Goal: Information Seeking & Learning: Find specific fact

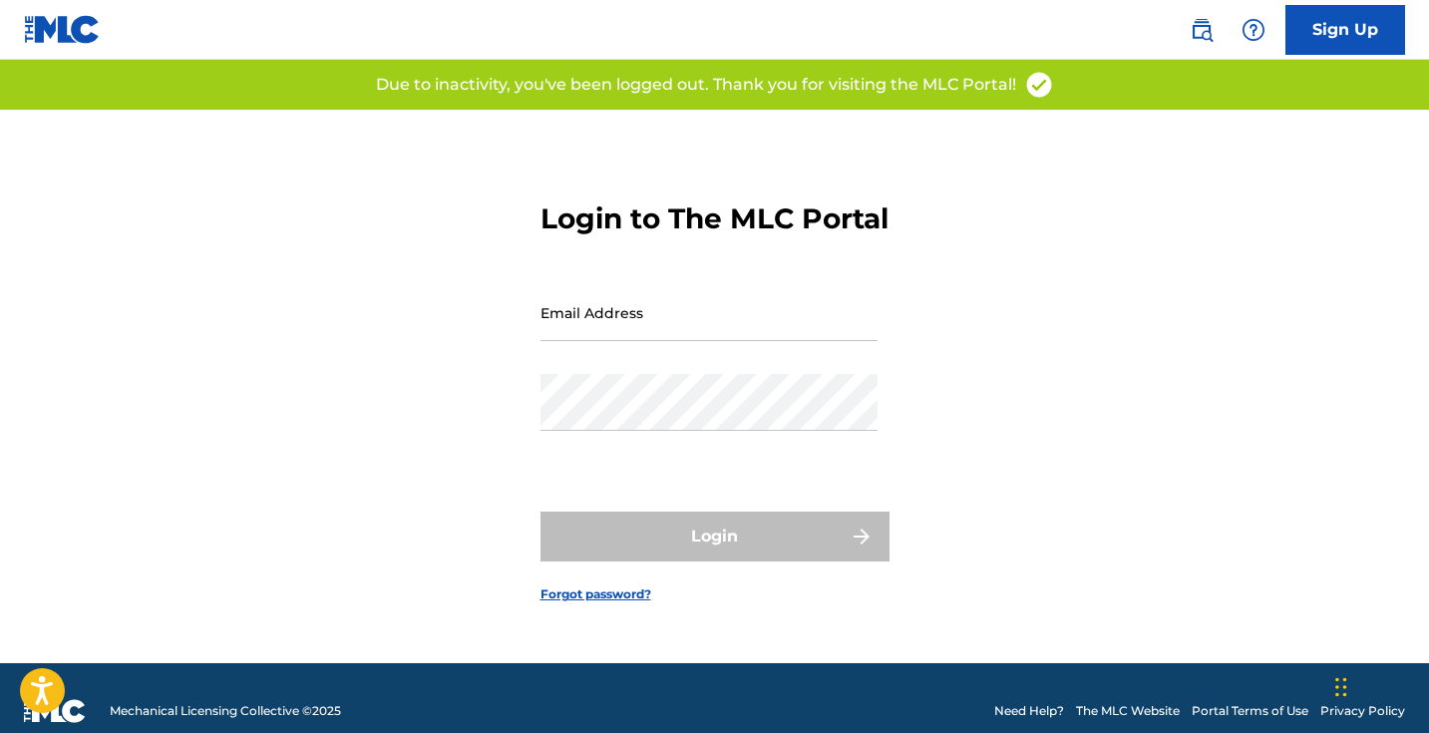
type input "[EMAIL_ADDRESS][DOMAIN_NAME]"
click at [734, 560] on div "Login" at bounding box center [715, 537] width 349 height 50
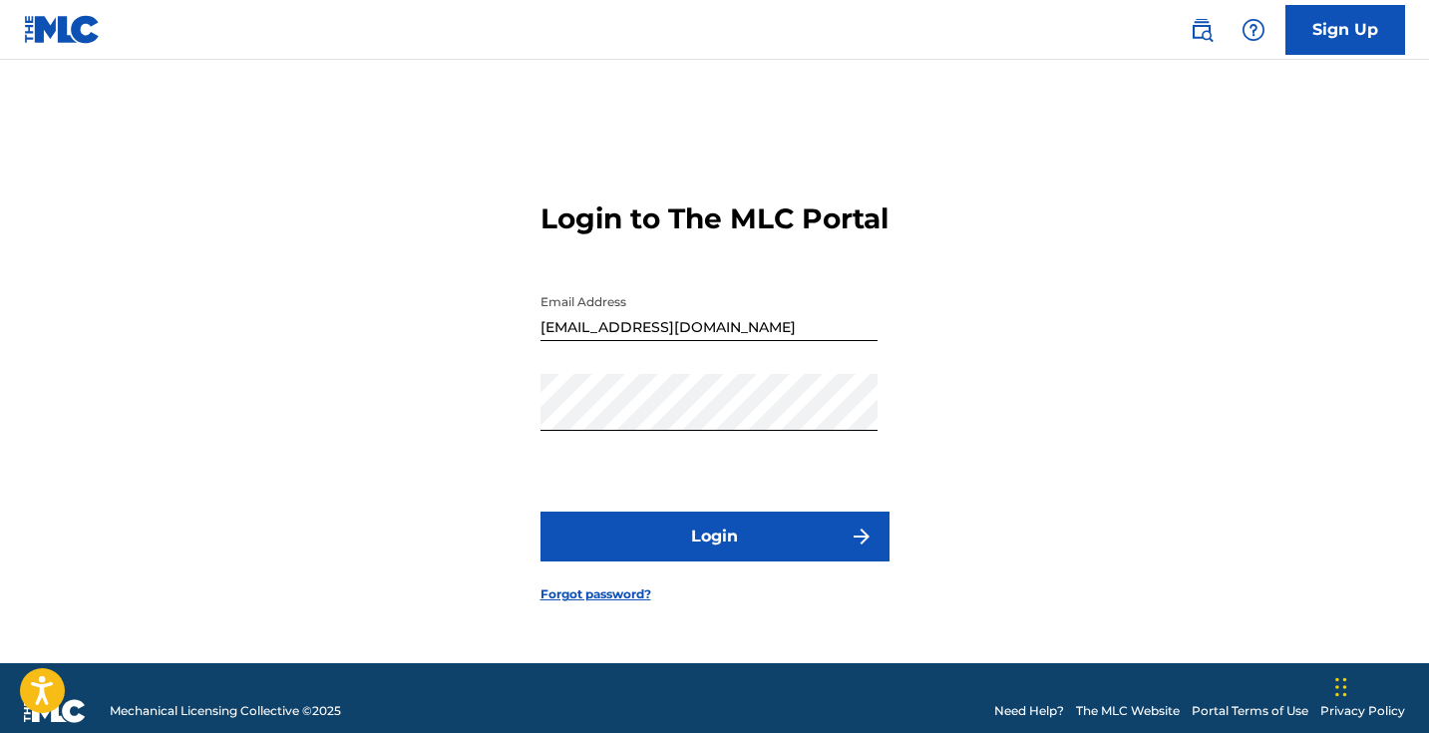
click at [865, 549] on img "submit" at bounding box center [862, 537] width 24 height 24
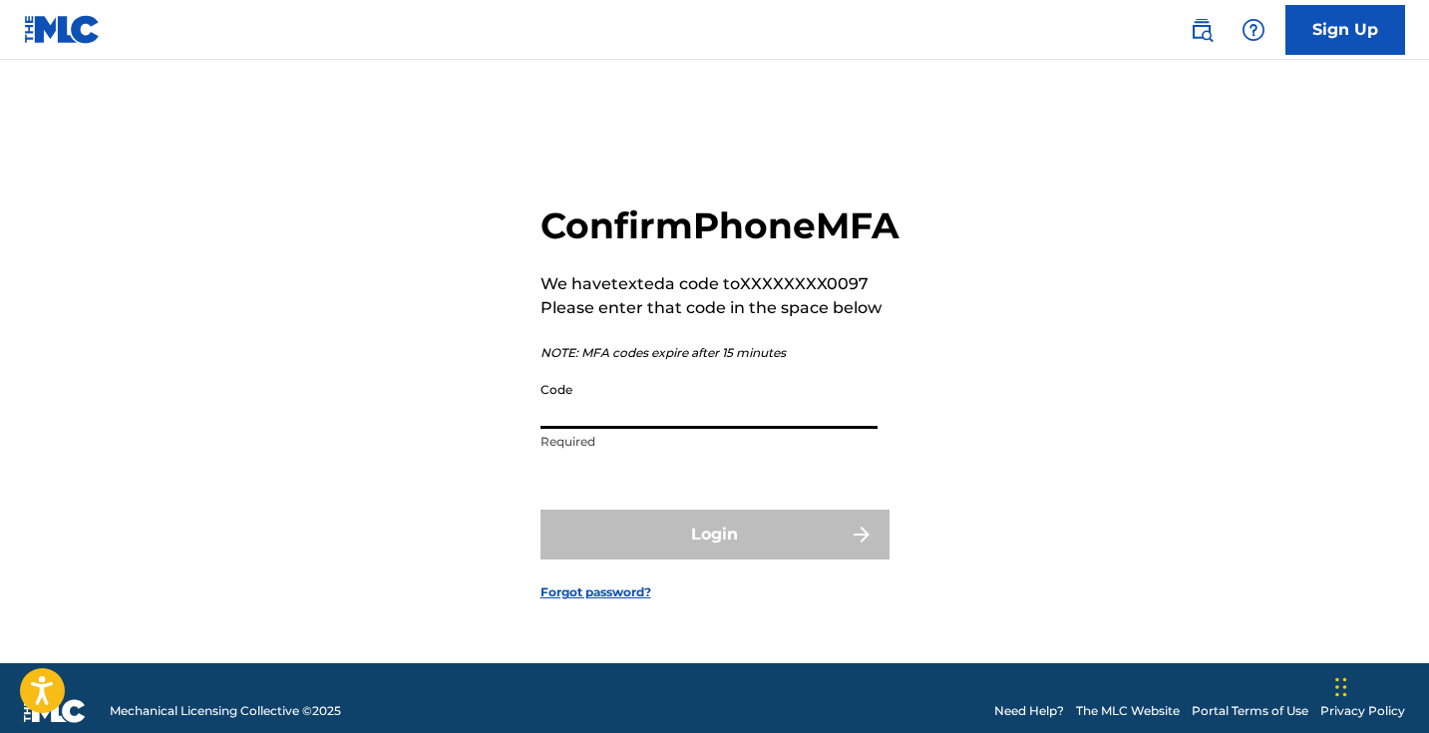
click at [554, 426] on input "Code" at bounding box center [709, 400] width 337 height 57
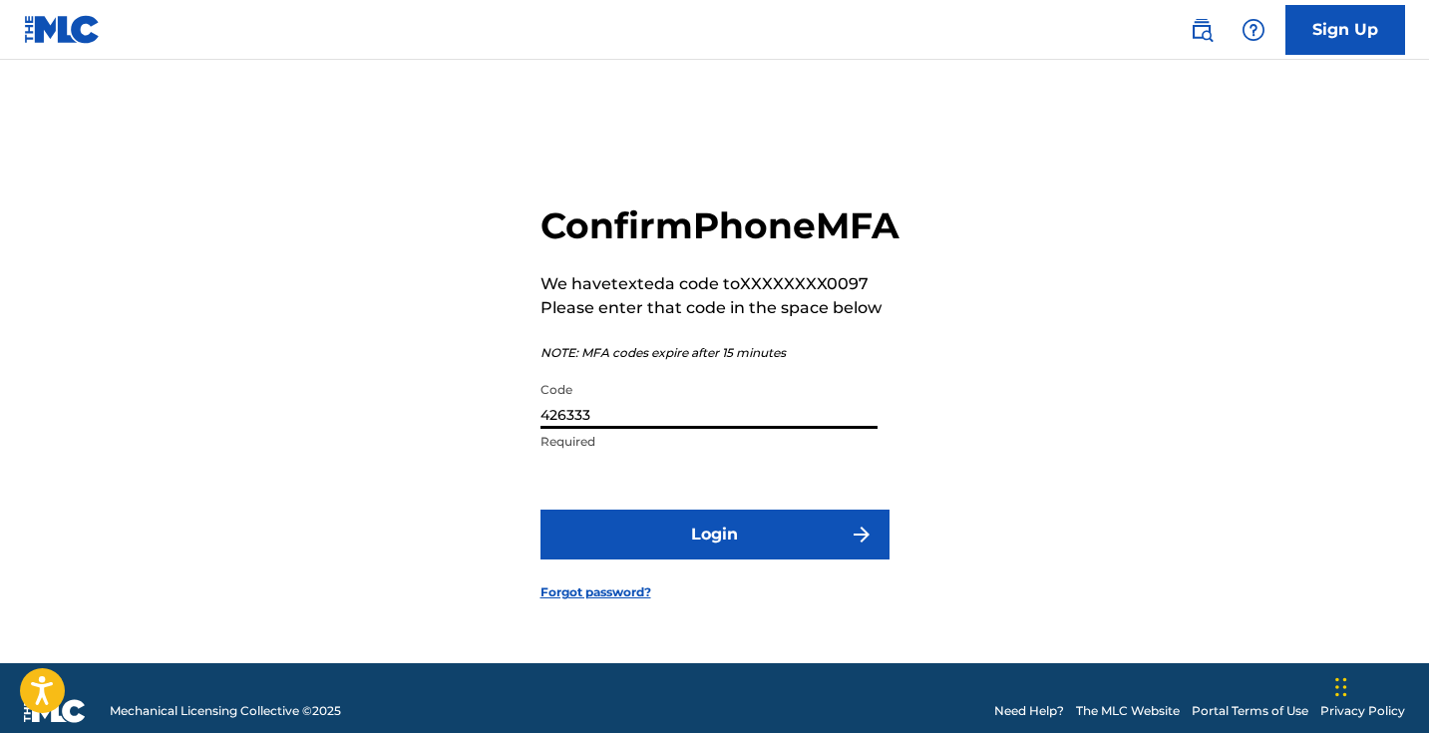
type input "426333"
click at [864, 547] on img "submit" at bounding box center [862, 535] width 24 height 24
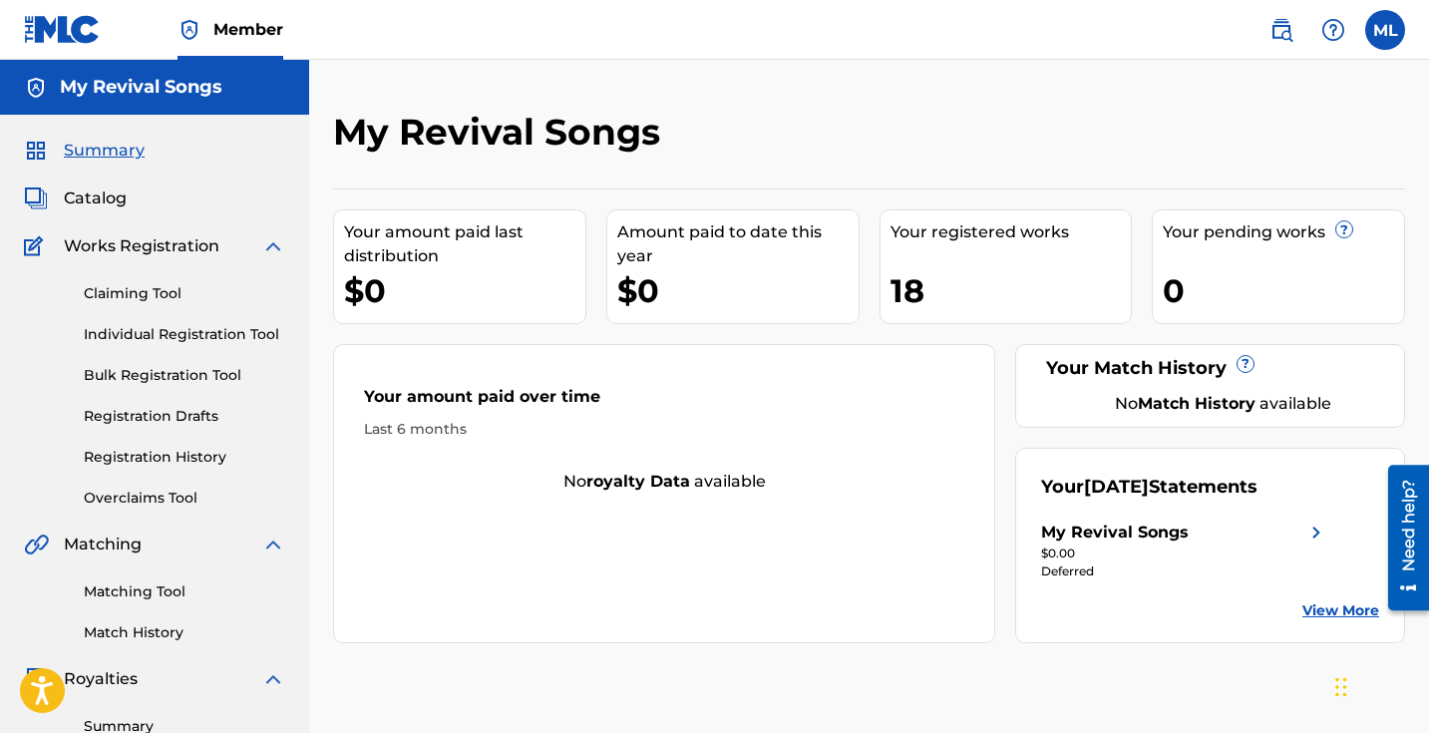
click at [1334, 610] on link "View More" at bounding box center [1340, 610] width 77 height 21
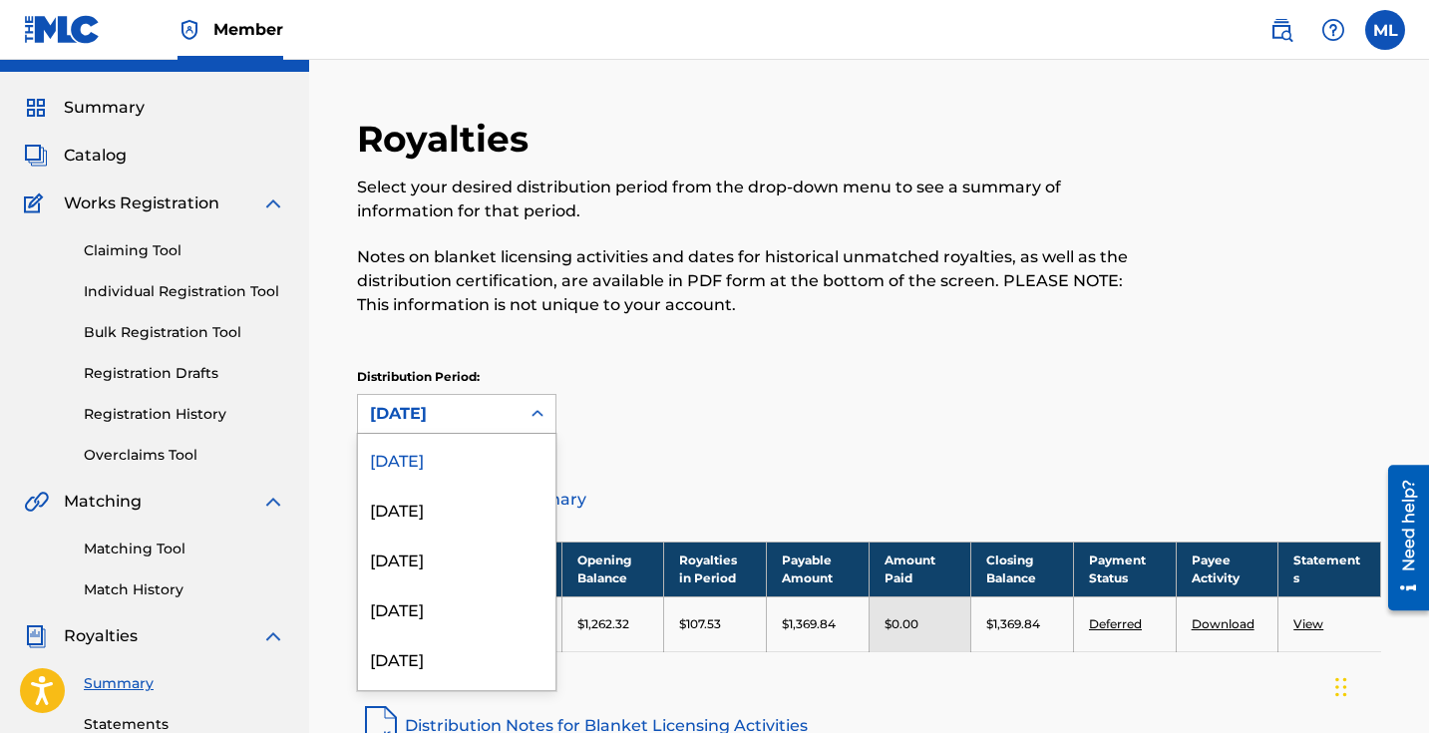
scroll to position [44, 0]
click at [537, 433] on div "53 results available. Use Up and Down to choose options, press Enter to select …" at bounding box center [456, 413] width 199 height 40
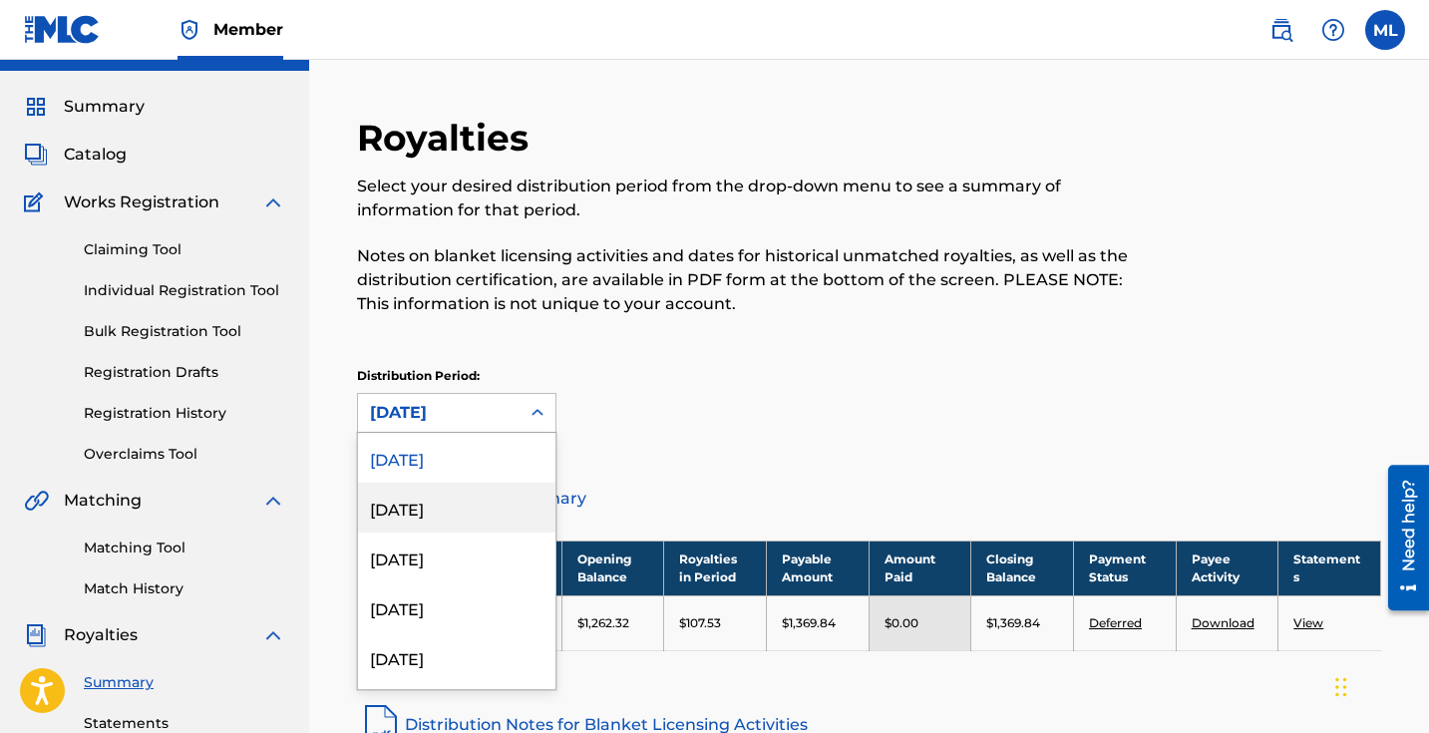
click at [432, 508] on div "[DATE]" at bounding box center [456, 508] width 197 height 50
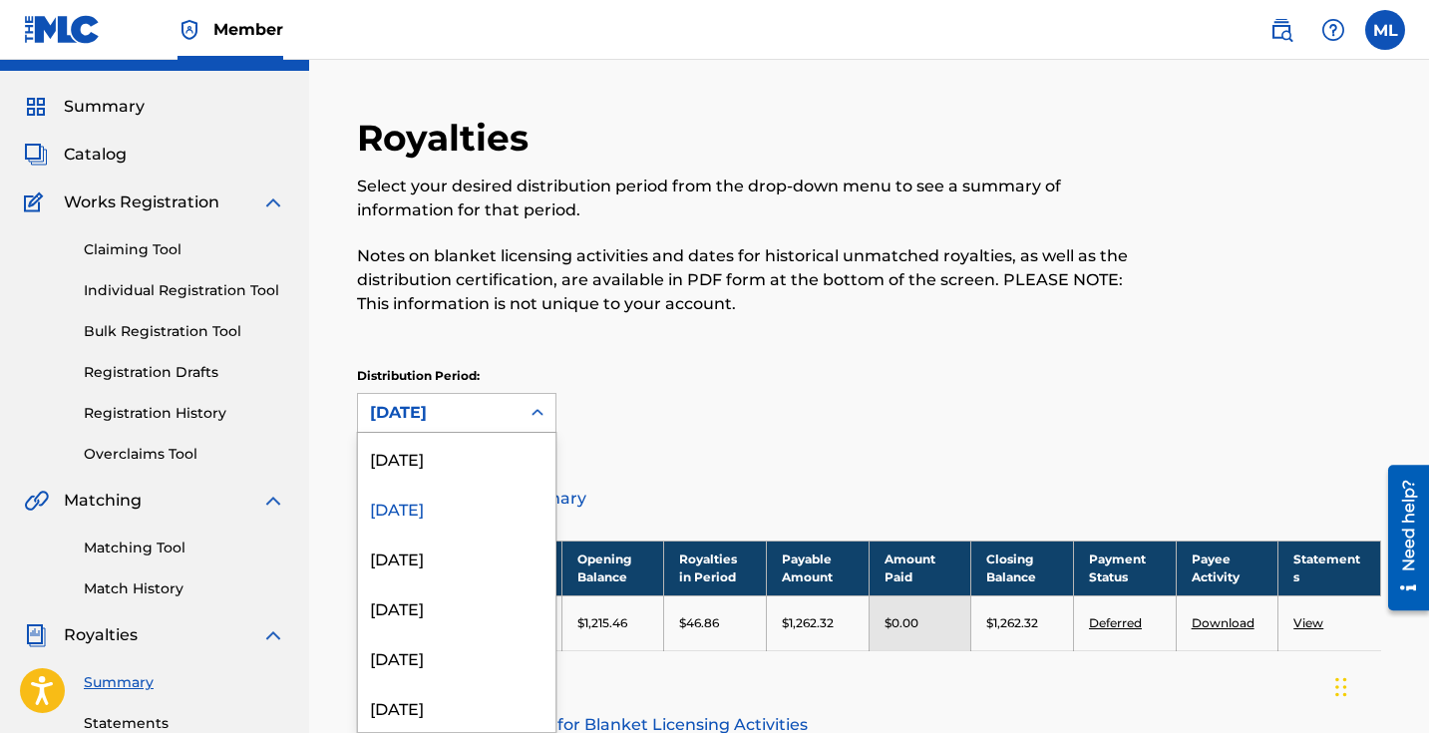
click at [536, 414] on icon at bounding box center [538, 412] width 12 height 7
click at [429, 559] on div "[DATE]" at bounding box center [456, 558] width 197 height 50
click at [534, 409] on icon at bounding box center [538, 413] width 20 height 20
click at [445, 707] on div "[DATE]" at bounding box center [456, 707] width 197 height 50
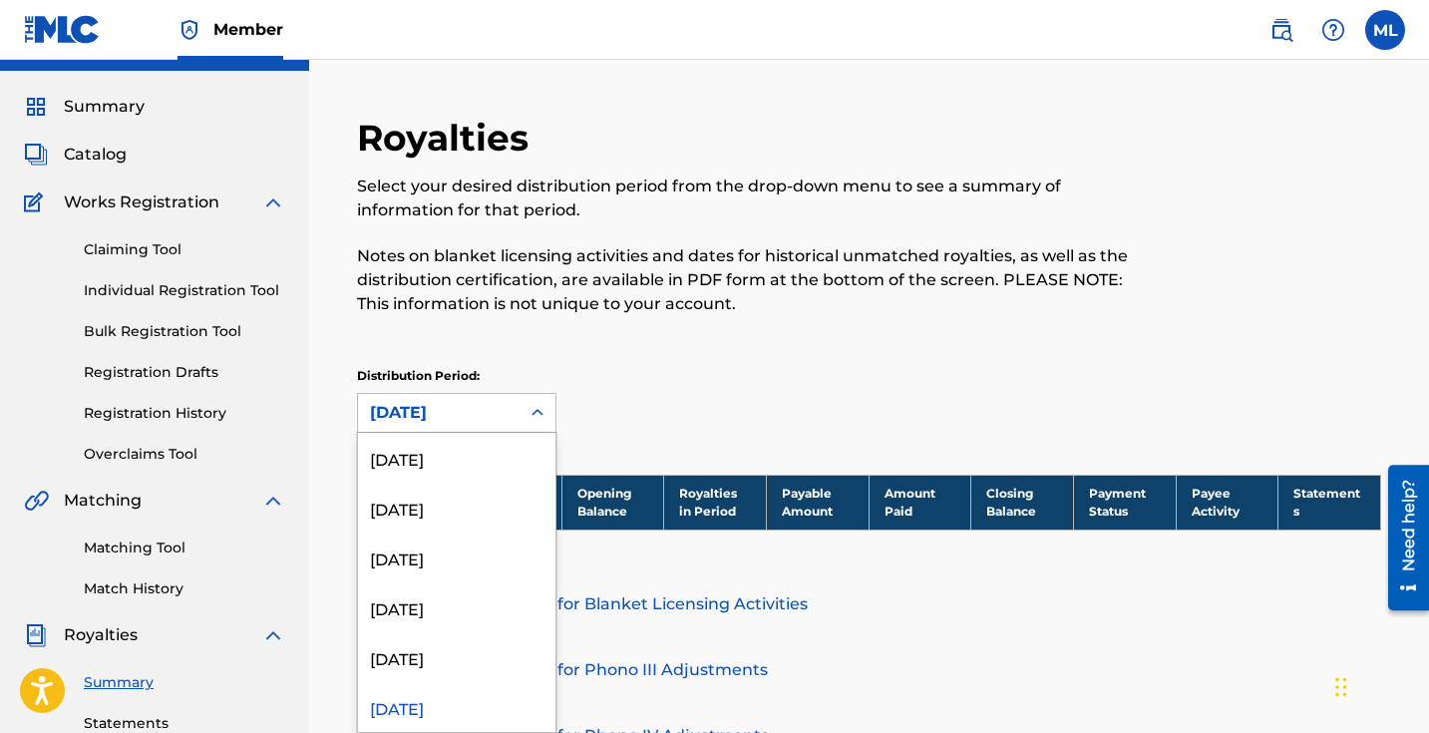
click at [538, 414] on icon at bounding box center [538, 413] width 20 height 20
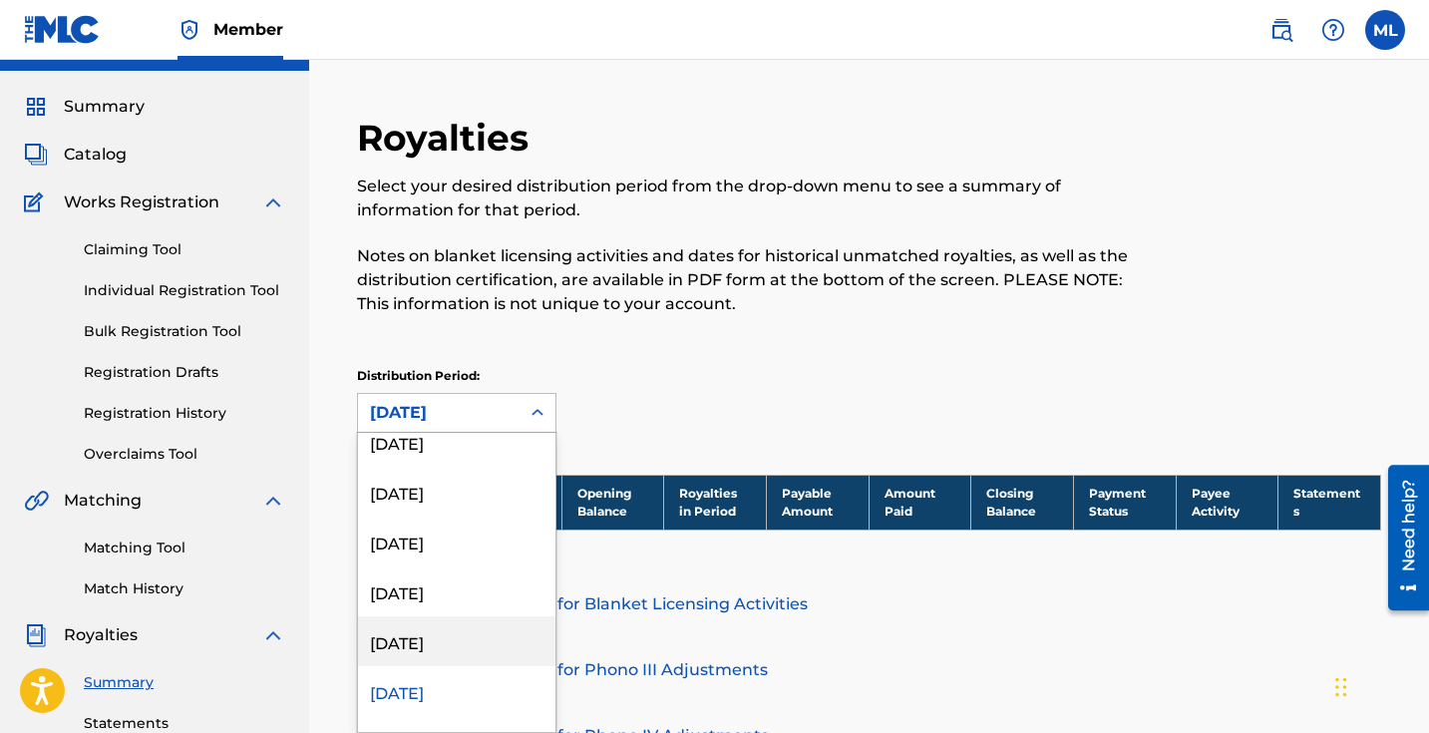
click at [436, 641] on div "[DATE]" at bounding box center [456, 641] width 197 height 50
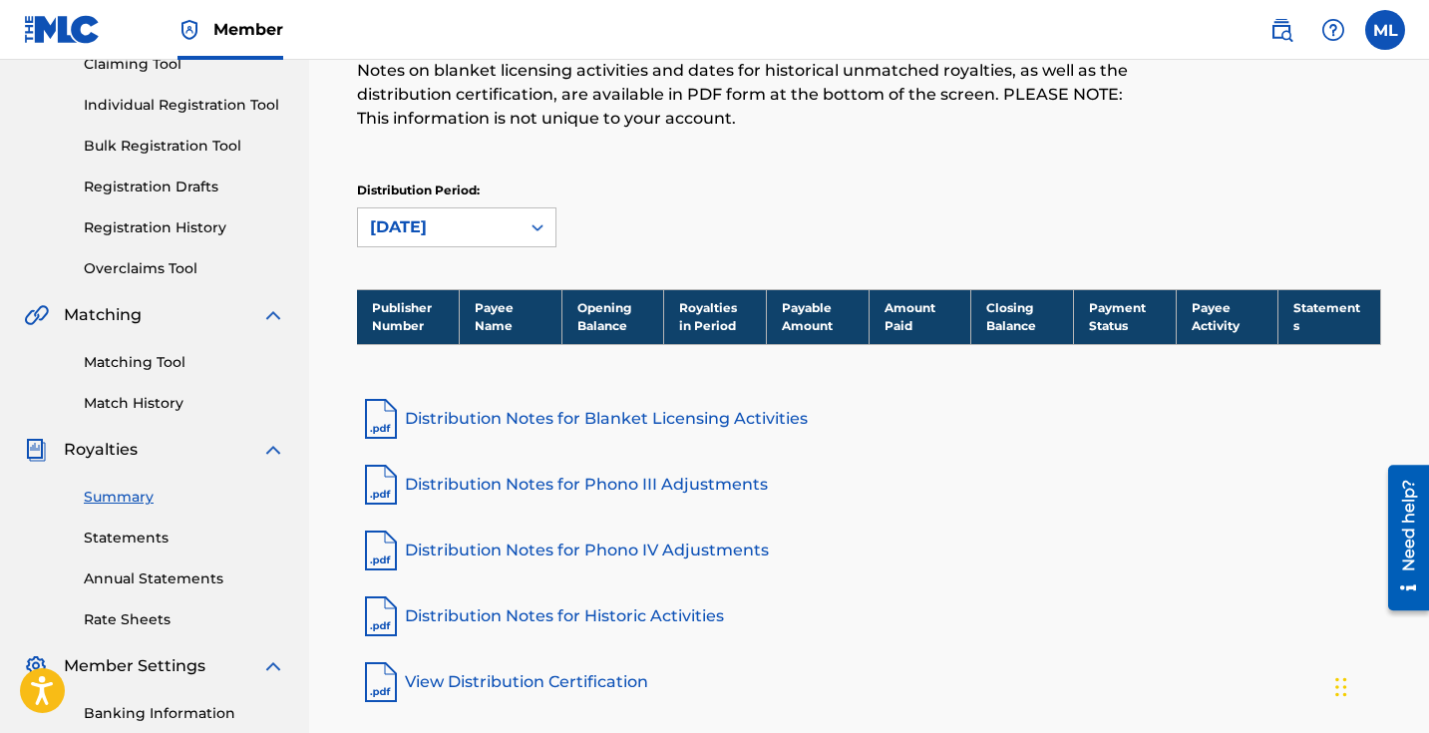
scroll to position [243, 0]
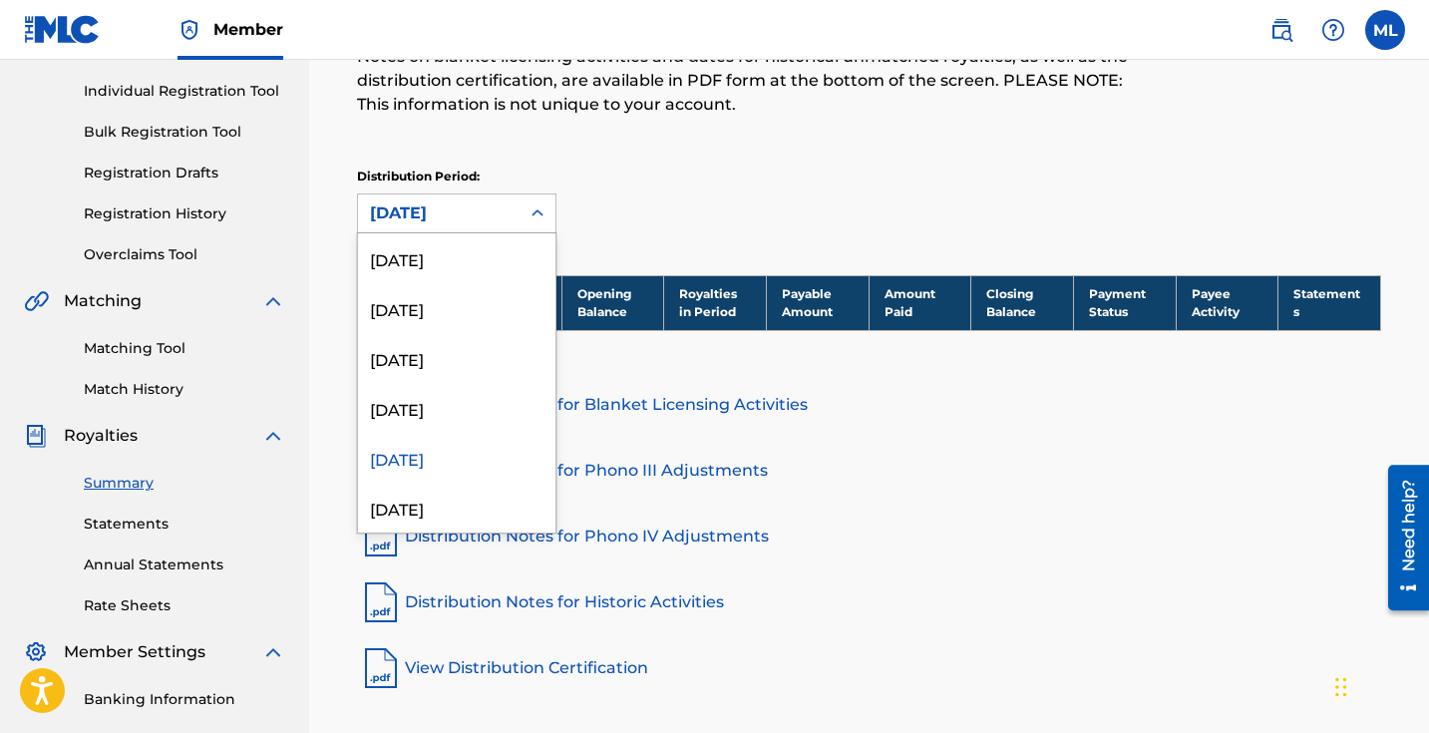
click at [533, 209] on icon at bounding box center [538, 213] width 20 height 20
click at [408, 408] on div "[DATE]" at bounding box center [456, 408] width 197 height 50
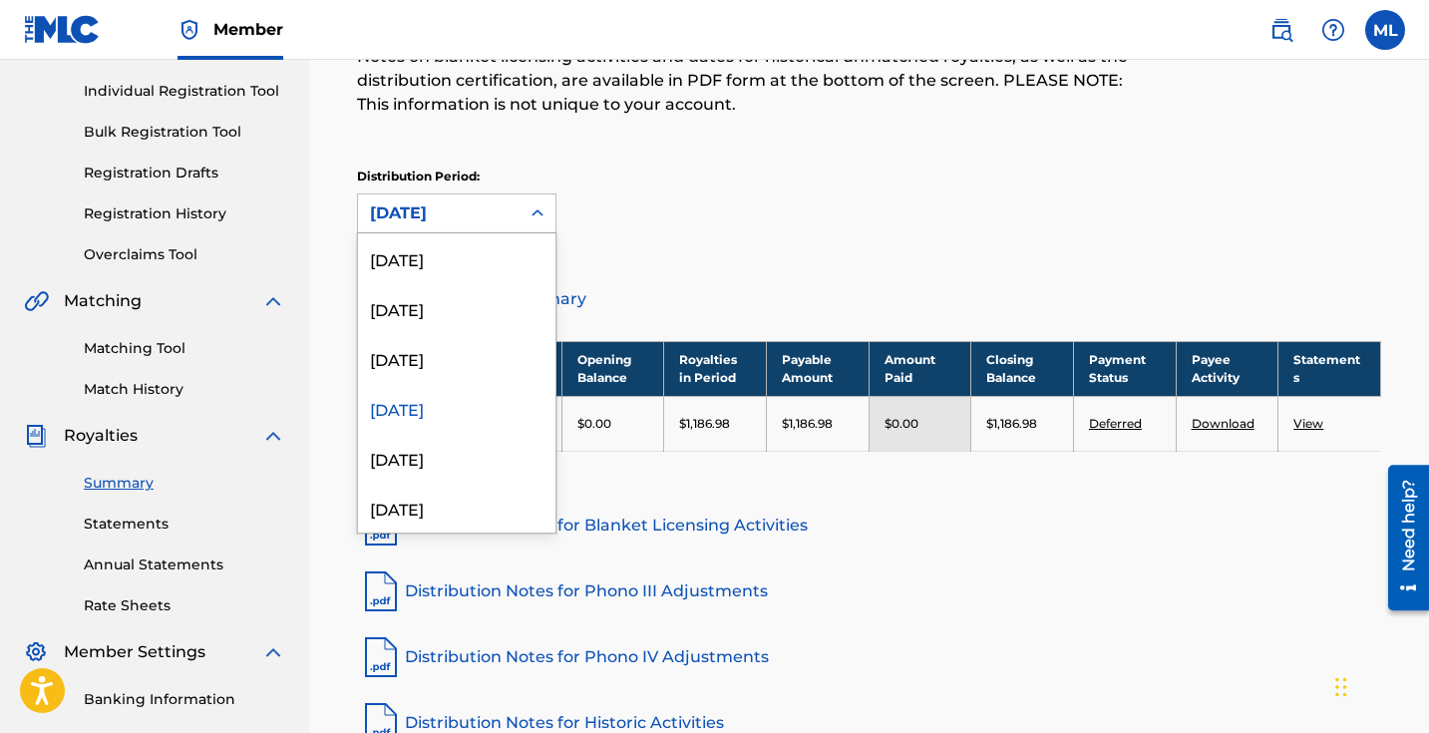
click at [535, 214] on icon at bounding box center [538, 212] width 12 height 7
click at [415, 364] on div "[DATE]" at bounding box center [456, 358] width 197 height 50
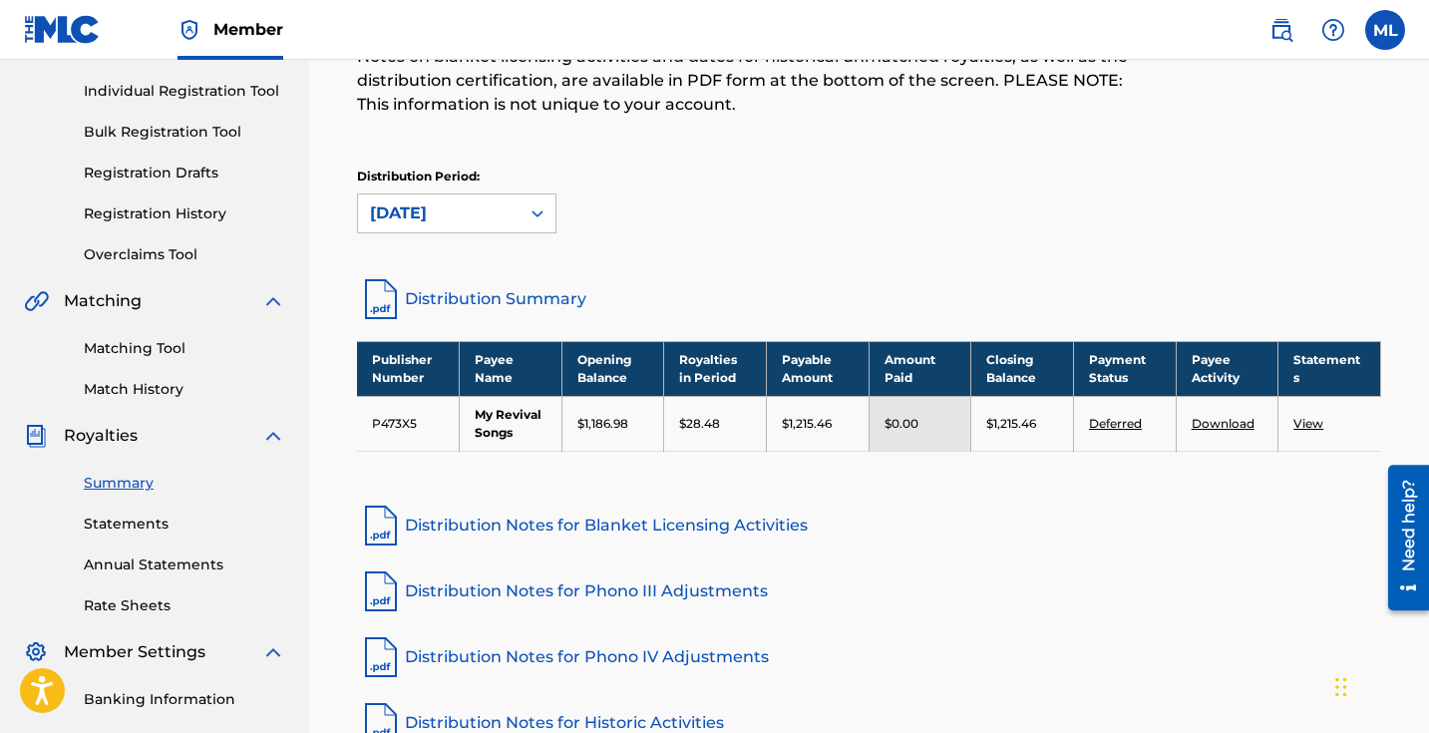
click at [544, 210] on icon at bounding box center [538, 213] width 20 height 20
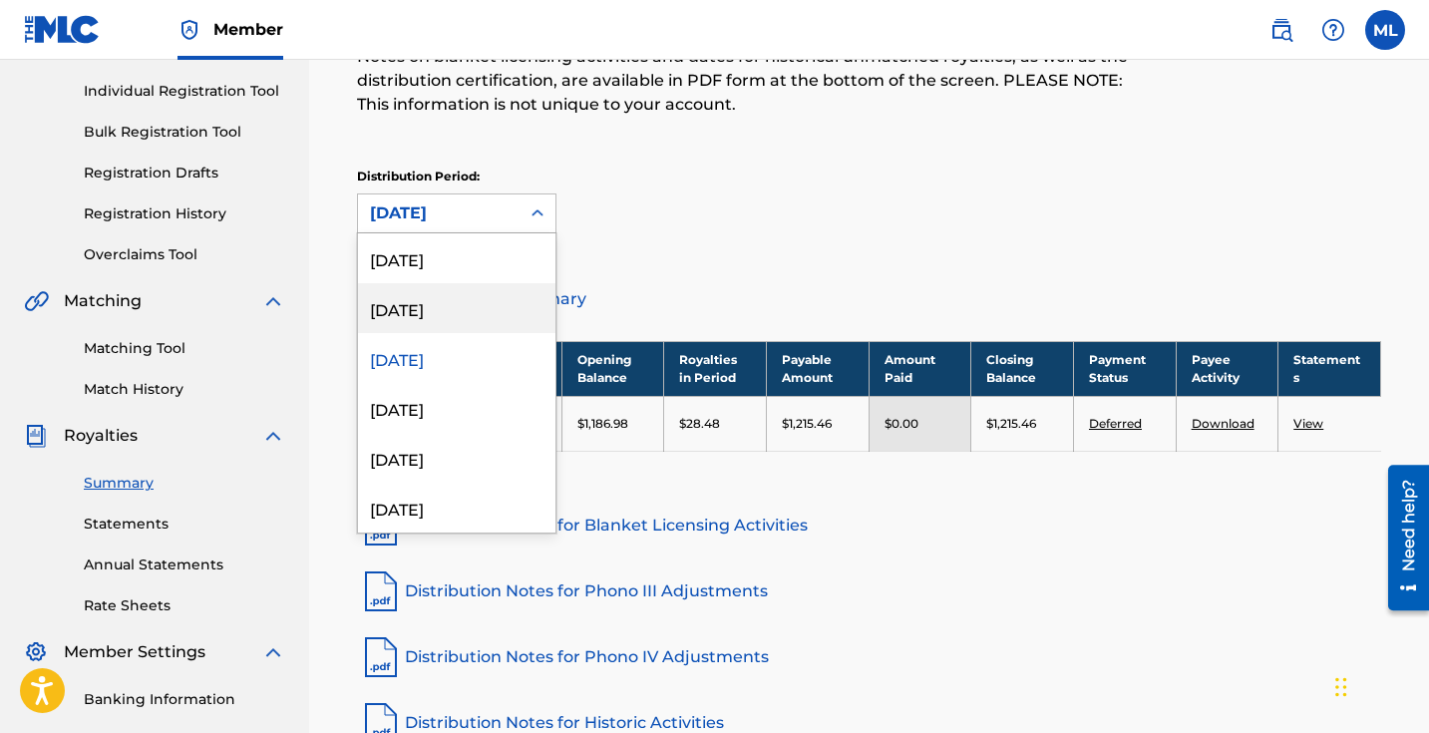
click at [446, 306] on div "[DATE]" at bounding box center [456, 308] width 197 height 50
click at [538, 214] on icon at bounding box center [538, 213] width 20 height 20
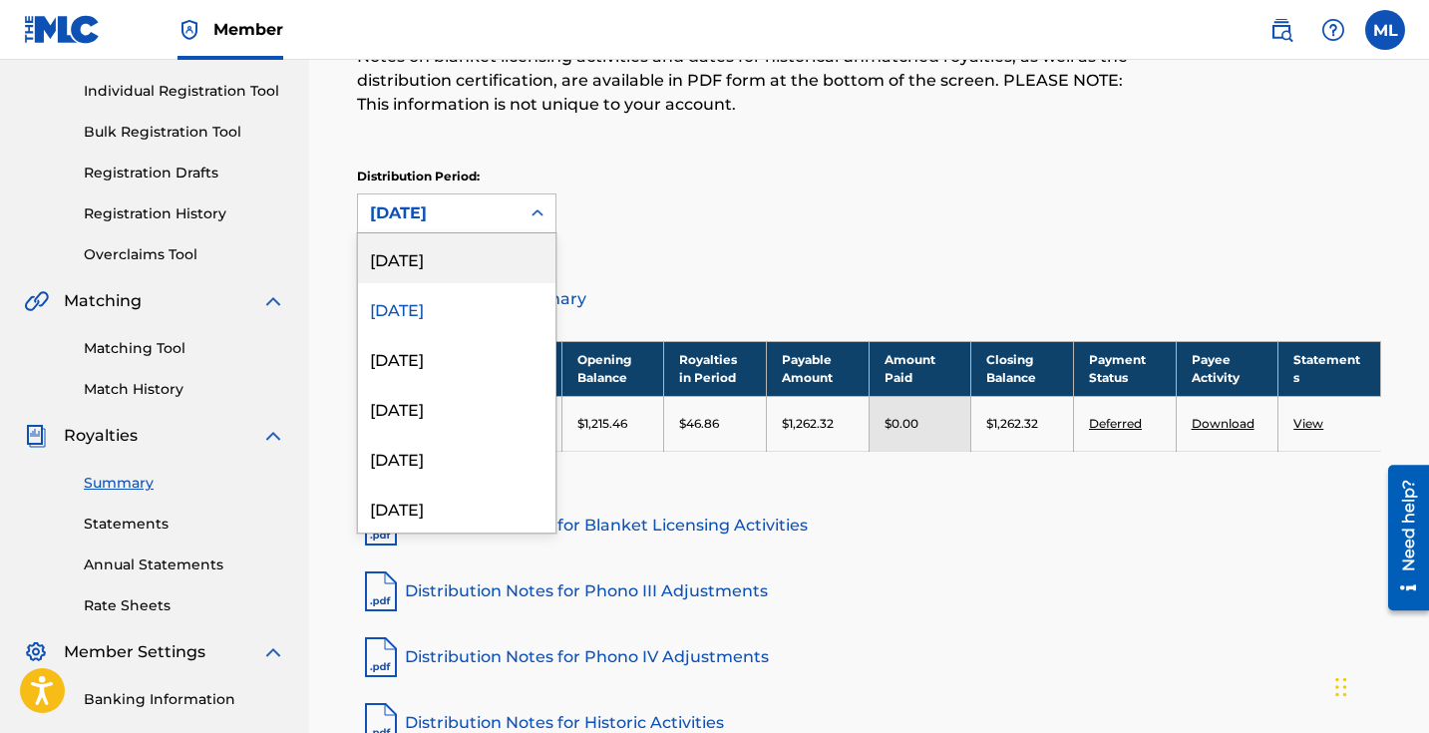
click at [467, 262] on div "[DATE]" at bounding box center [456, 258] width 197 height 50
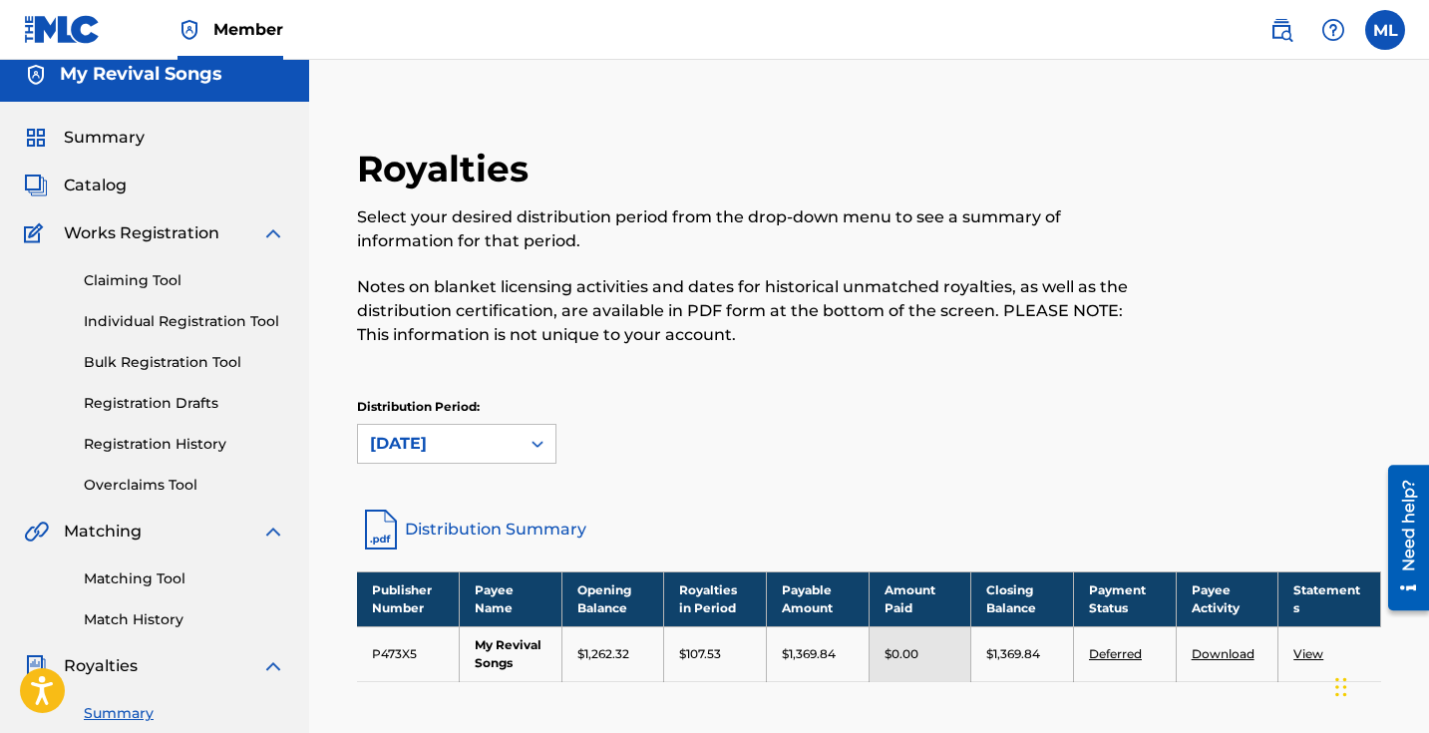
scroll to position [0, 0]
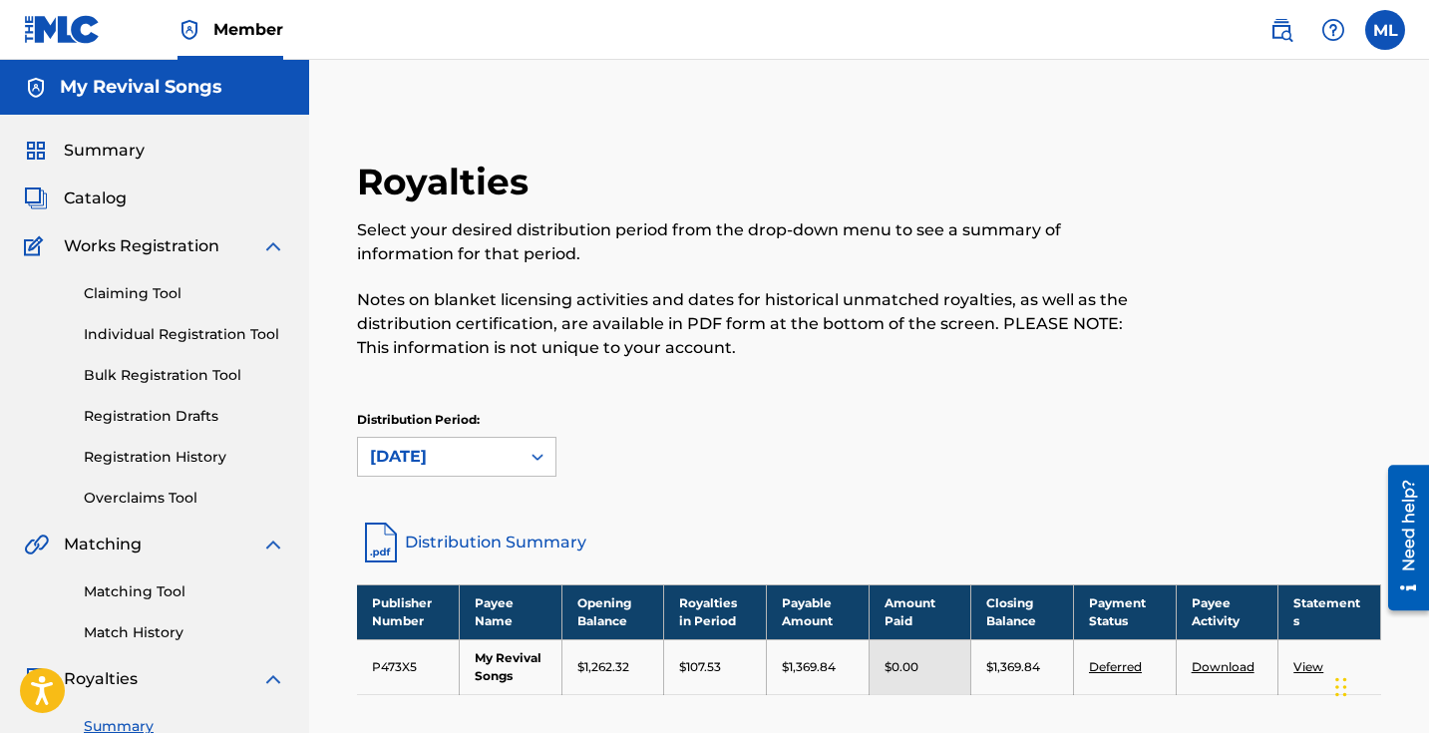
click at [1385, 32] on label at bounding box center [1385, 30] width 40 height 40
click at [1385, 30] on input "ML [PERSON_NAME] [EMAIL_ADDRESS][DOMAIN_NAME] Notification Preferences Profile …" at bounding box center [1385, 30] width 0 height 0
click at [917, 136] on div "Royalties Select your desired distribution period from the drop-down menu to se…" at bounding box center [869, 583] width 1072 height 946
click at [136, 152] on span "Summary" at bounding box center [104, 151] width 81 height 24
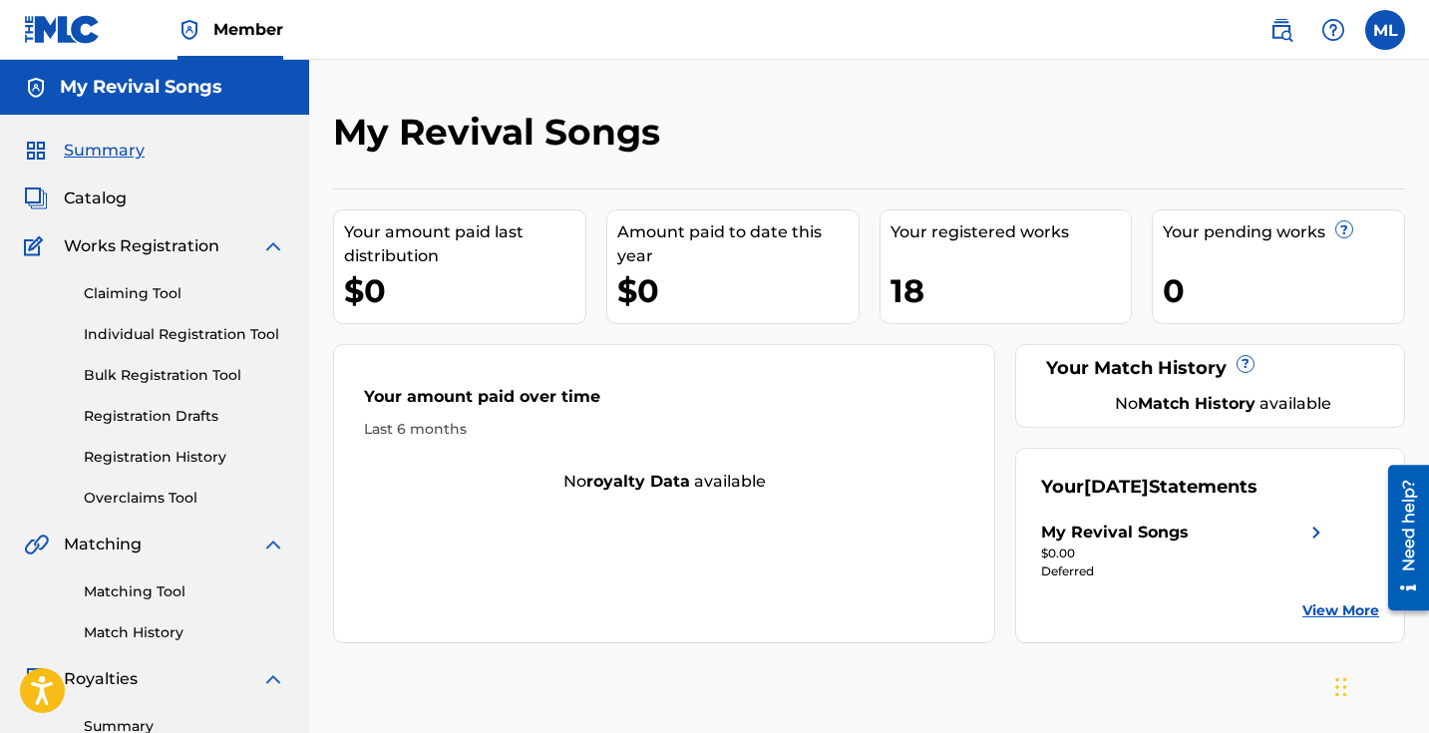
click at [194, 27] on img at bounding box center [190, 30] width 24 height 24
click at [1277, 28] on img at bounding box center [1282, 30] width 24 height 24
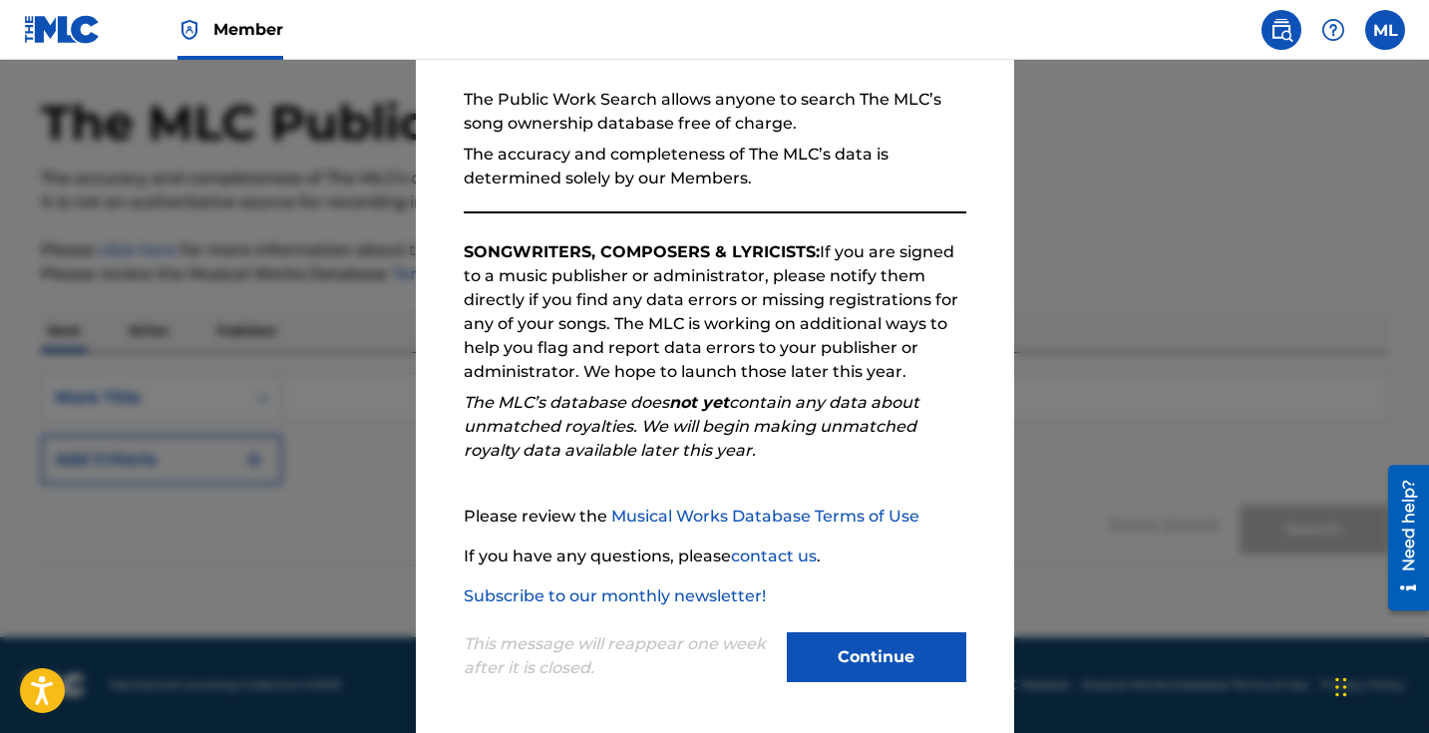
scroll to position [180, 0]
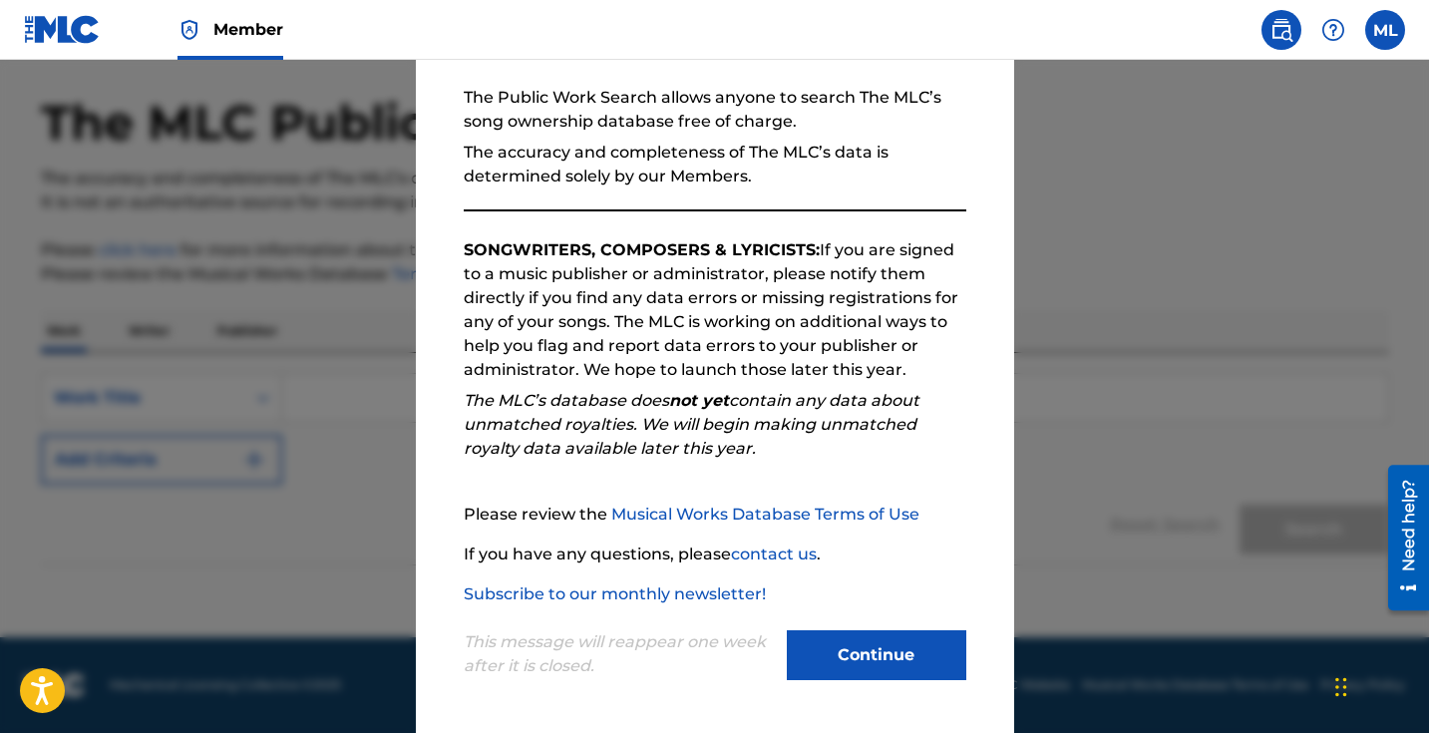
click at [912, 657] on button "Continue" at bounding box center [877, 655] width 180 height 50
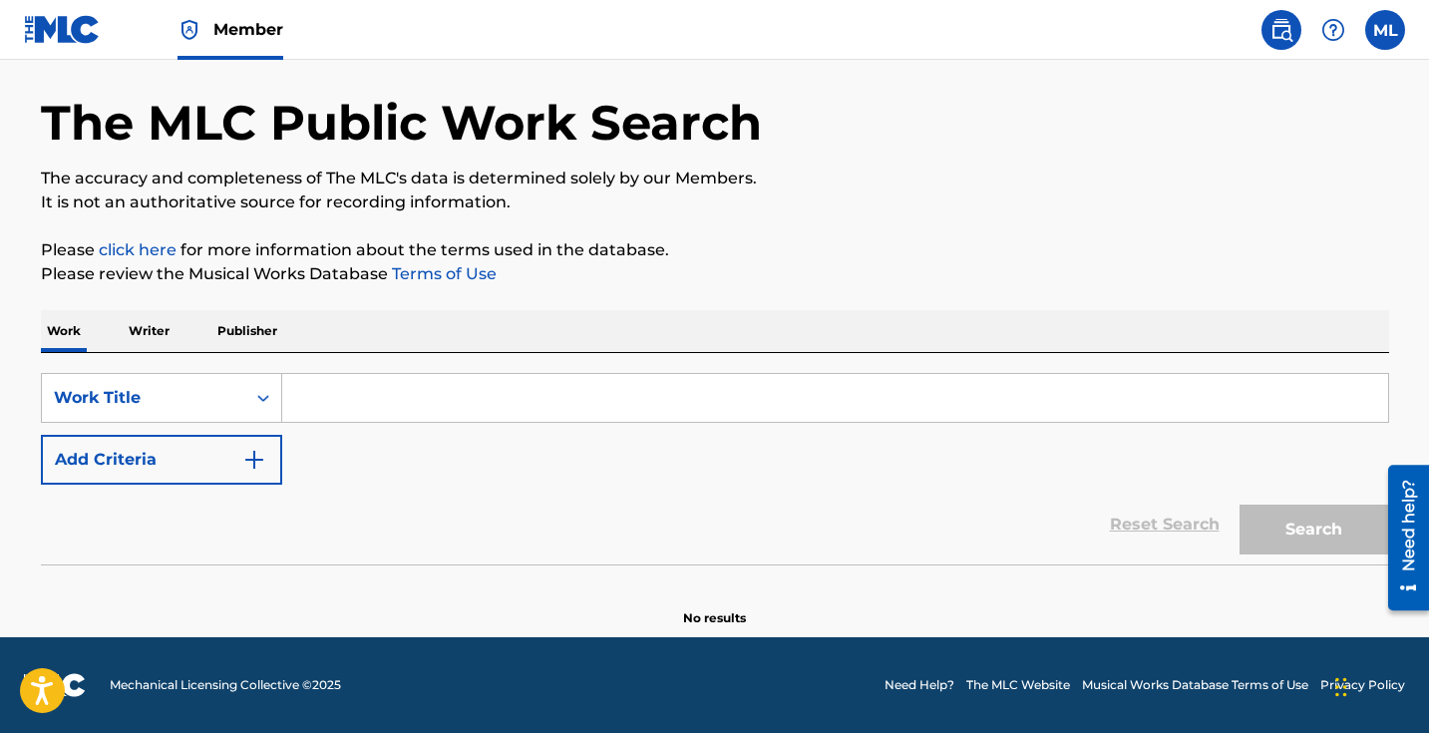
click at [365, 395] on input "Search Form" at bounding box center [835, 398] width 1106 height 48
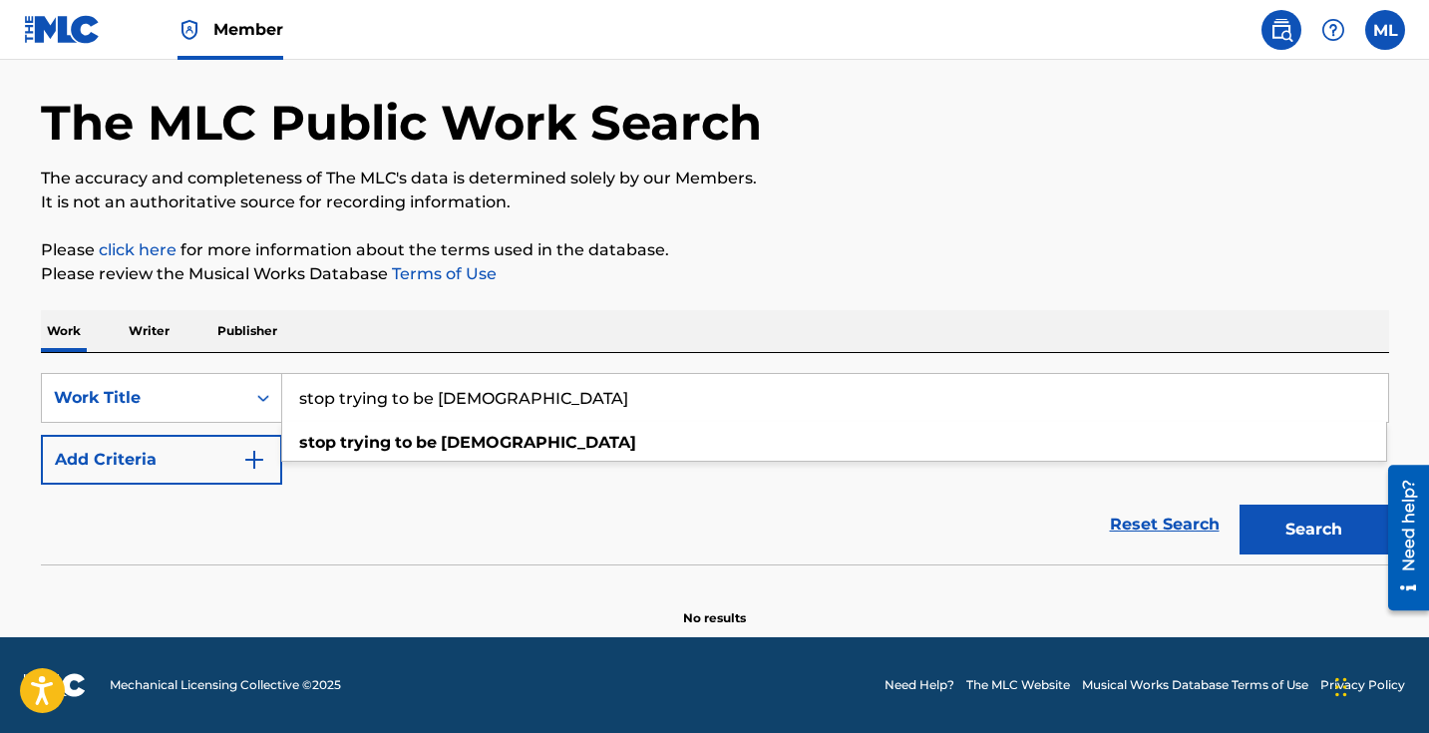
type input "stop trying to be [DEMOGRAPHIC_DATA]"
click at [1314, 527] on button "Search" at bounding box center [1315, 530] width 150 height 50
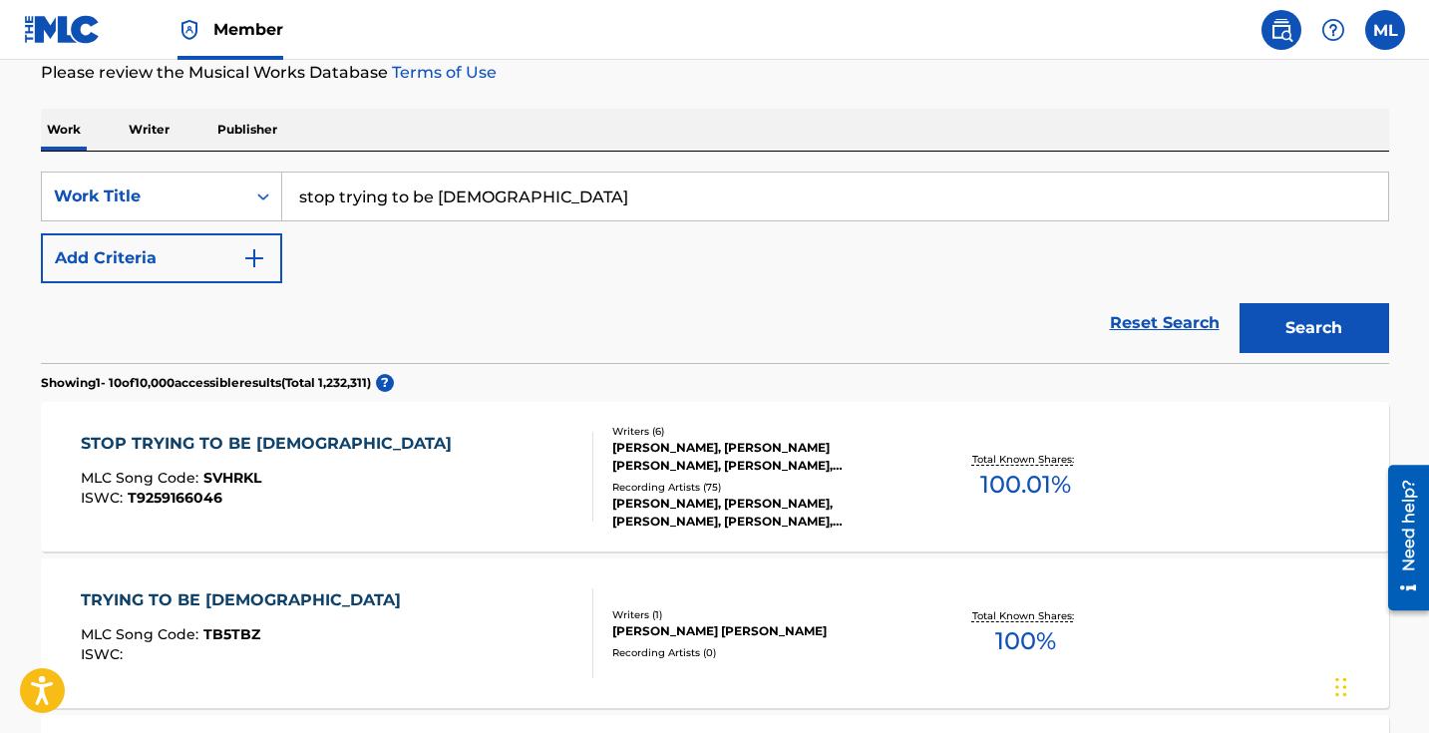
scroll to position [270, 0]
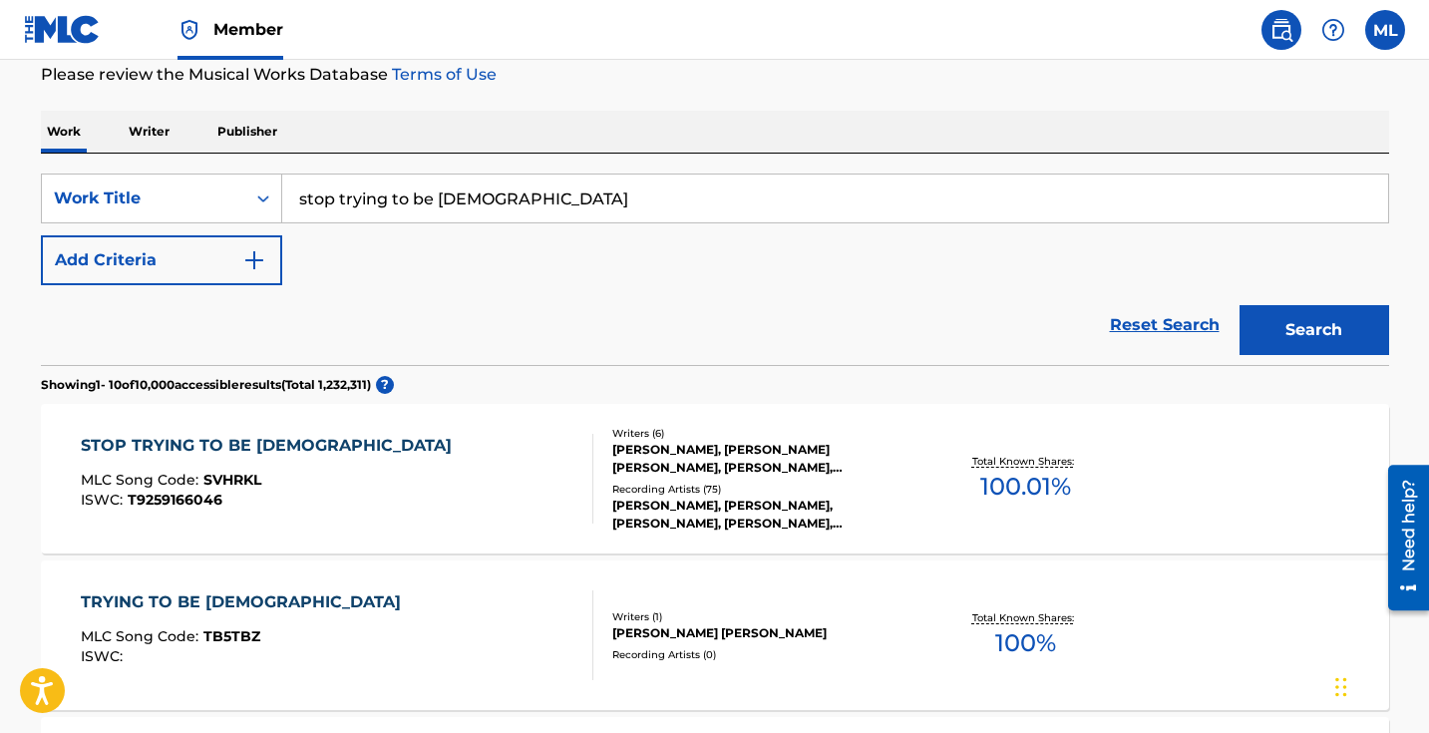
click at [259, 446] on div "STOP TRYING TO BE [DEMOGRAPHIC_DATA]" at bounding box center [271, 446] width 381 height 24
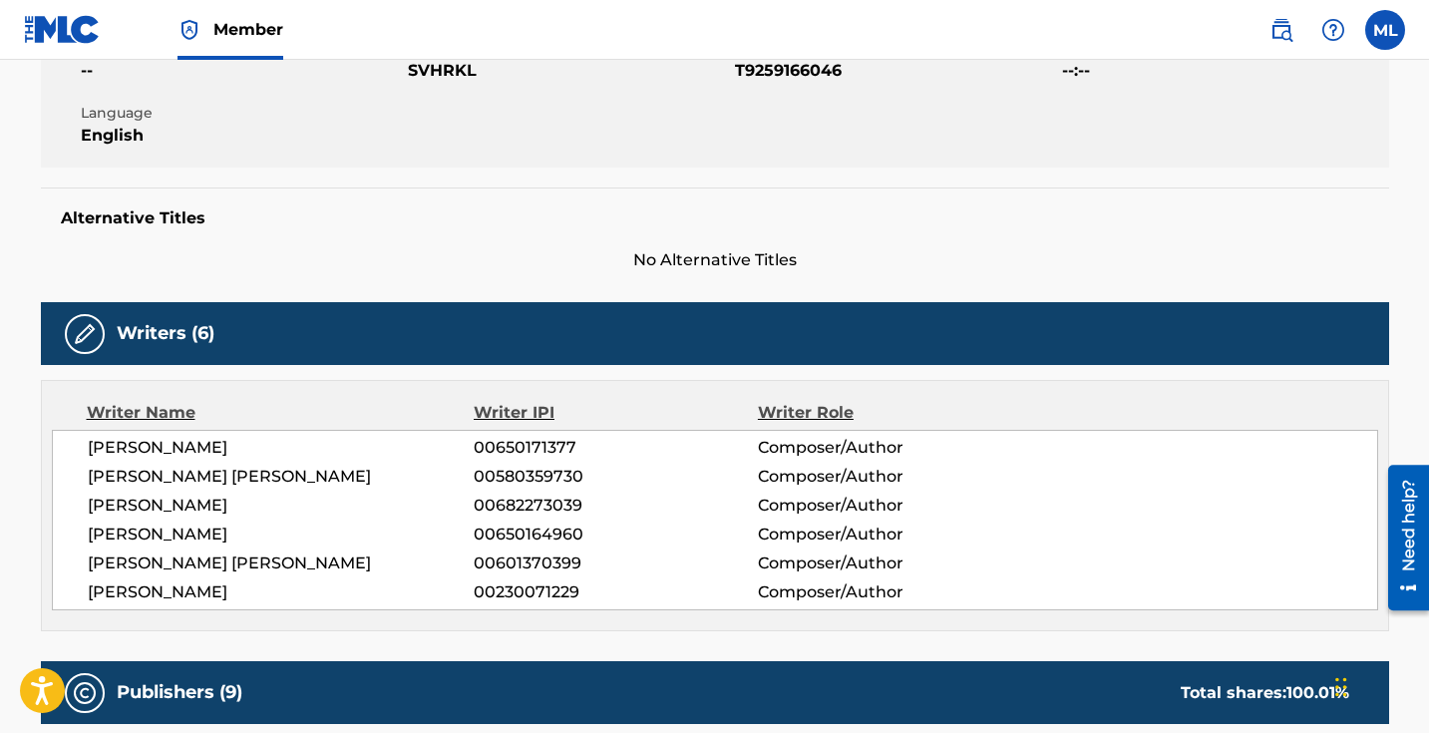
scroll to position [399, 0]
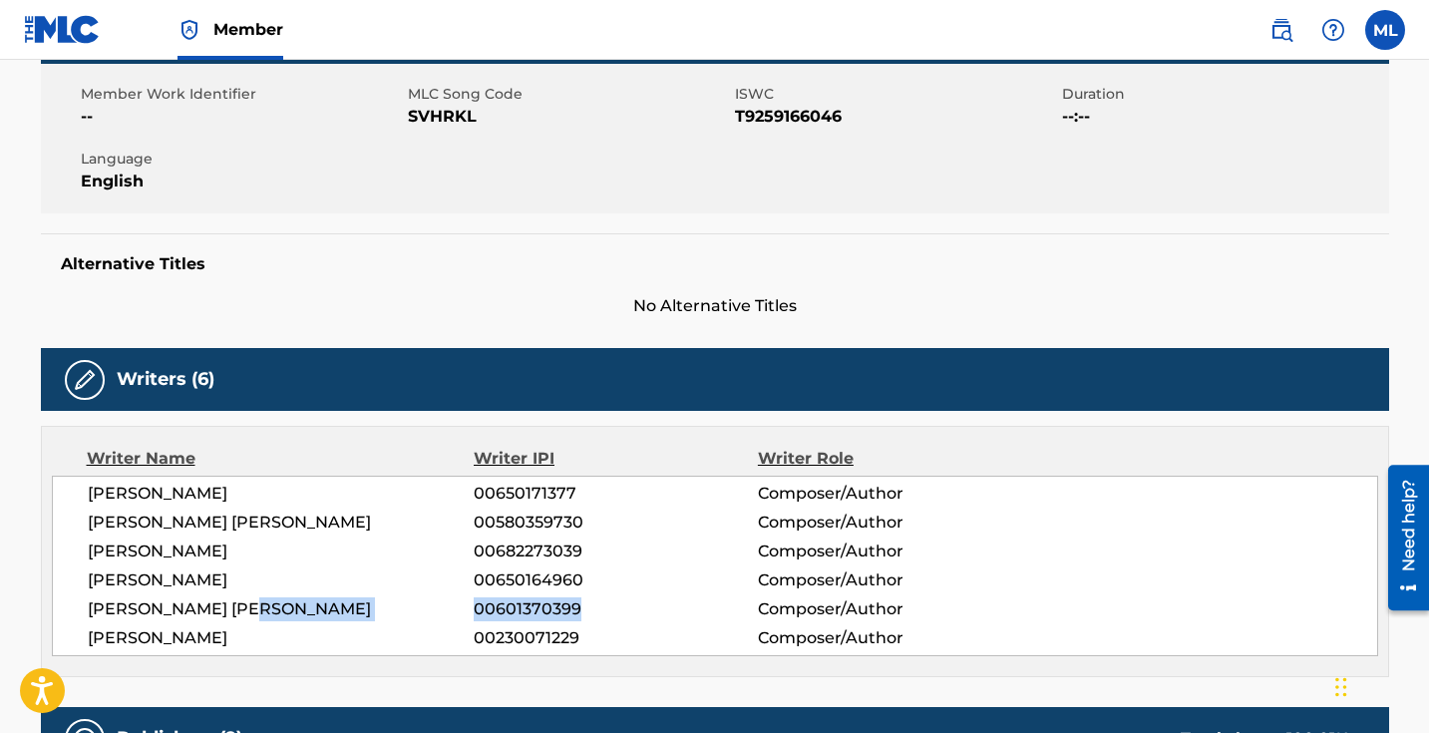
drag, startPoint x: 583, startPoint y: 561, endPoint x: 472, endPoint y: 558, distance: 111.7
click at [472, 597] on div "[PERSON_NAME] [PERSON_NAME] 00601370399 Composer/Author" at bounding box center [733, 609] width 1290 height 24
copy div "00601370399"
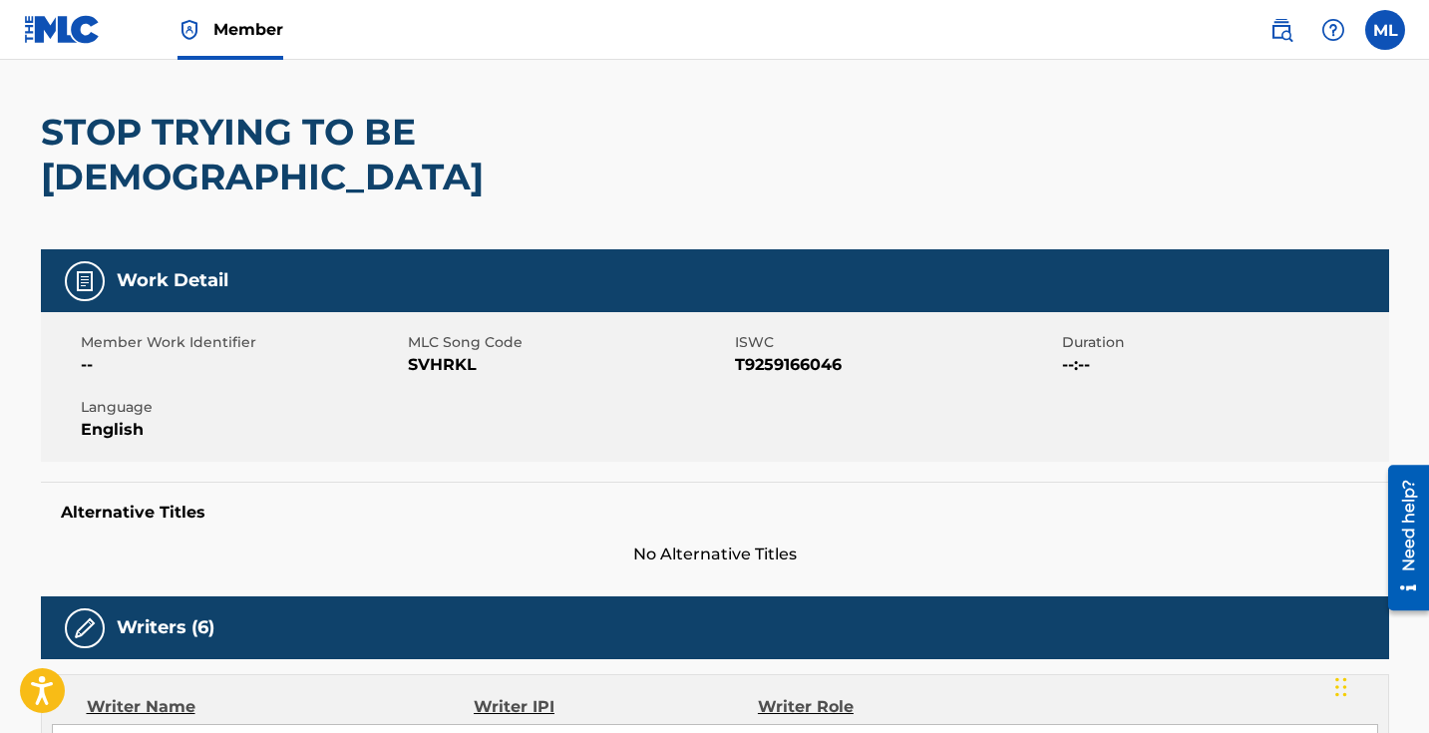
scroll to position [100, 0]
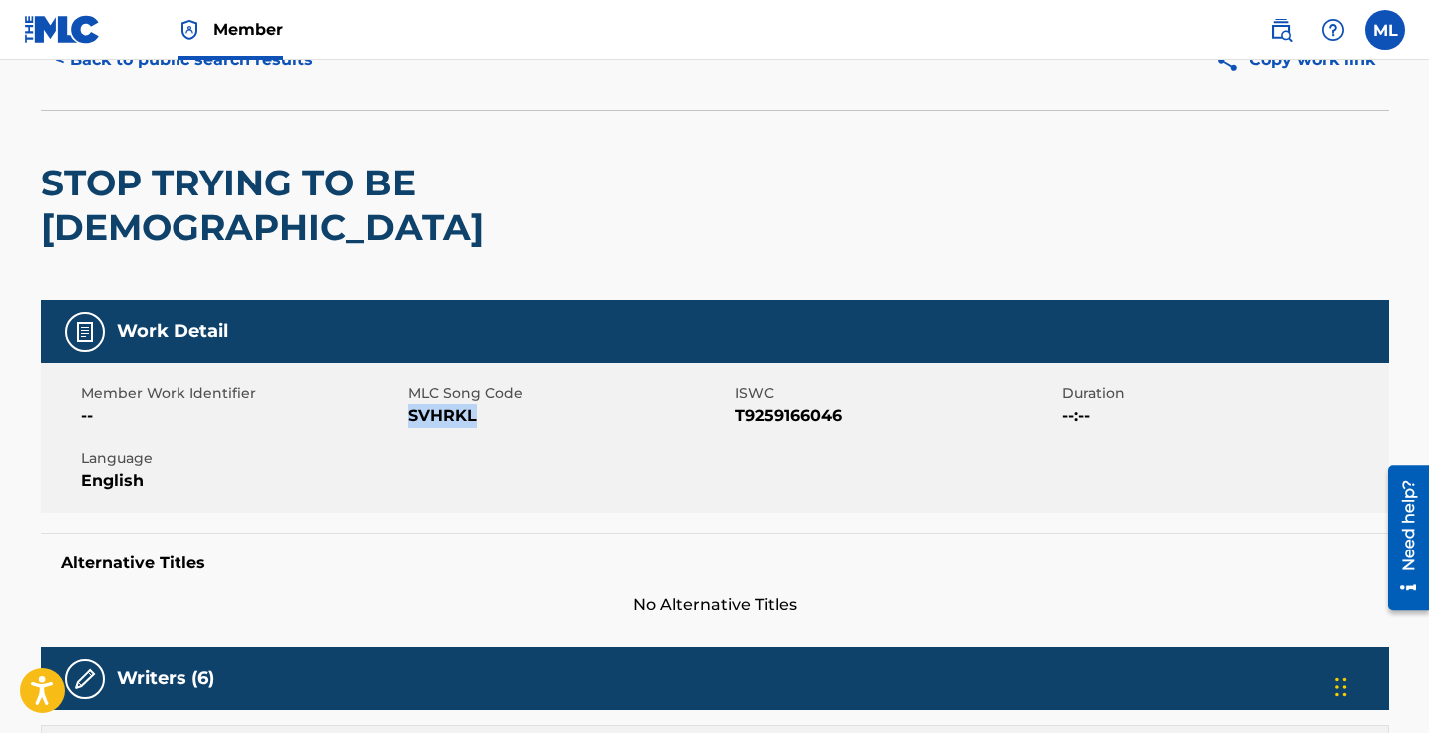
drag, startPoint x: 480, startPoint y: 369, endPoint x: 410, endPoint y: 382, distance: 71.0
click at [410, 404] on span "SVHRKL" at bounding box center [569, 416] width 322 height 24
copy span "SVHRKL"
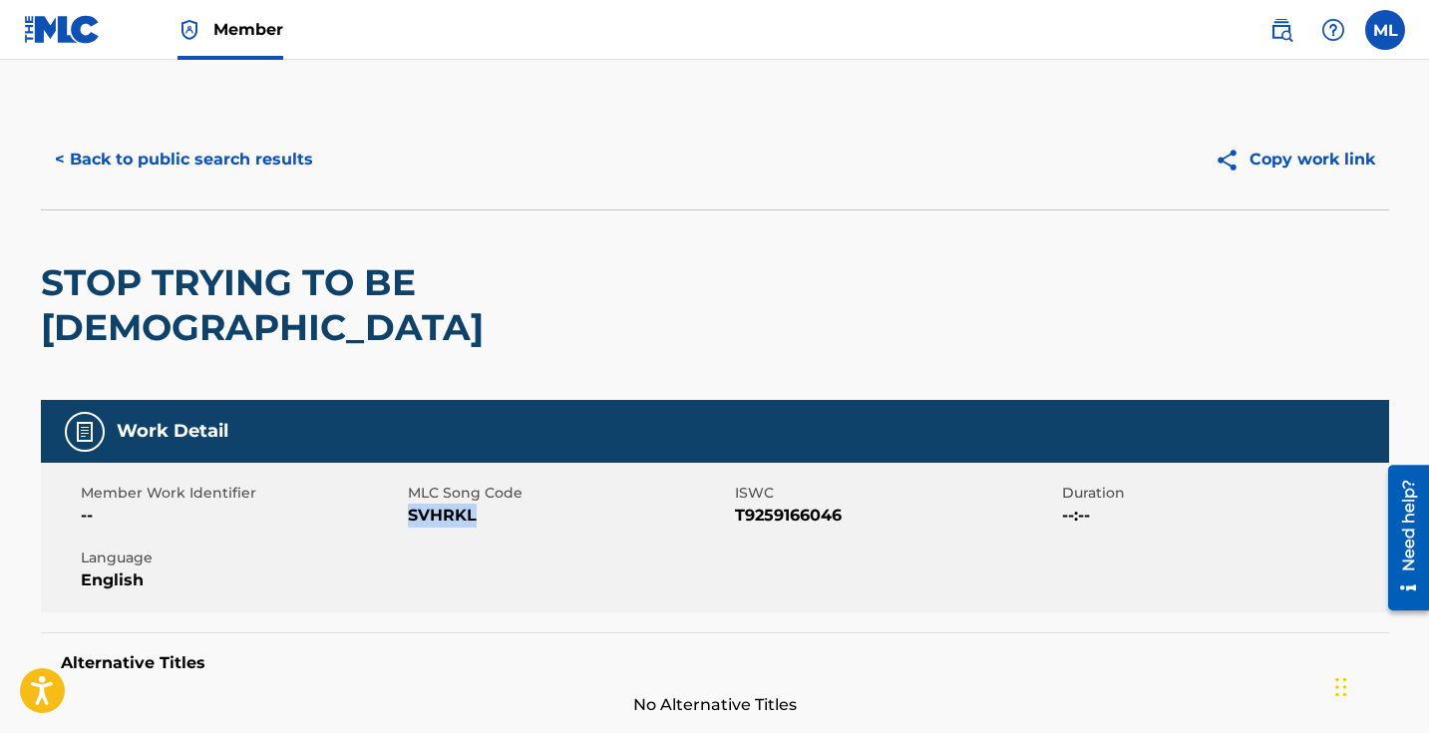
scroll to position [0, 0]
drag, startPoint x: 735, startPoint y: 466, endPoint x: 854, endPoint y: 475, distance: 119.0
click at [854, 504] on span "T9259166046" at bounding box center [896, 516] width 322 height 24
copy span "T9259166046"
click at [209, 154] on button "< Back to public search results" at bounding box center [184, 160] width 286 height 50
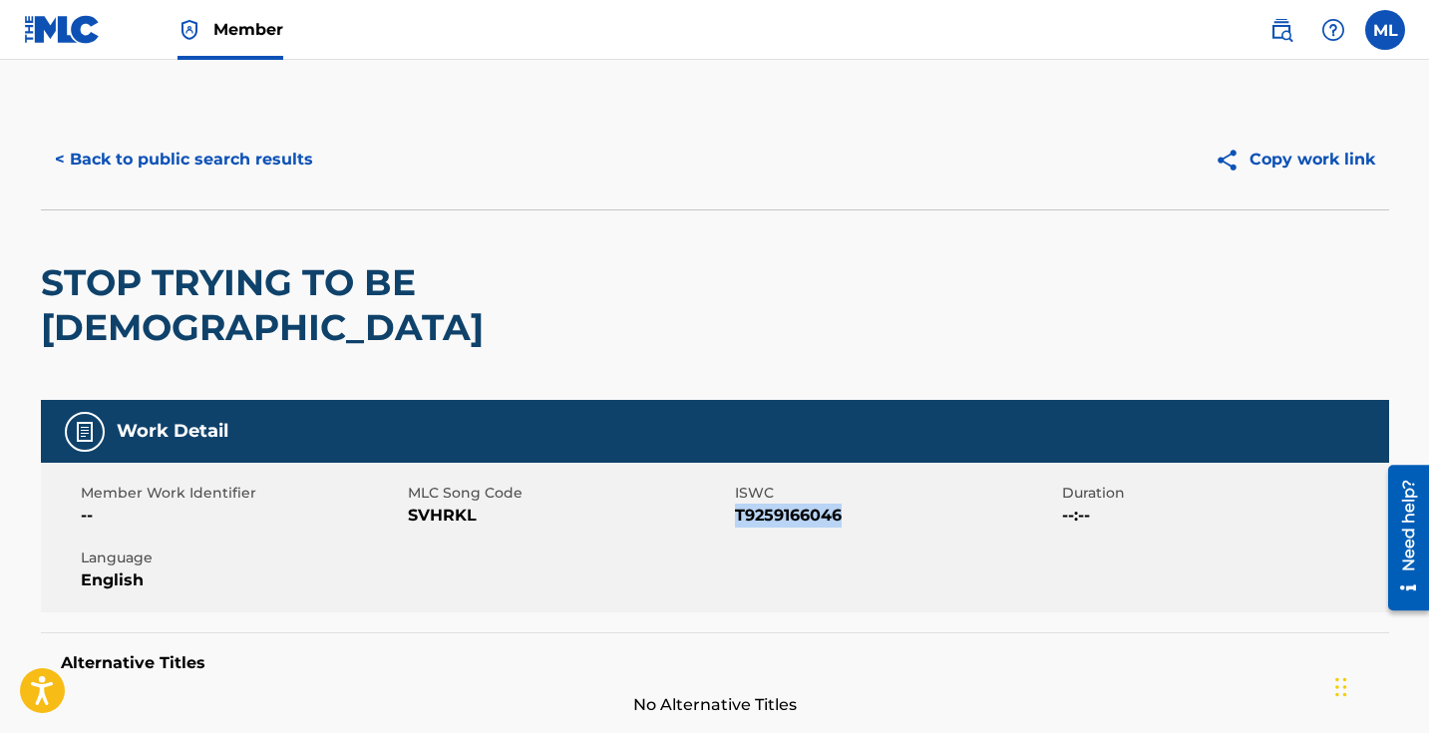
scroll to position [270, 0]
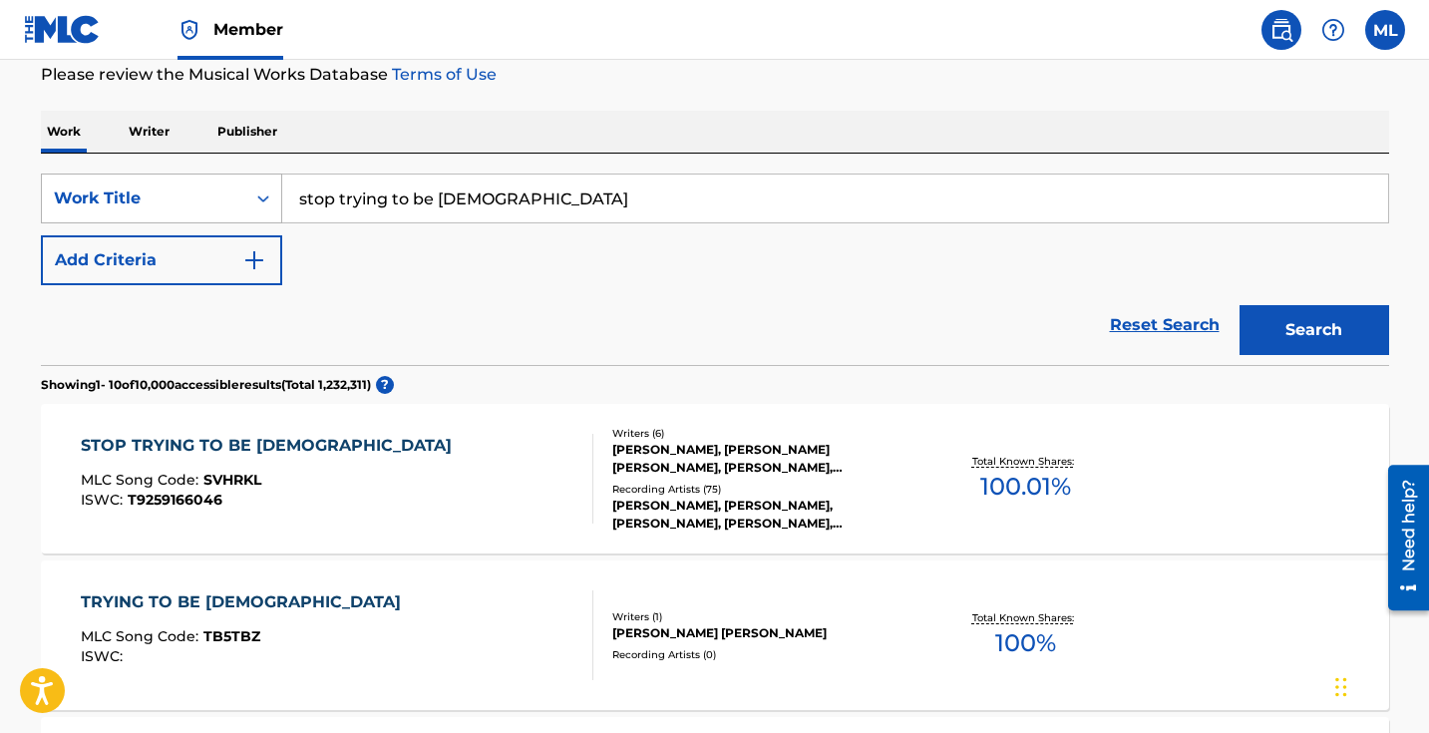
drag, startPoint x: 555, startPoint y: 203, endPoint x: 276, endPoint y: 183, distance: 279.0
click at [276, 183] on div "SearchWithCriteriaeb79e9b2-0a0c-4a25-9bf7-217315363337 Work Title stop trying t…" at bounding box center [715, 199] width 1348 height 50
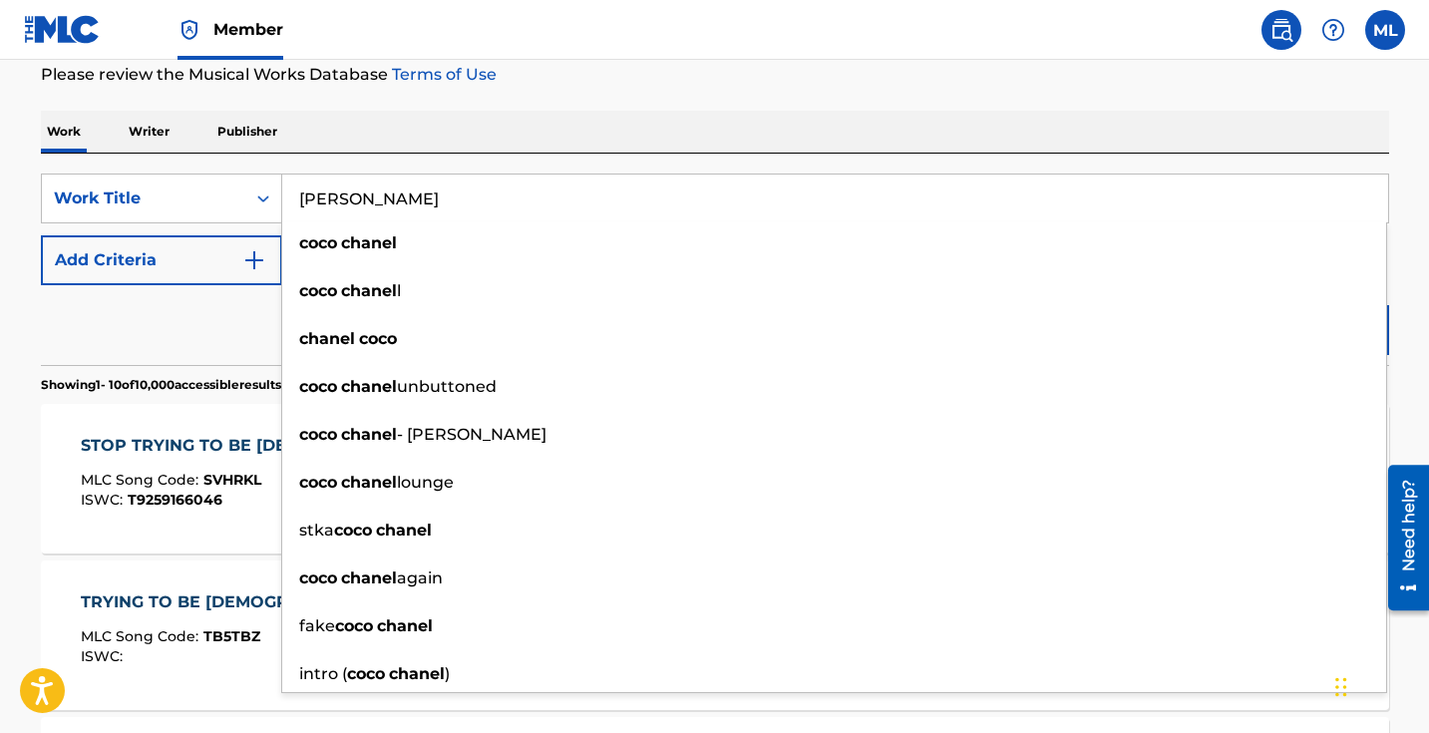
type input "[PERSON_NAME]"
click at [251, 260] on img "Search Form" at bounding box center [254, 260] width 24 height 24
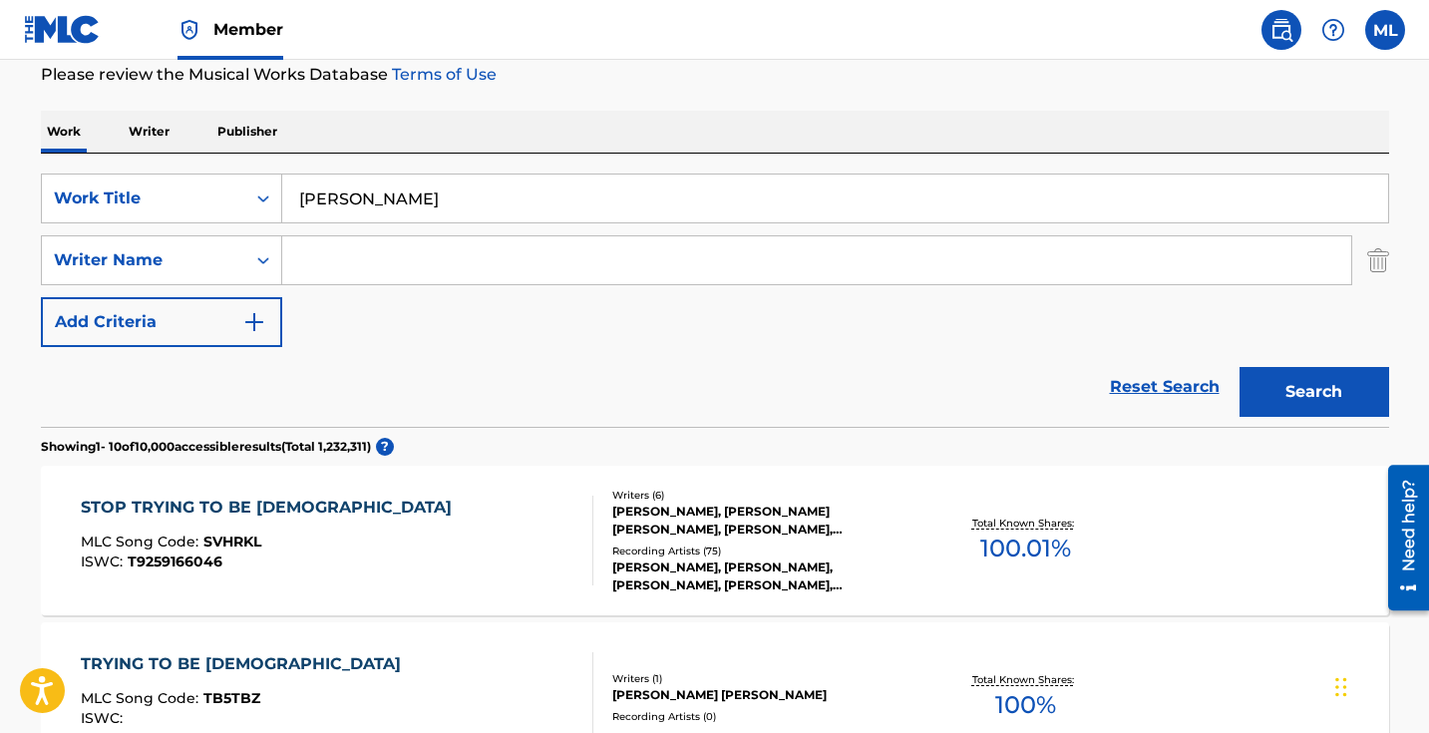
click at [323, 258] on input "Search Form" at bounding box center [816, 260] width 1069 height 48
type input "[PERSON_NAME] [PERSON_NAME]"
click at [1316, 404] on button "Search" at bounding box center [1315, 392] width 150 height 50
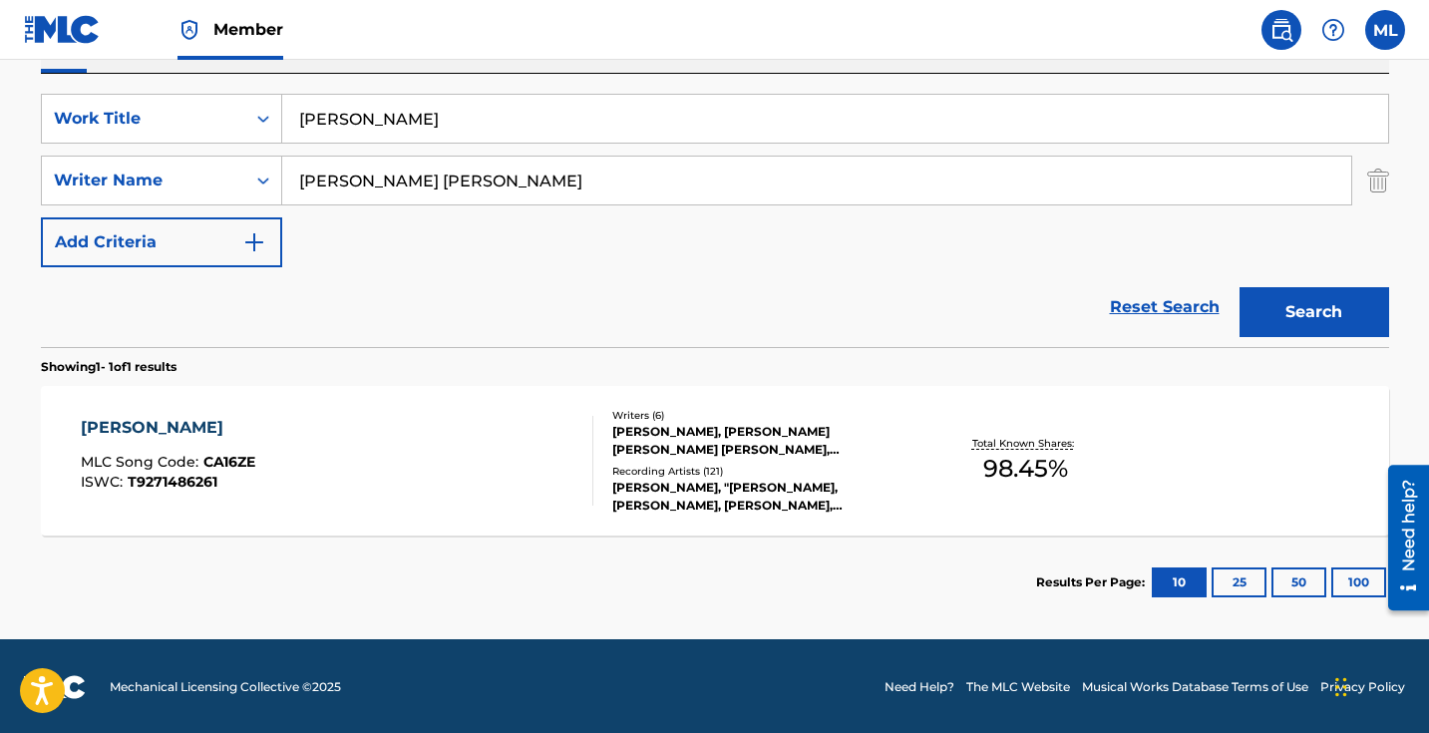
scroll to position [352, 0]
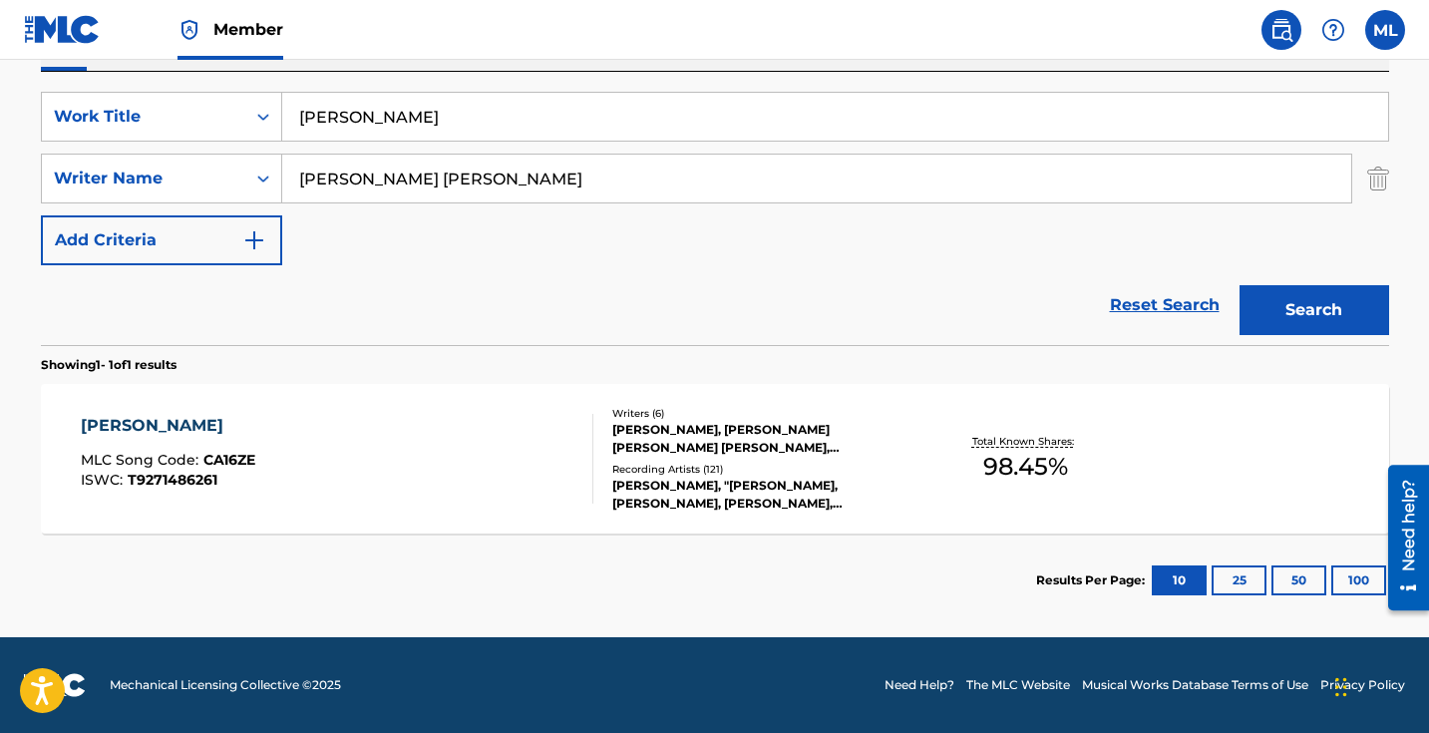
click at [726, 434] on div "[PERSON_NAME], [PERSON_NAME] [PERSON_NAME] [PERSON_NAME], [PERSON_NAME], [PERSO…" at bounding box center [762, 439] width 301 height 36
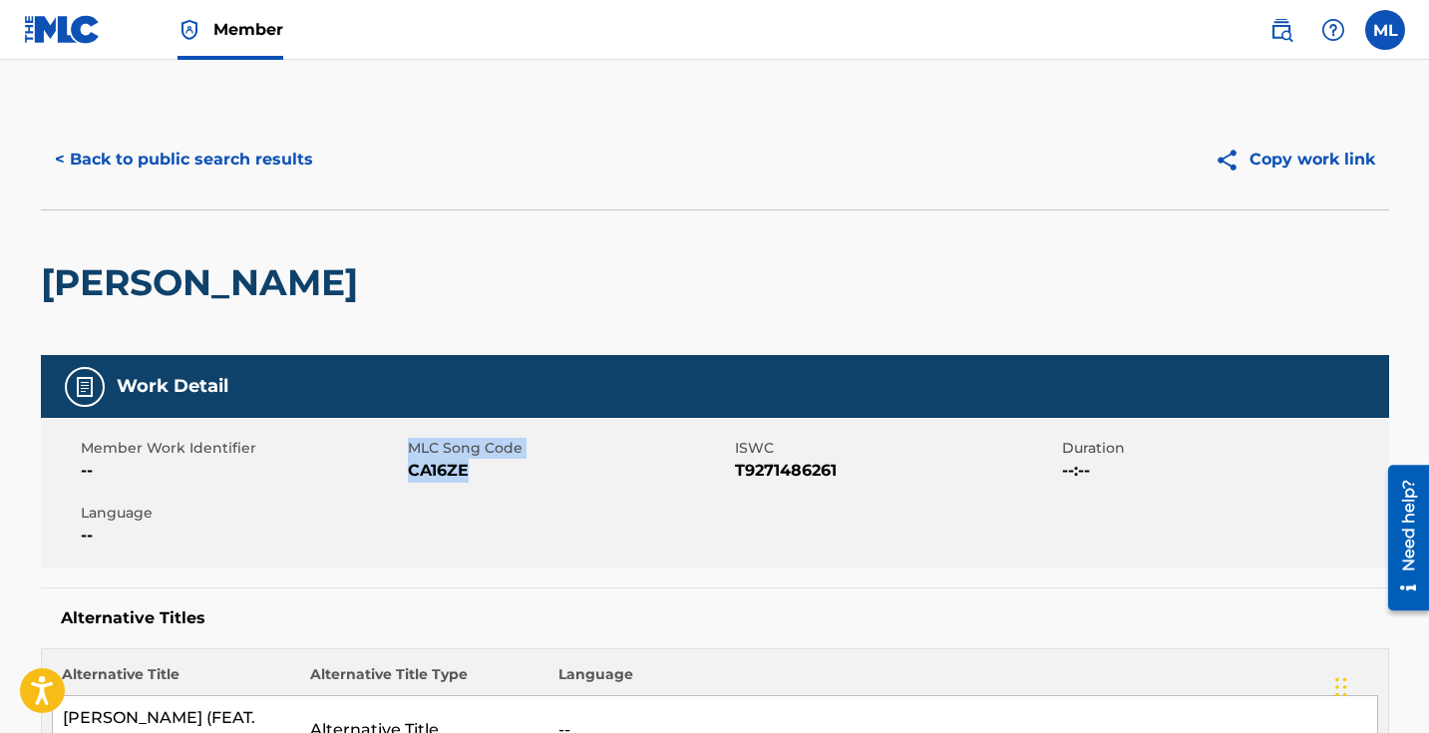
drag, startPoint x: 480, startPoint y: 468, endPoint x: 401, endPoint y: 466, distance: 78.8
click at [401, 466] on div "Member Work Identifier -- MLC Song Code CA16ZE ISWC T9271486261 Duration --:-- …" at bounding box center [715, 493] width 1348 height 150
click at [420, 484] on div "Member Work Identifier -- MLC Song Code CA16ZE ISWC T9271486261 Duration --:-- …" at bounding box center [715, 493] width 1348 height 150
click at [503, 479] on span "CA16ZE" at bounding box center [569, 471] width 322 height 24
drag, startPoint x: 409, startPoint y: 470, endPoint x: 472, endPoint y: 474, distance: 63.0
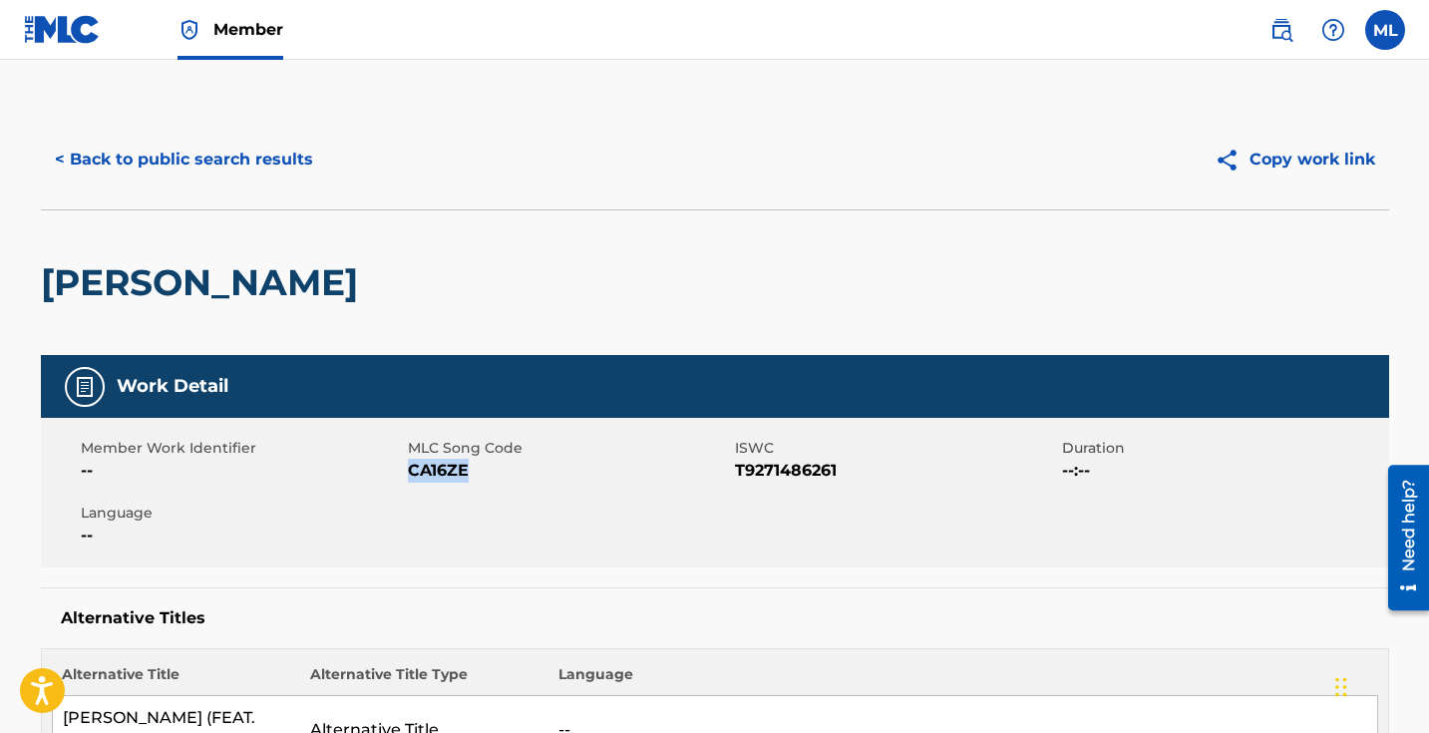
click at [472, 474] on span "CA16ZE" at bounding box center [569, 471] width 322 height 24
copy span "CA16ZE"
drag, startPoint x: 737, startPoint y: 469, endPoint x: 851, endPoint y: 467, distance: 113.7
click at [851, 467] on span "T9271486261" at bounding box center [896, 471] width 322 height 24
copy span "T9271486261"
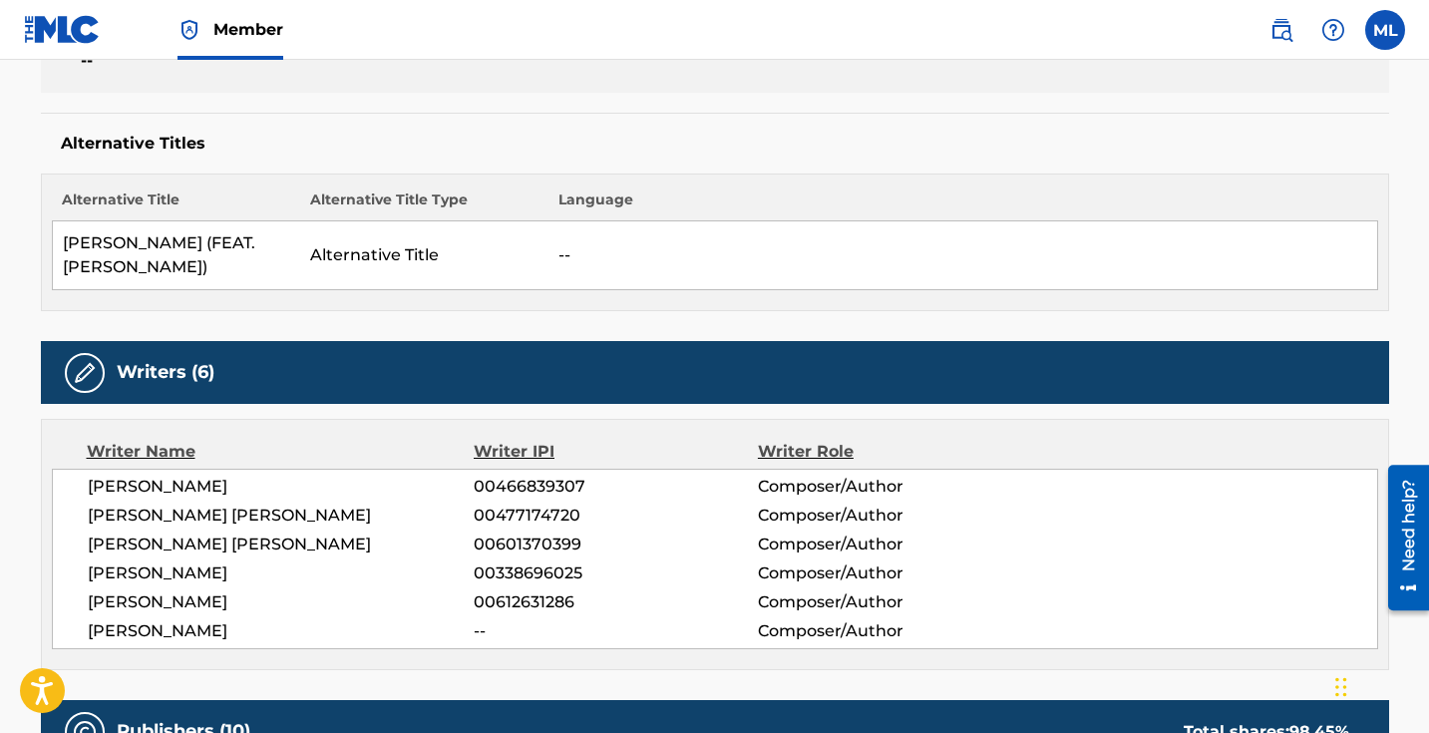
scroll to position [499, 0]
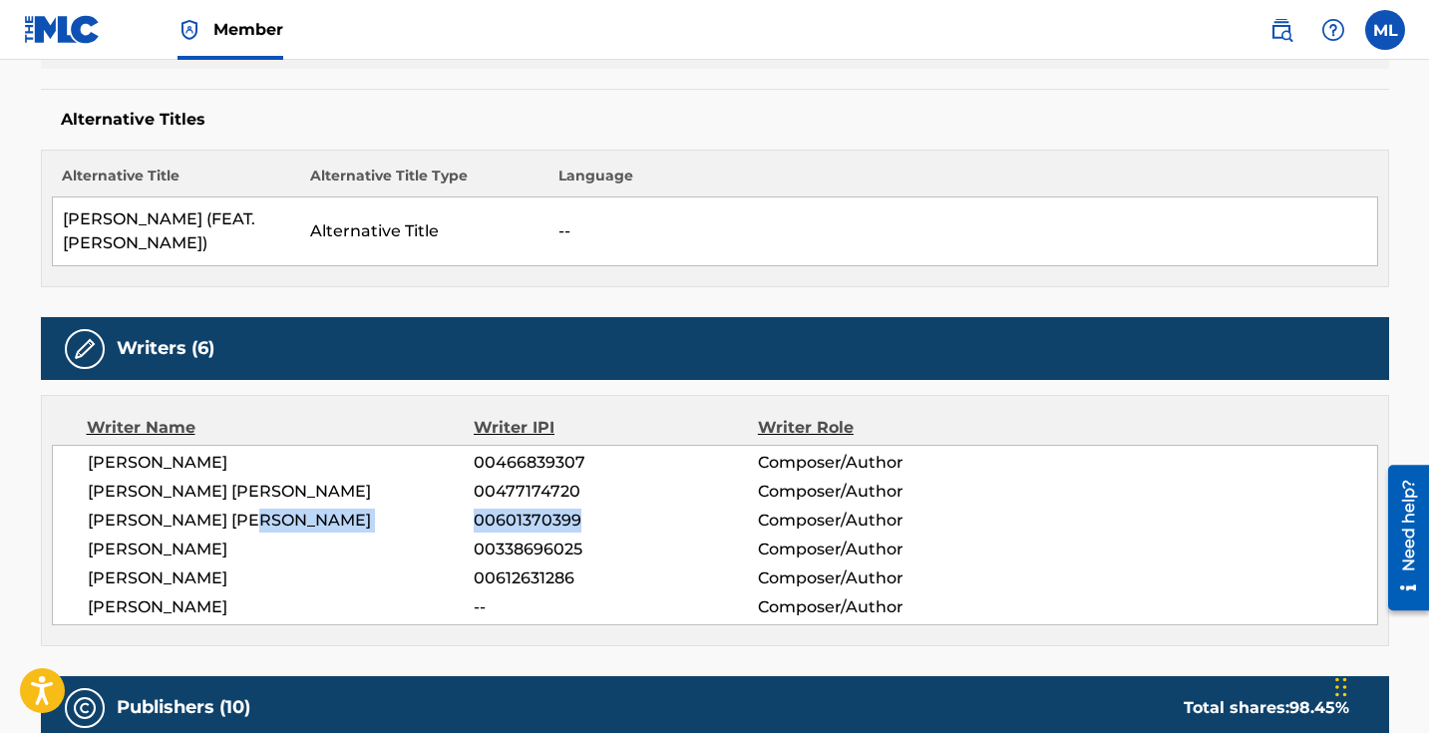
drag, startPoint x: 579, startPoint y: 515, endPoint x: 470, endPoint y: 514, distance: 109.7
click at [470, 514] on div "[PERSON_NAME] [PERSON_NAME] 00601370399 Composer/Author" at bounding box center [733, 521] width 1290 height 24
copy div "00601370399"
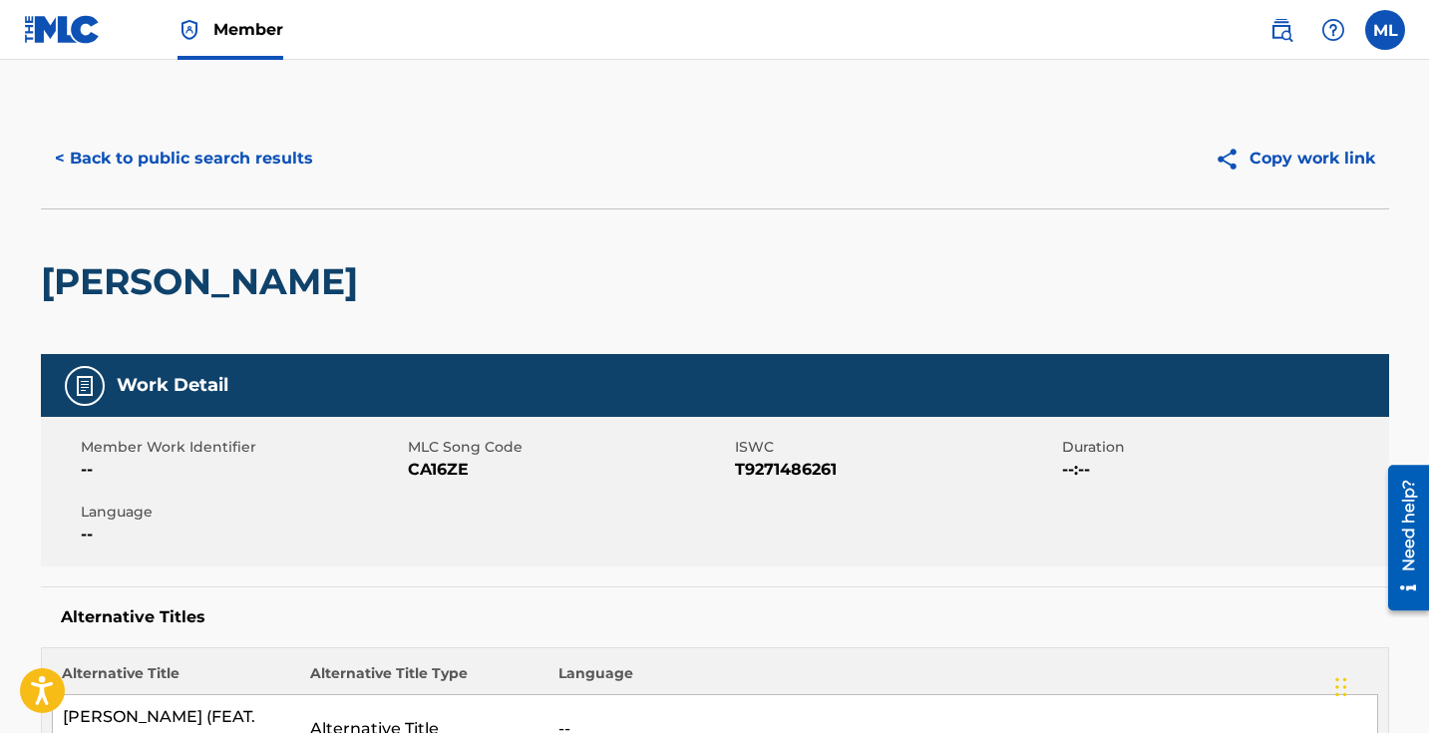
scroll to position [0, 0]
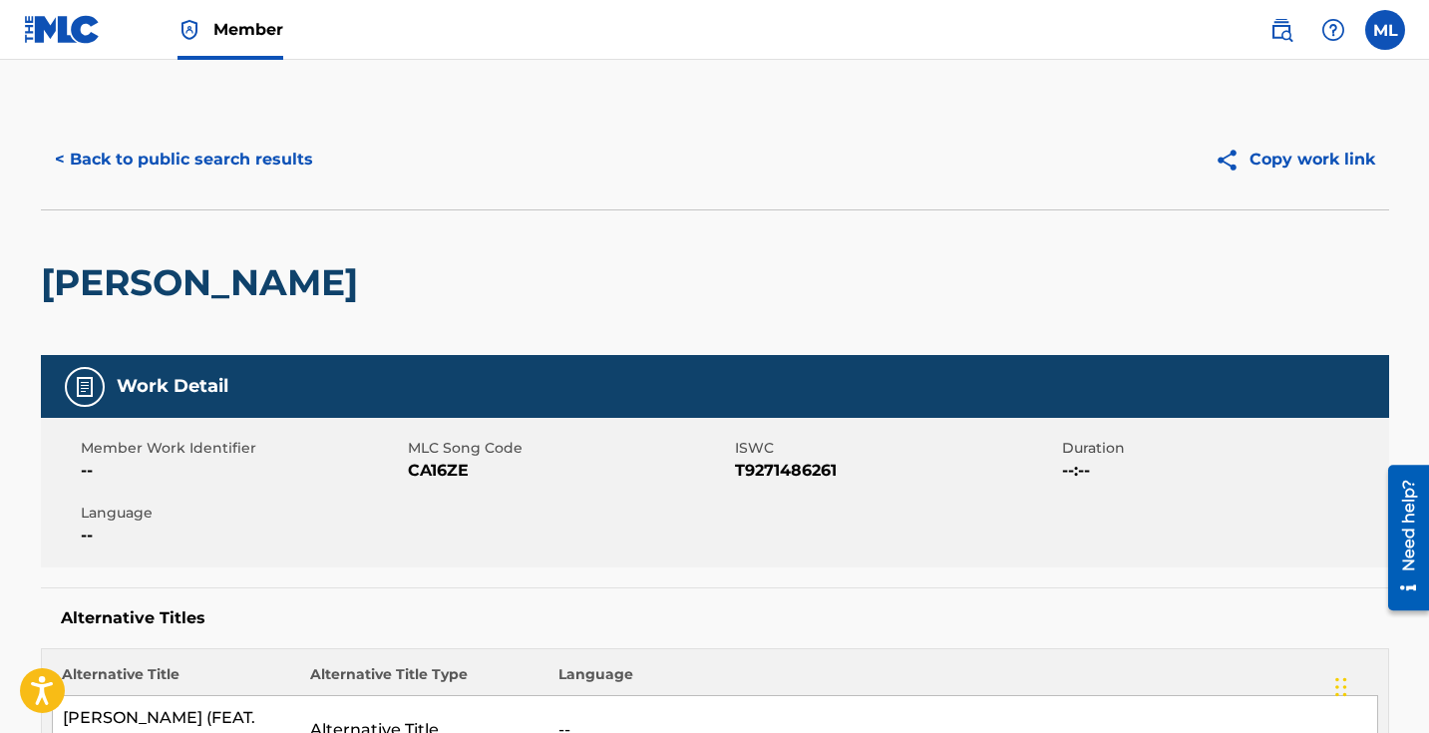
click at [77, 163] on button "< Back to public search results" at bounding box center [184, 160] width 286 height 50
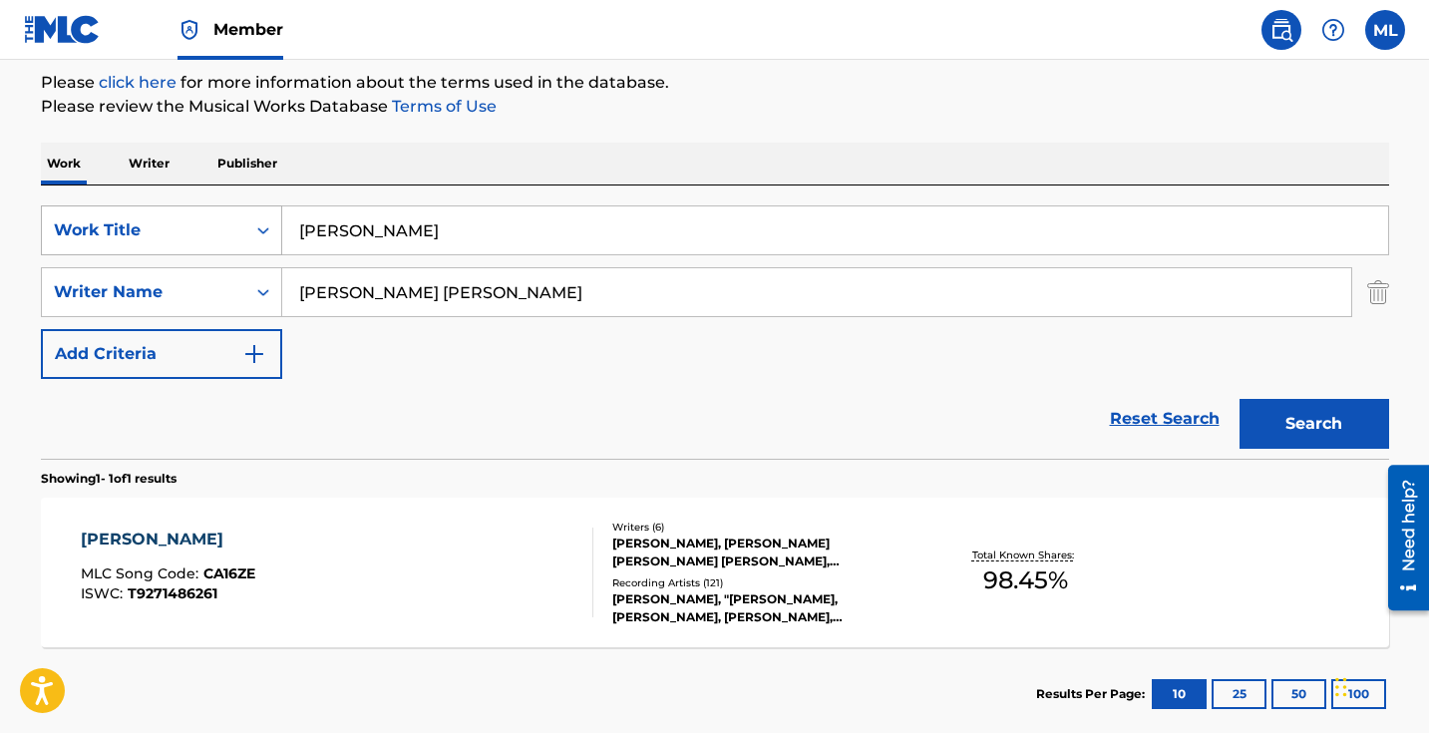
click at [265, 229] on icon "Search Form" at bounding box center [263, 230] width 12 height 7
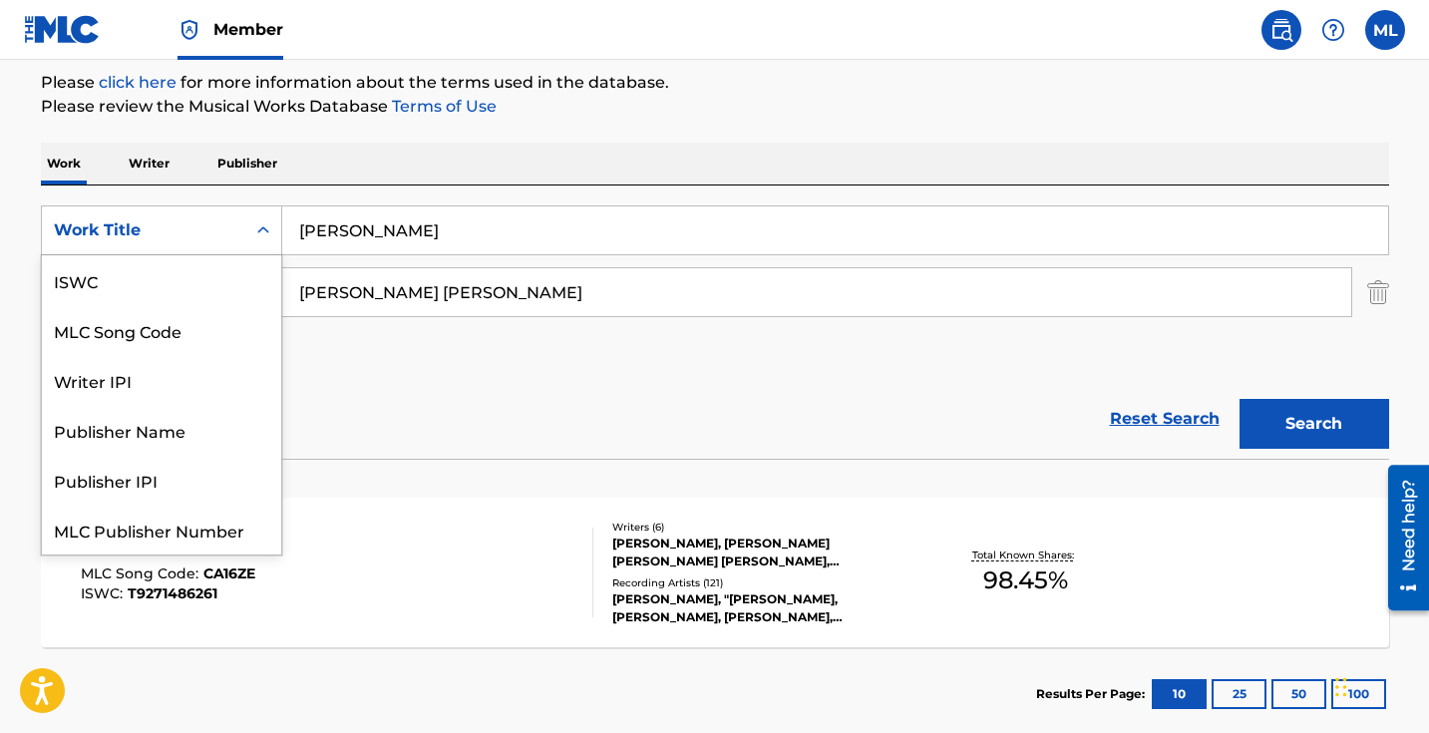
scroll to position [50, 0]
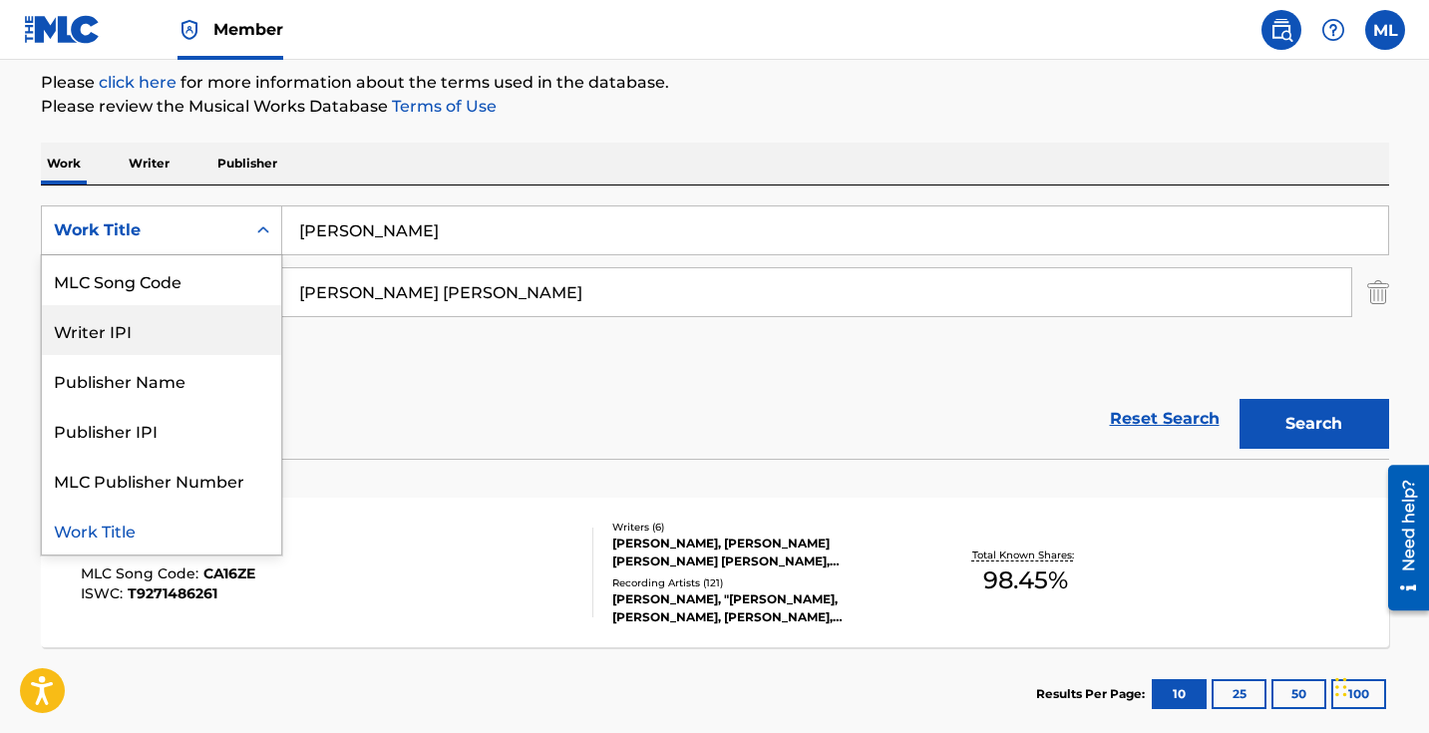
click at [116, 321] on div "Writer IPI" at bounding box center [161, 330] width 239 height 50
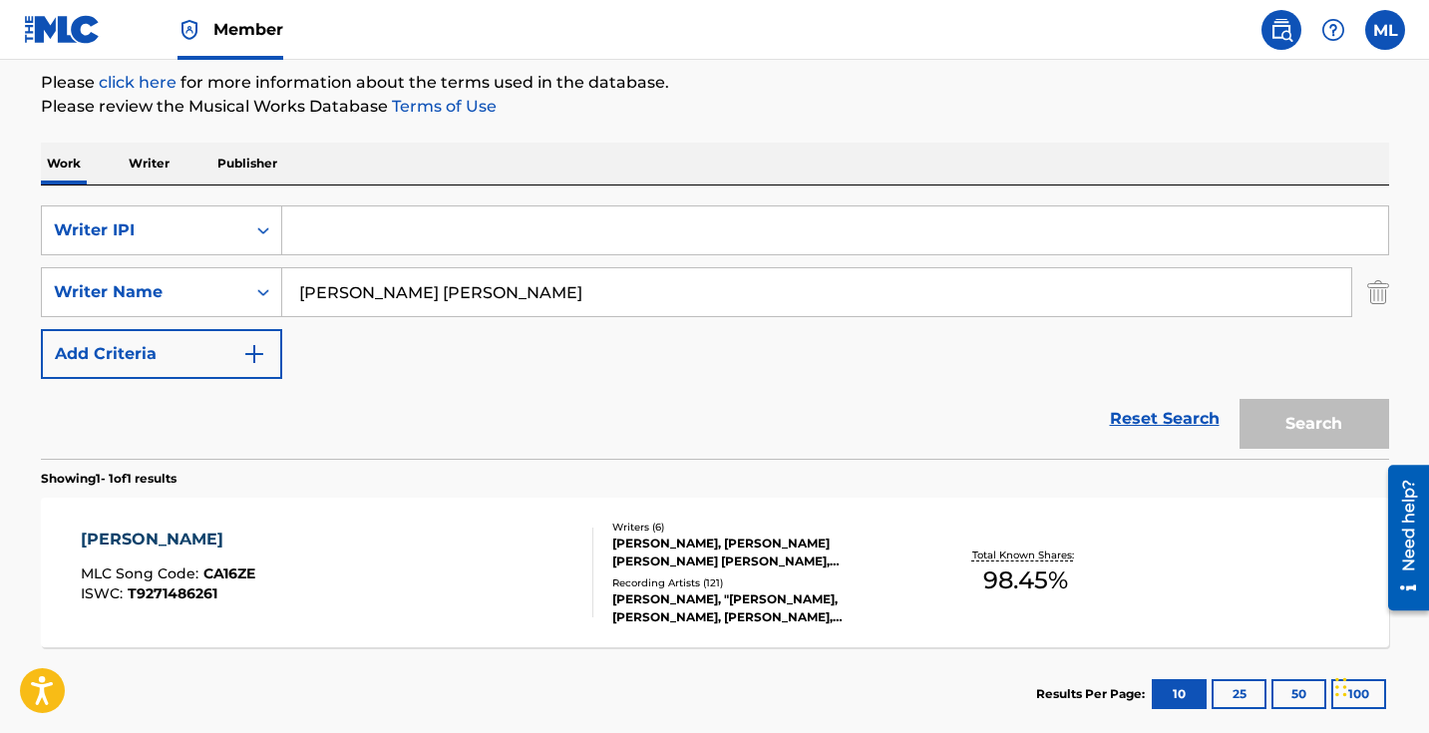
click at [326, 230] on input "Search Form" at bounding box center [835, 230] width 1106 height 48
paste input "00601370399"
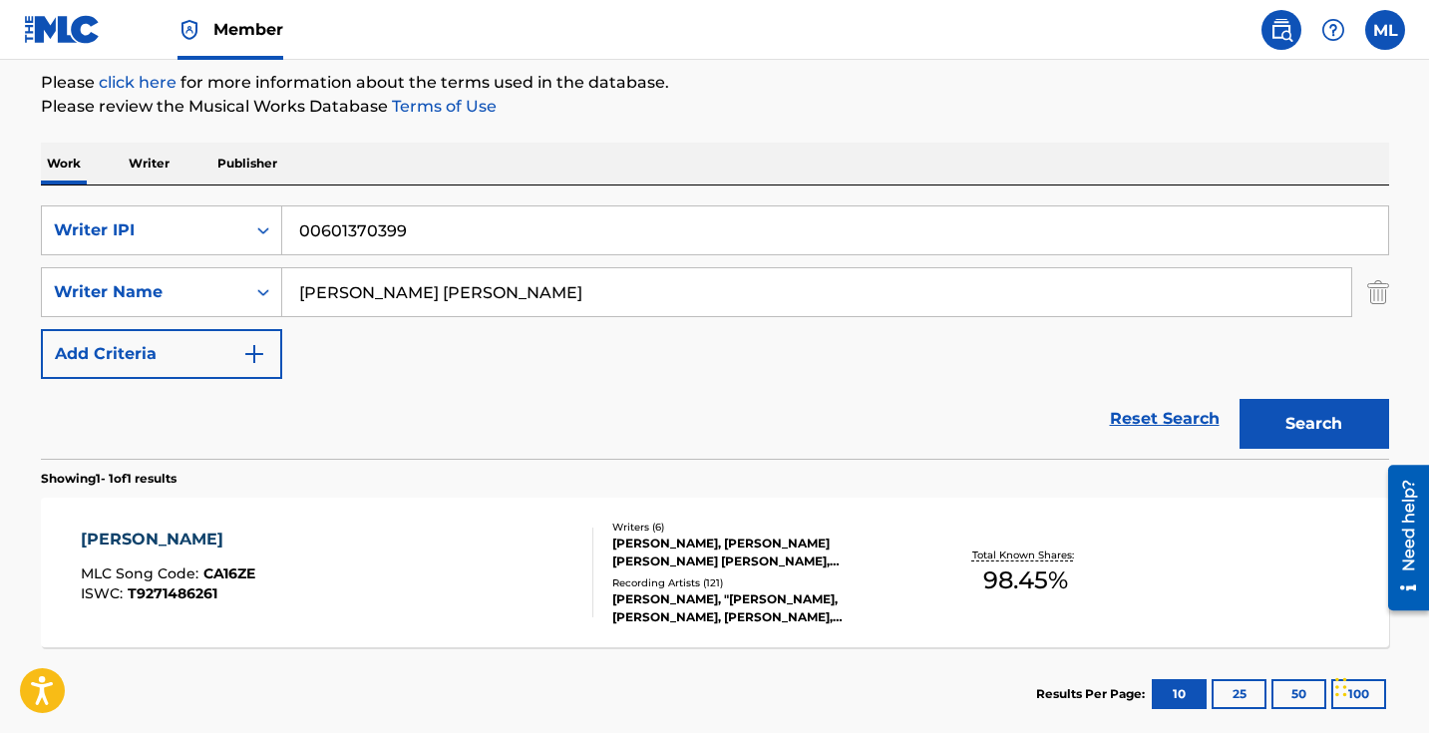
type input "00601370399"
click at [1311, 430] on button "Search" at bounding box center [1315, 424] width 150 height 50
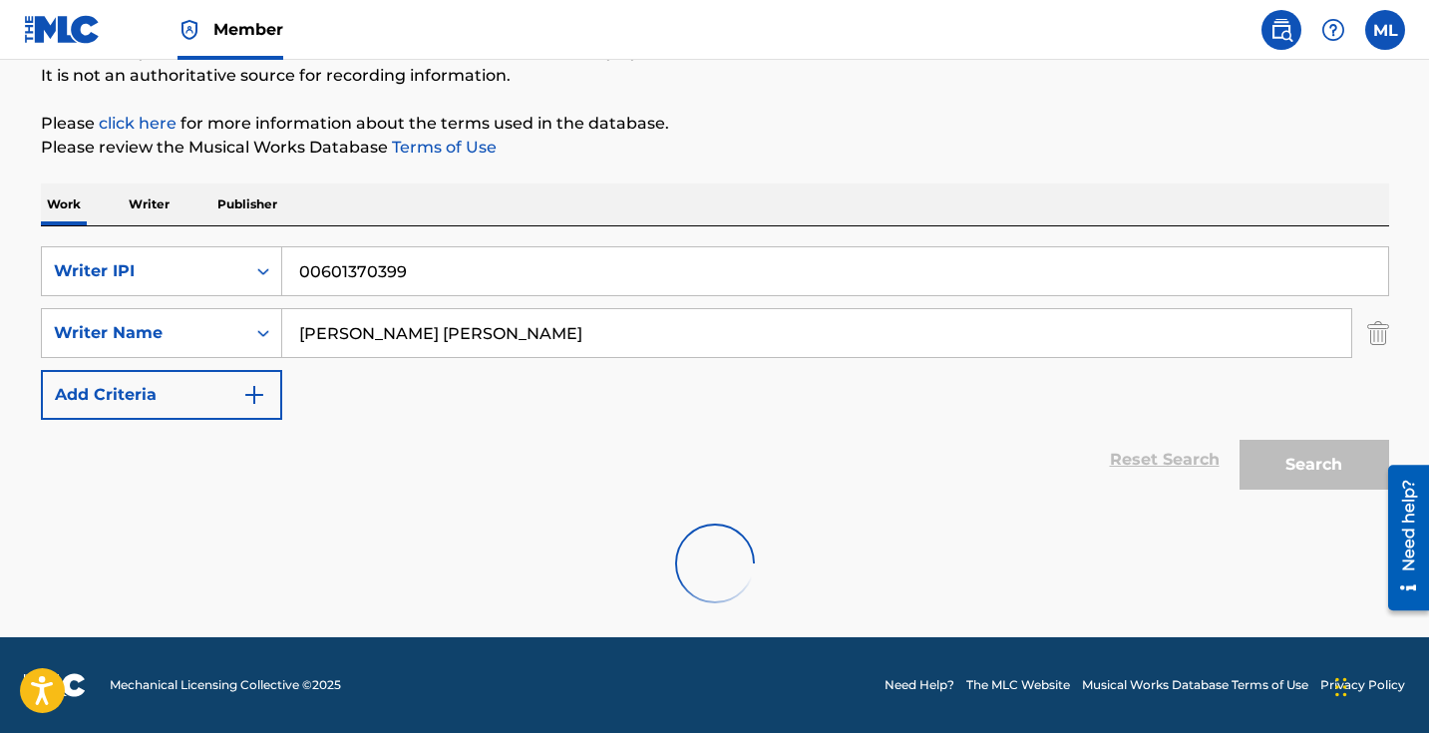
scroll to position [133, 0]
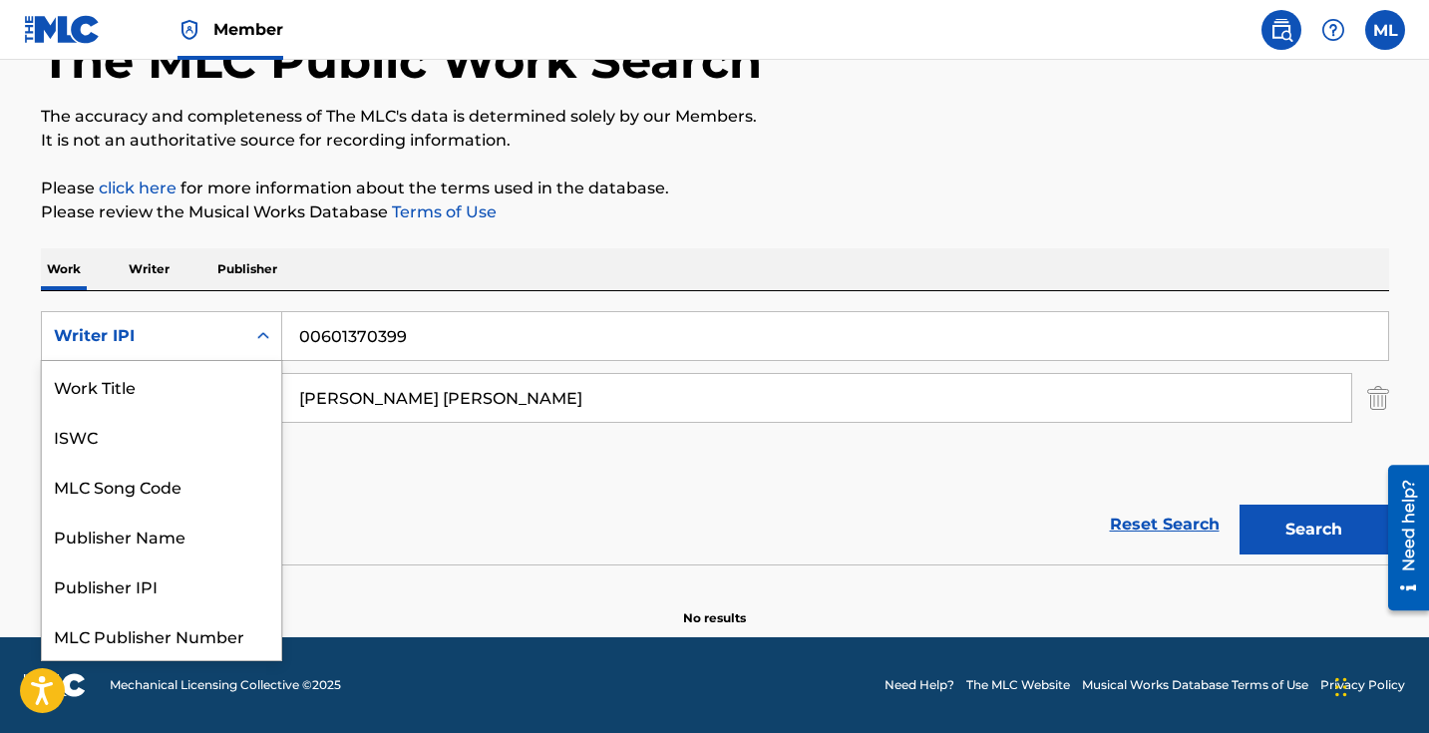
click at [259, 338] on icon "Search Form" at bounding box center [263, 336] width 20 height 20
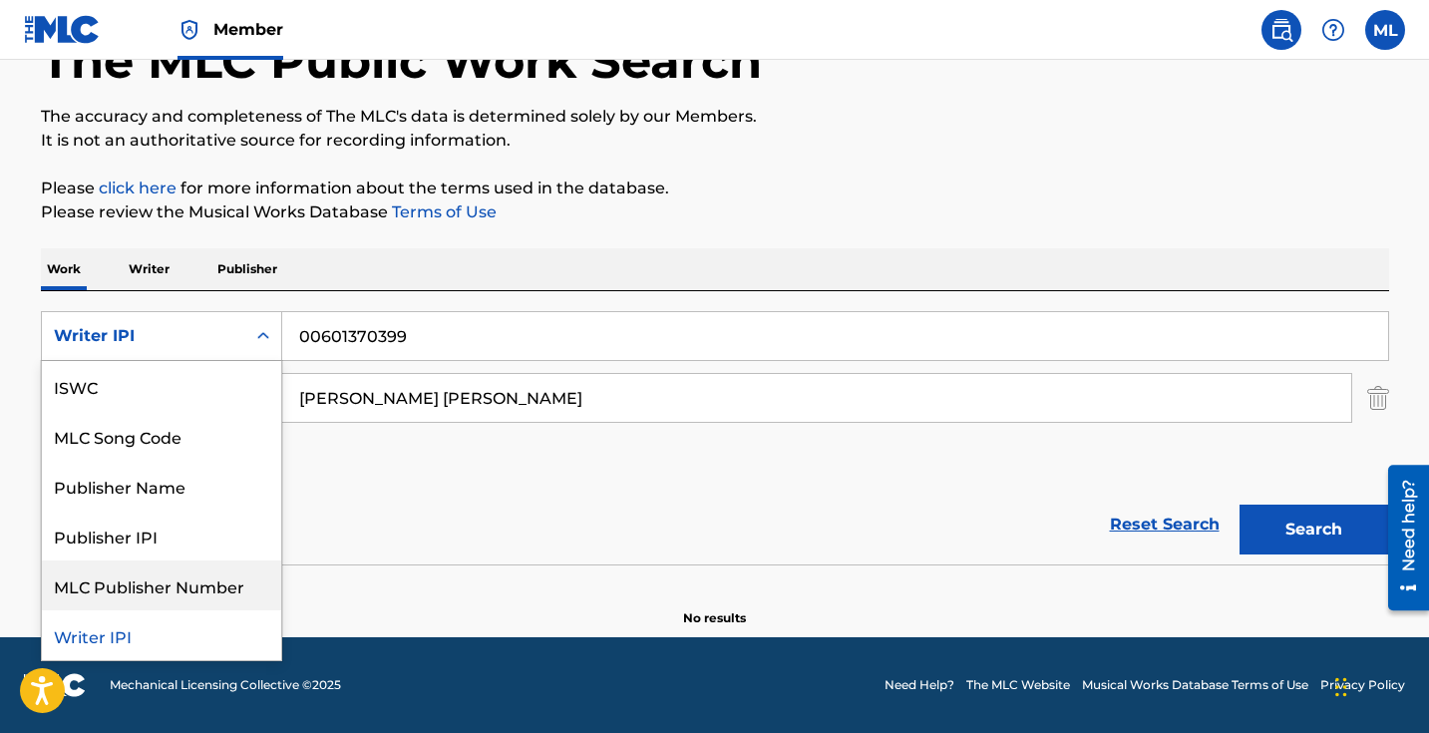
click at [186, 590] on div "MLC Publisher Number" at bounding box center [161, 585] width 239 height 50
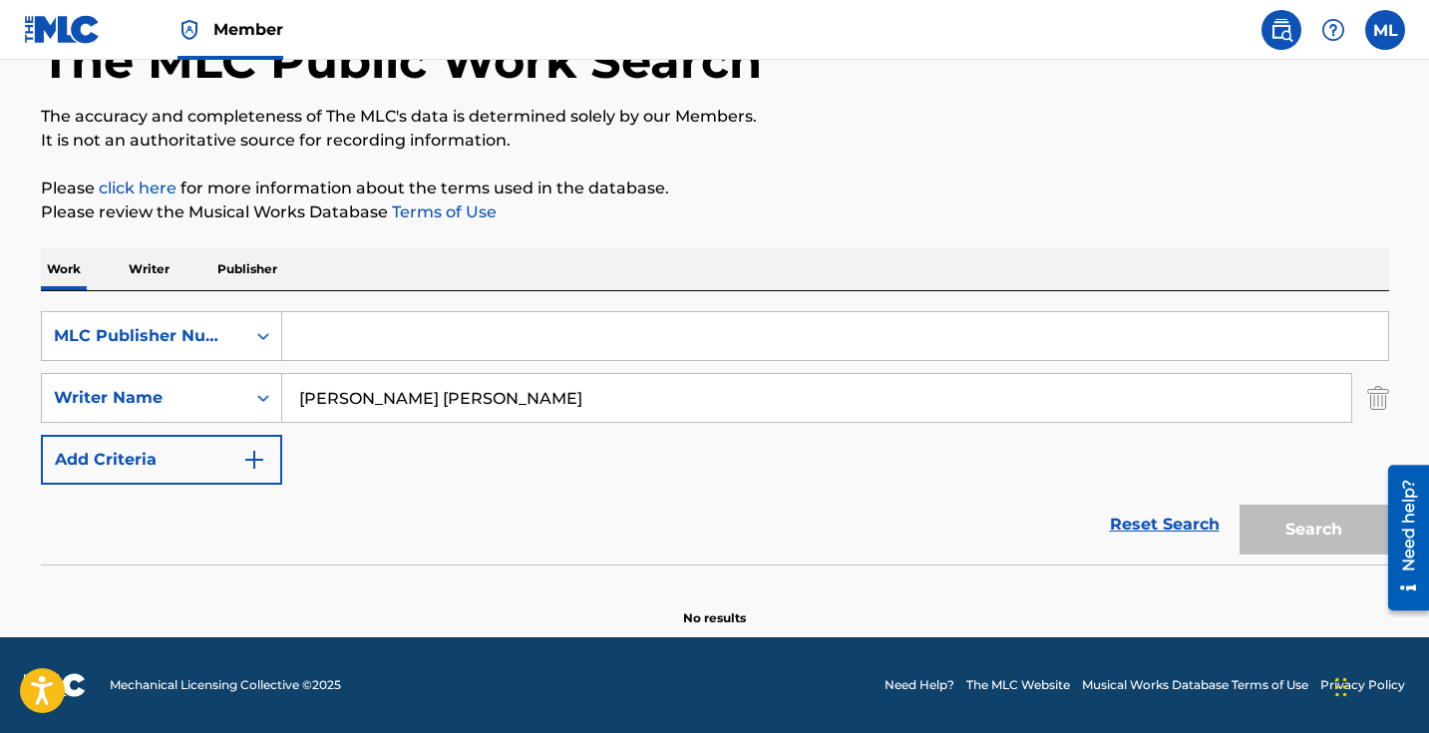
paste input "00601370399"
type input "00601370399"
click at [1323, 540] on button "Search" at bounding box center [1315, 530] width 150 height 50
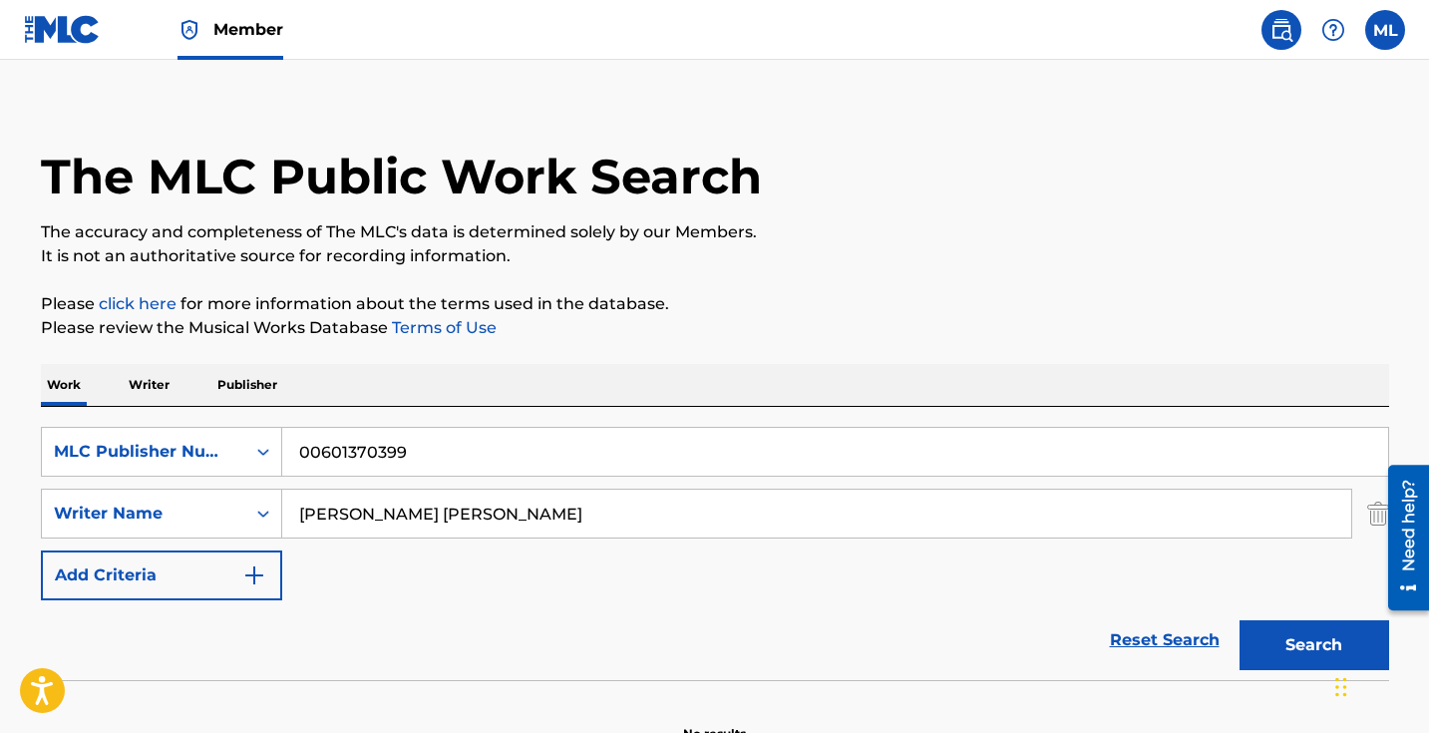
scroll to position [0, 0]
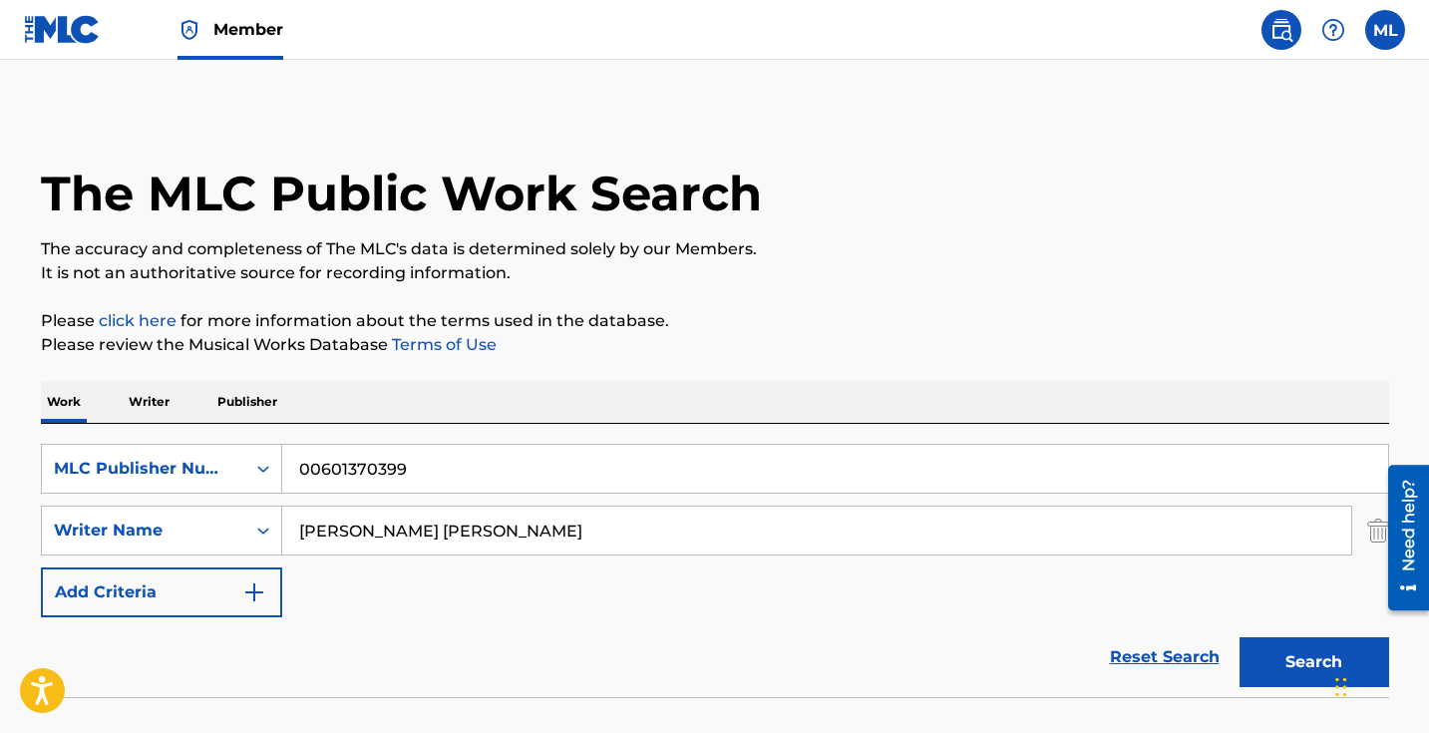
click at [154, 400] on p "Writer" at bounding box center [149, 402] width 53 height 42
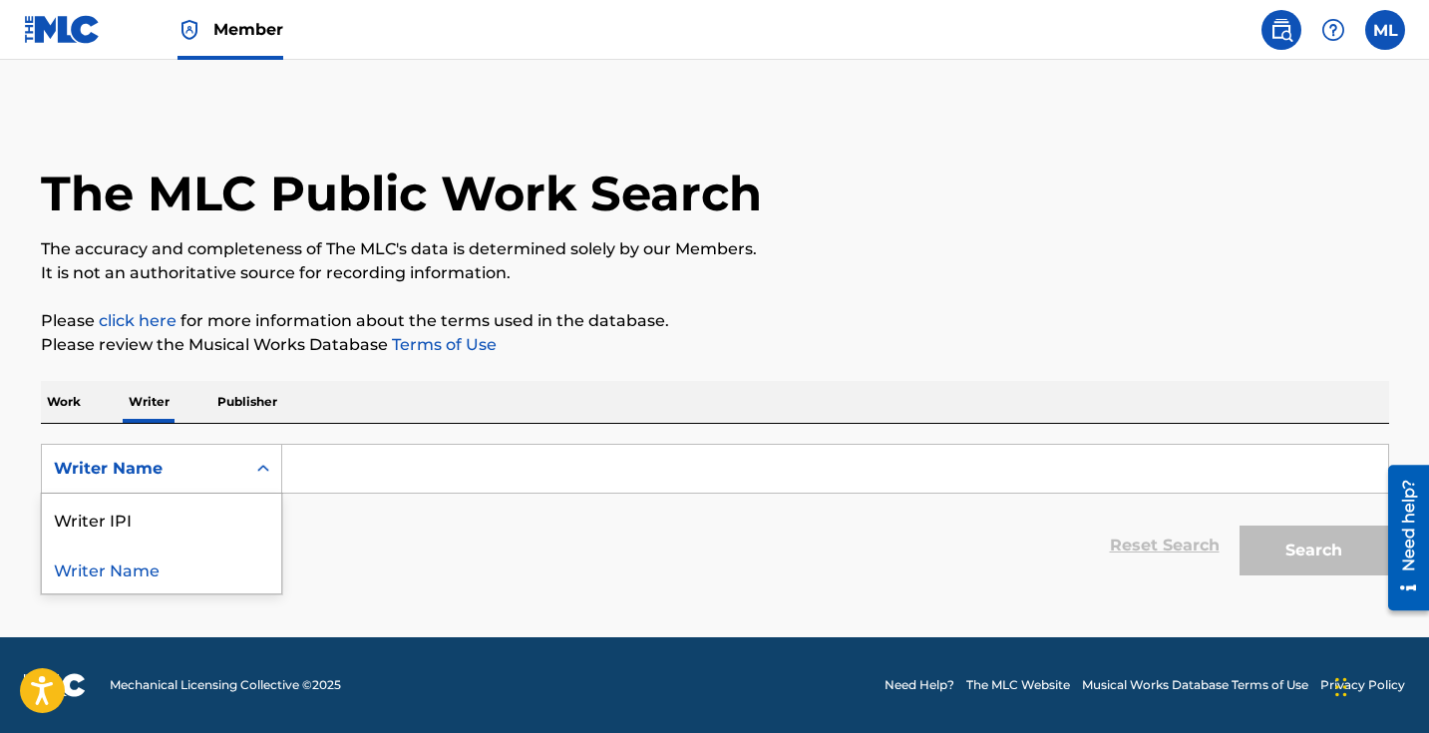
click at [266, 472] on icon "Search Form" at bounding box center [263, 469] width 20 height 20
click at [112, 518] on div "Writer IPI" at bounding box center [161, 519] width 239 height 50
paste input "00601370399"
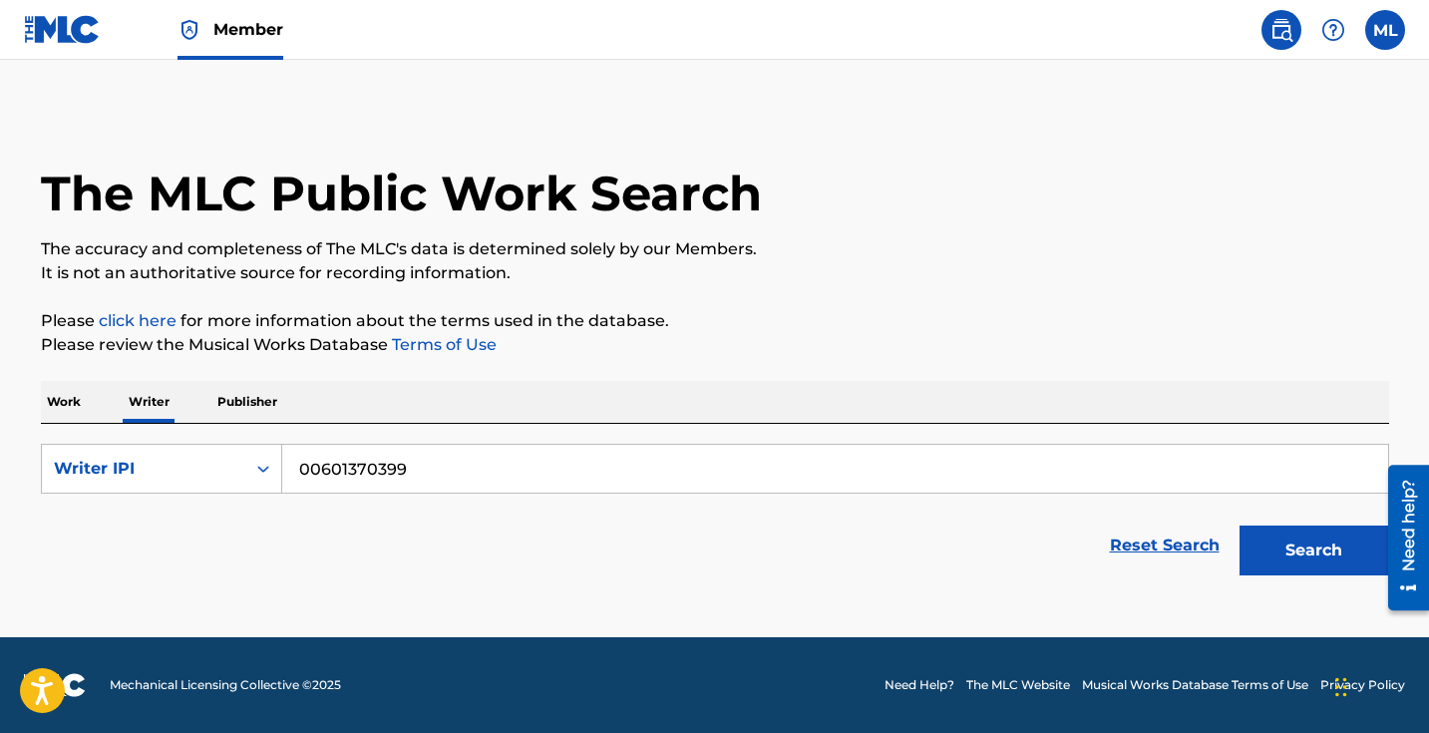
type input "00601370399"
click at [1347, 553] on button "Search" at bounding box center [1315, 551] width 150 height 50
click at [264, 470] on icon "Search Form" at bounding box center [263, 468] width 12 height 7
click at [142, 524] on div "Writer Name" at bounding box center [161, 519] width 239 height 50
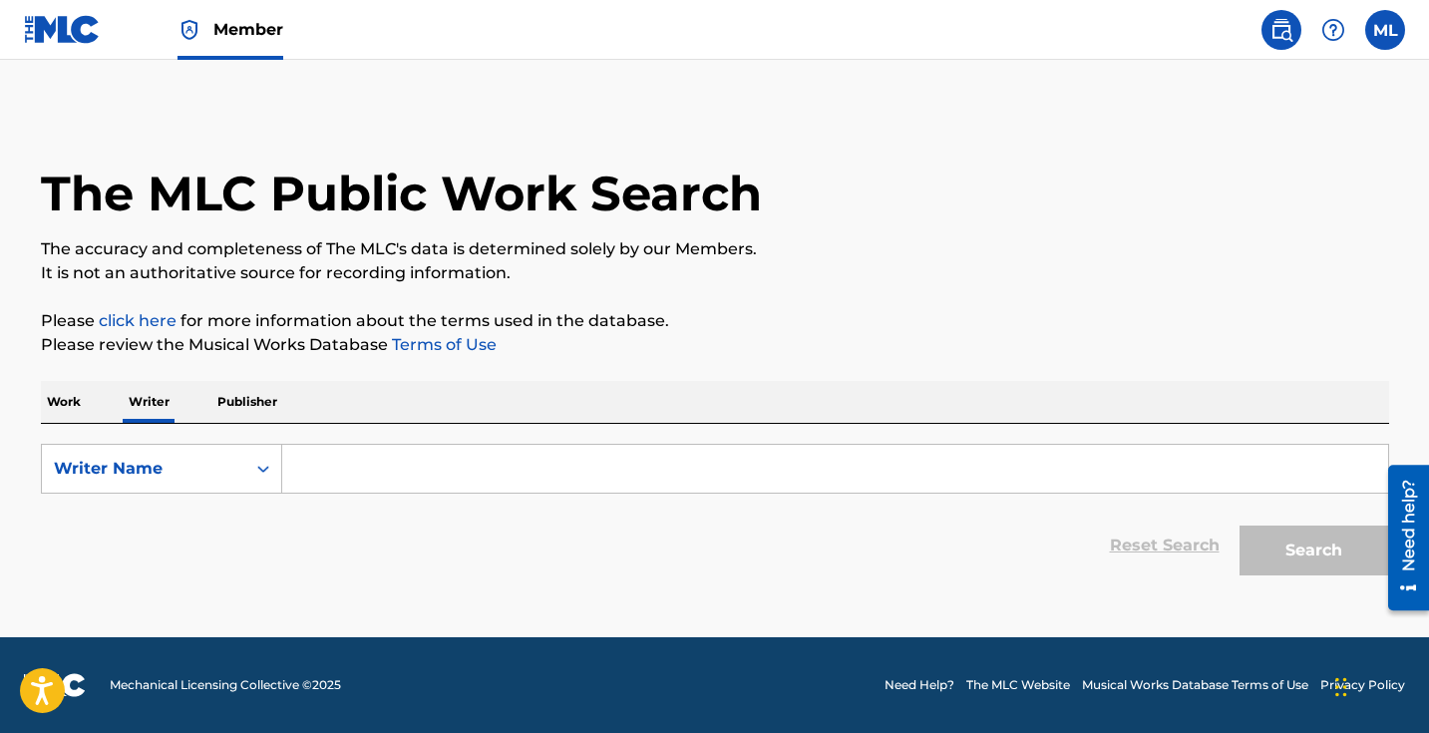
click at [321, 465] on input "Search Form" at bounding box center [835, 469] width 1106 height 48
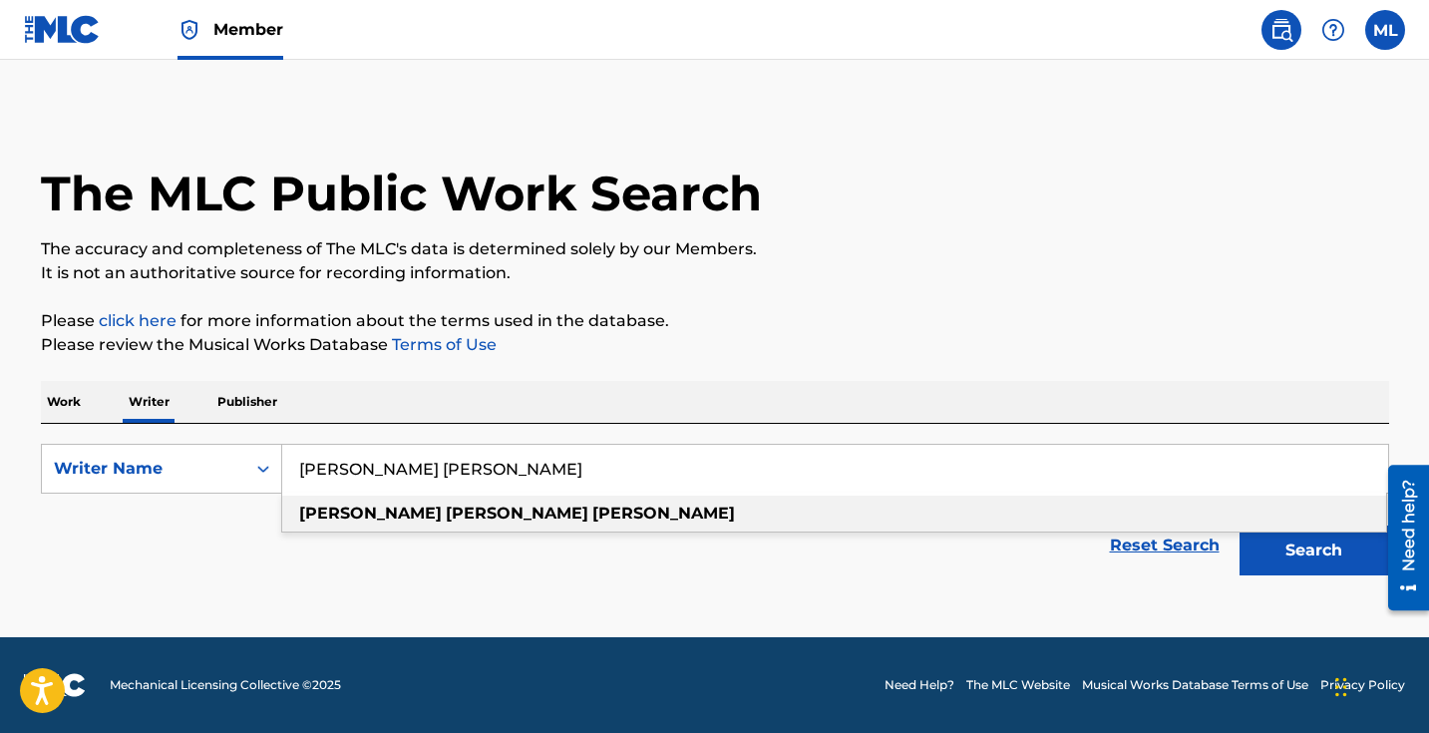
click at [328, 512] on strong "[PERSON_NAME]" at bounding box center [370, 513] width 143 height 19
type input "[PERSON_NAME] [PERSON_NAME]"
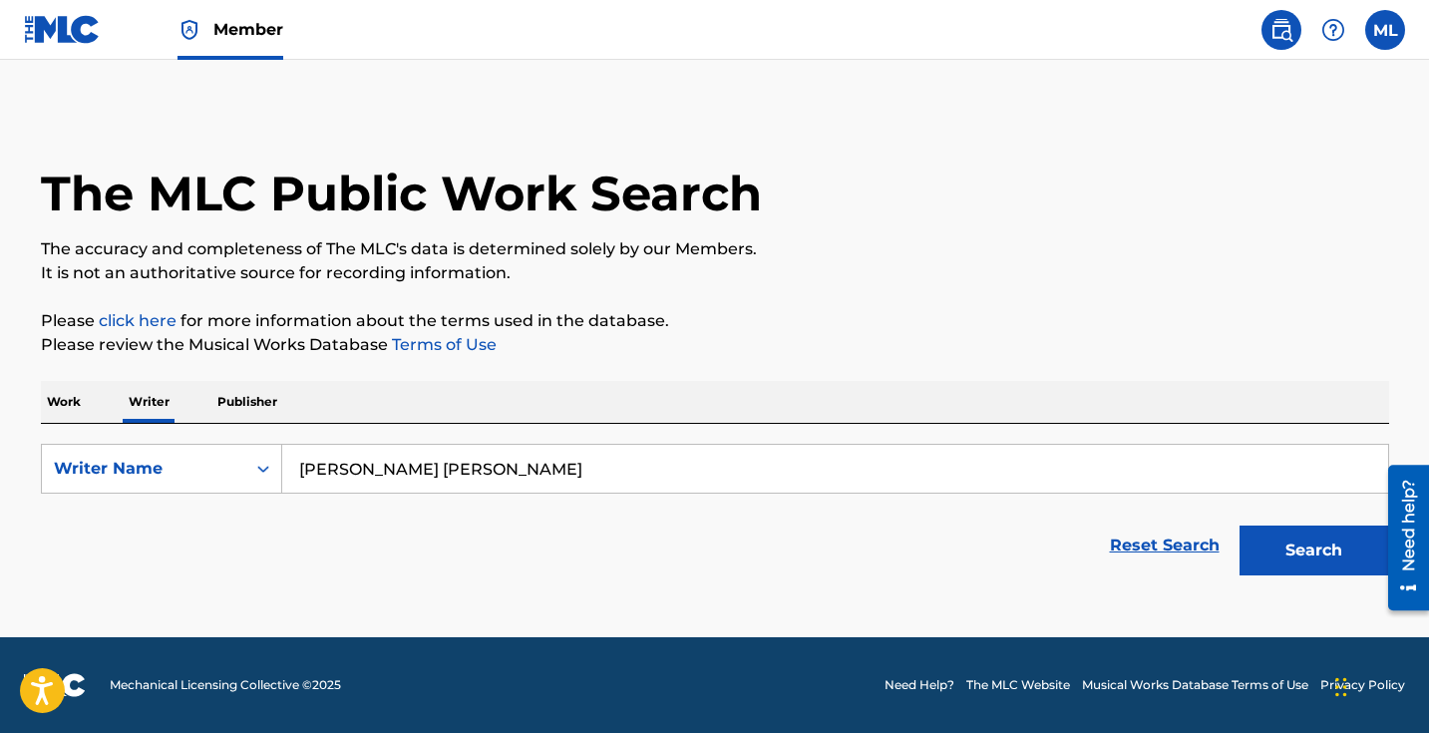
click at [1283, 549] on button "Search" at bounding box center [1315, 551] width 150 height 50
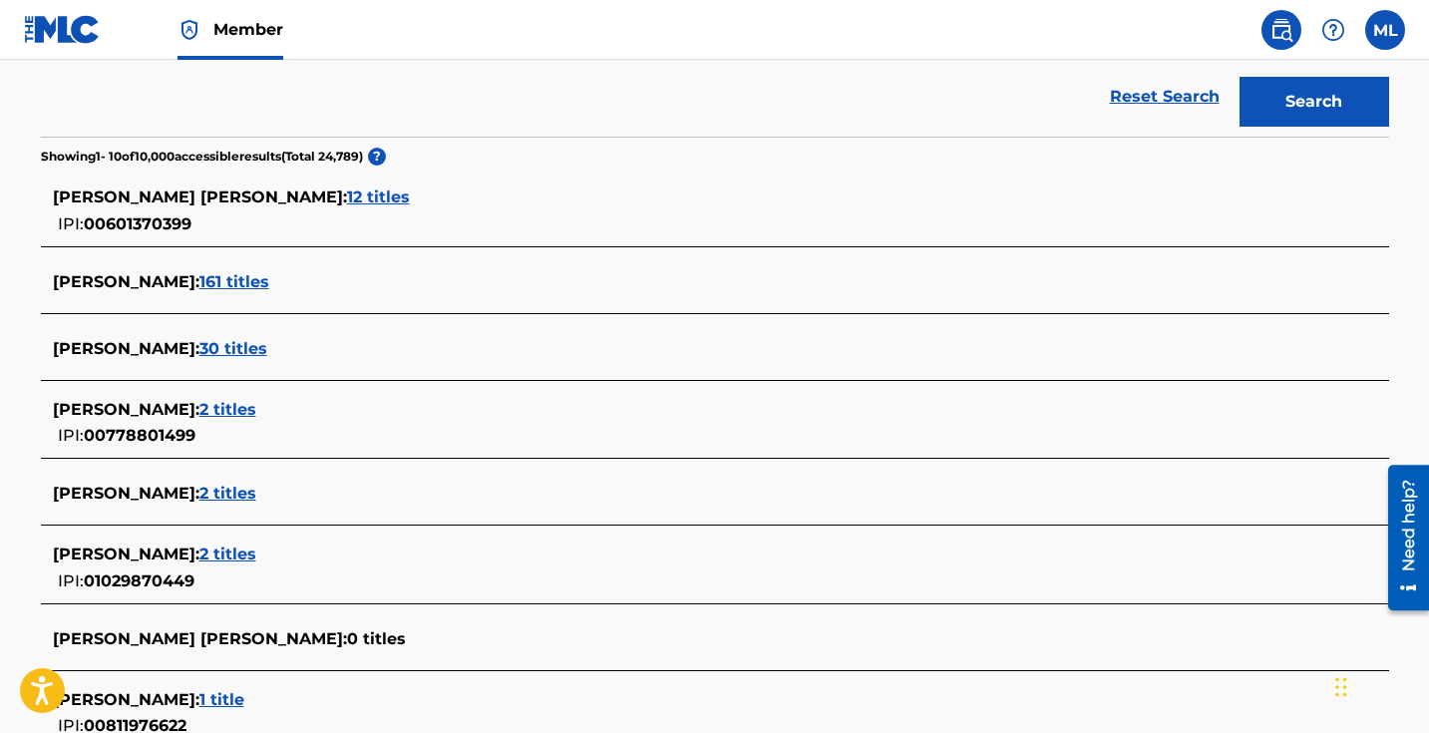
scroll to position [399, 0]
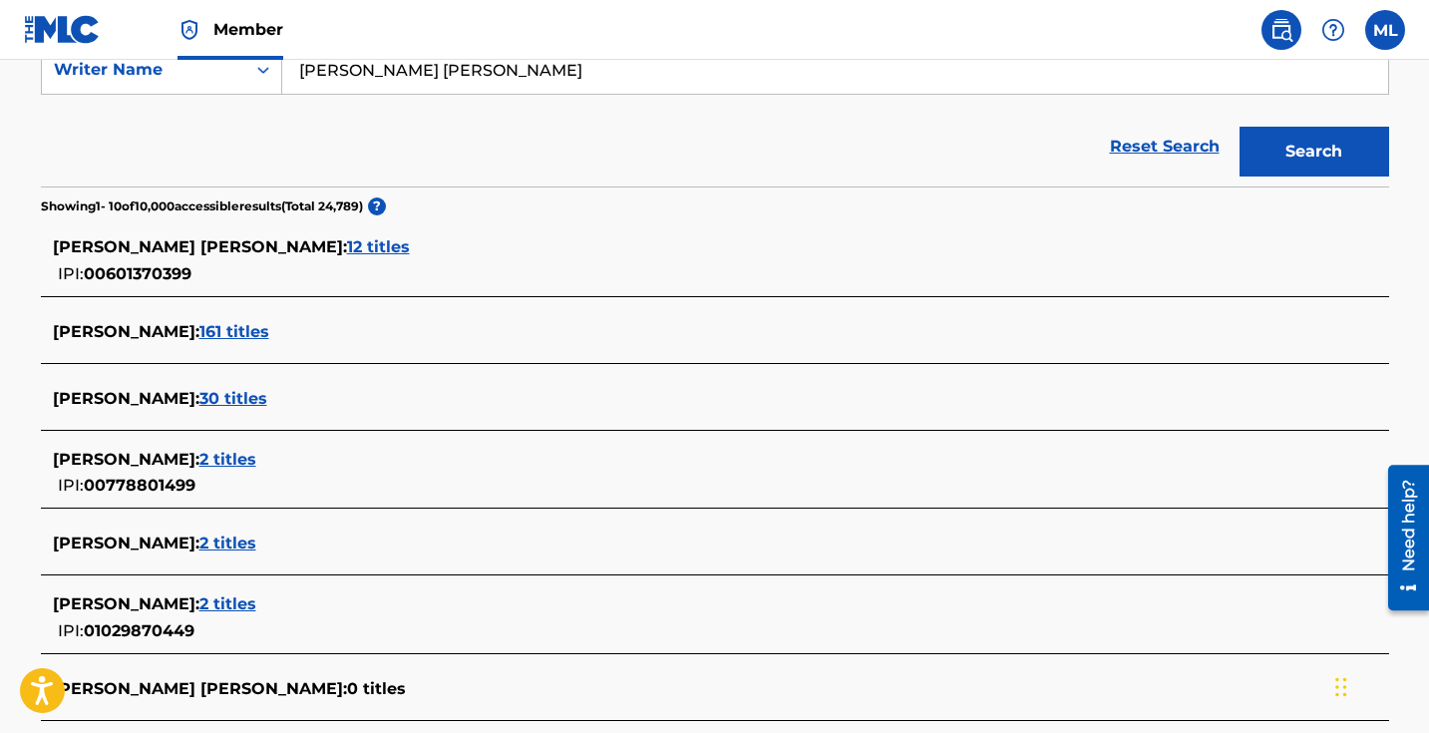
click at [347, 243] on span "12 titles" at bounding box center [378, 246] width 63 height 19
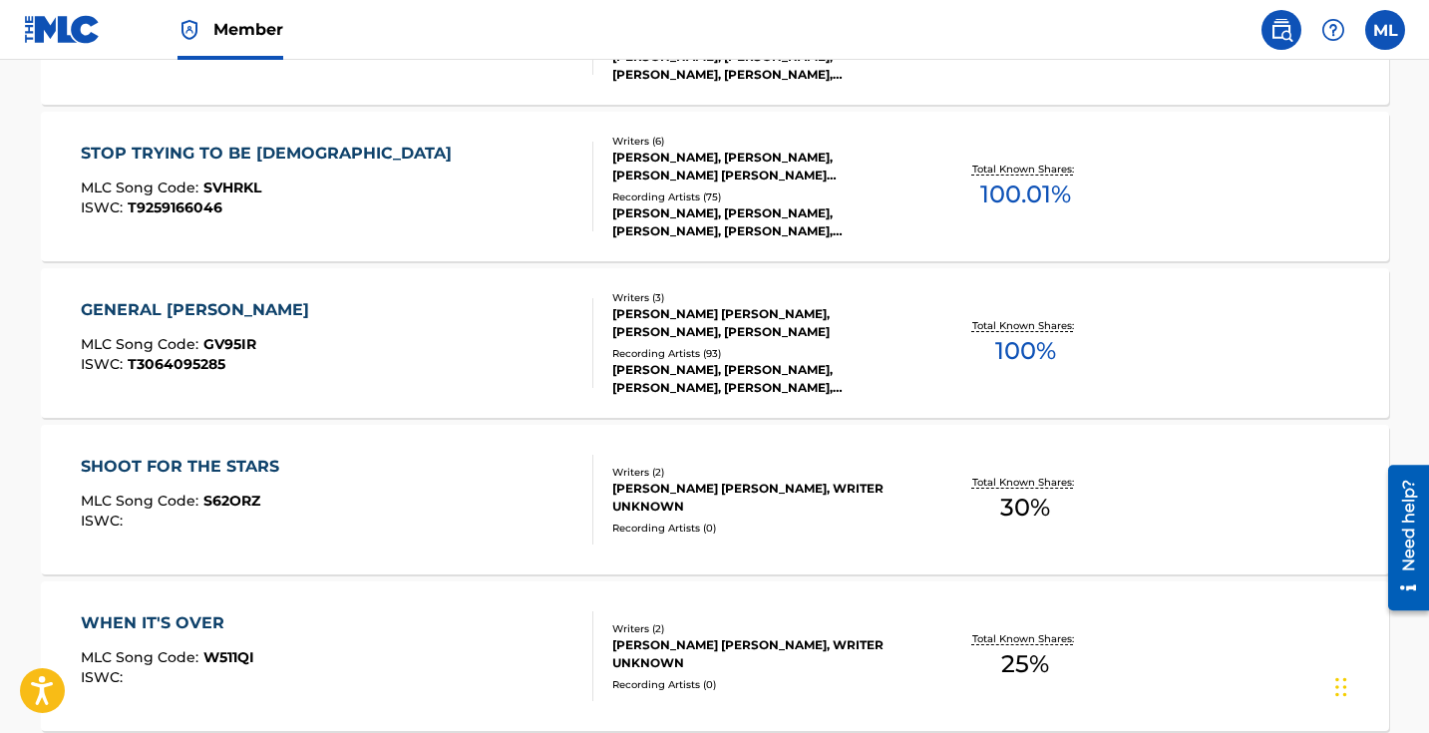
scroll to position [1596, 0]
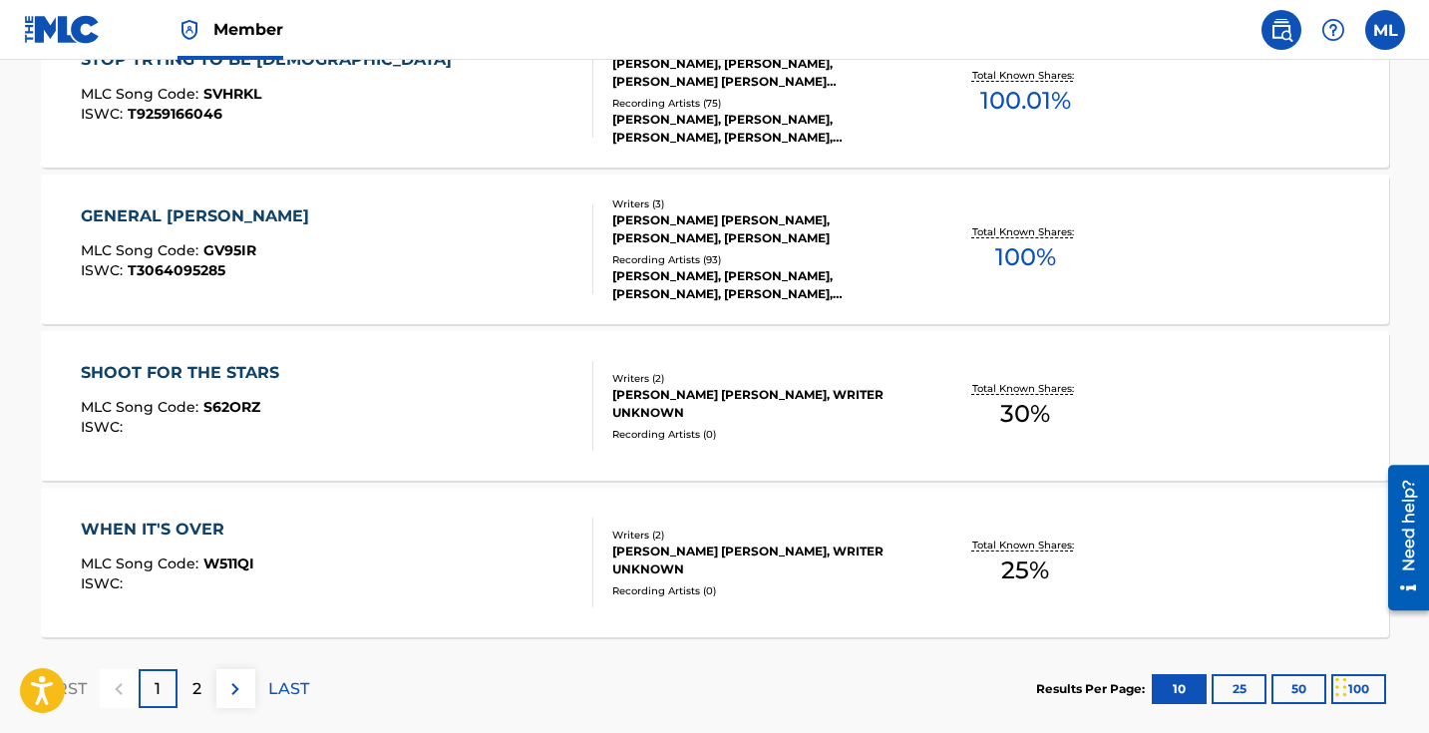
click at [1238, 685] on button "25" at bounding box center [1239, 689] width 55 height 30
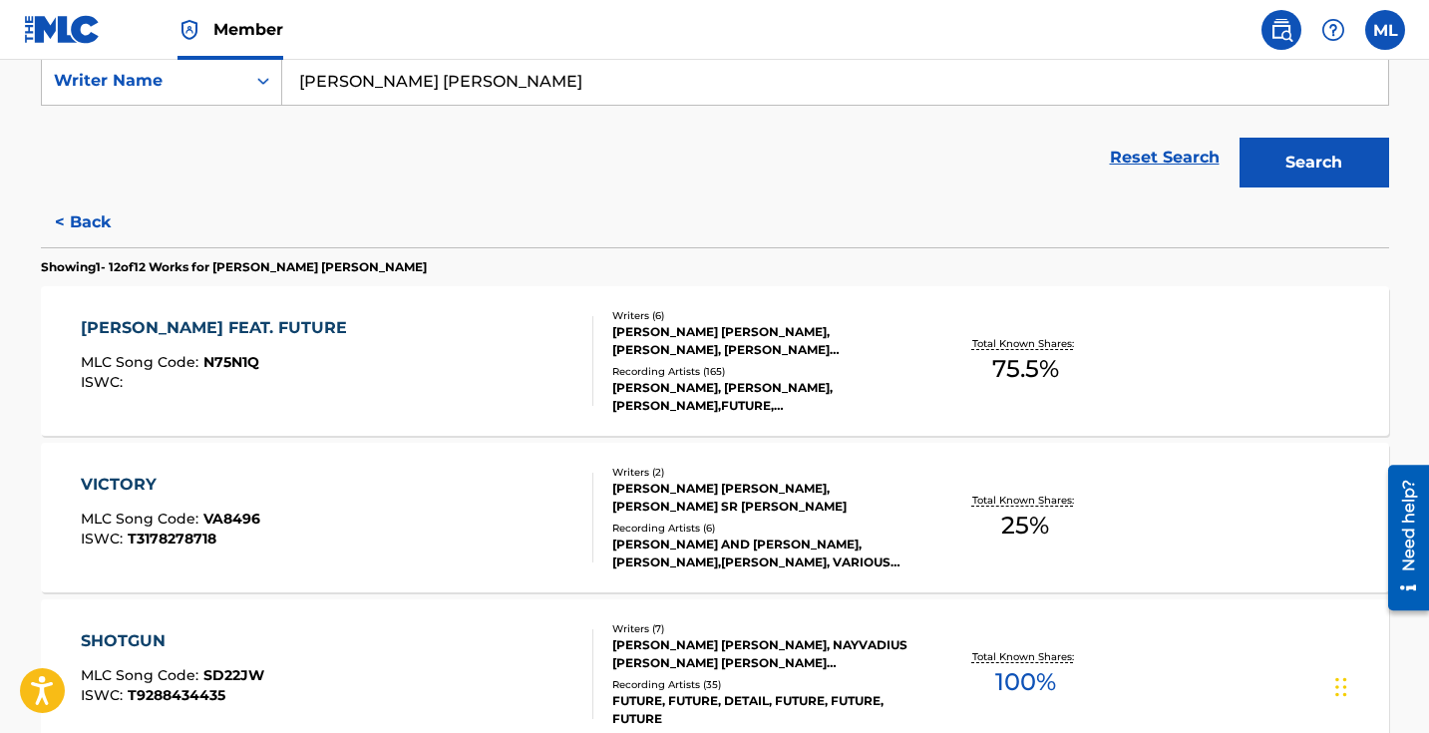
scroll to position [399, 0]
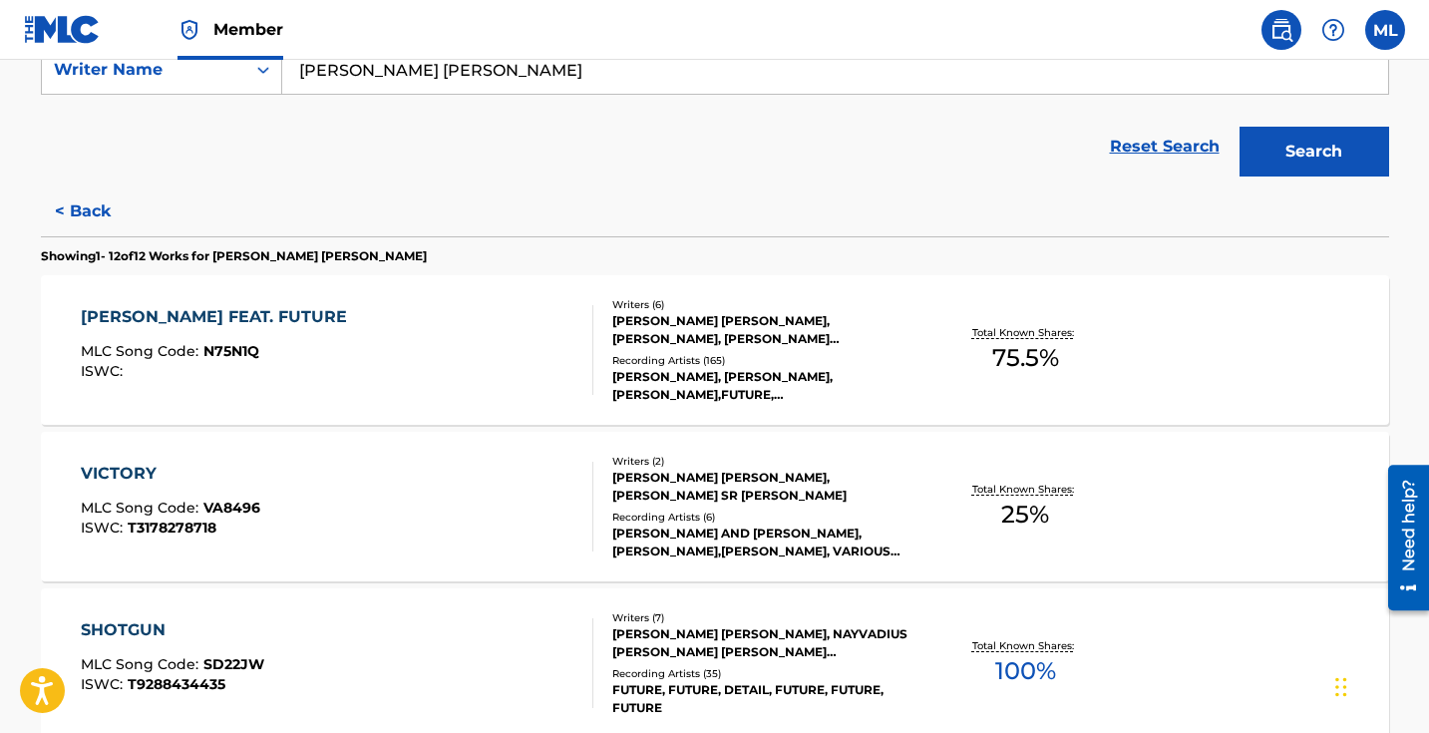
click at [253, 315] on div "[PERSON_NAME] FEAT. FUTURE" at bounding box center [219, 317] width 276 height 24
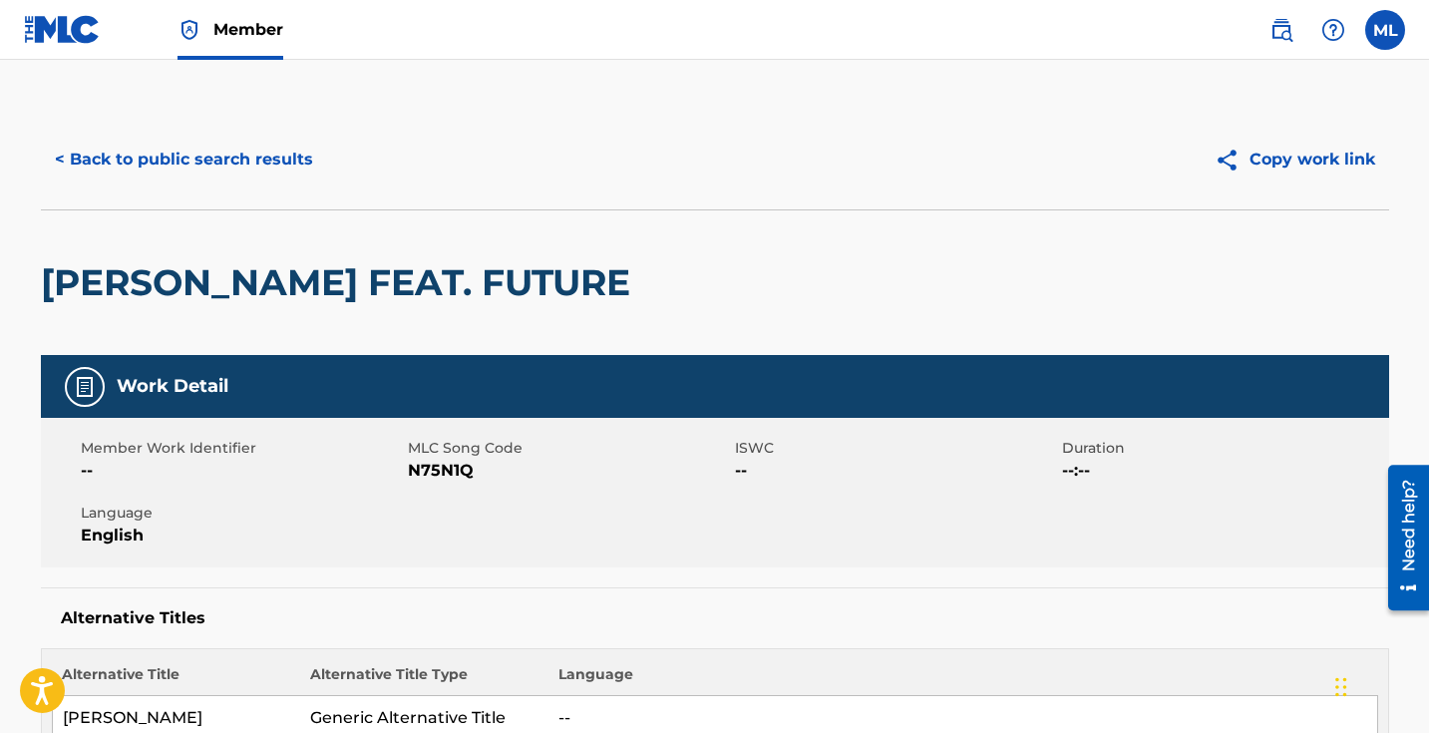
click at [86, 383] on img at bounding box center [85, 387] width 24 height 24
click at [59, 164] on button "< Back to public search results" at bounding box center [184, 160] width 286 height 50
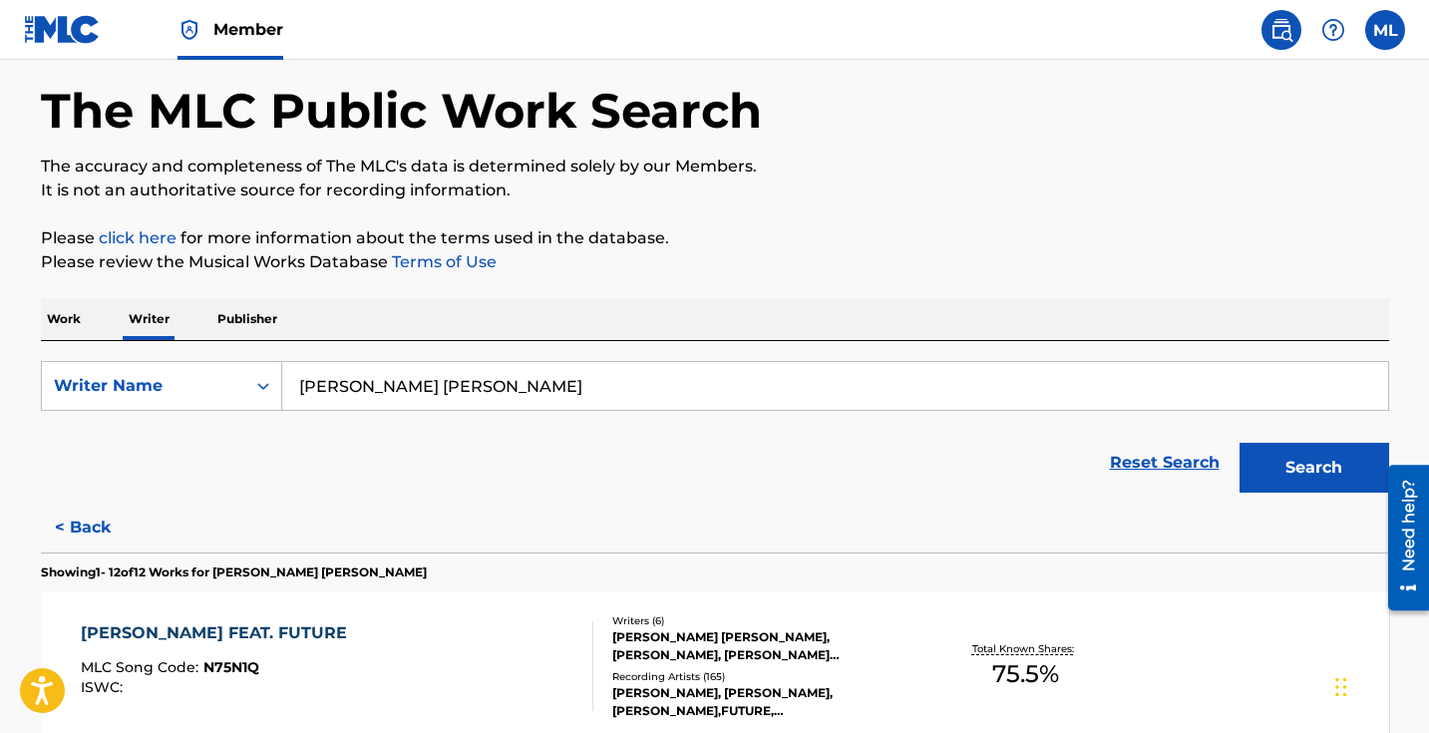
scroll to position [399, 0]
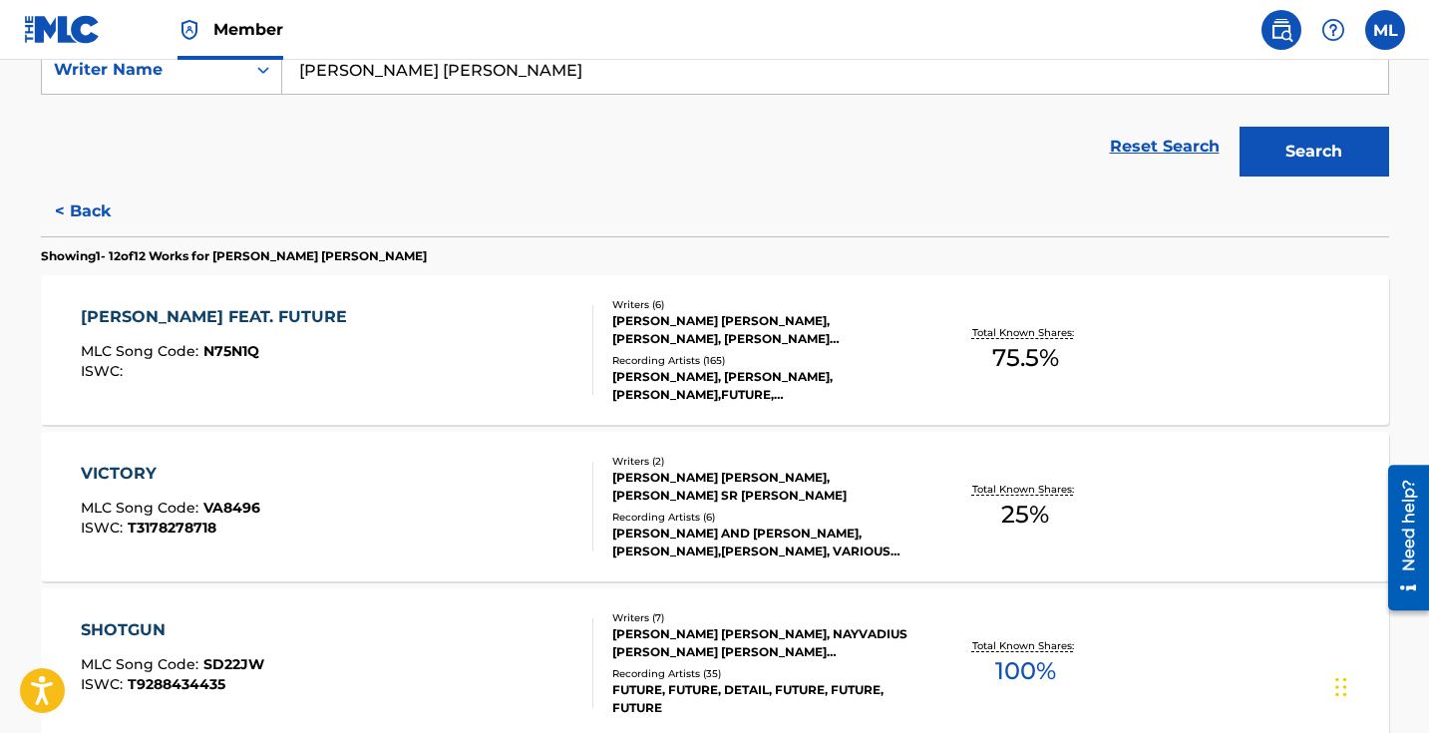
click at [116, 469] on div "VICTORY" at bounding box center [171, 474] width 180 height 24
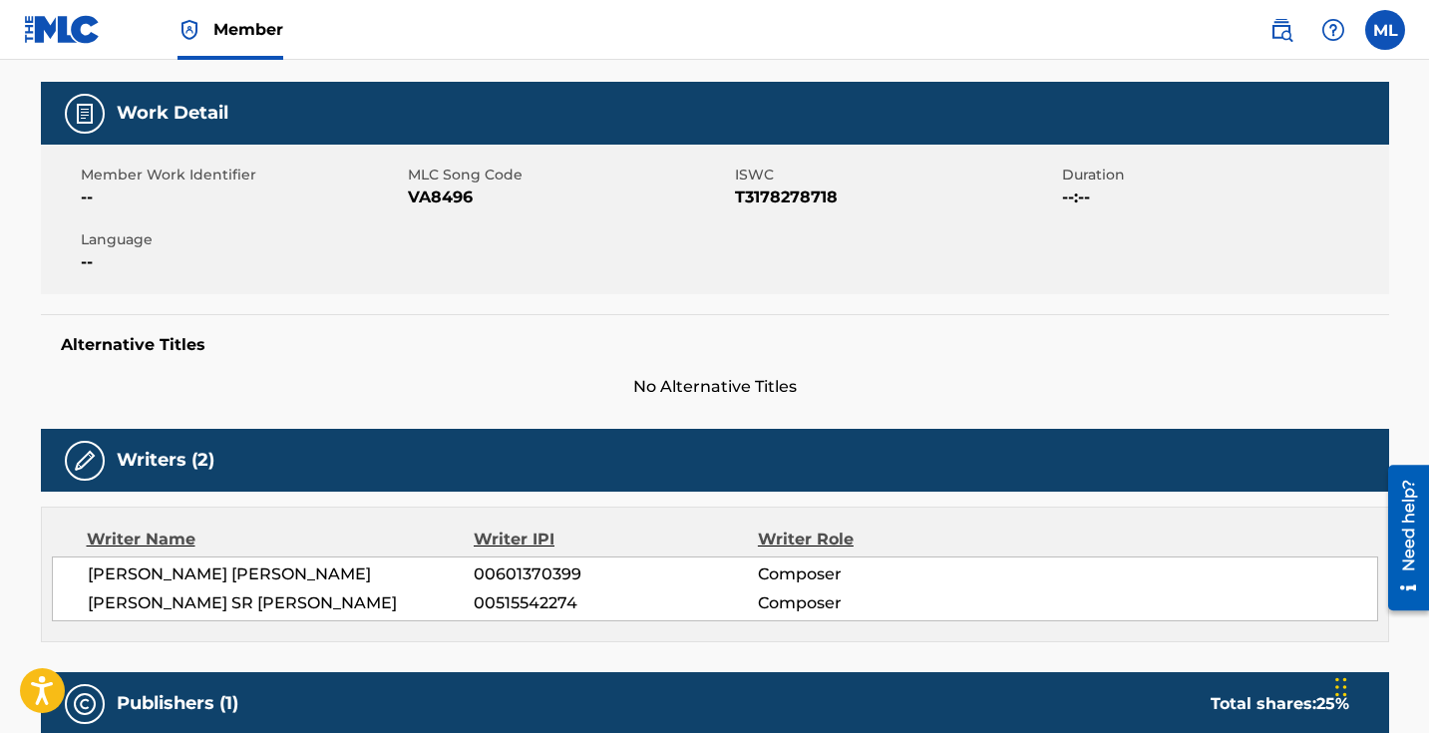
scroll to position [250, 0]
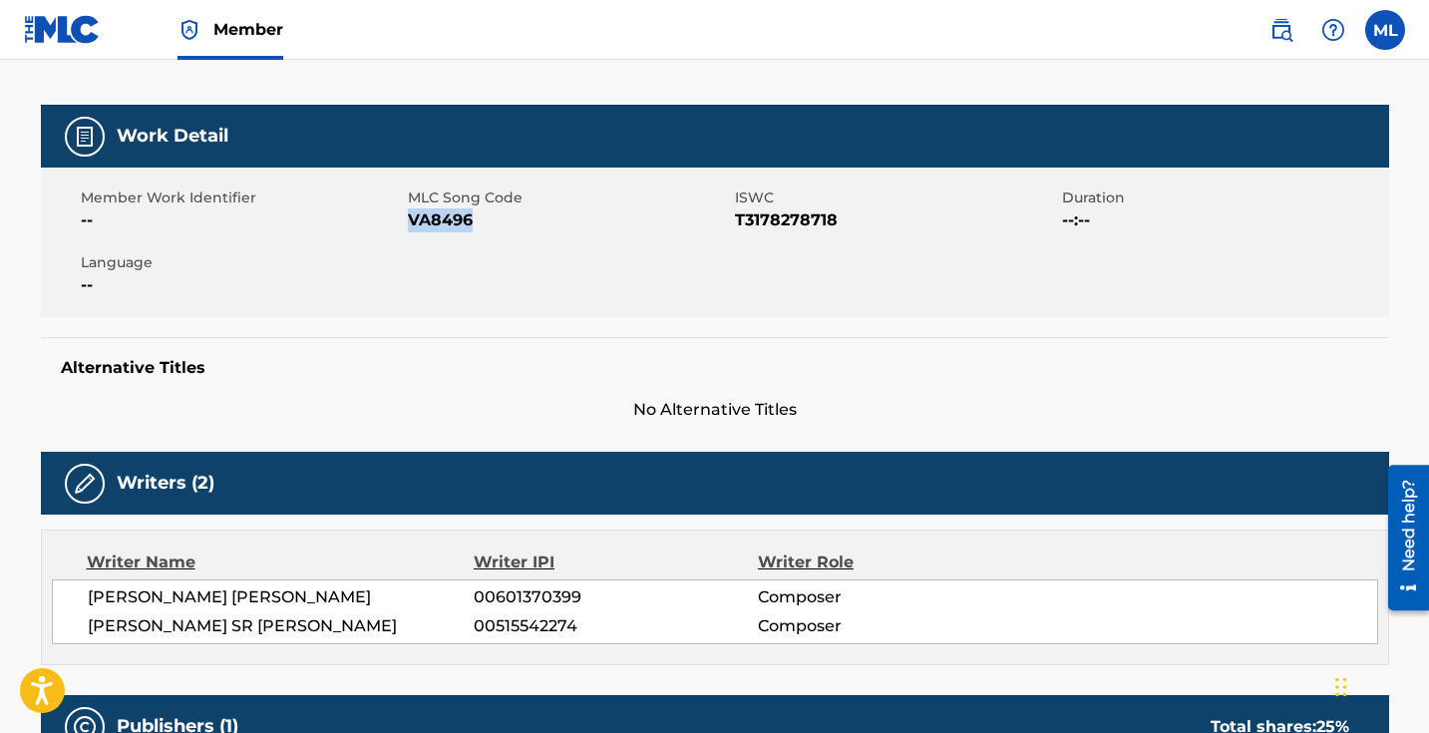
drag, startPoint x: 478, startPoint y: 218, endPoint x: 410, endPoint y: 224, distance: 68.1
click at [410, 224] on span "VA8496" at bounding box center [569, 220] width 322 height 24
copy span "VA8496"
drag, startPoint x: 840, startPoint y: 219, endPoint x: 735, endPoint y: 228, distance: 105.1
click at [735, 228] on span "T3178278718" at bounding box center [896, 220] width 322 height 24
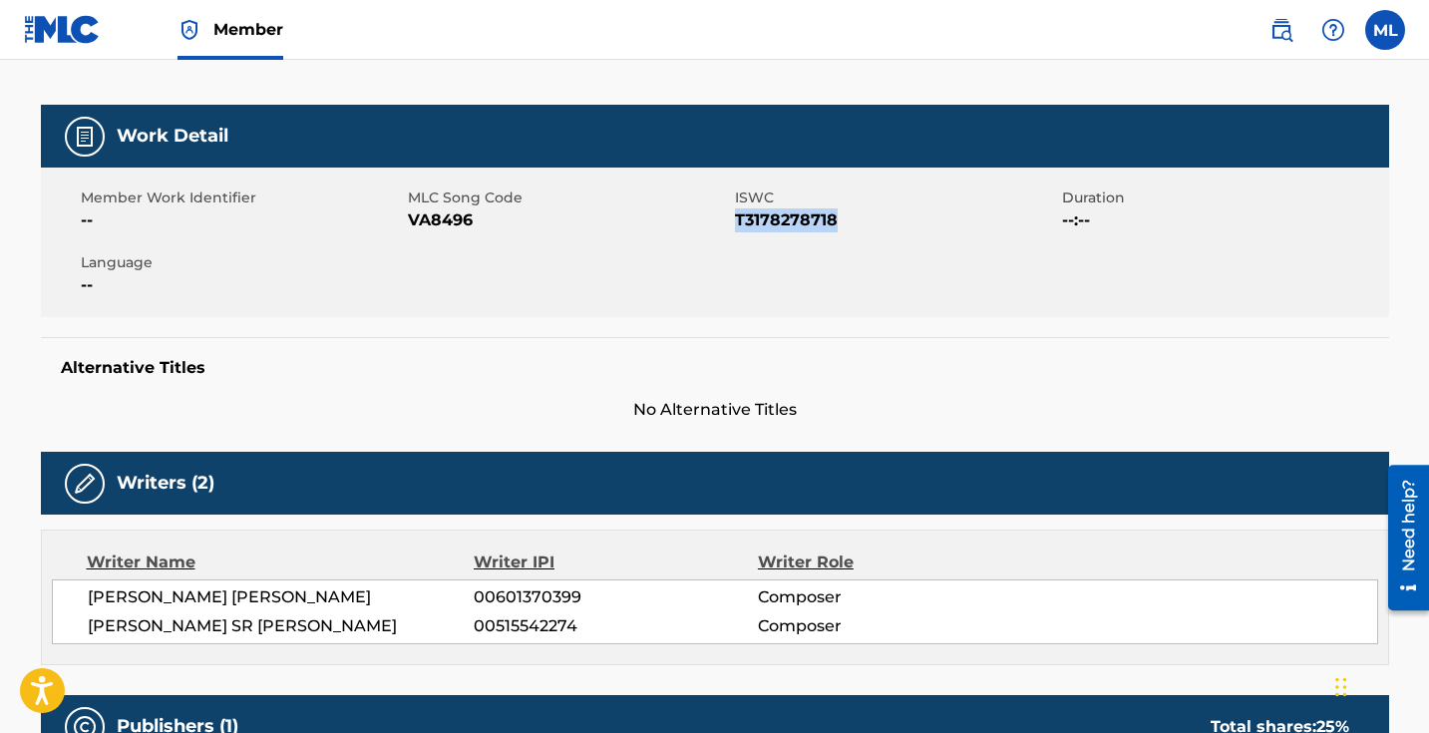
copy span "T3178278718"
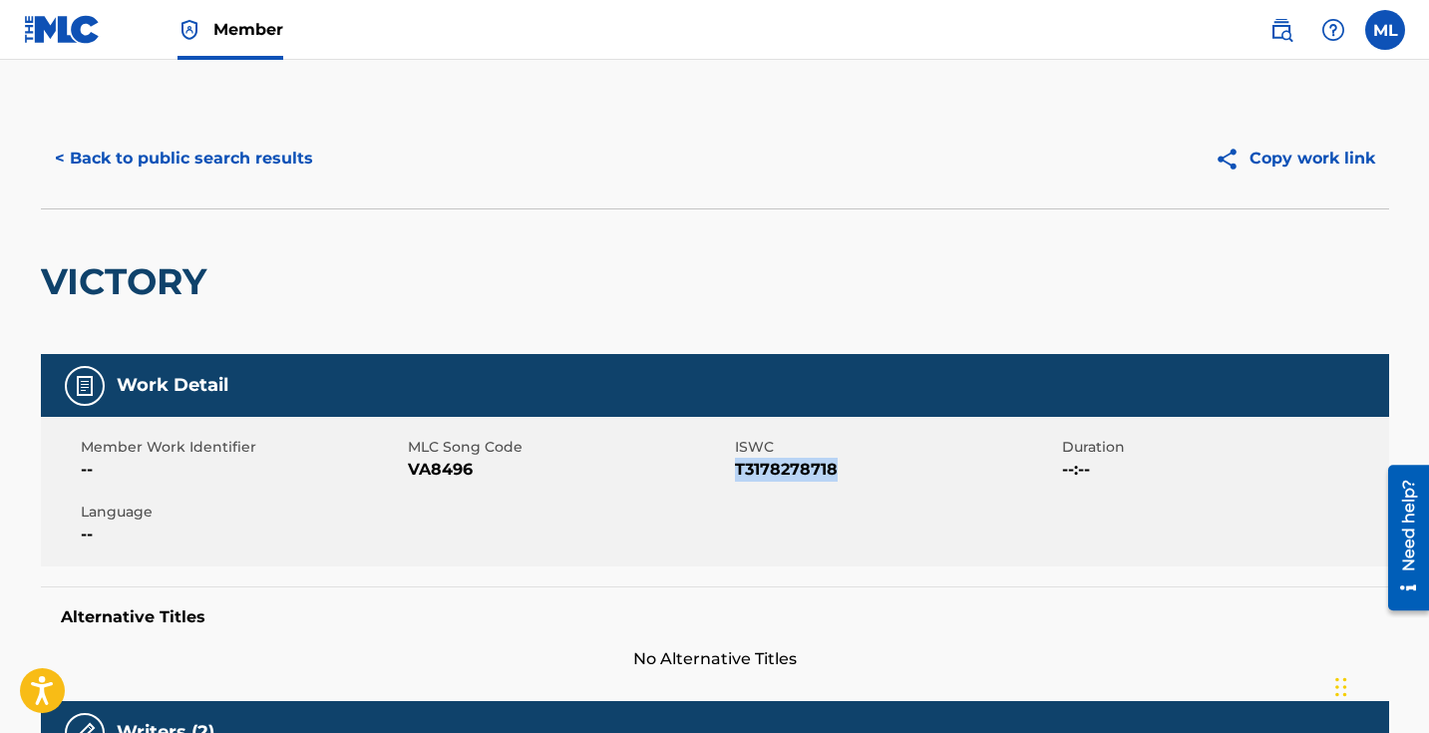
scroll to position [0, 0]
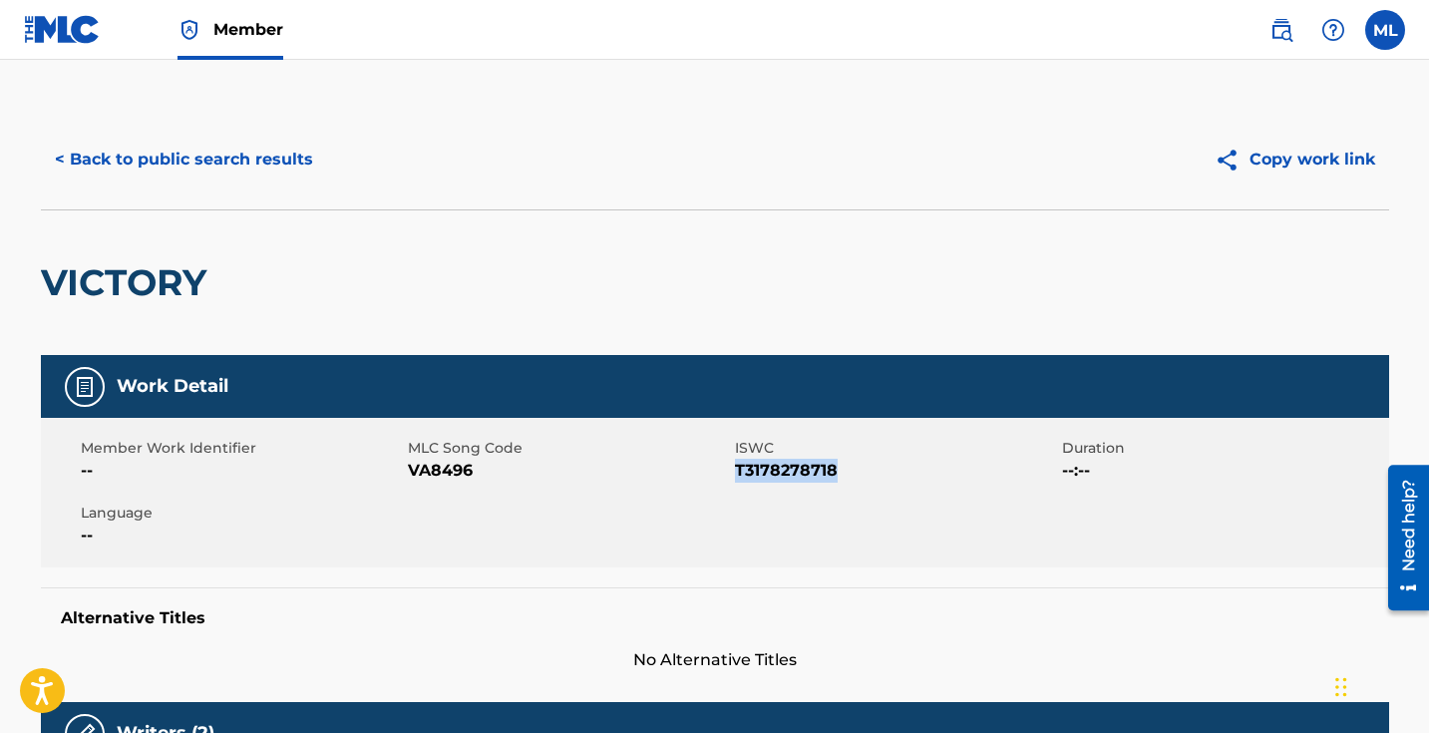
click at [63, 157] on button "< Back to public search results" at bounding box center [184, 160] width 286 height 50
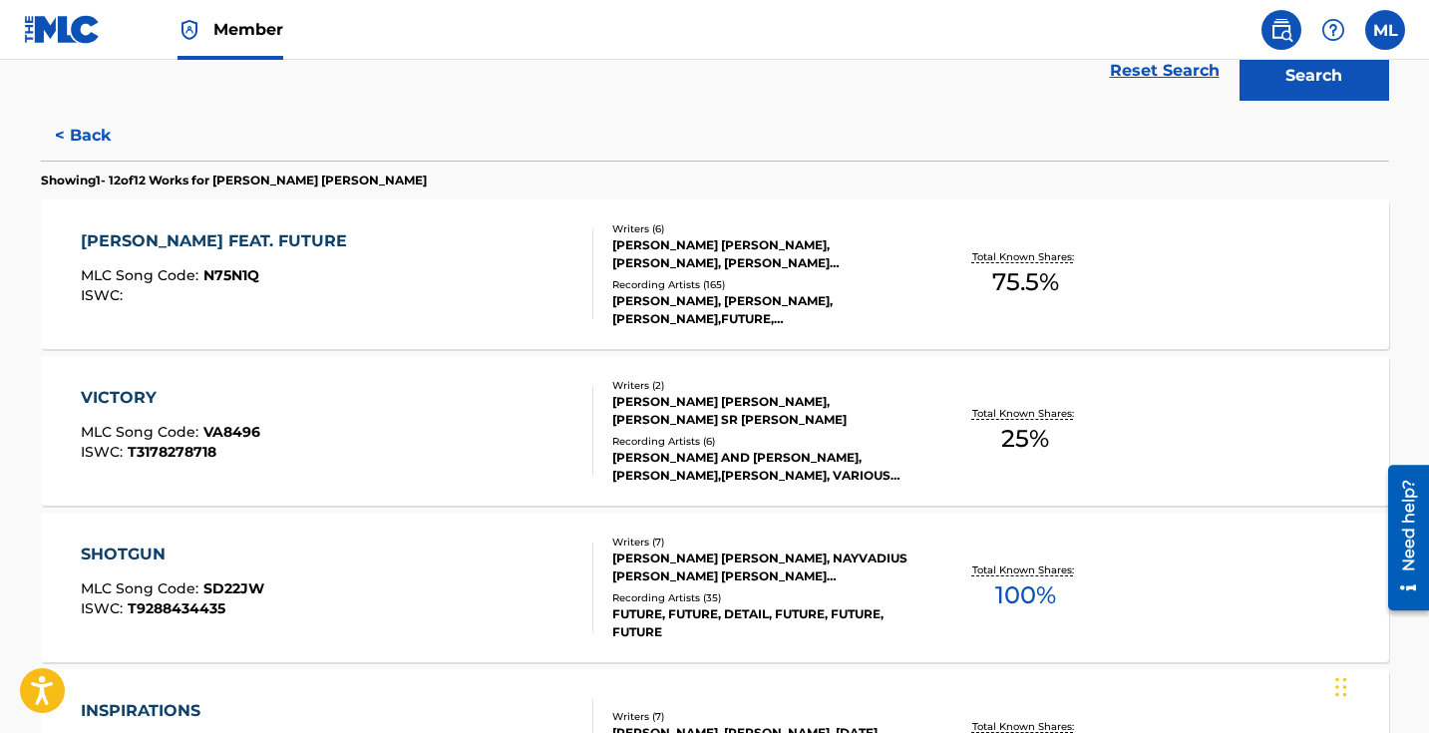
scroll to position [518, 0]
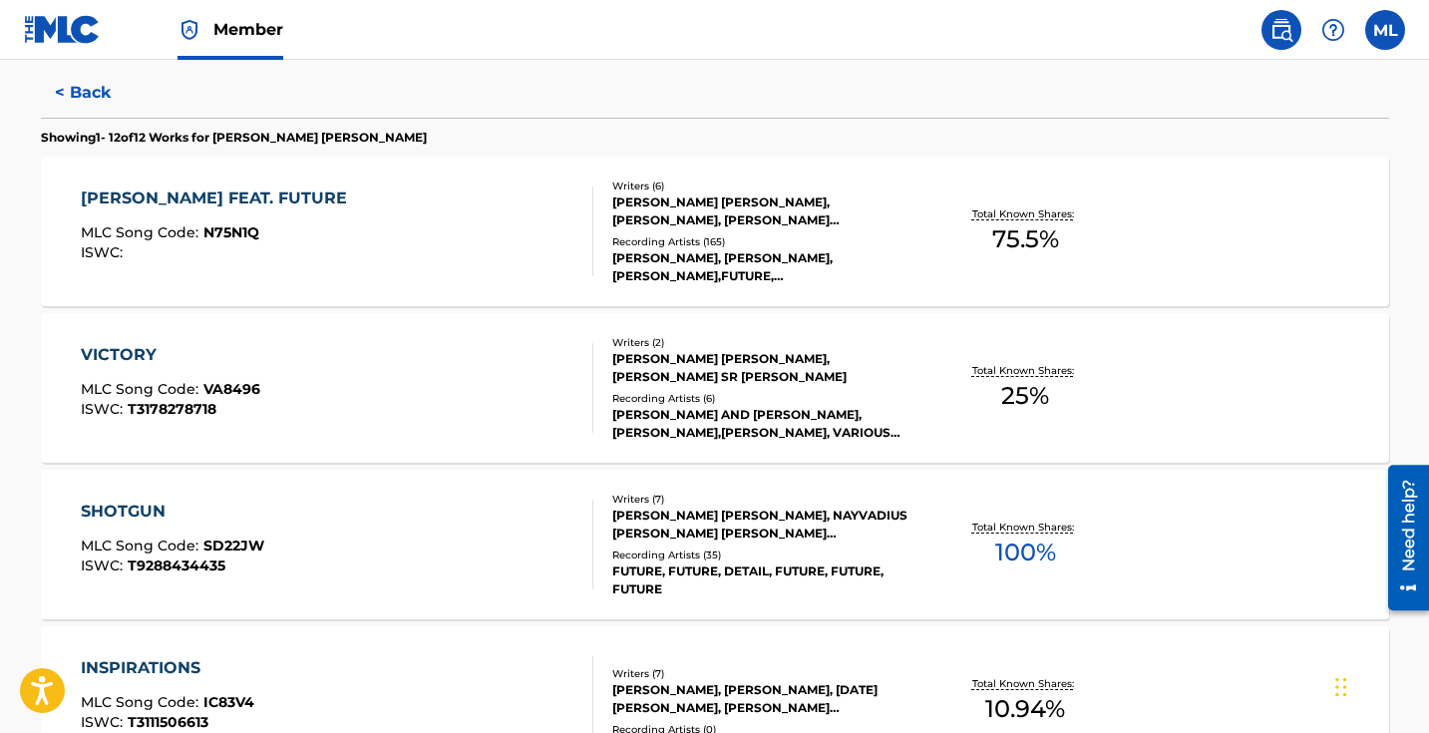
click at [113, 511] on div "SHOTGUN" at bounding box center [173, 512] width 184 height 24
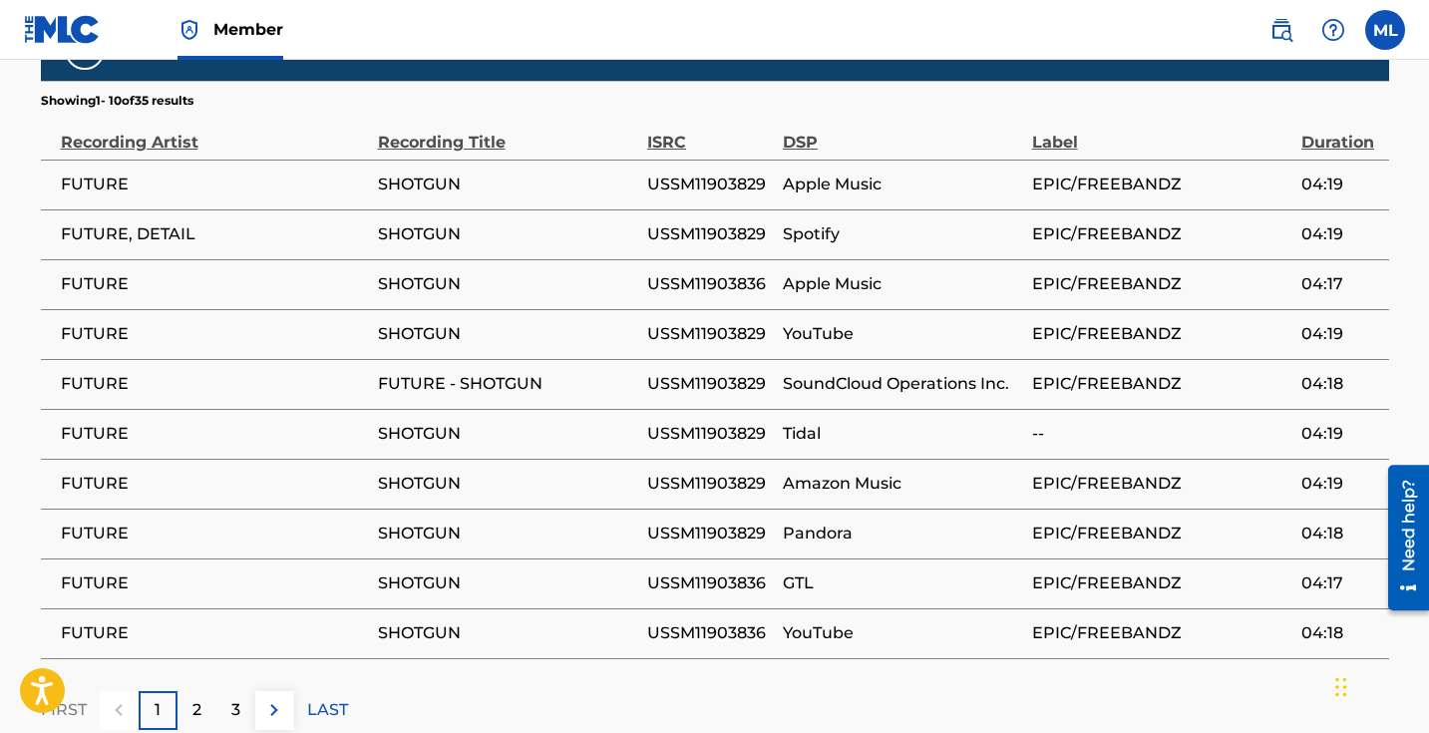
scroll to position [3005, 0]
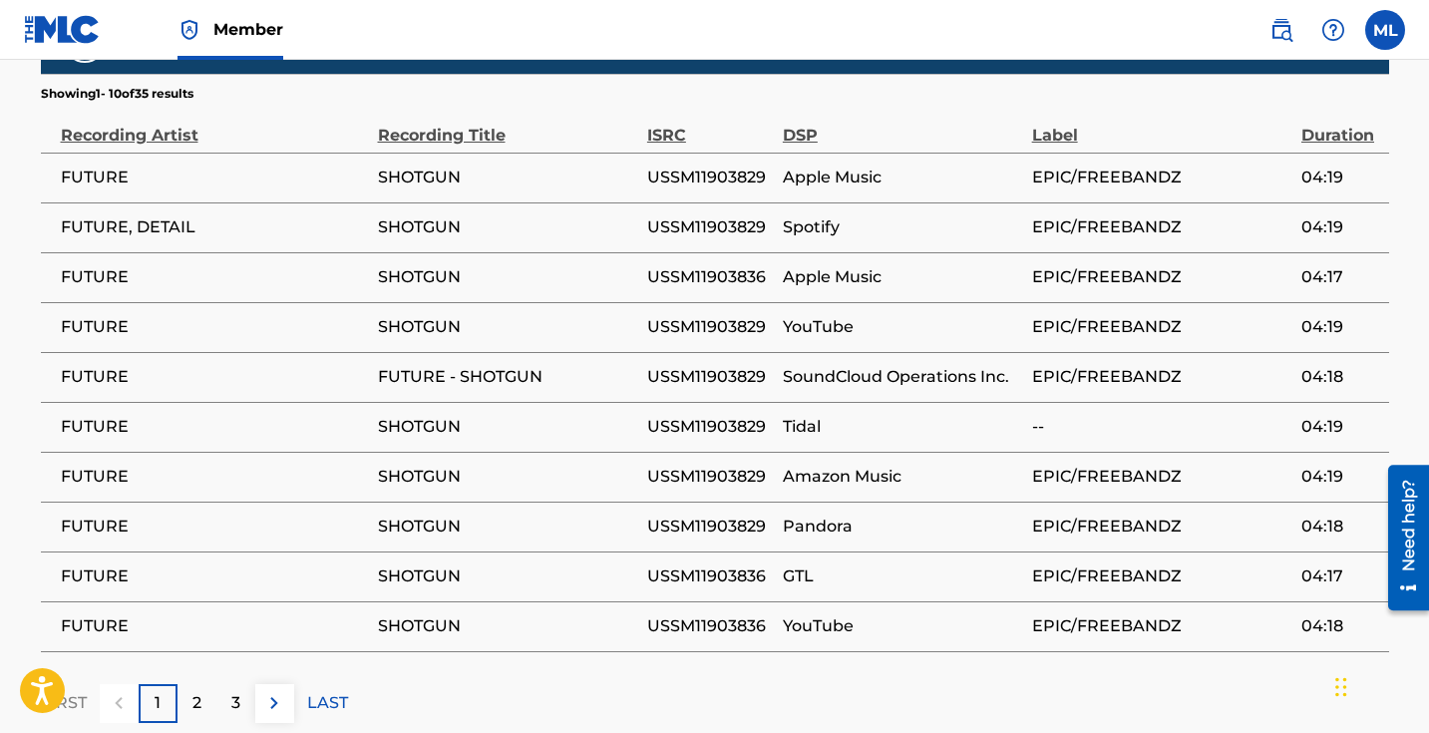
click at [190, 684] on div "2" at bounding box center [197, 703] width 39 height 39
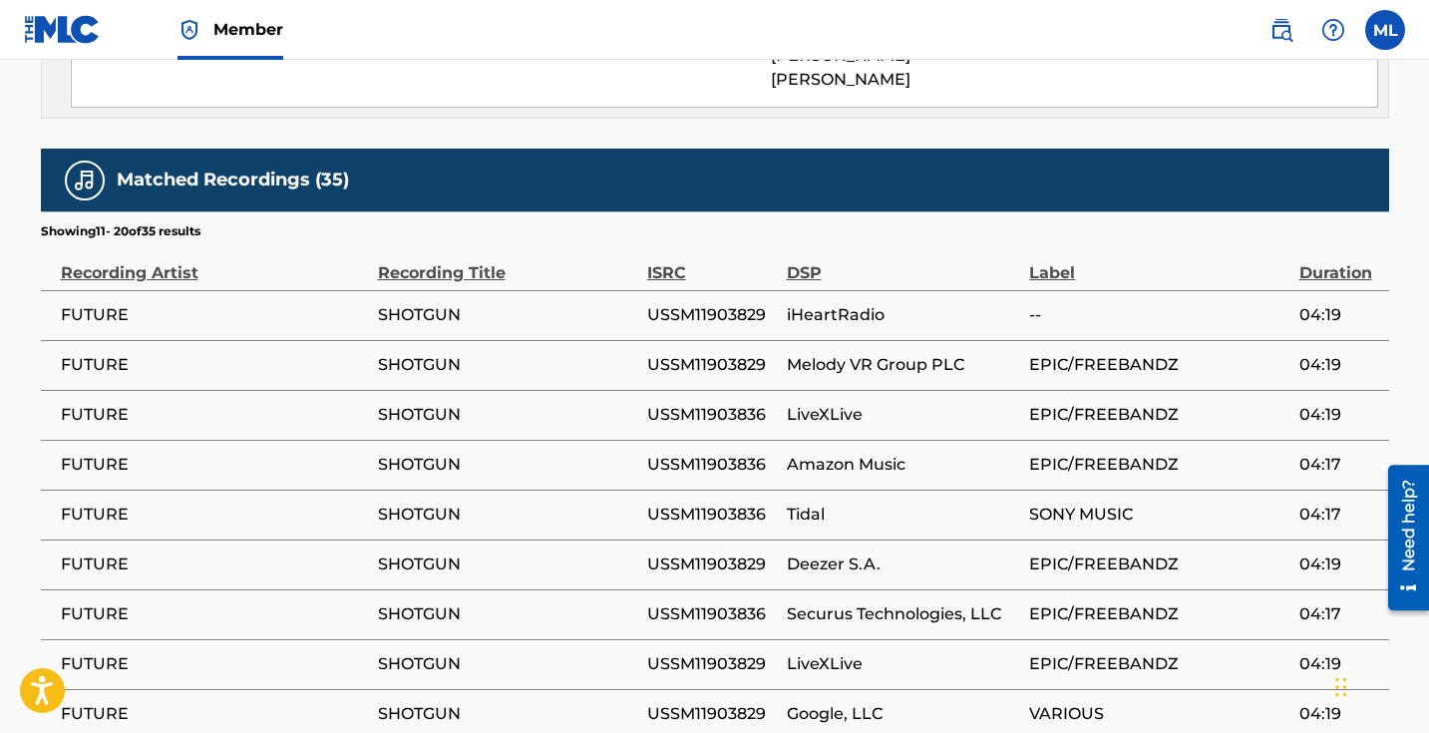
scroll to position [2905, 0]
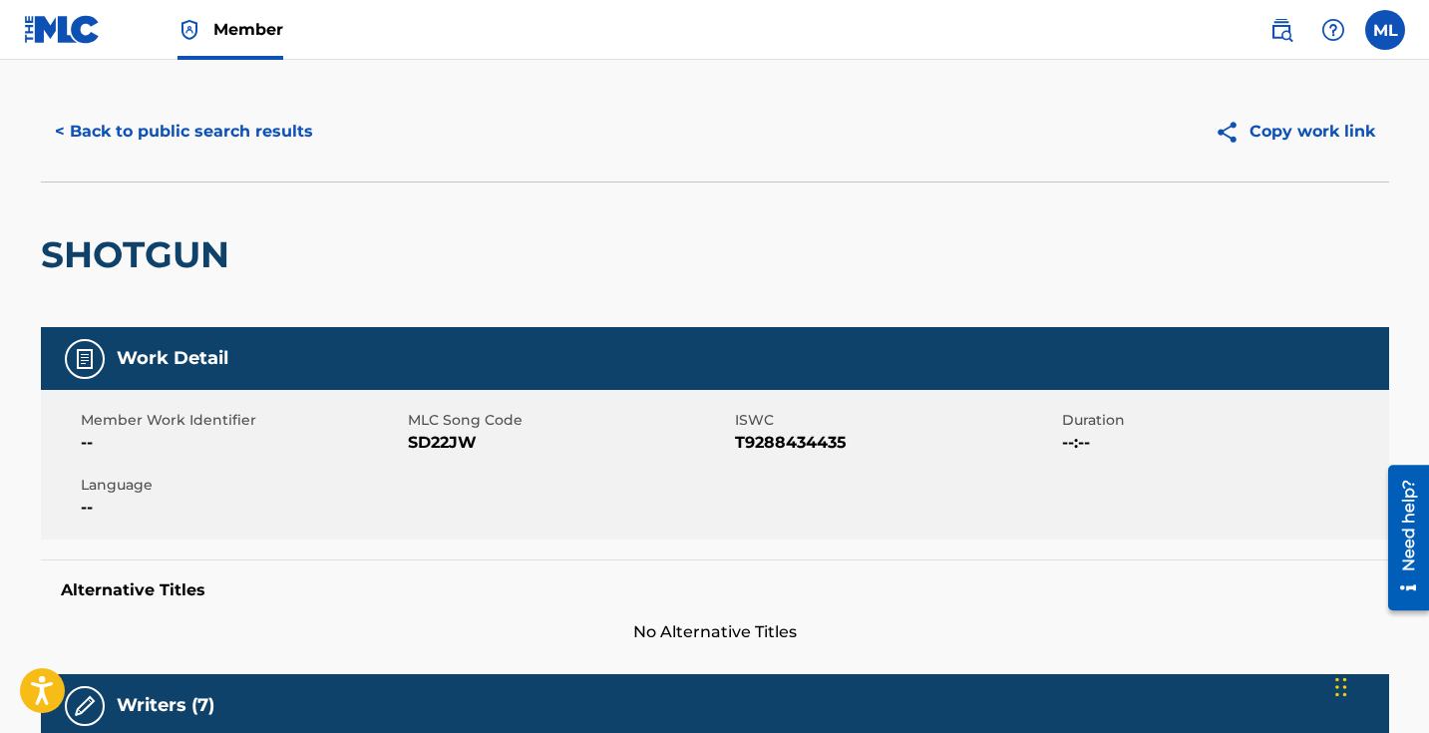
scroll to position [0, 0]
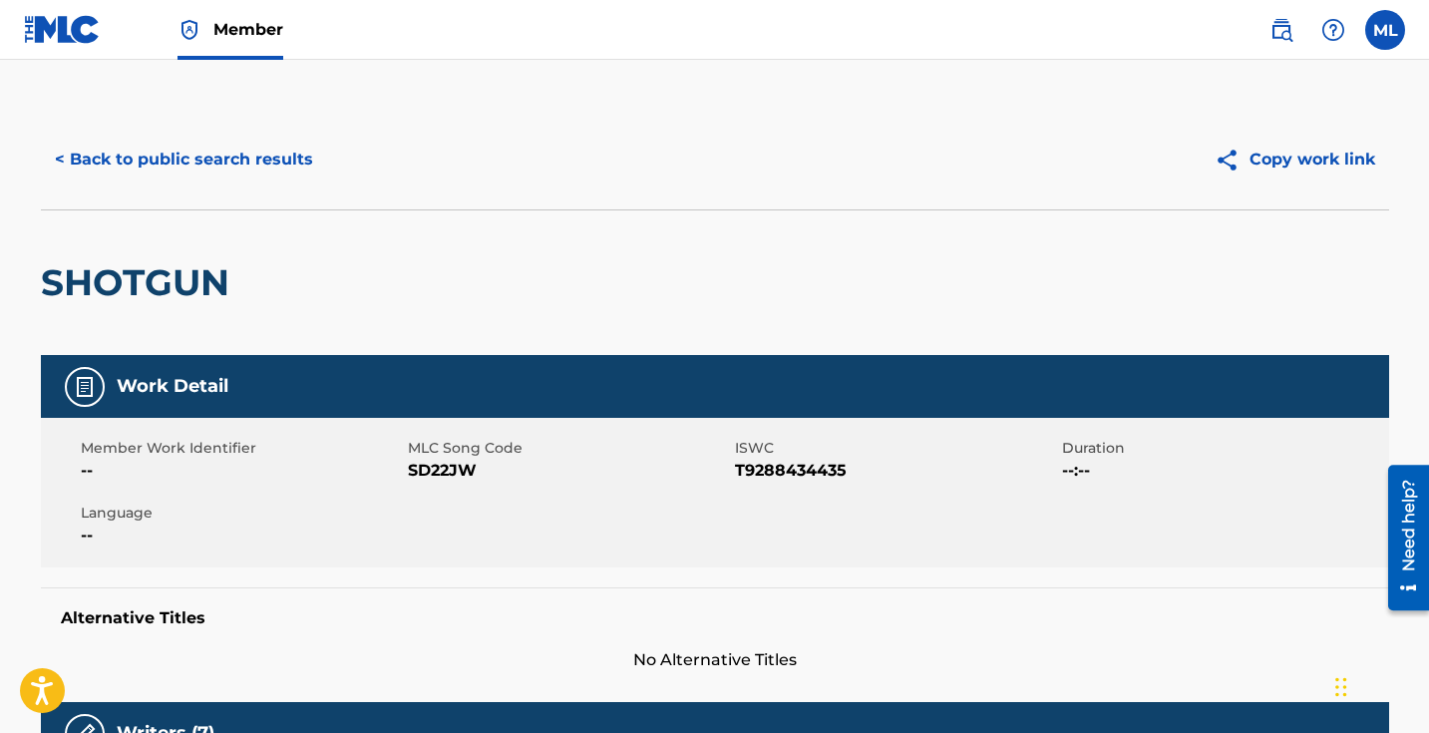
click at [61, 154] on button "< Back to public search results" at bounding box center [184, 160] width 286 height 50
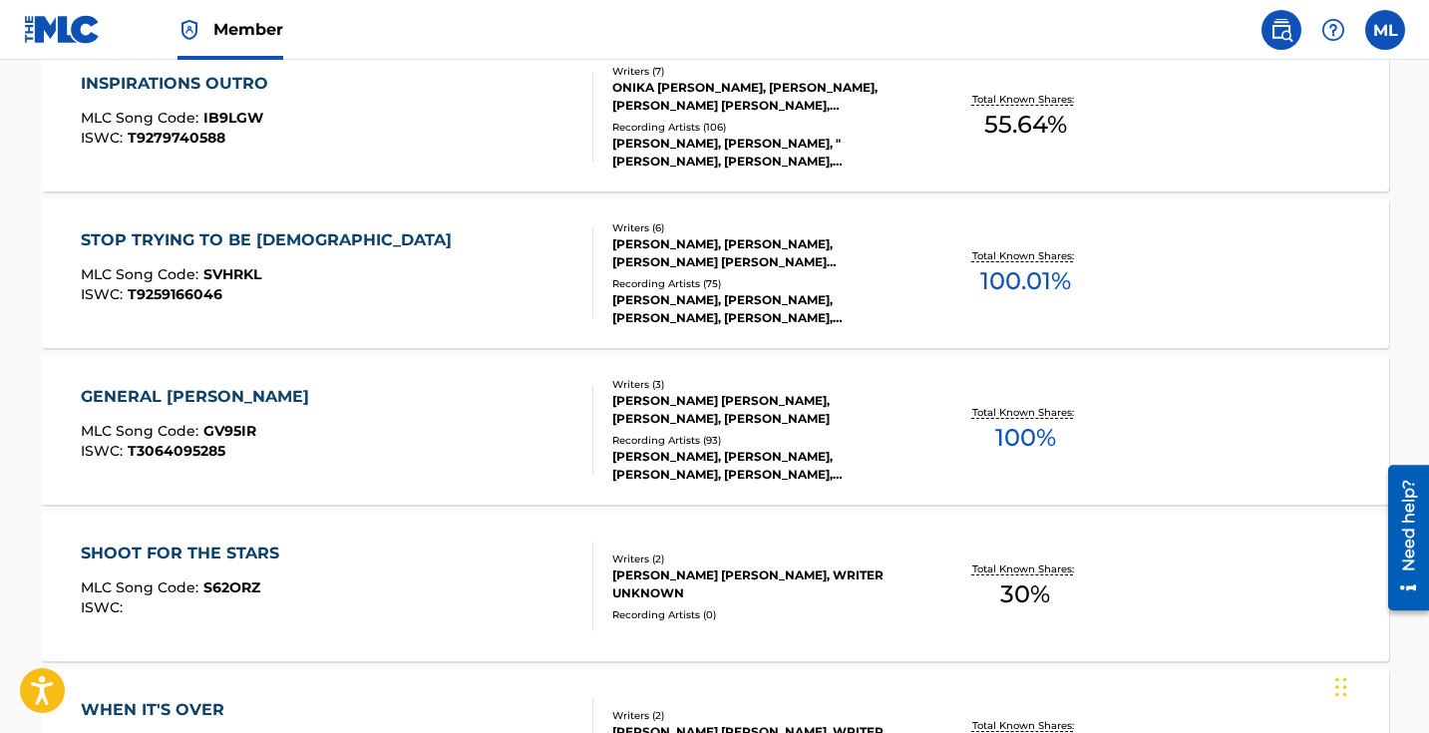
scroll to position [1515, 0]
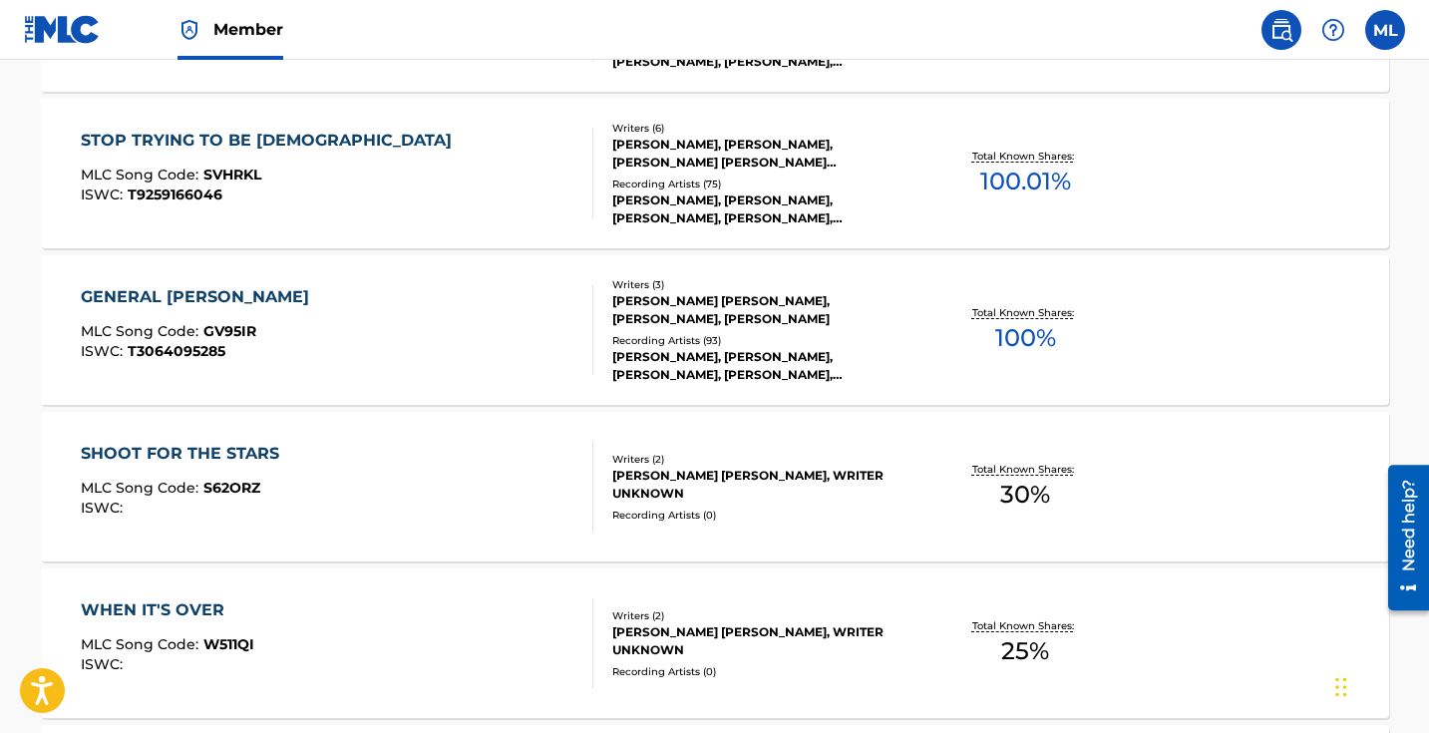
click at [229, 453] on div "SHOOT FOR THE STARS" at bounding box center [185, 454] width 208 height 24
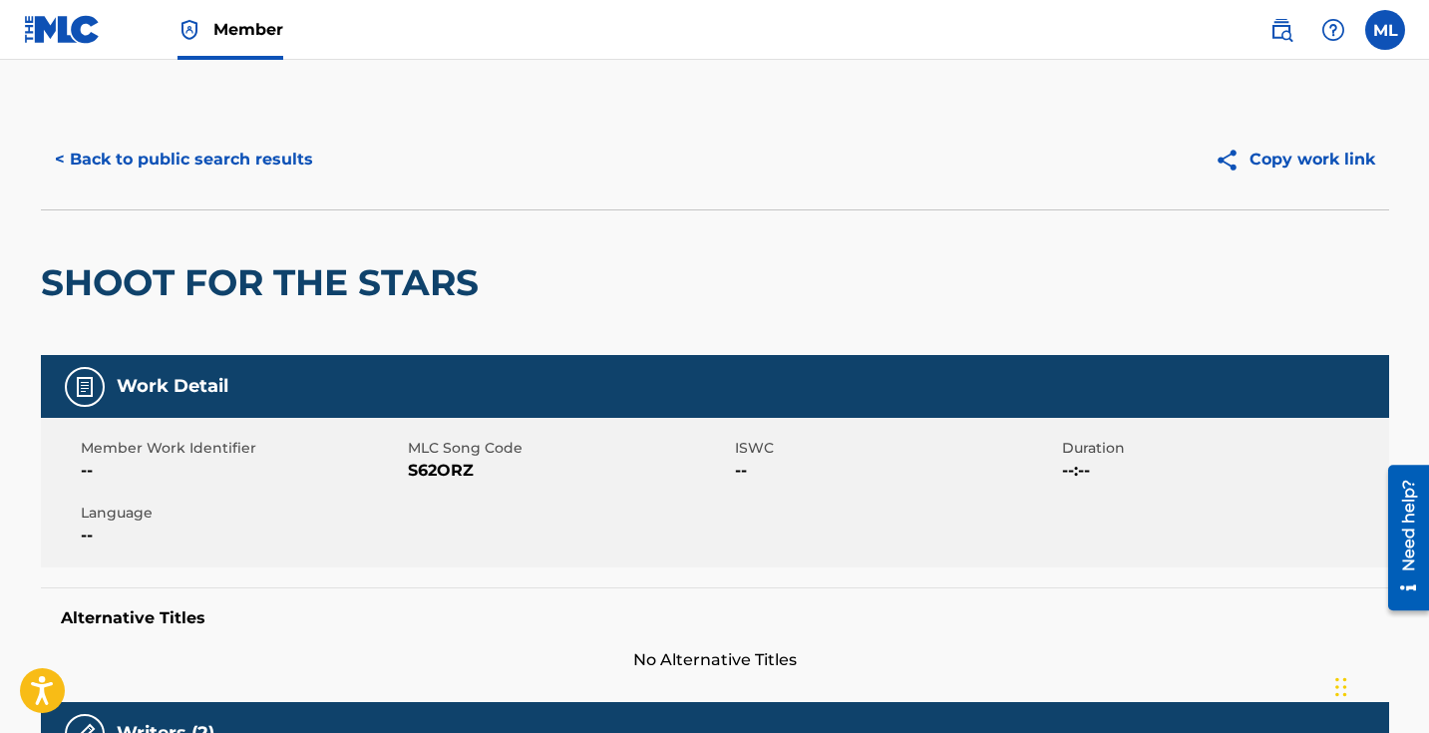
click at [101, 162] on button "< Back to public search results" at bounding box center [184, 160] width 286 height 50
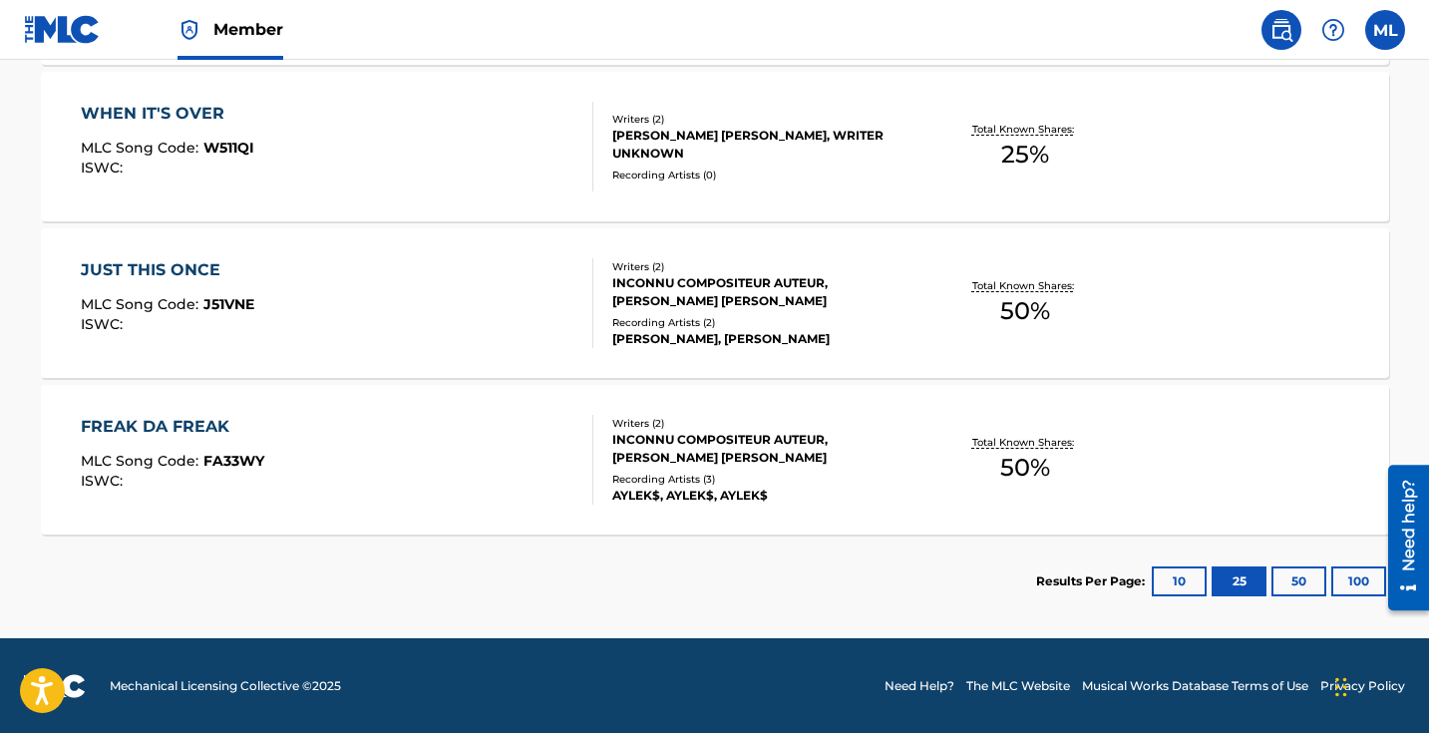
scroll to position [2013, 0]
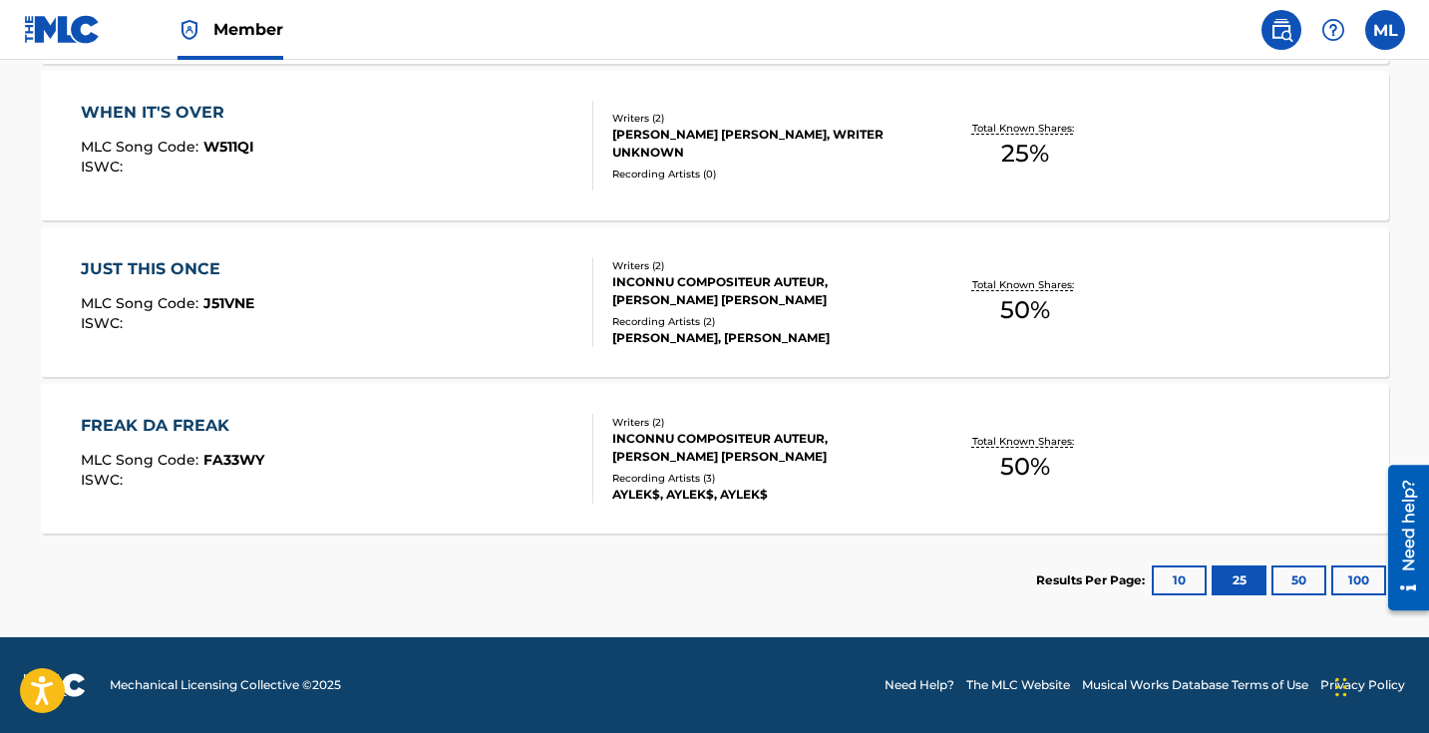
click at [183, 427] on div "FREAK DA FREAK" at bounding box center [173, 426] width 184 height 24
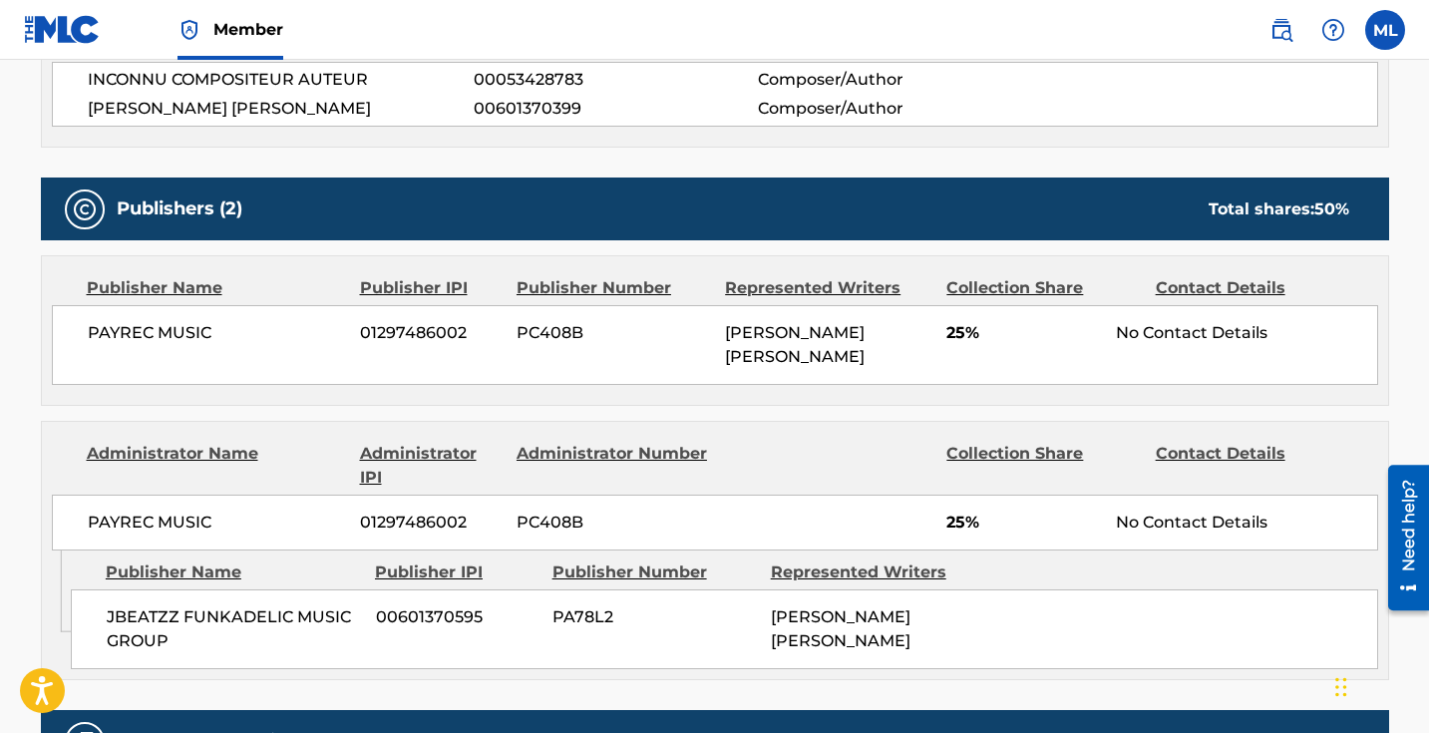
scroll to position [835, 0]
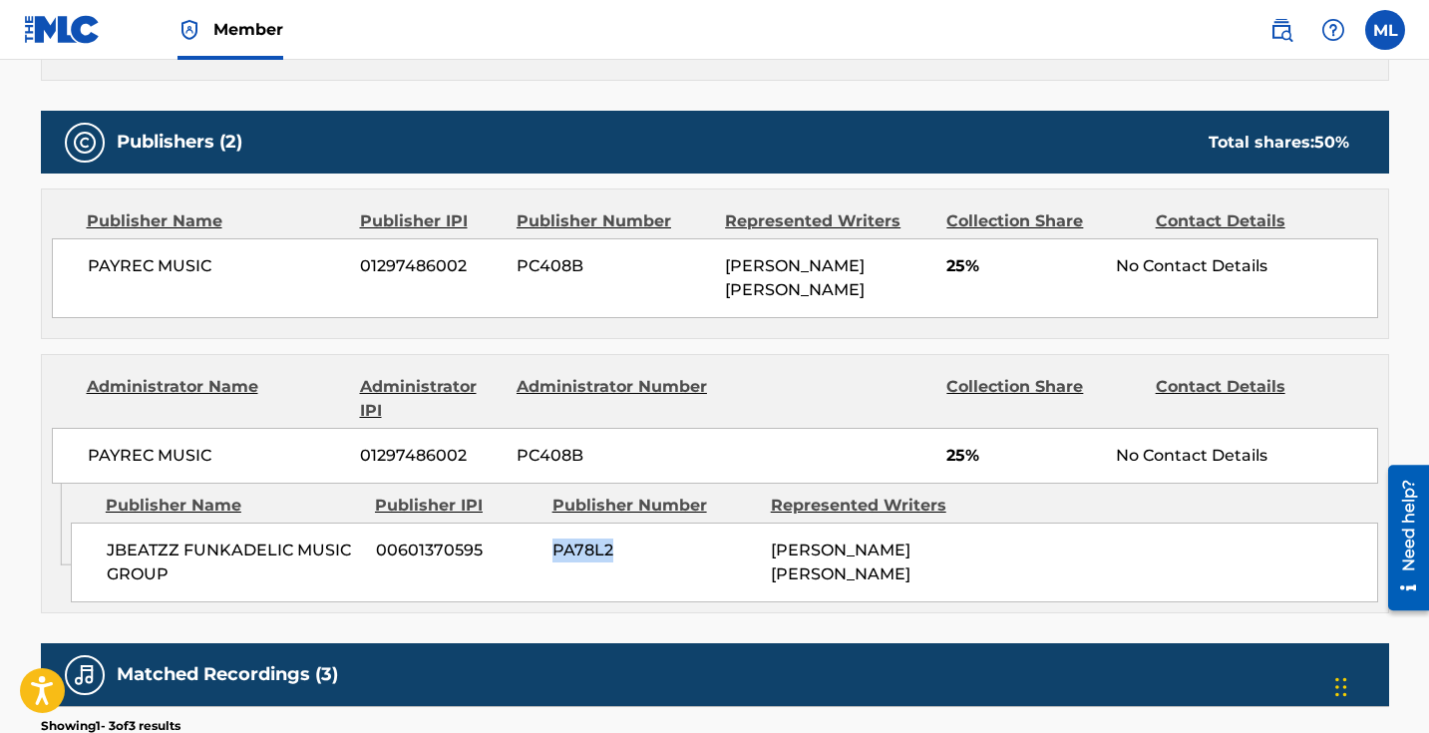
drag, startPoint x: 623, startPoint y: 520, endPoint x: 555, endPoint y: 521, distance: 68.8
click at [555, 539] on span "PA78L2" at bounding box center [654, 551] width 203 height 24
copy span "PA78L2"
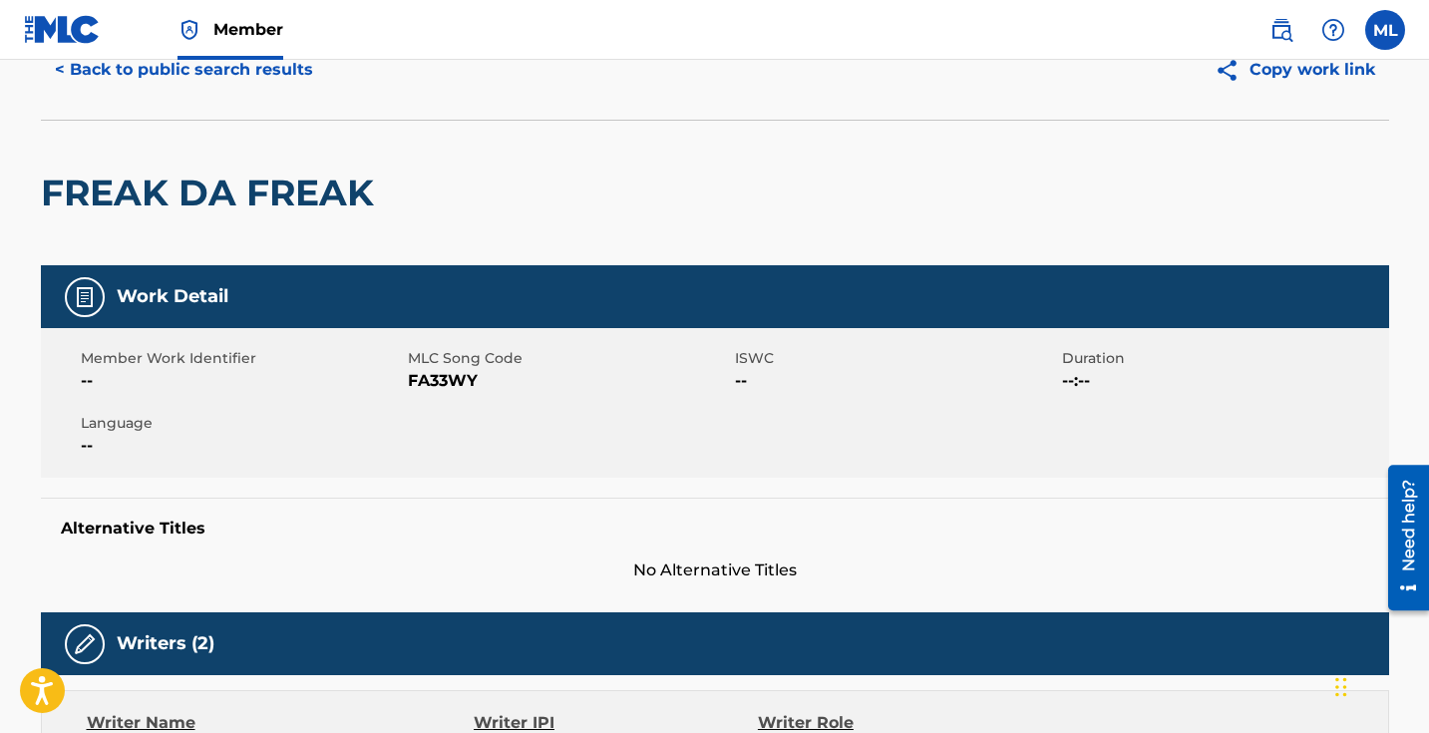
scroll to position [0, 0]
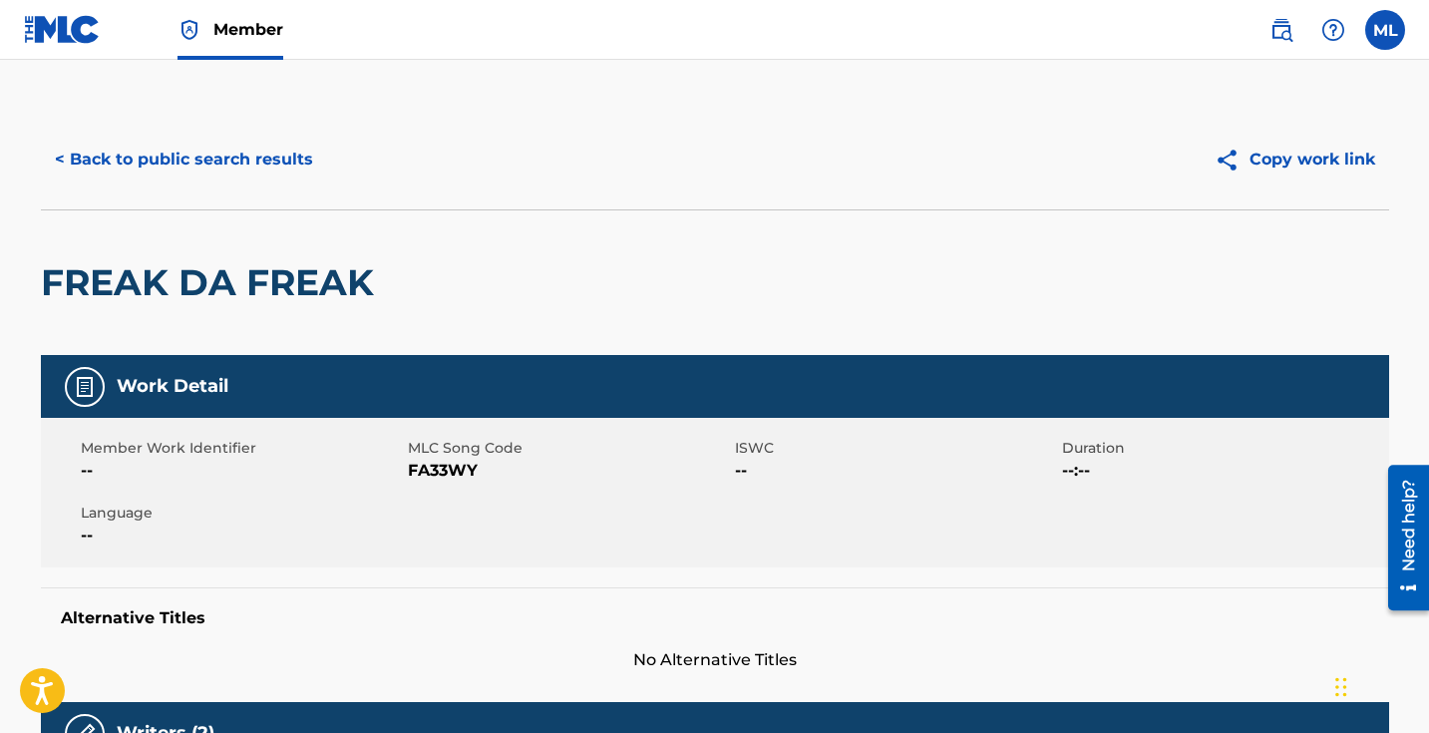
click at [121, 156] on button "< Back to public search results" at bounding box center [184, 160] width 286 height 50
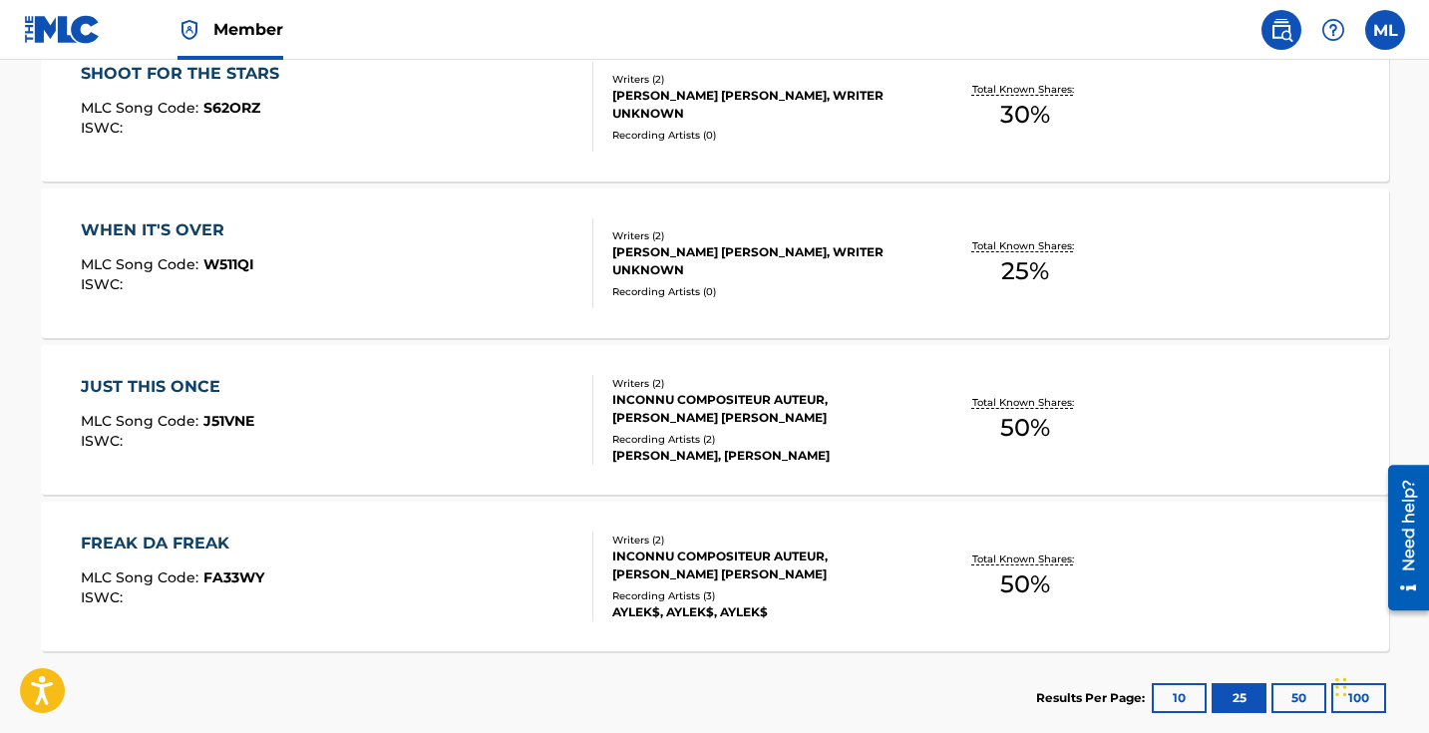
scroll to position [1914, 0]
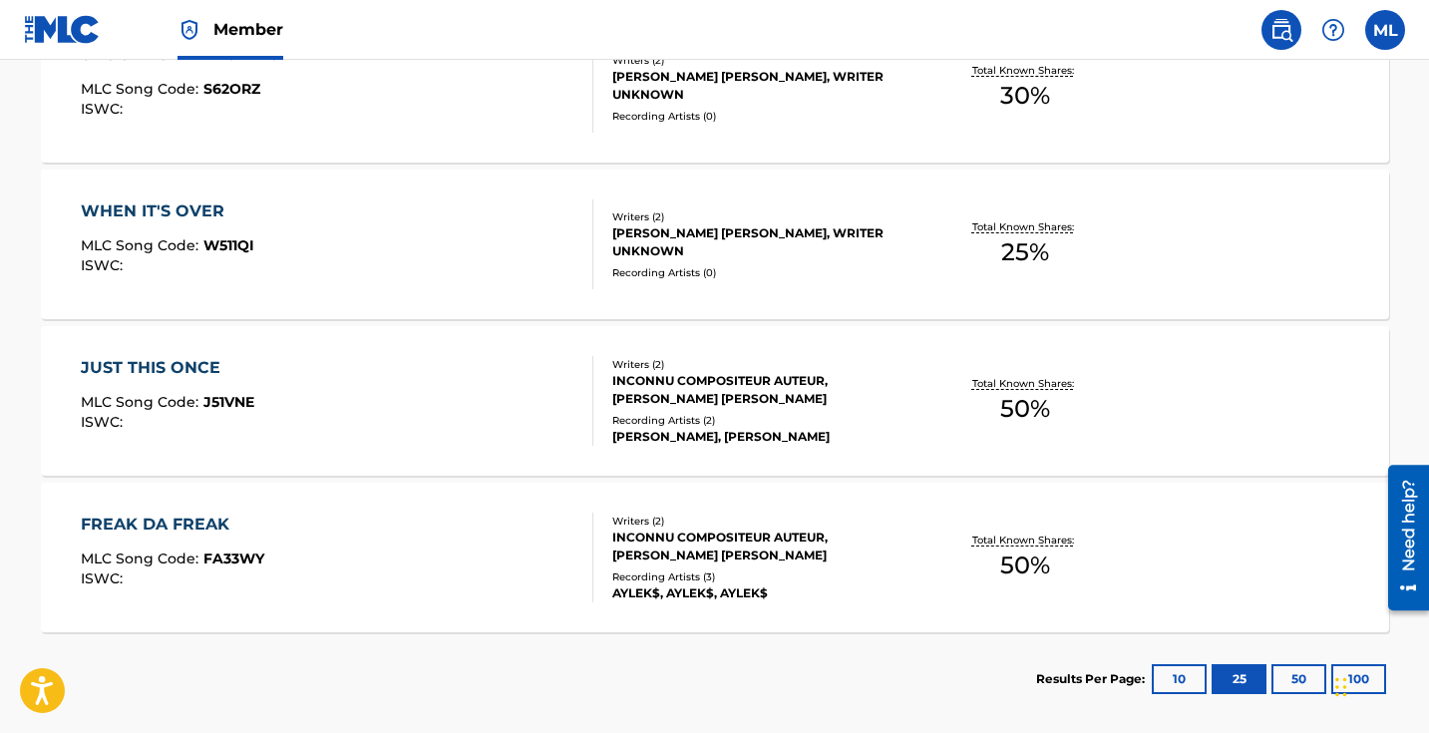
click at [131, 366] on div "JUST THIS ONCE" at bounding box center [168, 368] width 174 height 24
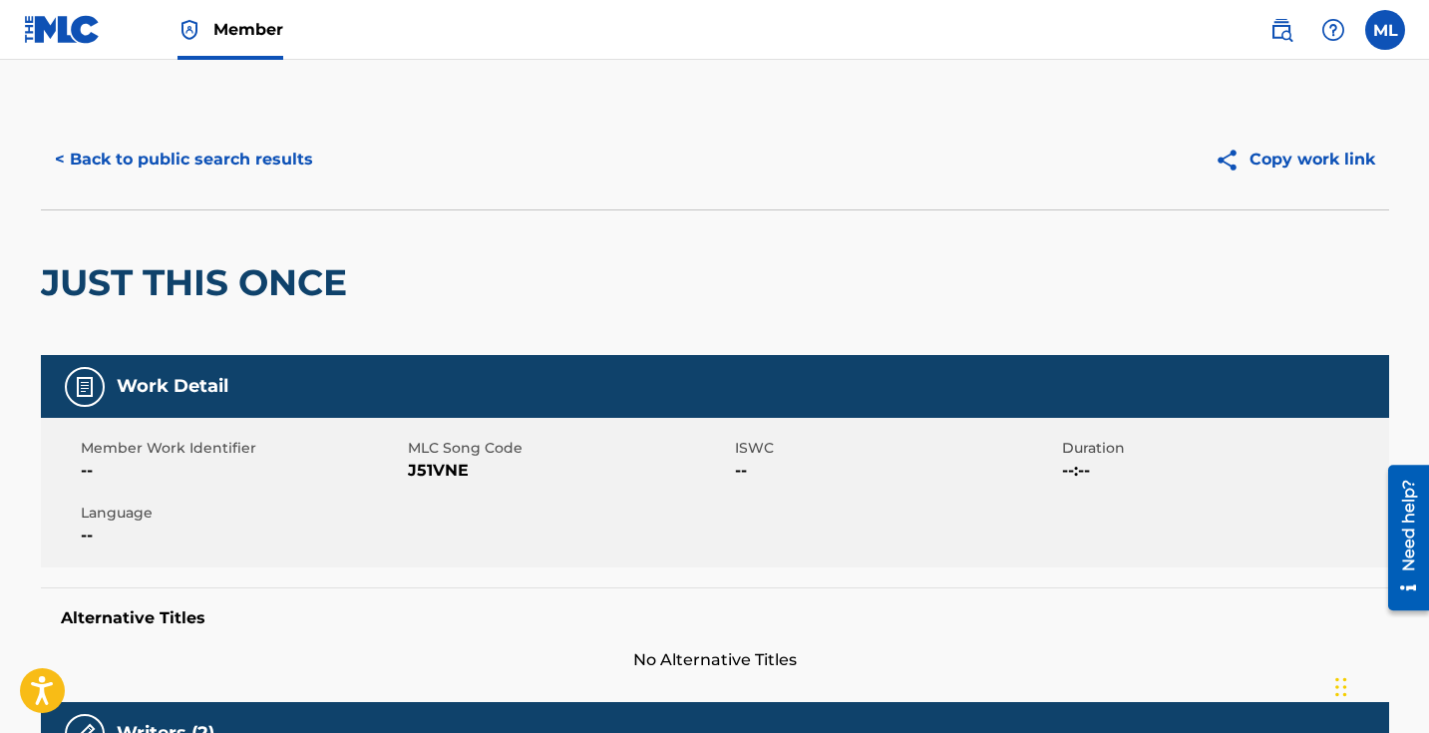
click at [101, 155] on button "< Back to public search results" at bounding box center [184, 160] width 286 height 50
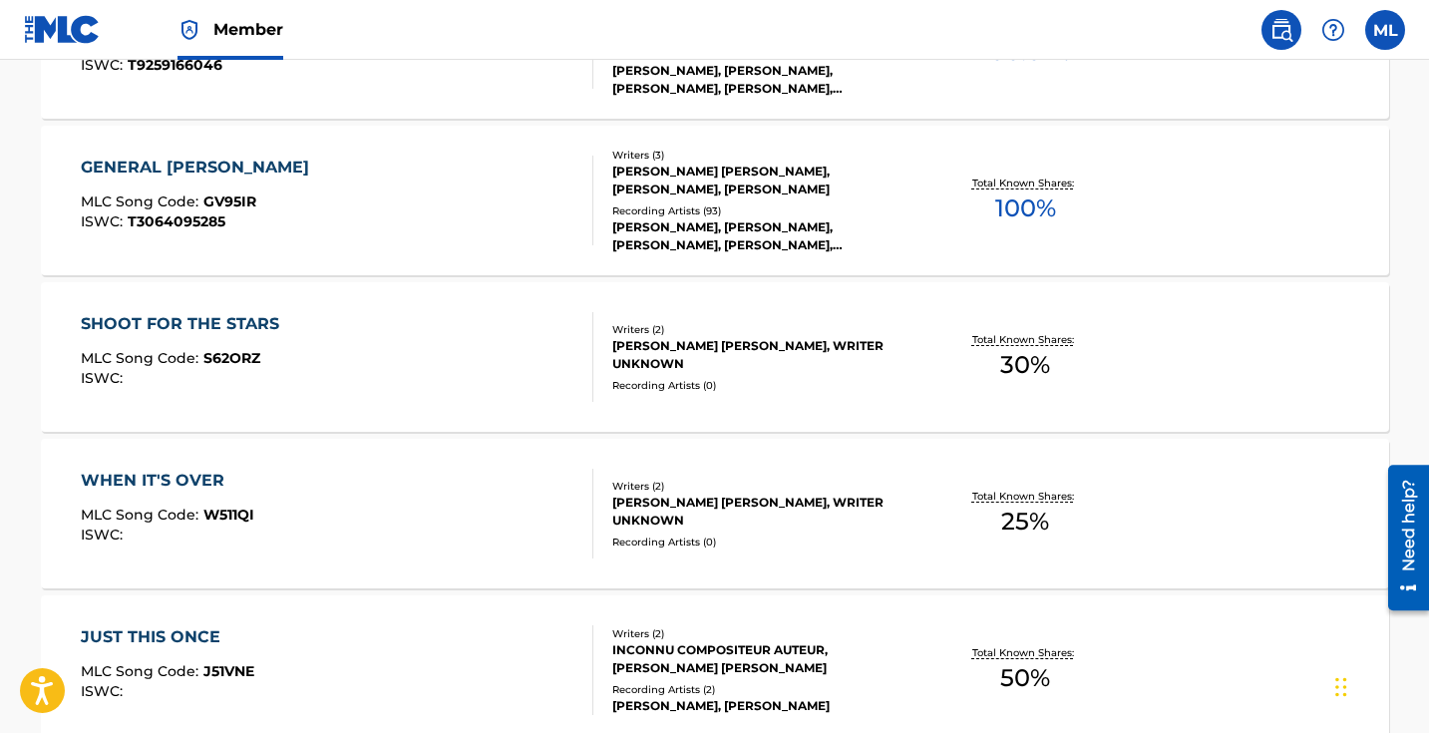
scroll to position [1714, 0]
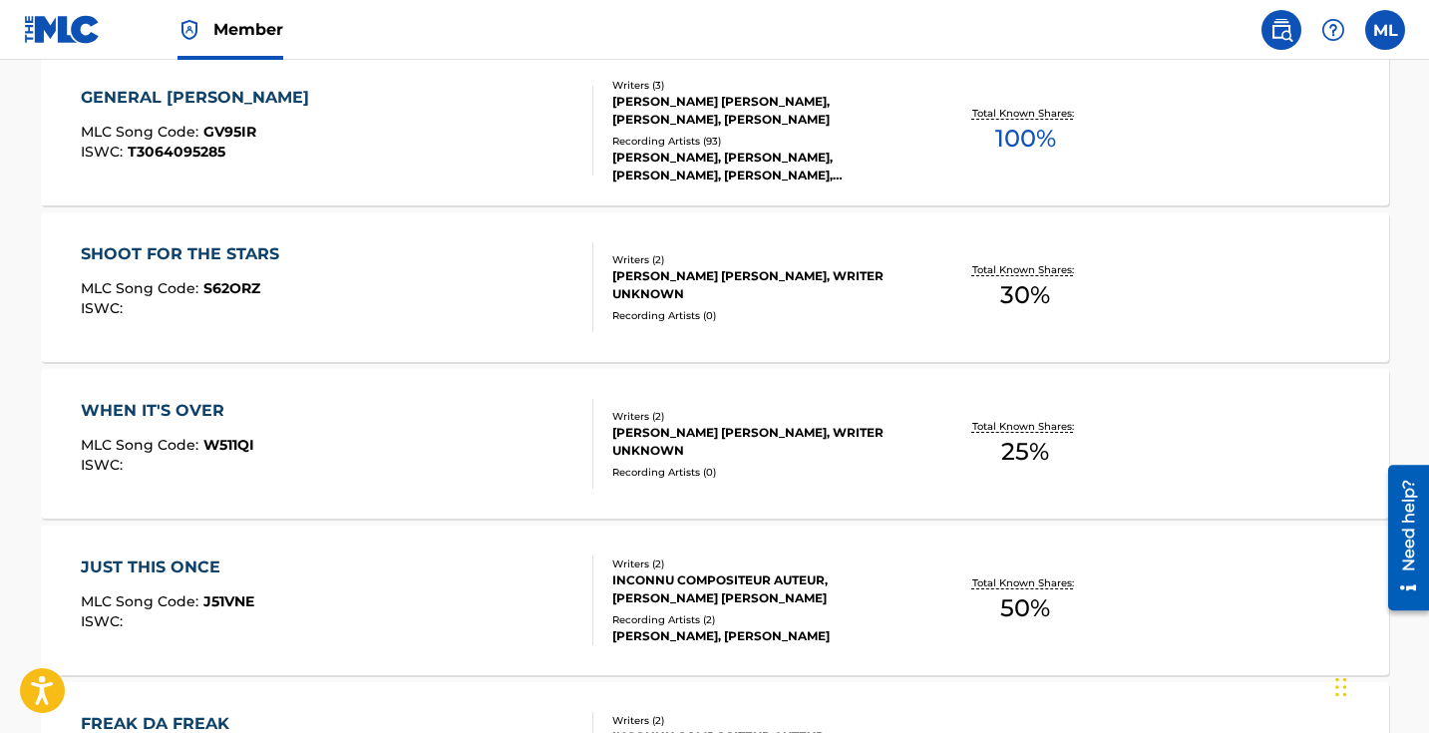
click at [194, 409] on div "WHEN IT'S OVER" at bounding box center [168, 411] width 174 height 24
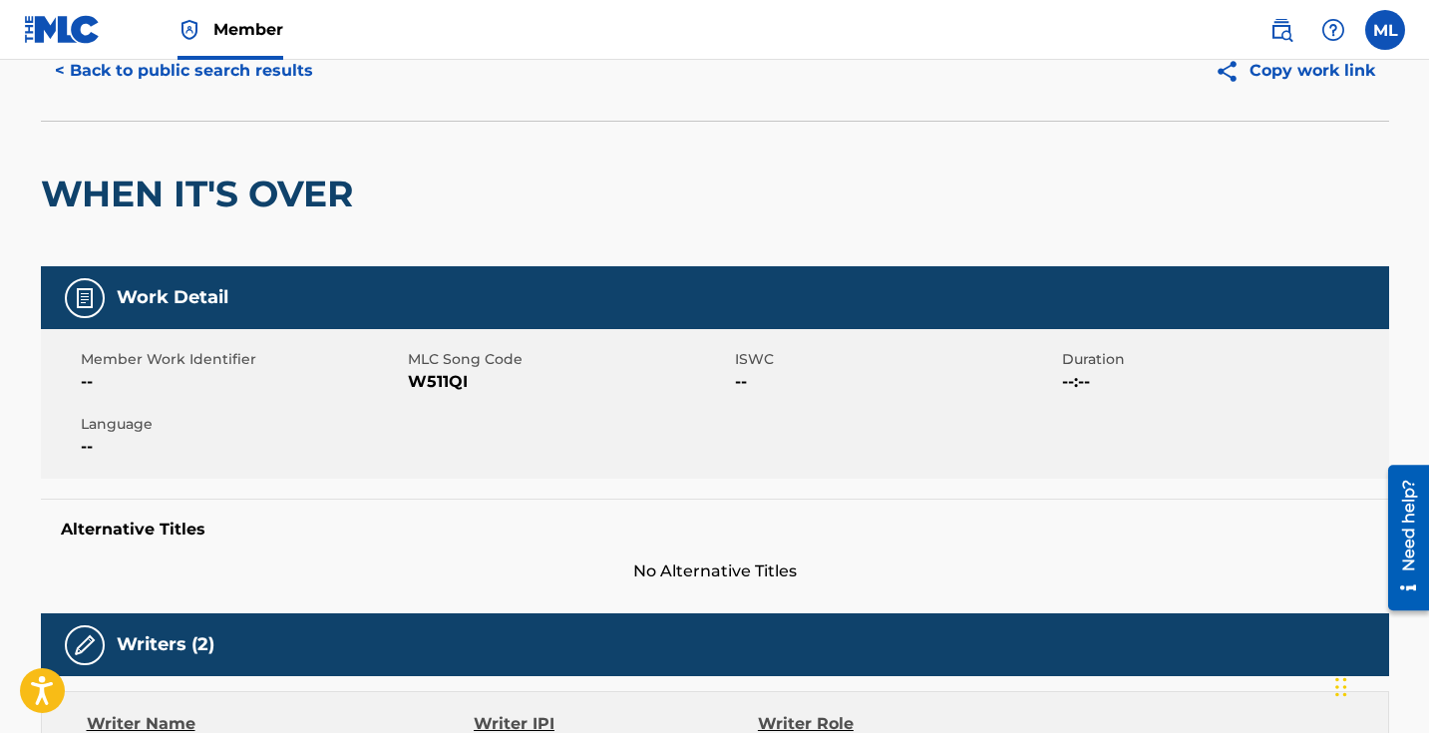
scroll to position [72, 0]
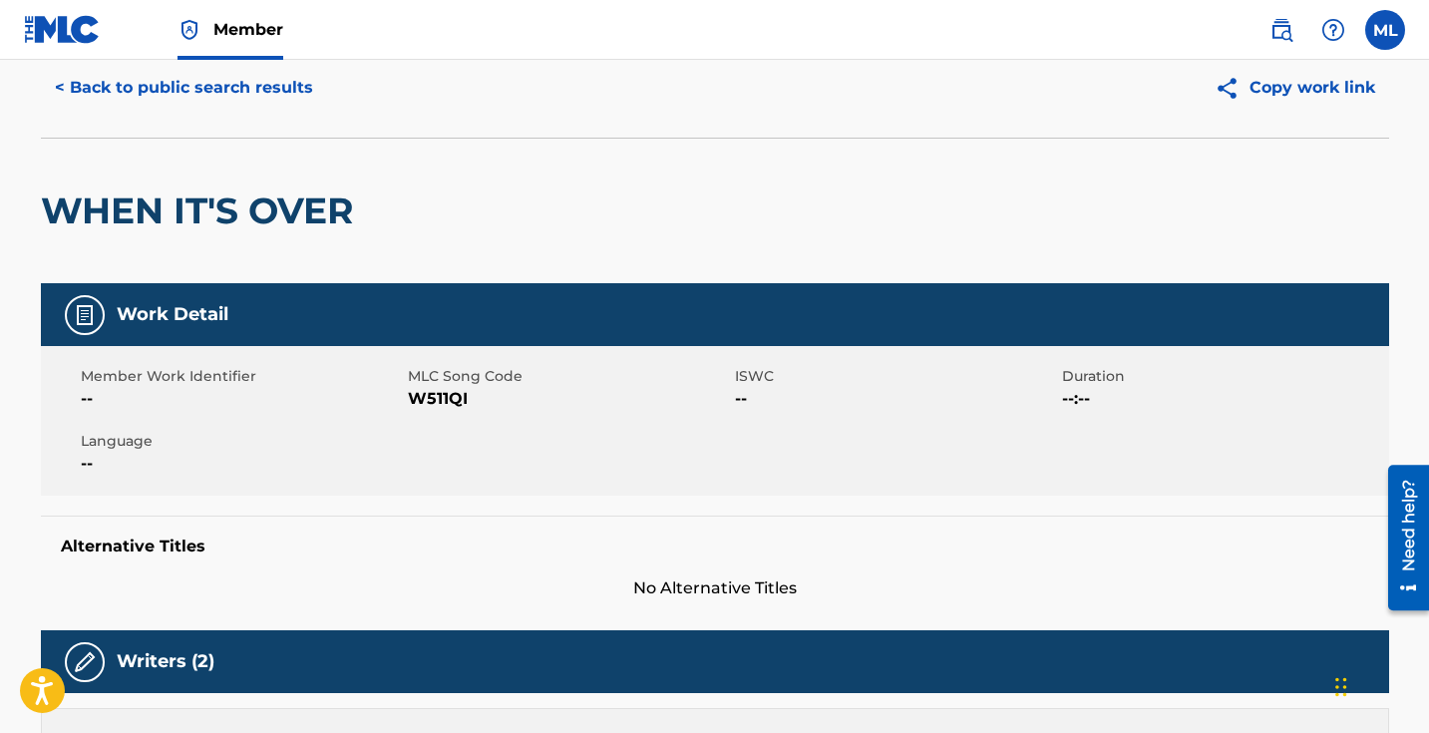
click at [72, 81] on button "< Back to public search results" at bounding box center [184, 88] width 286 height 50
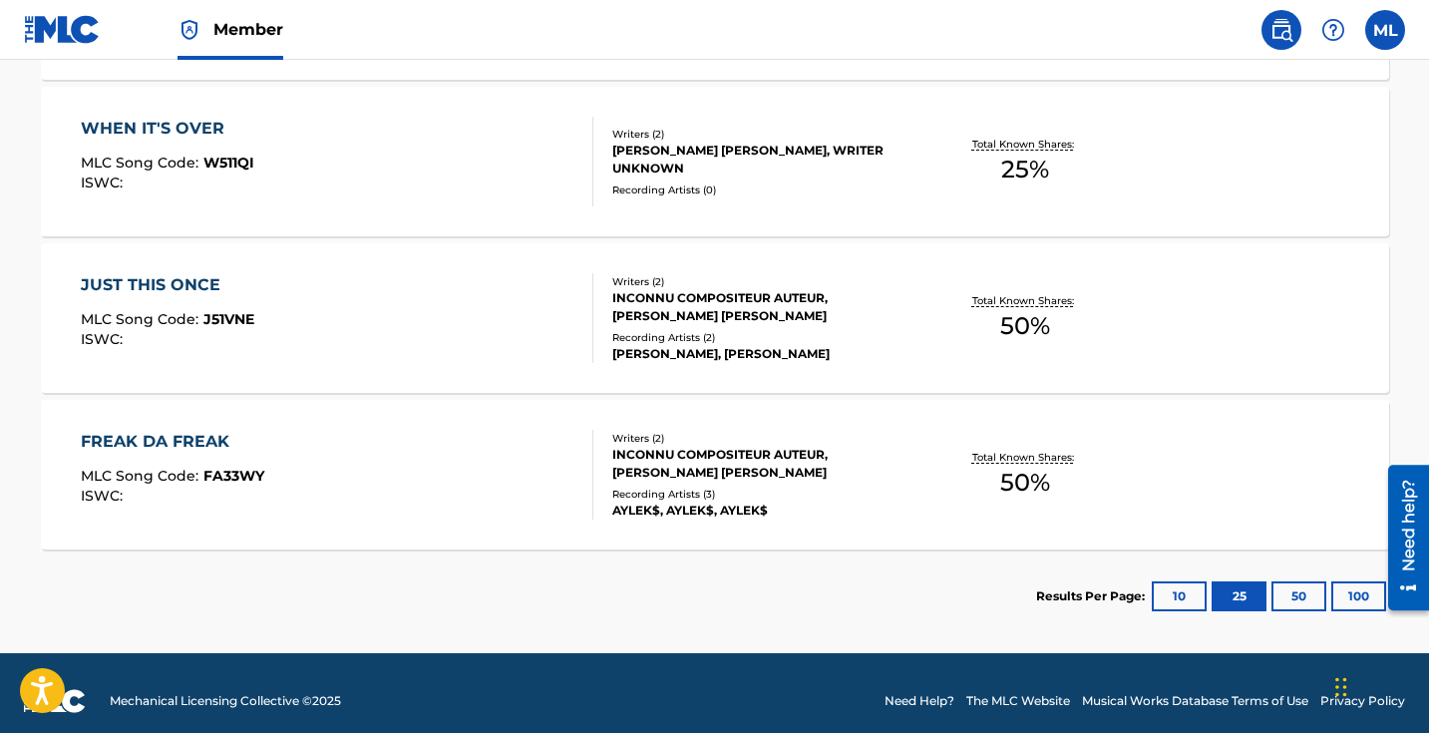
scroll to position [2013, 0]
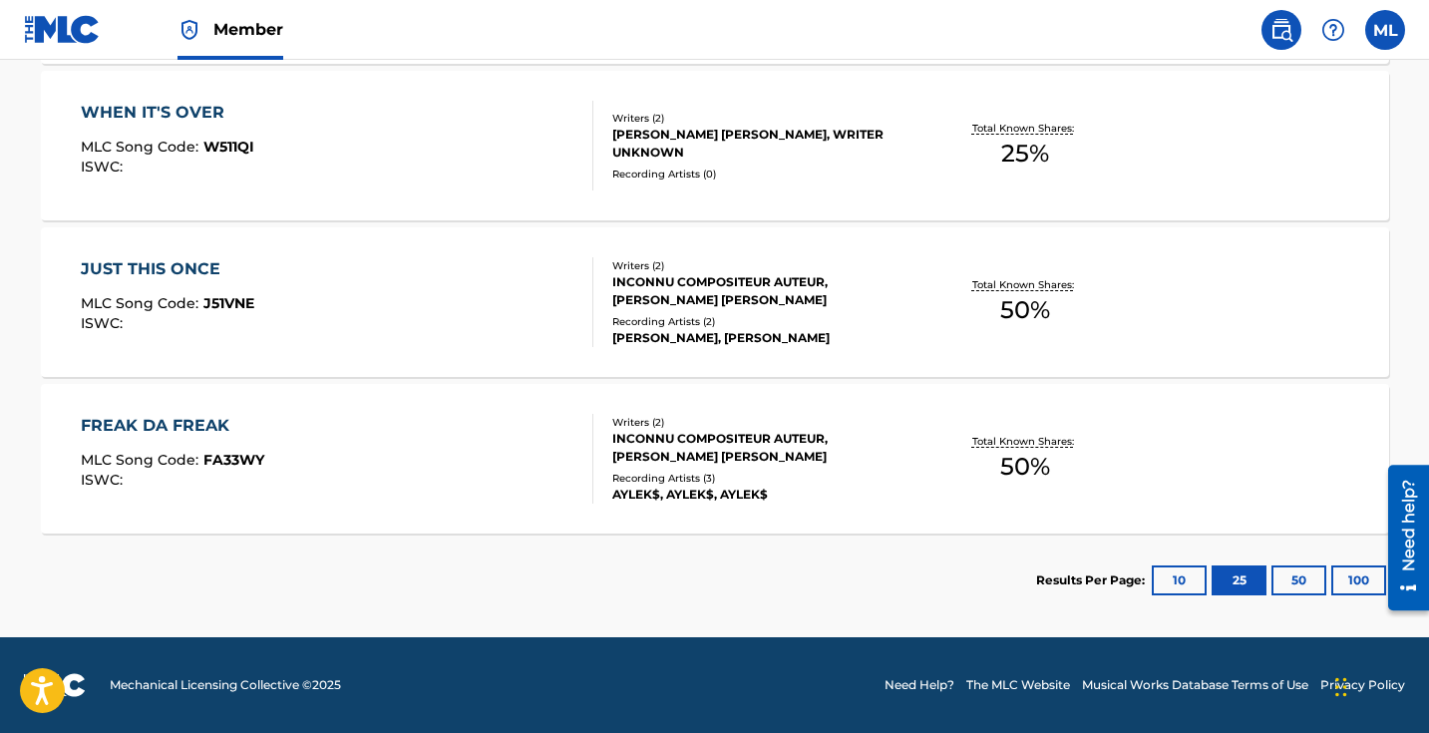
click at [185, 428] on div "FREAK DA FREAK" at bounding box center [173, 426] width 184 height 24
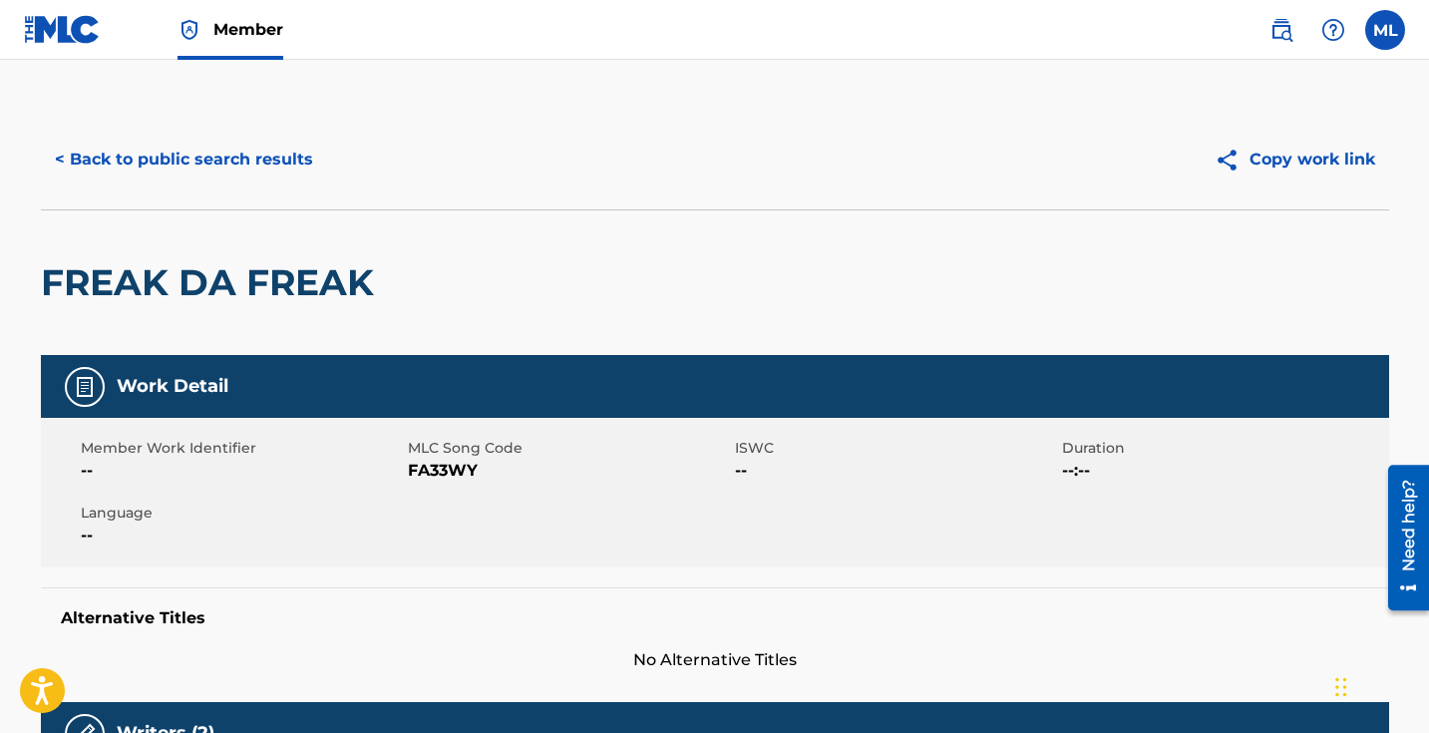
click at [182, 161] on button "< Back to public search results" at bounding box center [184, 160] width 286 height 50
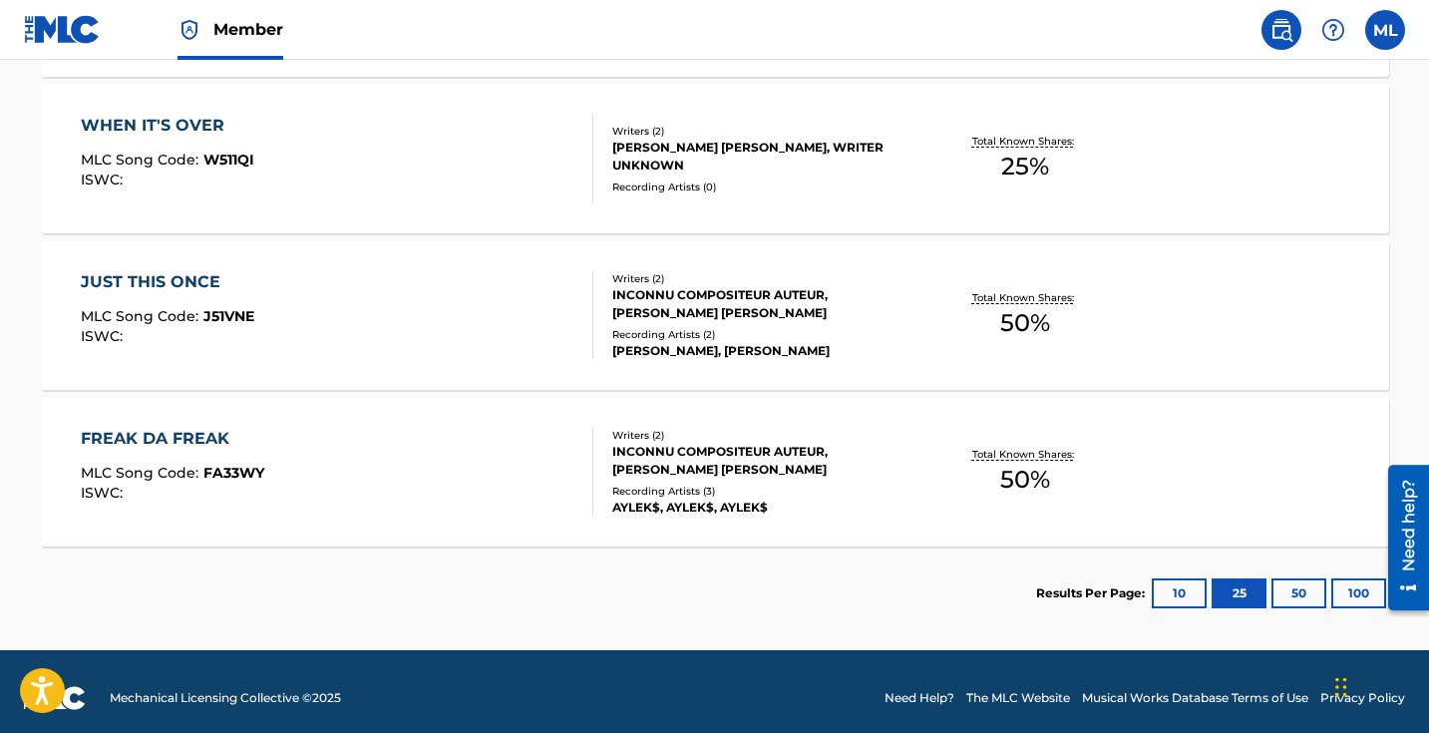
scroll to position [2013, 0]
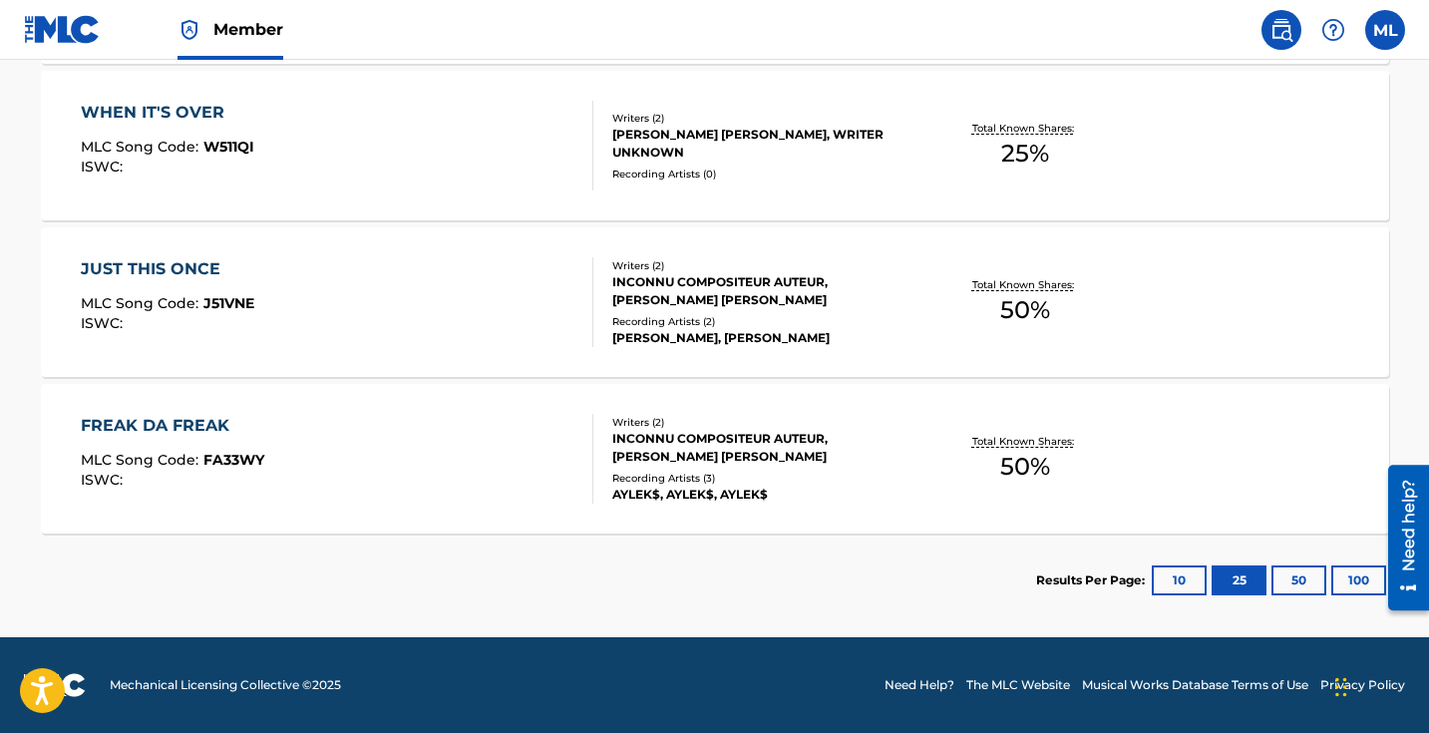
click at [471, 301] on div "JUST THIS ONCE MLC Song Code : J51VNE ISWC :" at bounding box center [337, 302] width 513 height 90
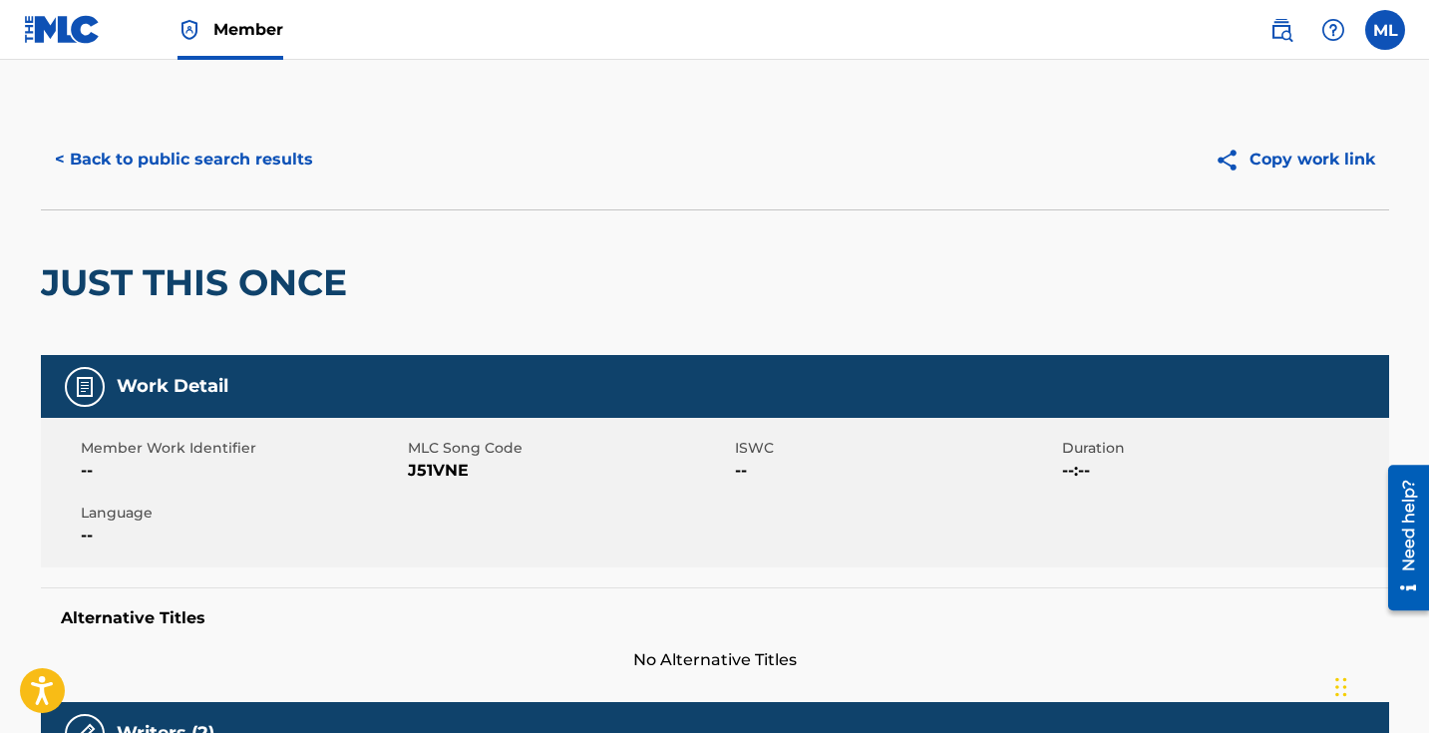
click at [118, 156] on button "< Back to public search results" at bounding box center [184, 160] width 286 height 50
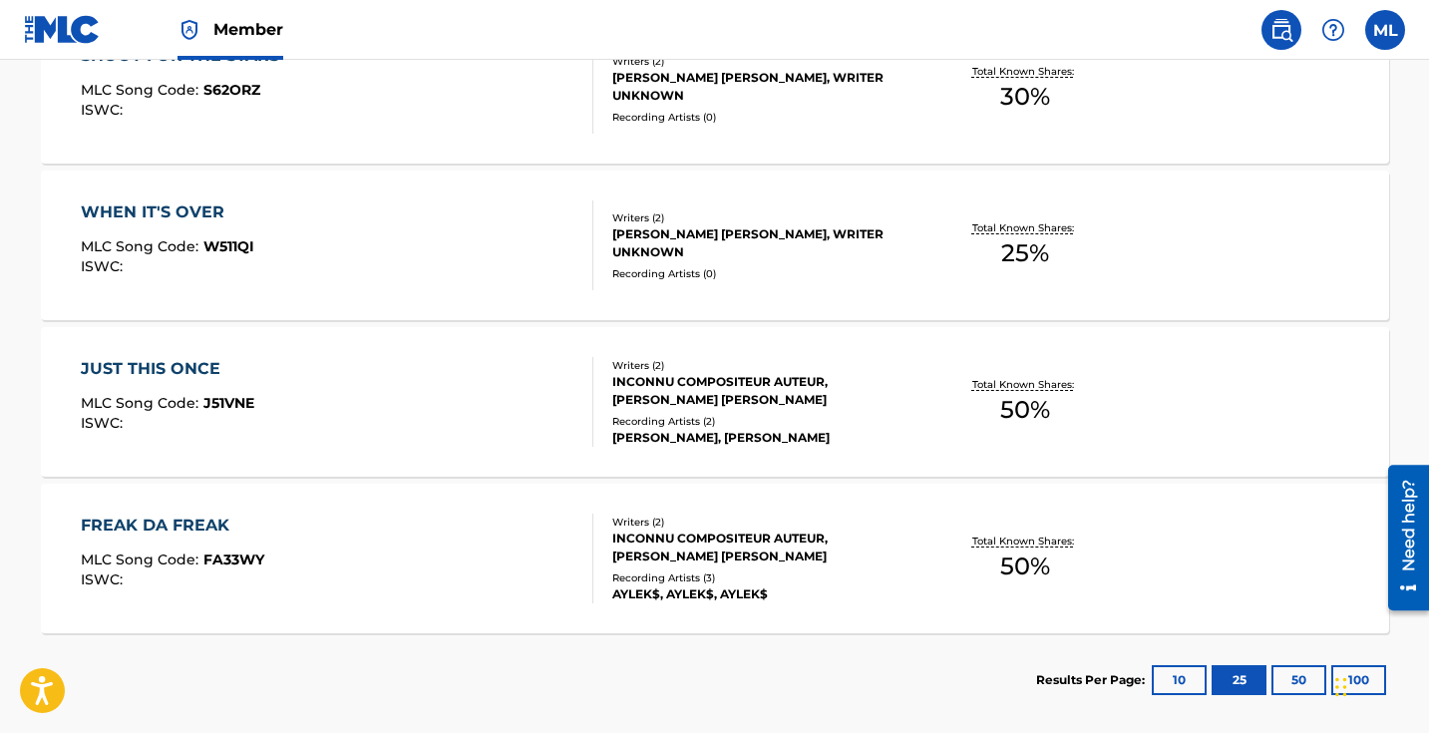
scroll to position [1914, 0]
click at [154, 364] on div "JUST THIS ONCE" at bounding box center [168, 368] width 174 height 24
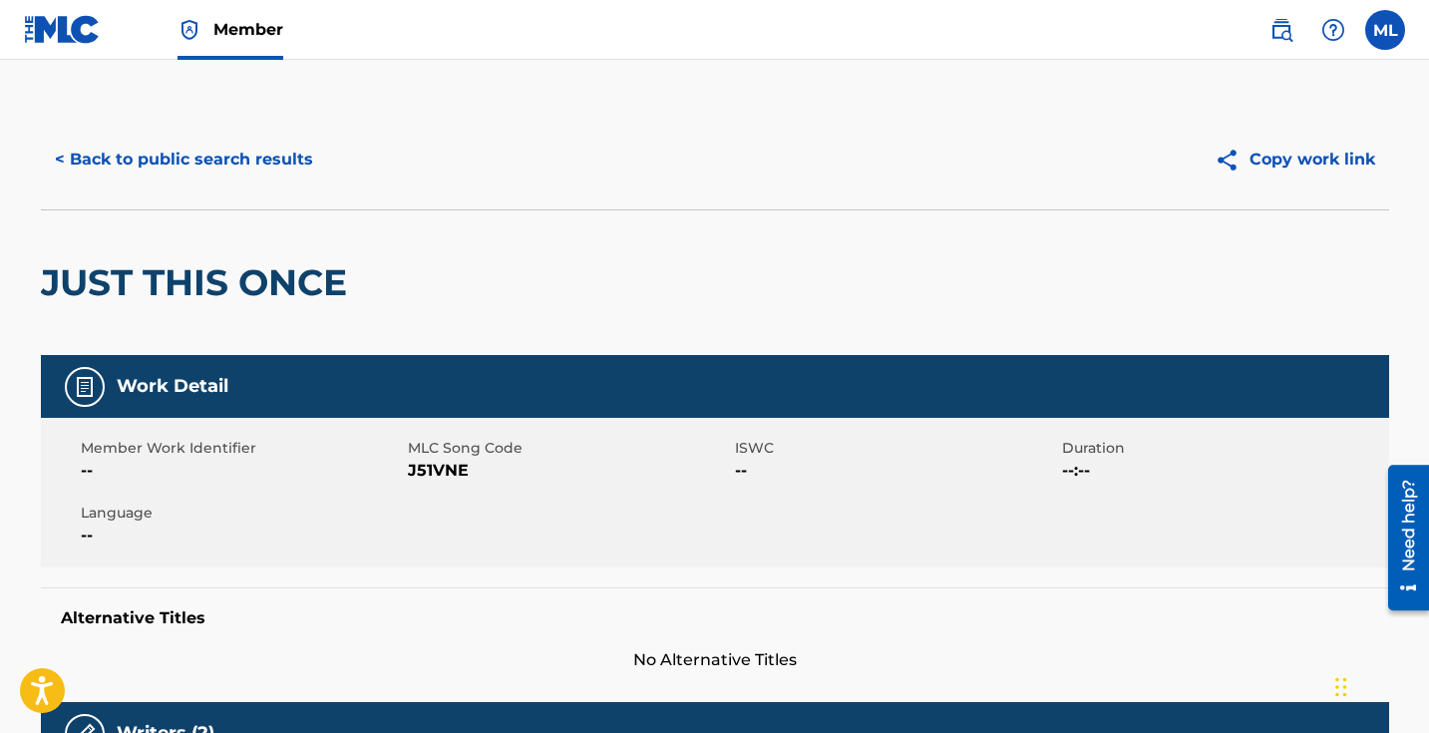
click at [160, 159] on button "< Back to public search results" at bounding box center [184, 160] width 286 height 50
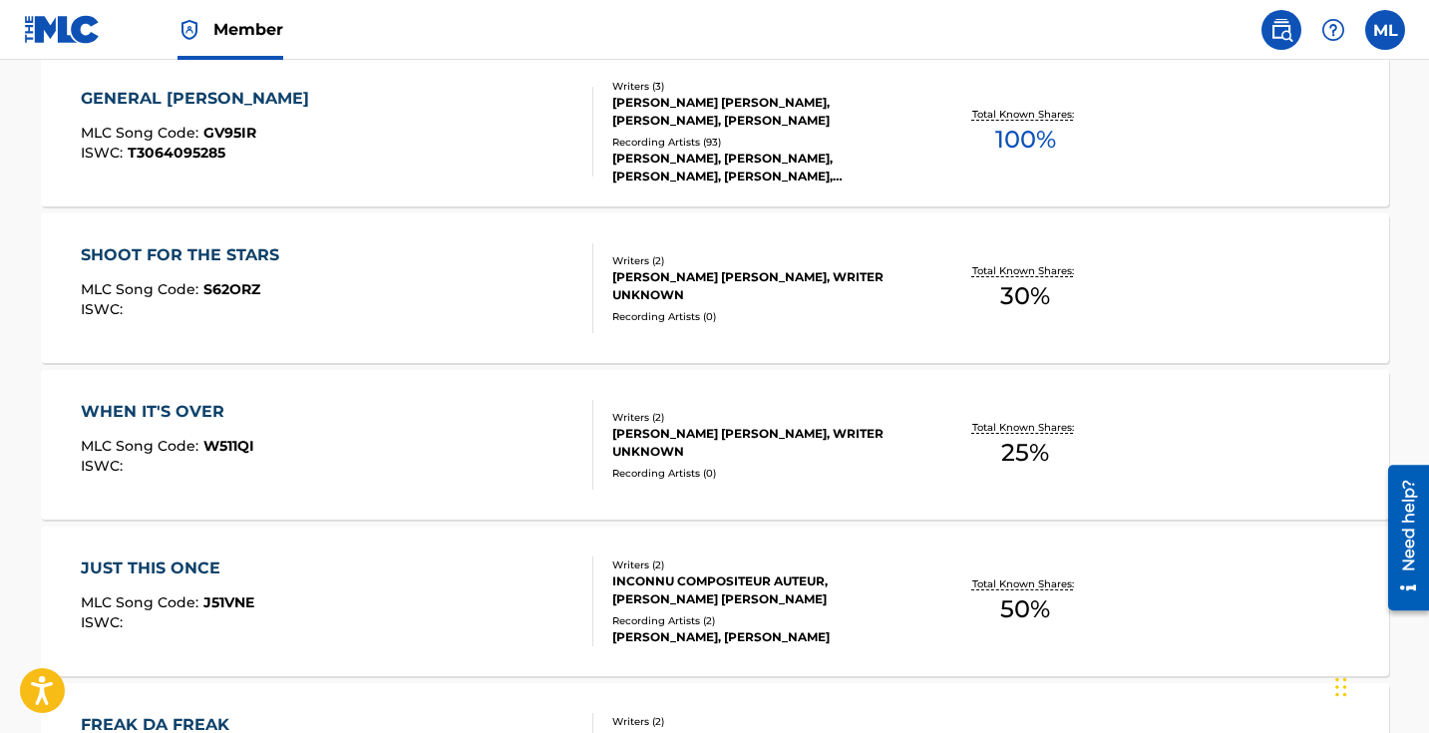
scroll to position [1713, 0]
click at [140, 410] on div "WHEN IT'S OVER" at bounding box center [168, 412] width 174 height 24
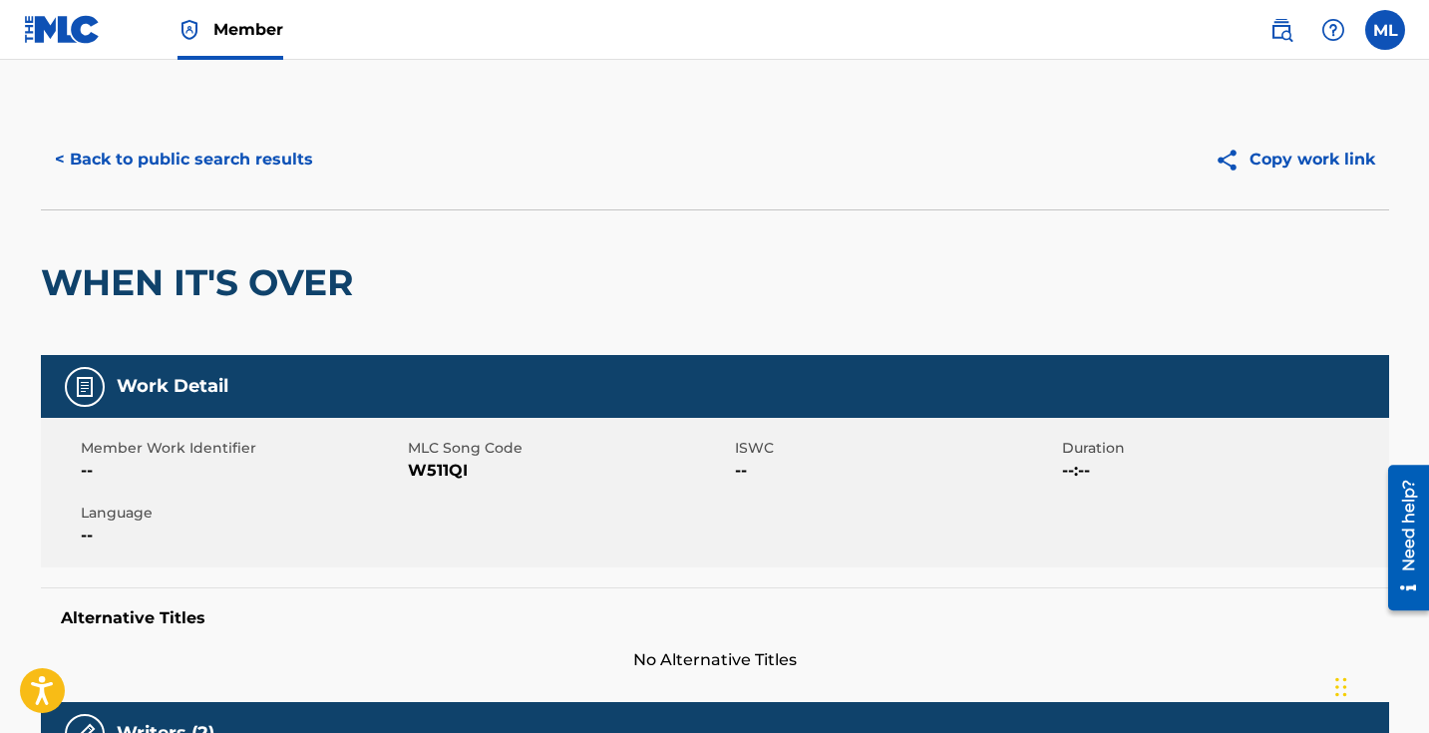
click at [88, 158] on button "< Back to public search results" at bounding box center [184, 160] width 286 height 50
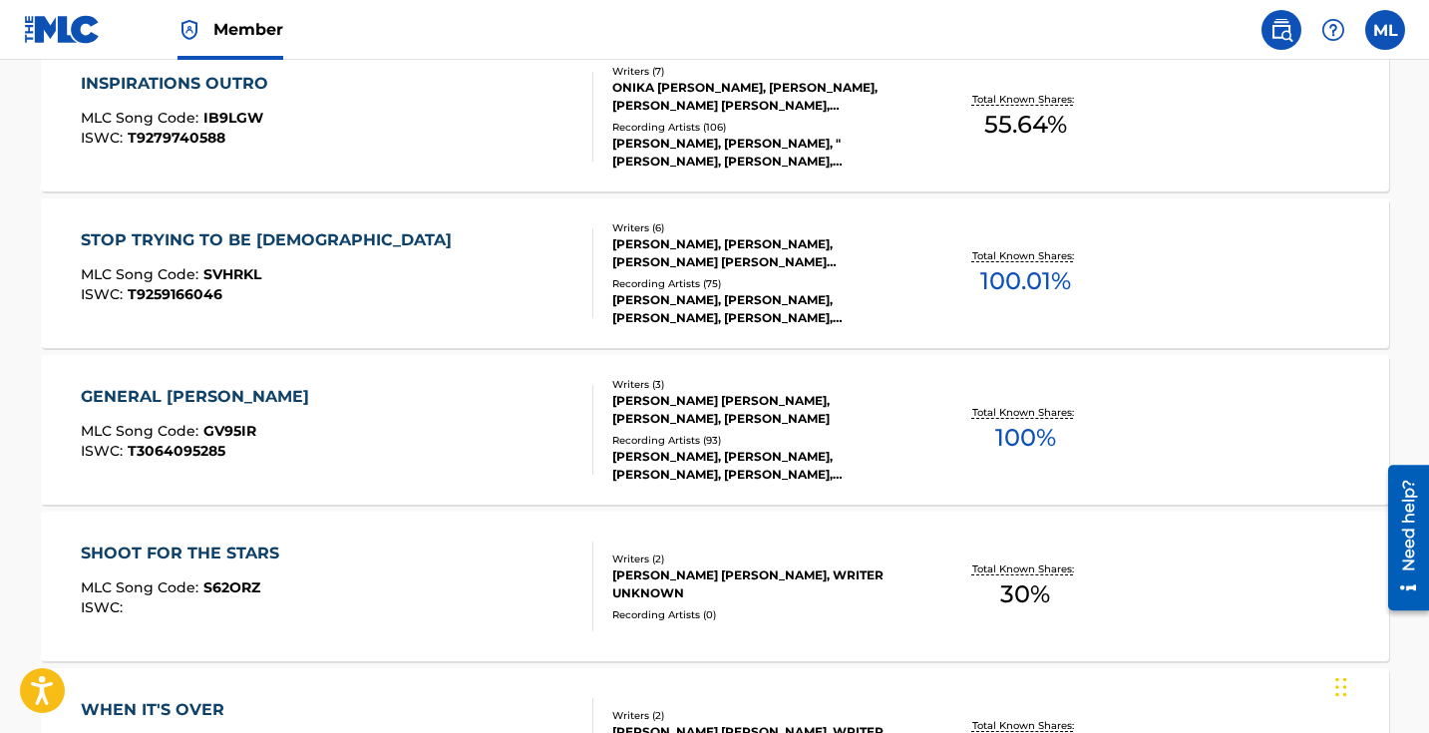
scroll to position [1515, 0]
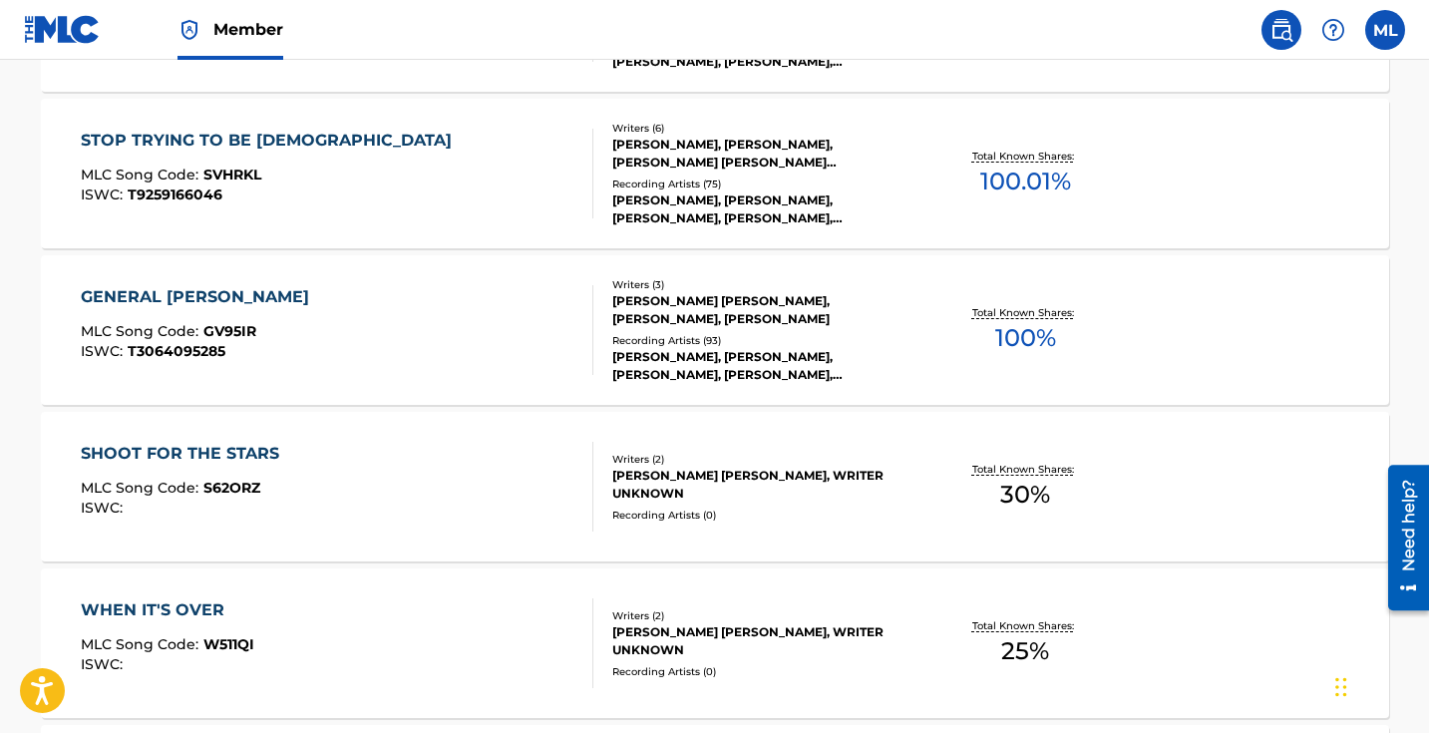
click at [247, 452] on div "SHOOT FOR THE STARS" at bounding box center [185, 454] width 208 height 24
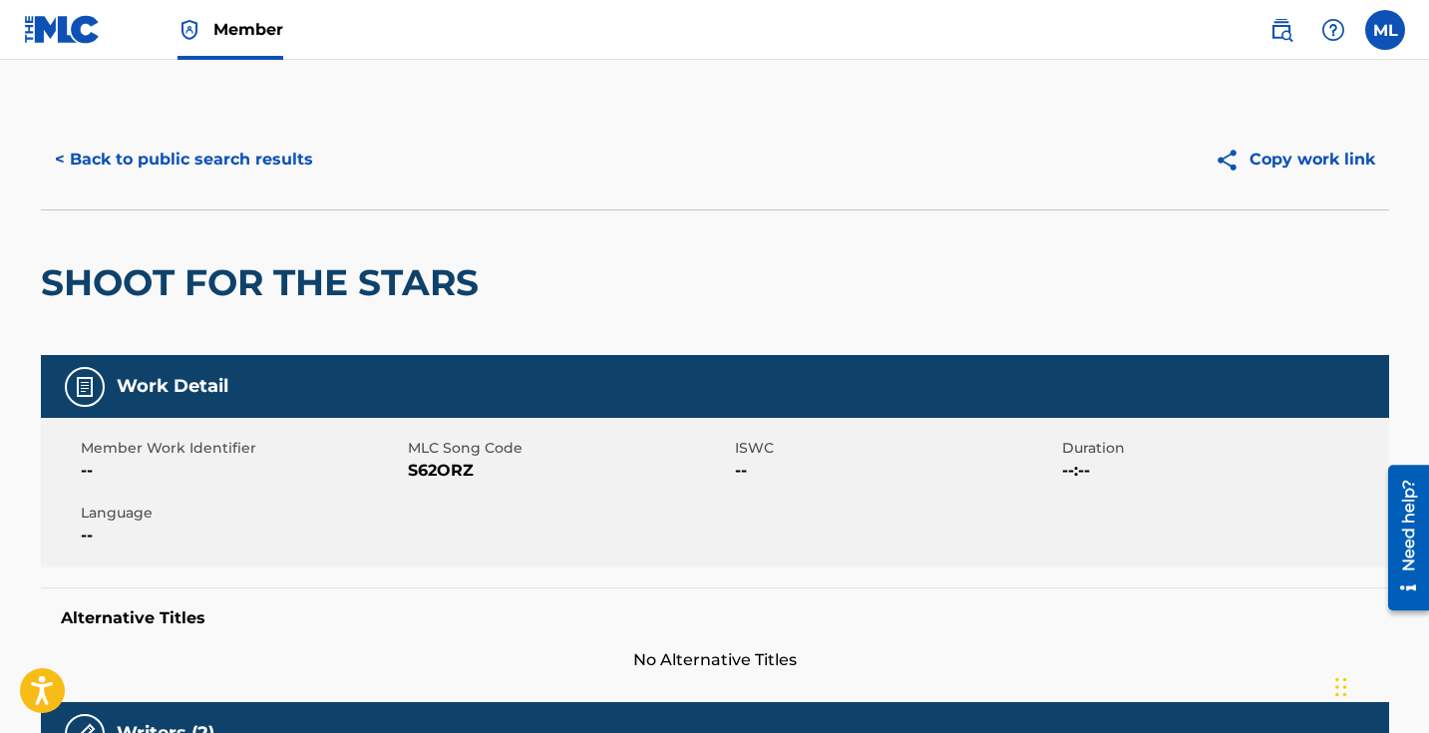
click at [150, 154] on button "< Back to public search results" at bounding box center [184, 160] width 286 height 50
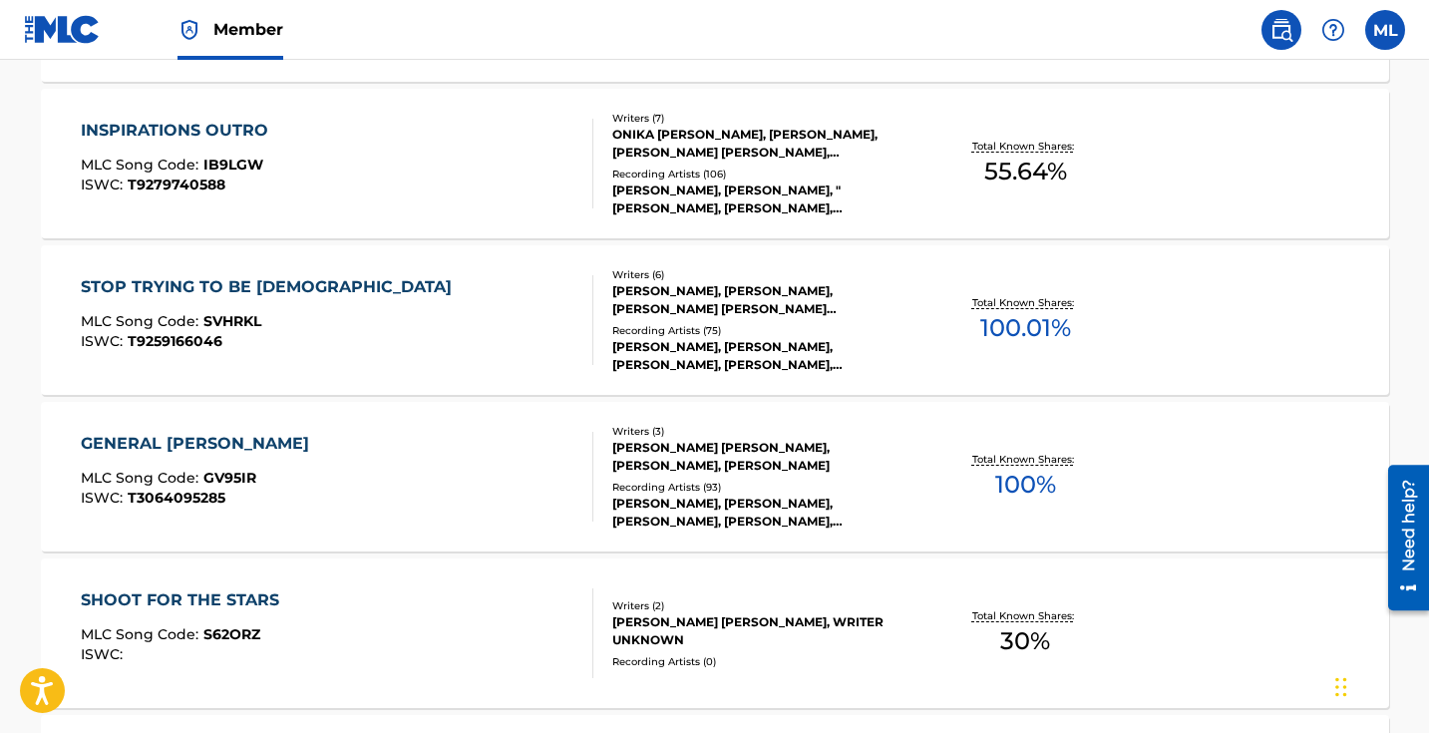
scroll to position [1415, 0]
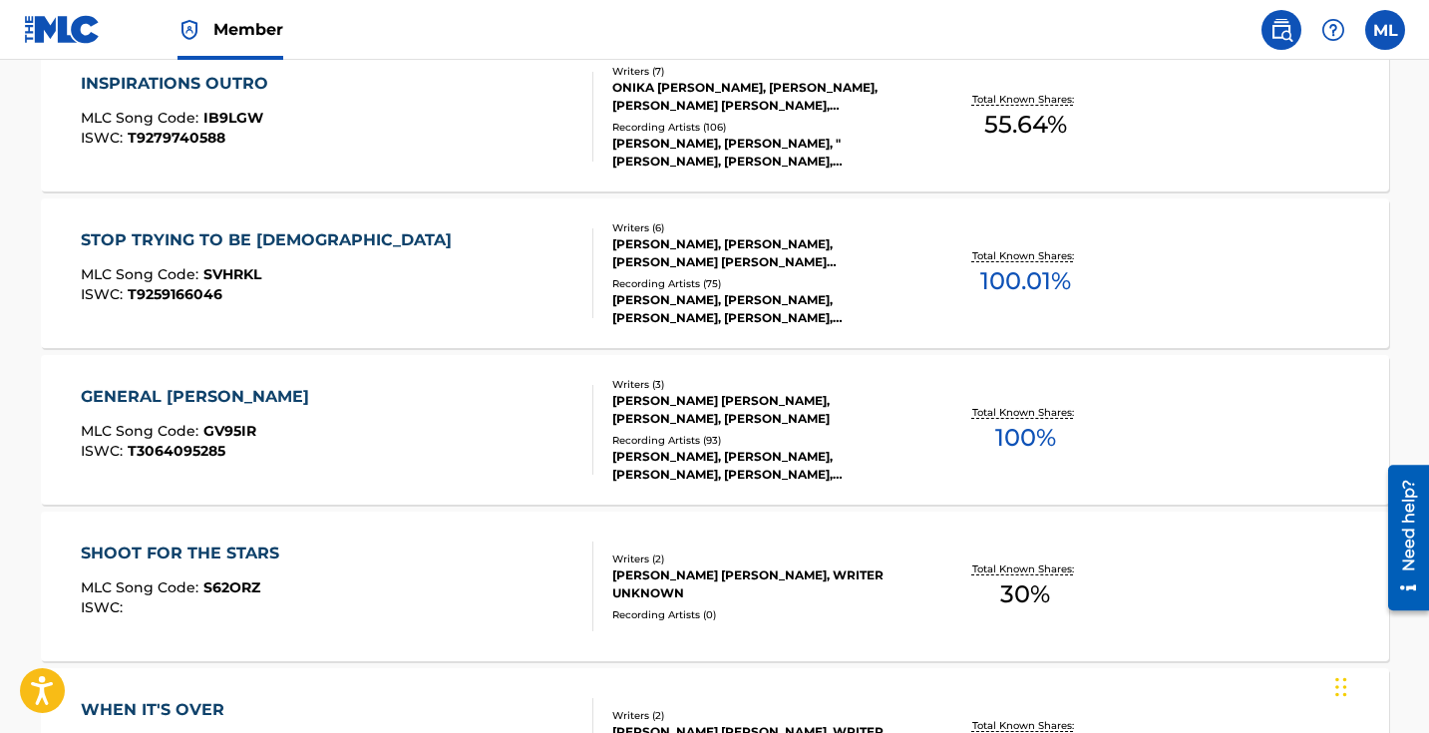
click at [223, 555] on div "SHOOT FOR THE STARS" at bounding box center [185, 554] width 208 height 24
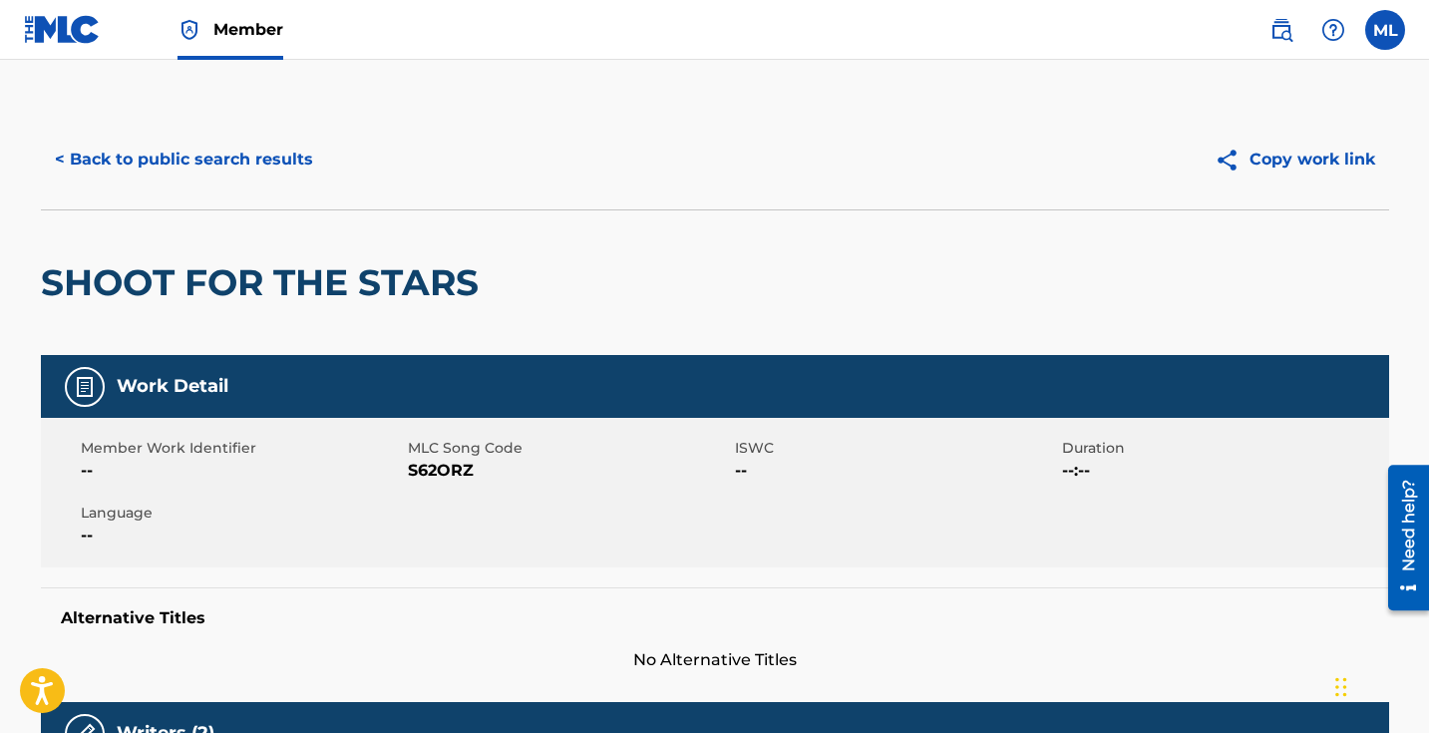
click at [71, 162] on button "< Back to public search results" at bounding box center [184, 160] width 286 height 50
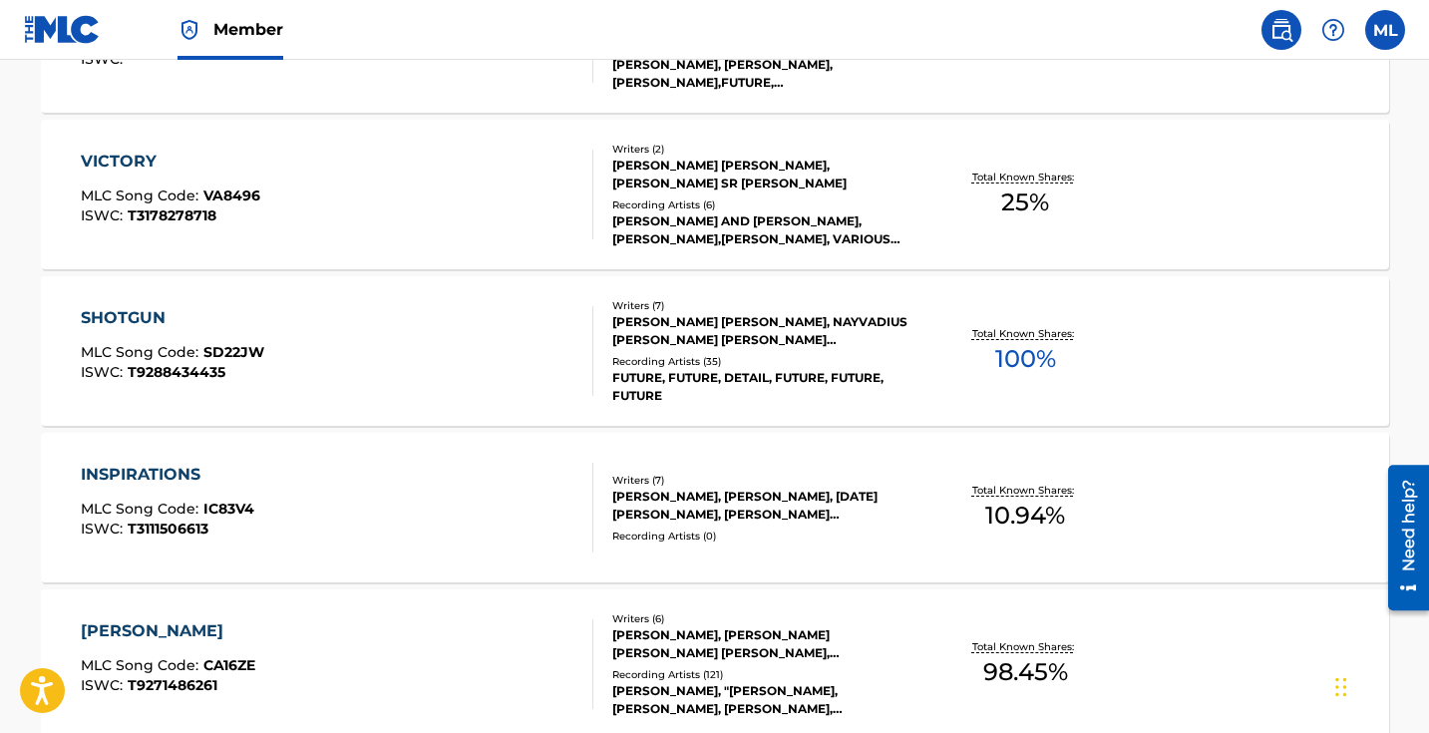
scroll to position [717, 0]
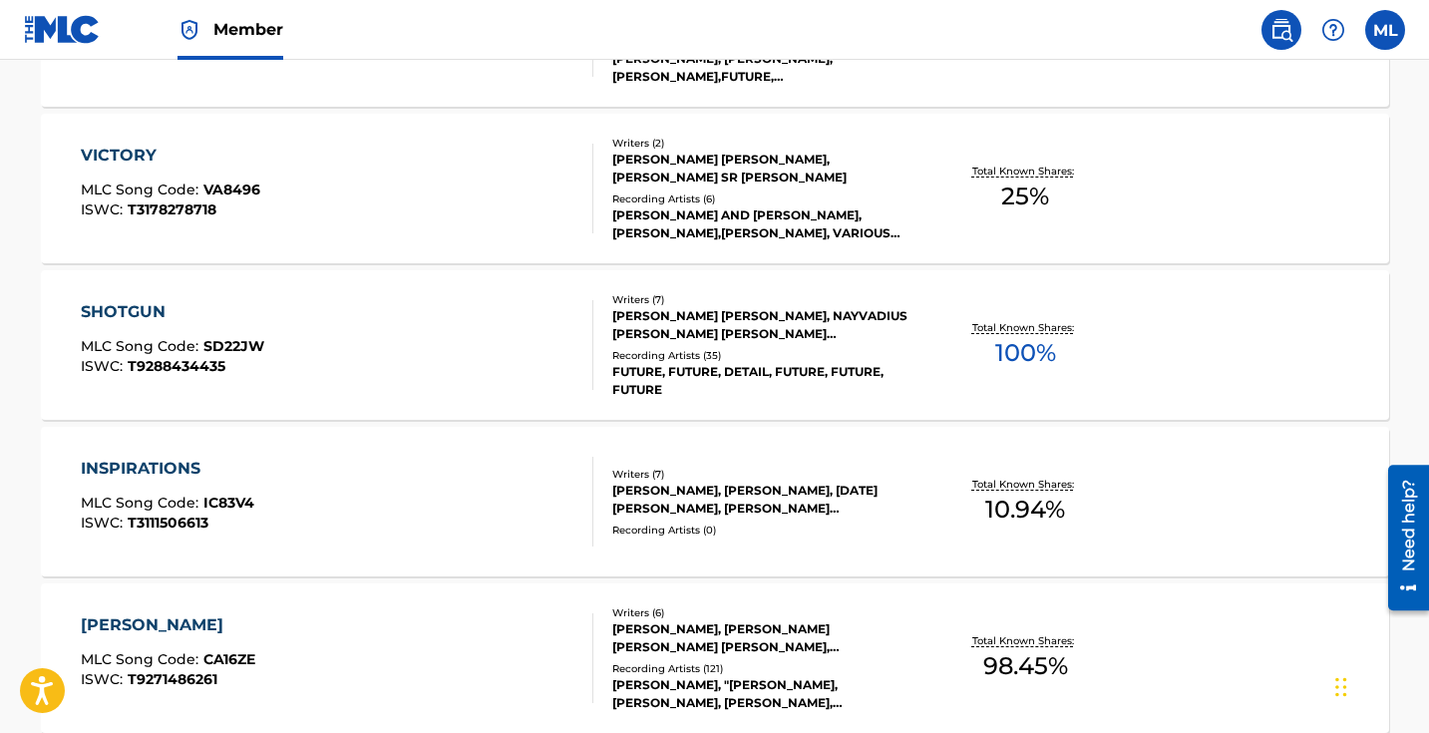
click at [124, 308] on div "SHOTGUN" at bounding box center [173, 312] width 184 height 24
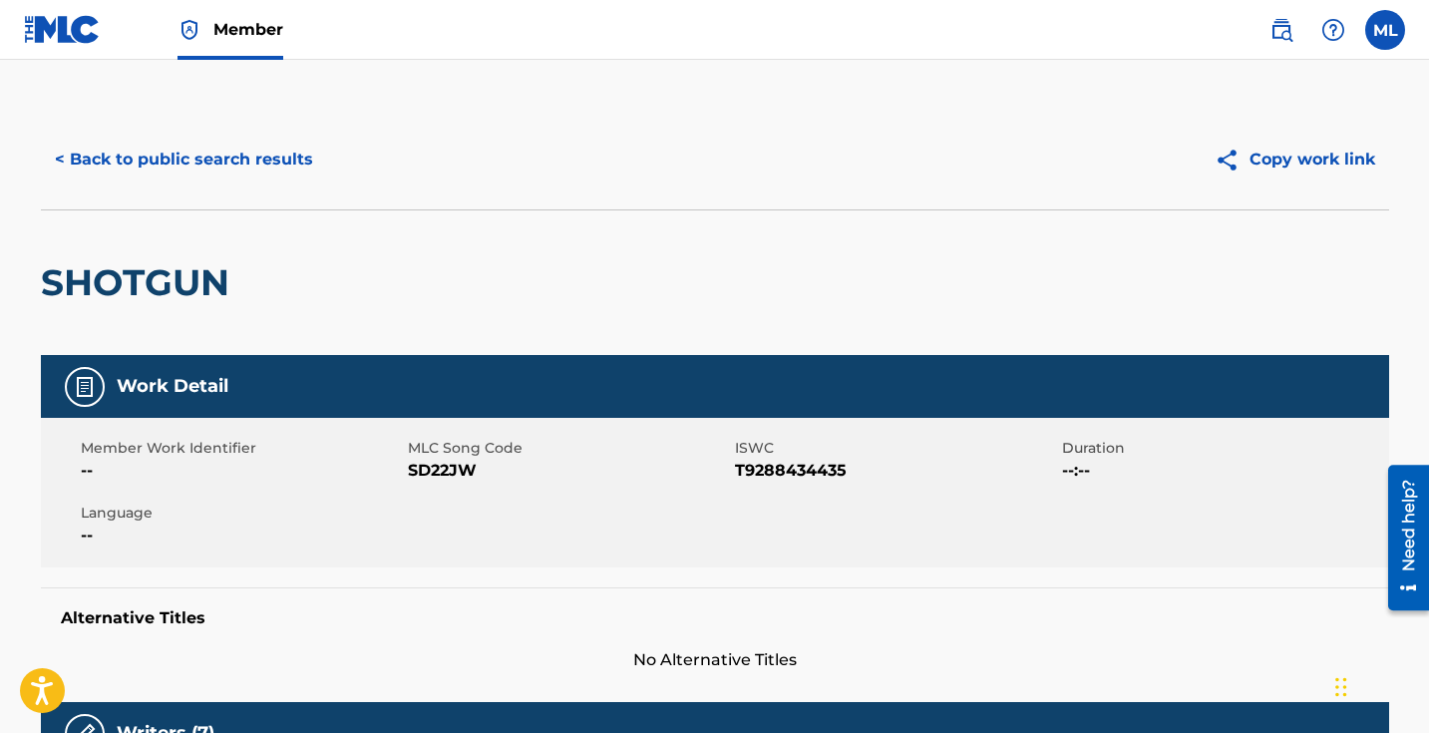
click at [101, 158] on button "< Back to public search results" at bounding box center [184, 160] width 286 height 50
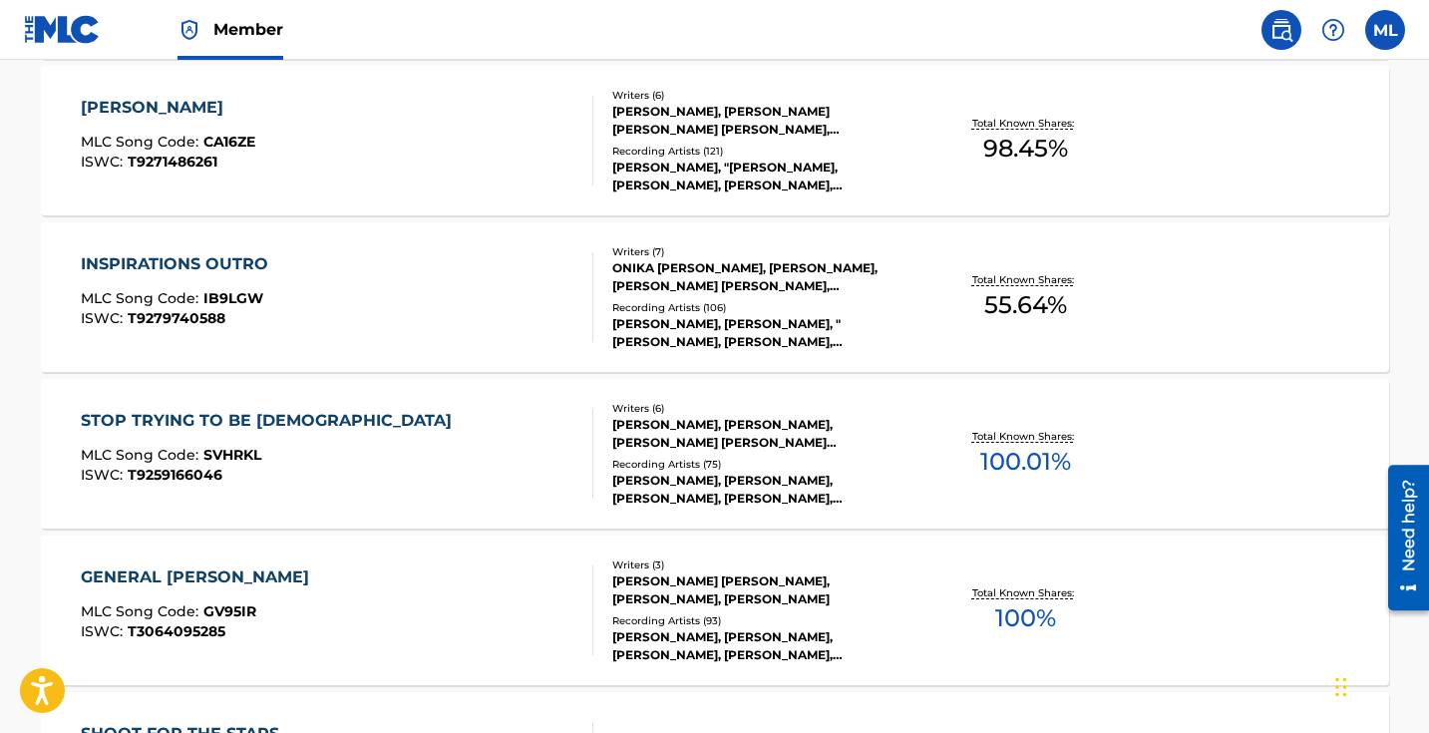
scroll to position [1315, 0]
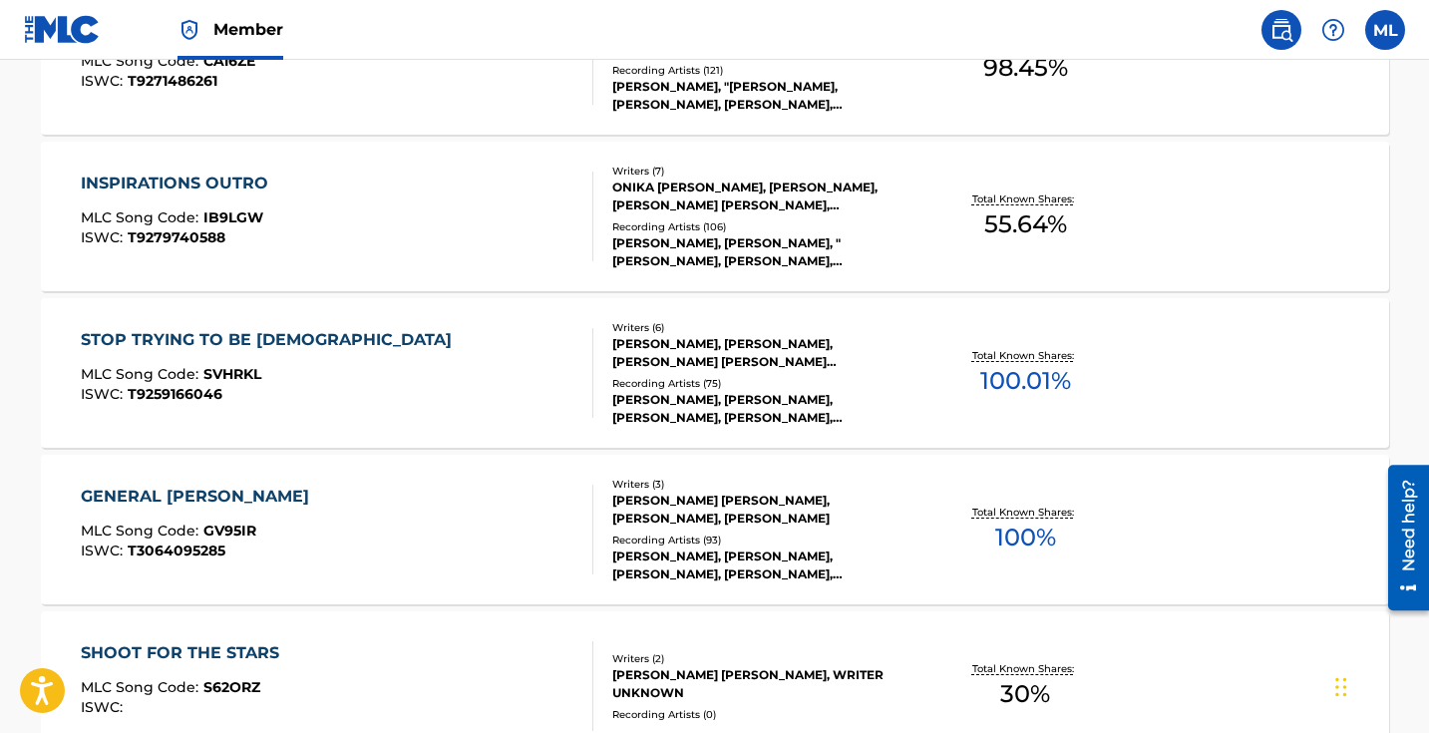
click at [211, 493] on div "GENERAL [PERSON_NAME]" at bounding box center [200, 497] width 238 height 24
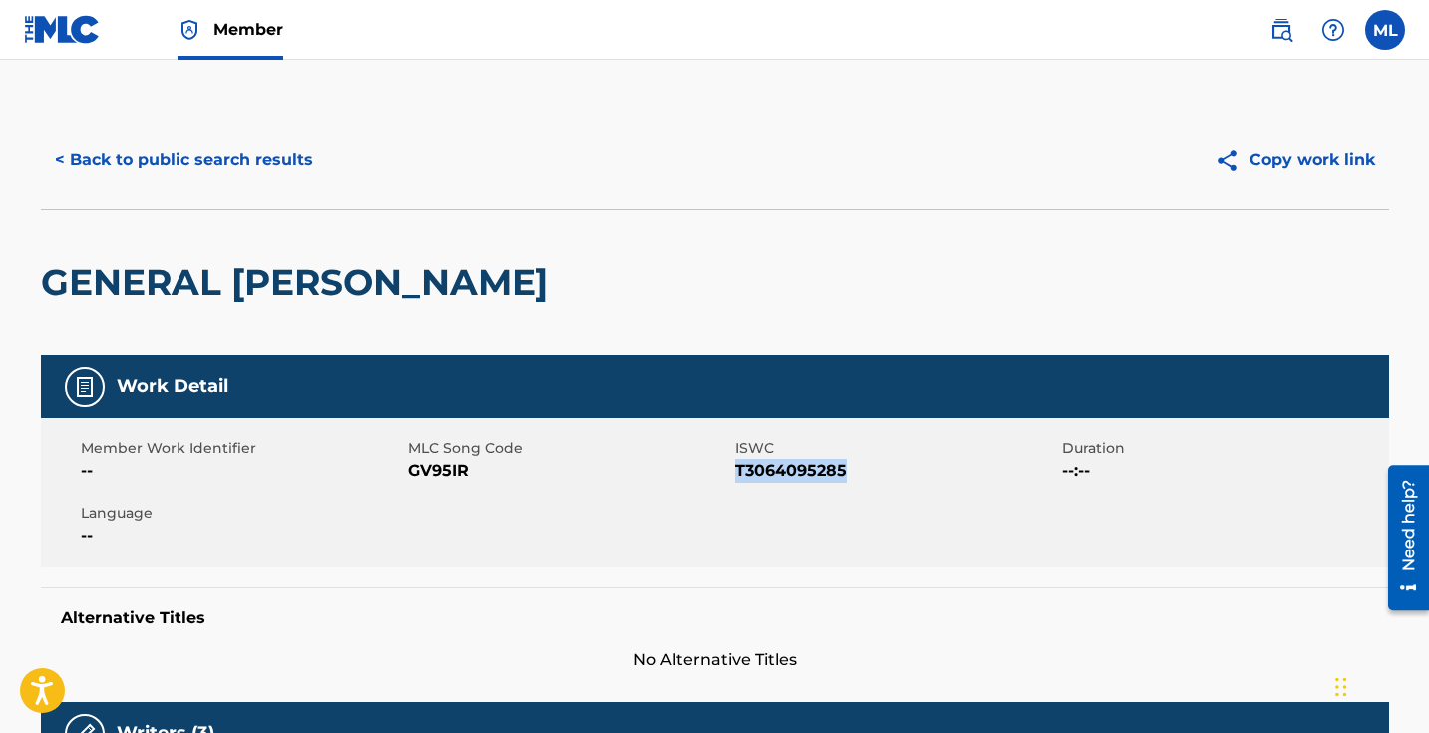
drag, startPoint x: 844, startPoint y: 469, endPoint x: 739, endPoint y: 474, distance: 104.8
click at [739, 474] on span "T3064095285" at bounding box center [896, 471] width 322 height 24
copy span "T3064095285"
click at [86, 160] on button "< Back to public search results" at bounding box center [184, 160] width 286 height 50
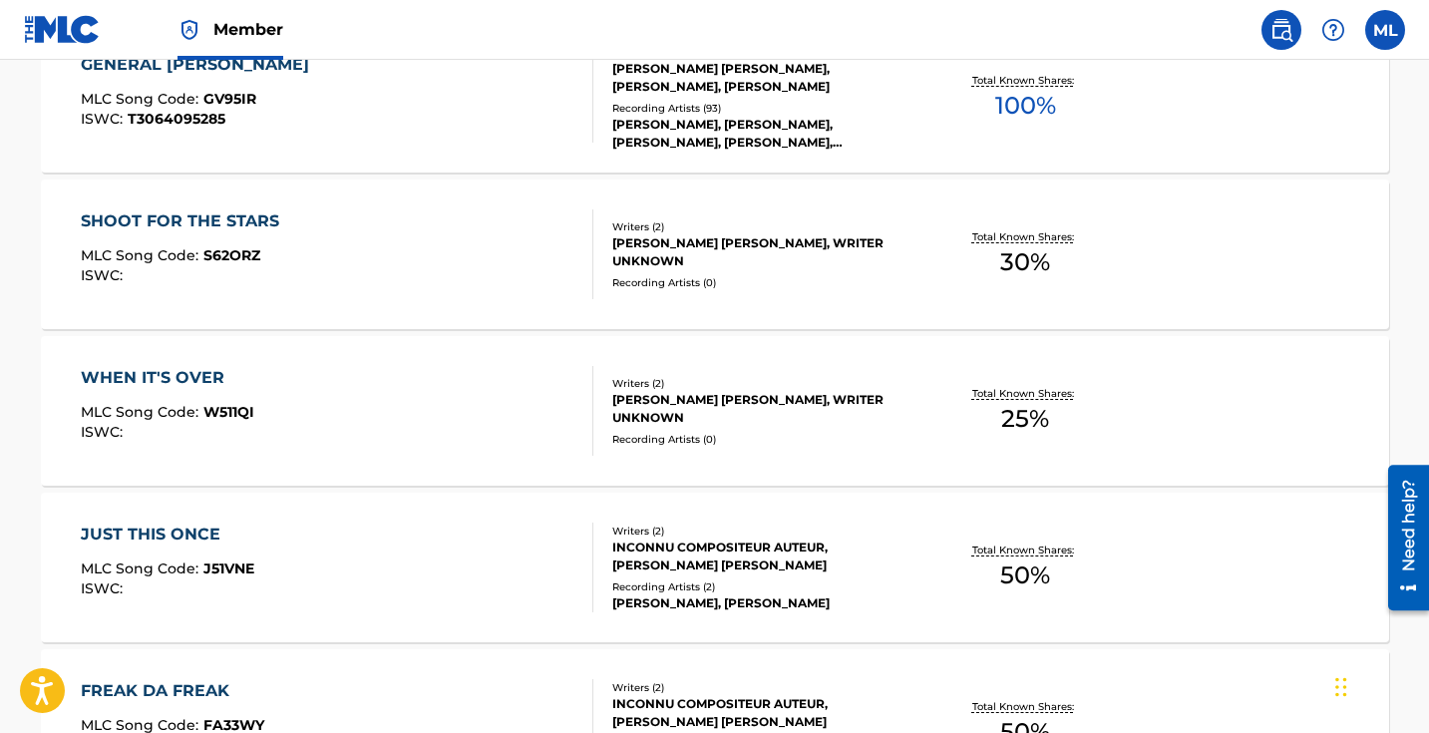
scroll to position [1814, 0]
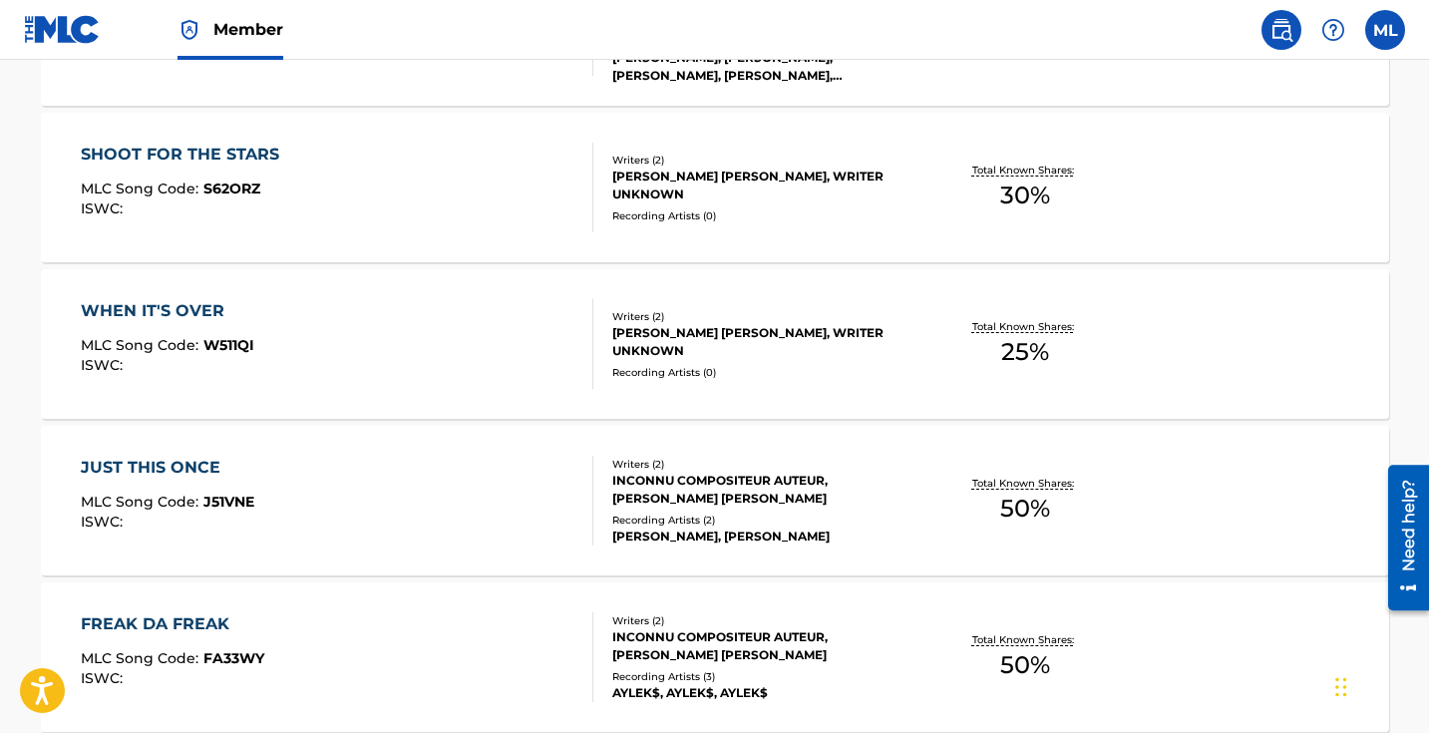
click at [173, 468] on div "JUST THIS ONCE" at bounding box center [168, 468] width 174 height 24
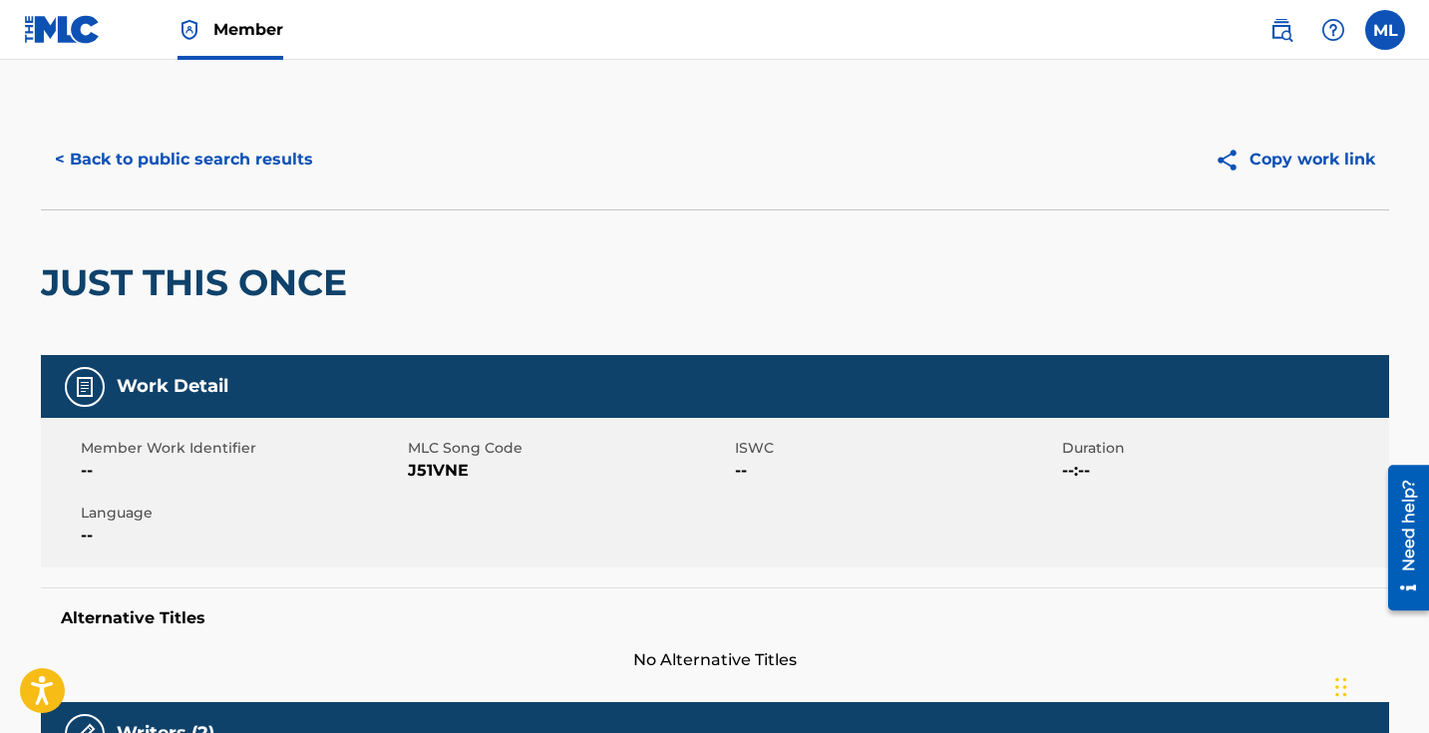
click at [87, 161] on button "< Back to public search results" at bounding box center [184, 160] width 286 height 50
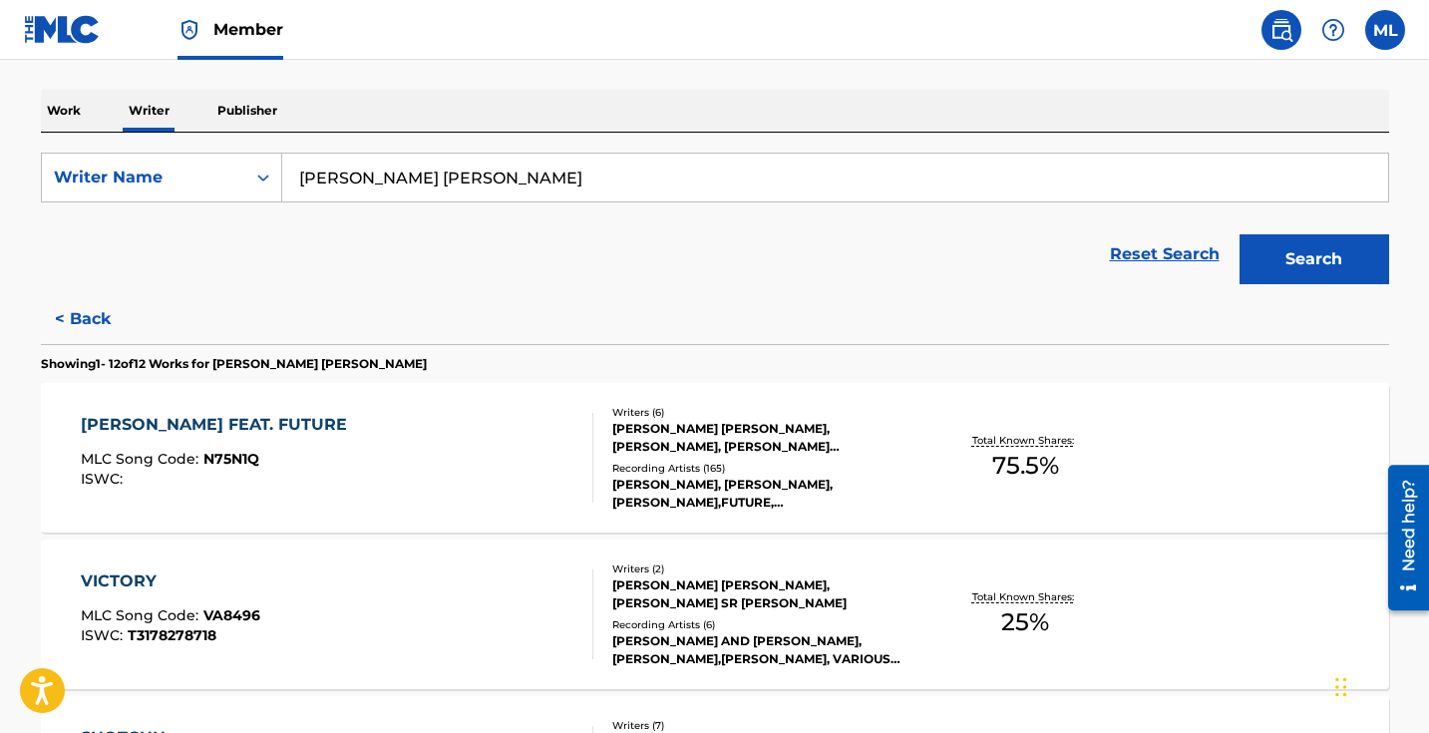
scroll to position [318, 0]
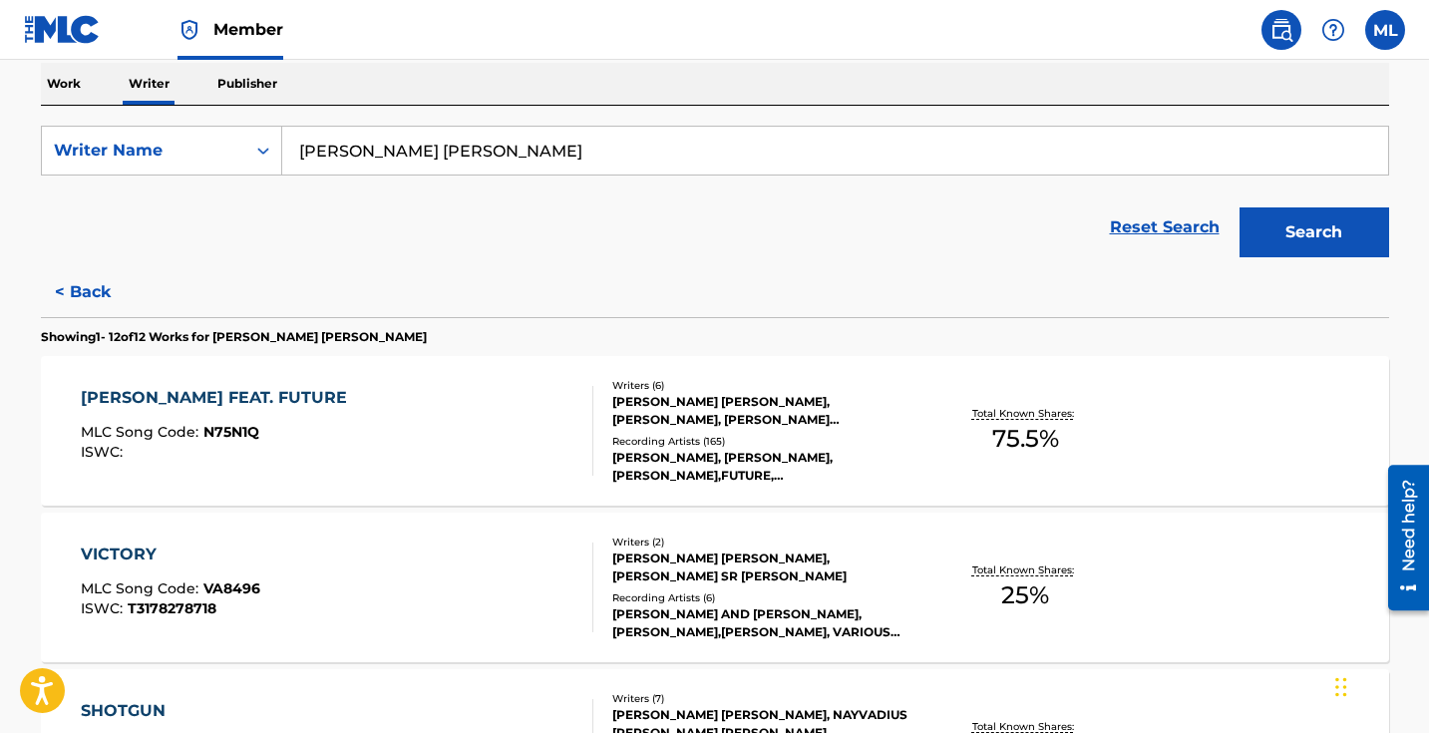
click at [147, 400] on div "[PERSON_NAME] FEAT. FUTURE" at bounding box center [219, 398] width 276 height 24
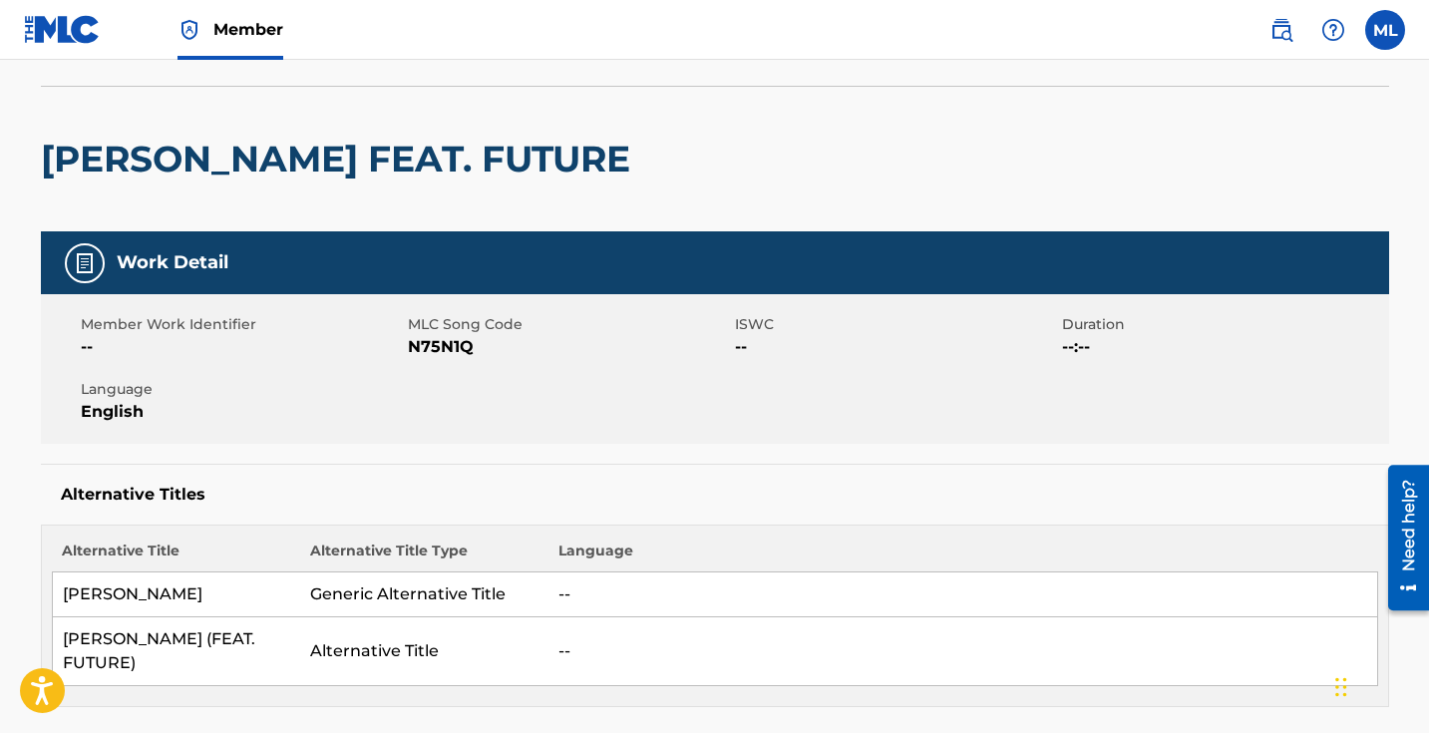
scroll to position [100, 0]
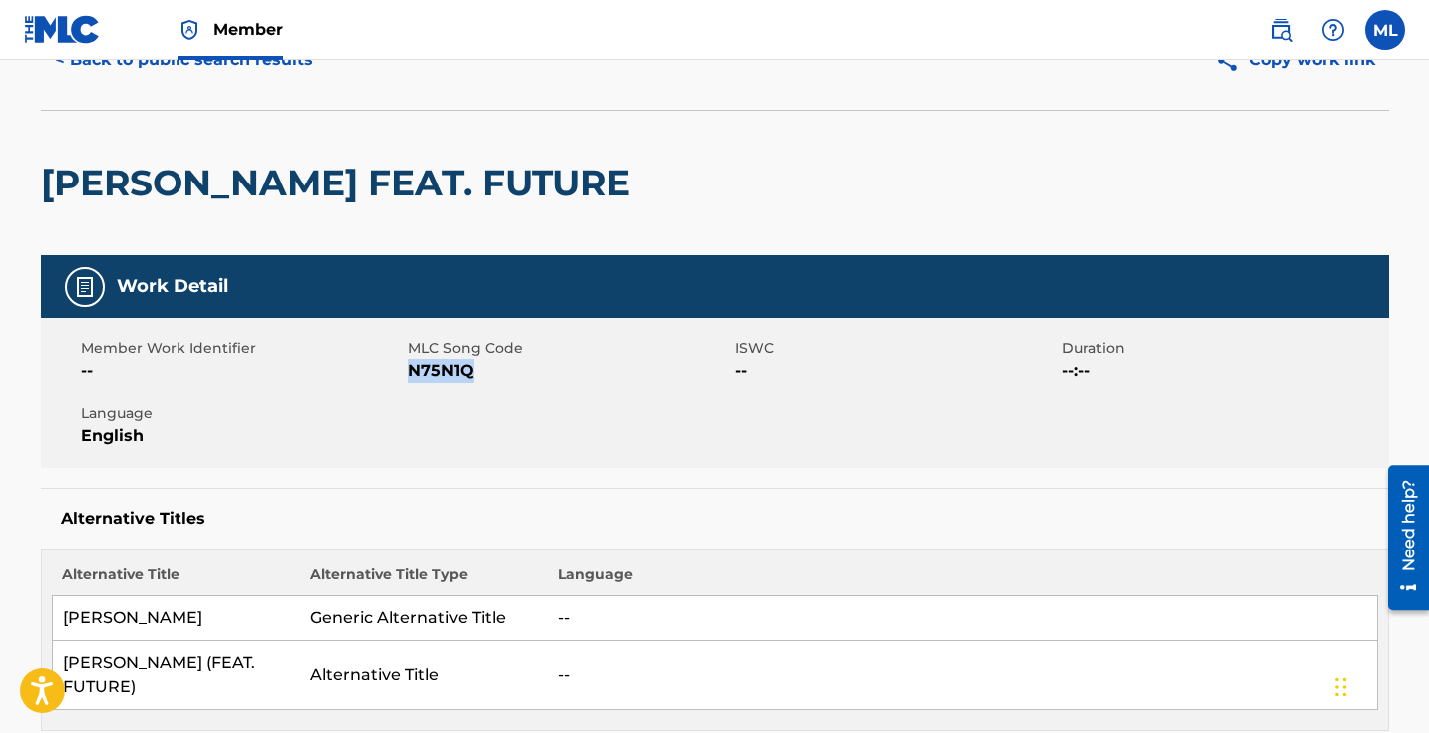
drag, startPoint x: 412, startPoint y: 369, endPoint x: 491, endPoint y: 376, distance: 79.1
click at [491, 376] on span "N75N1Q" at bounding box center [569, 371] width 322 height 24
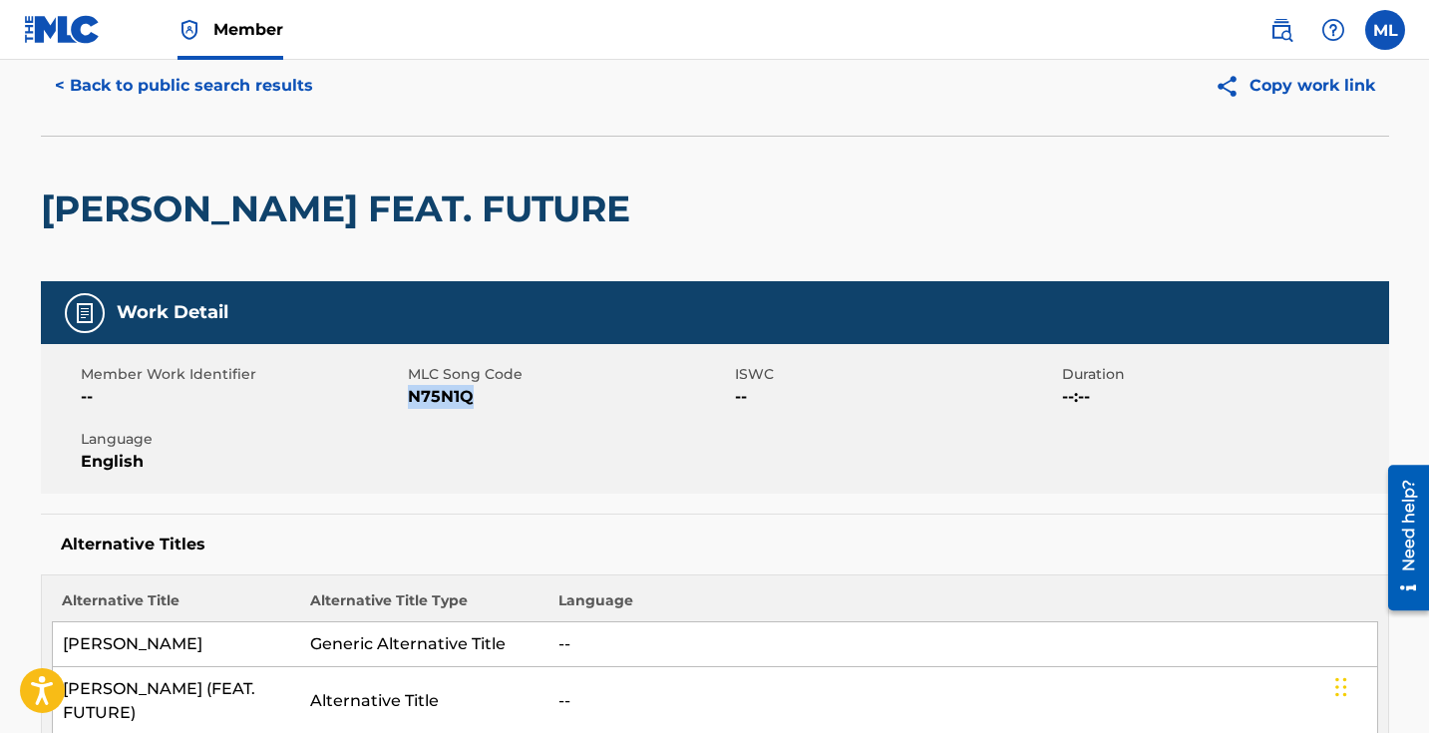
scroll to position [0, 0]
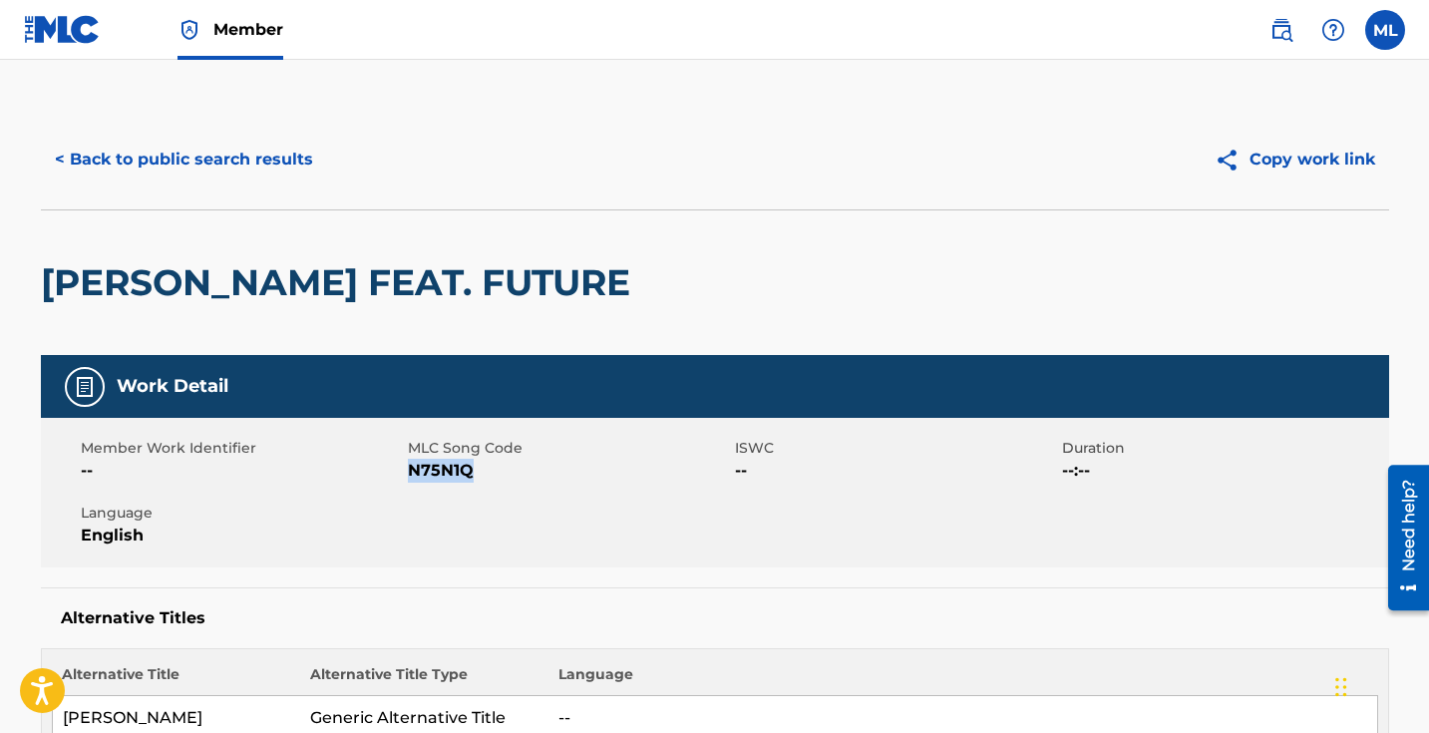
click at [78, 161] on button "< Back to public search results" at bounding box center [184, 160] width 286 height 50
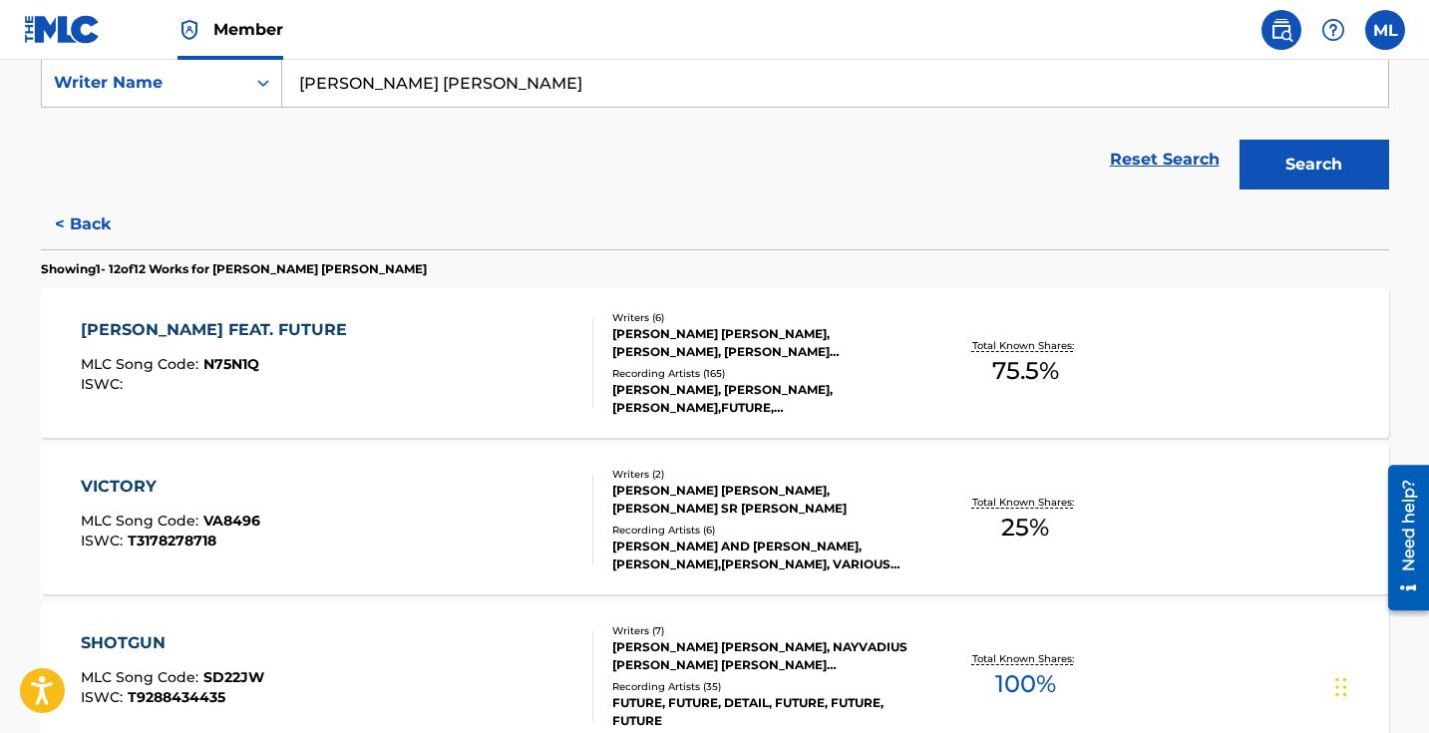
scroll to position [418, 0]
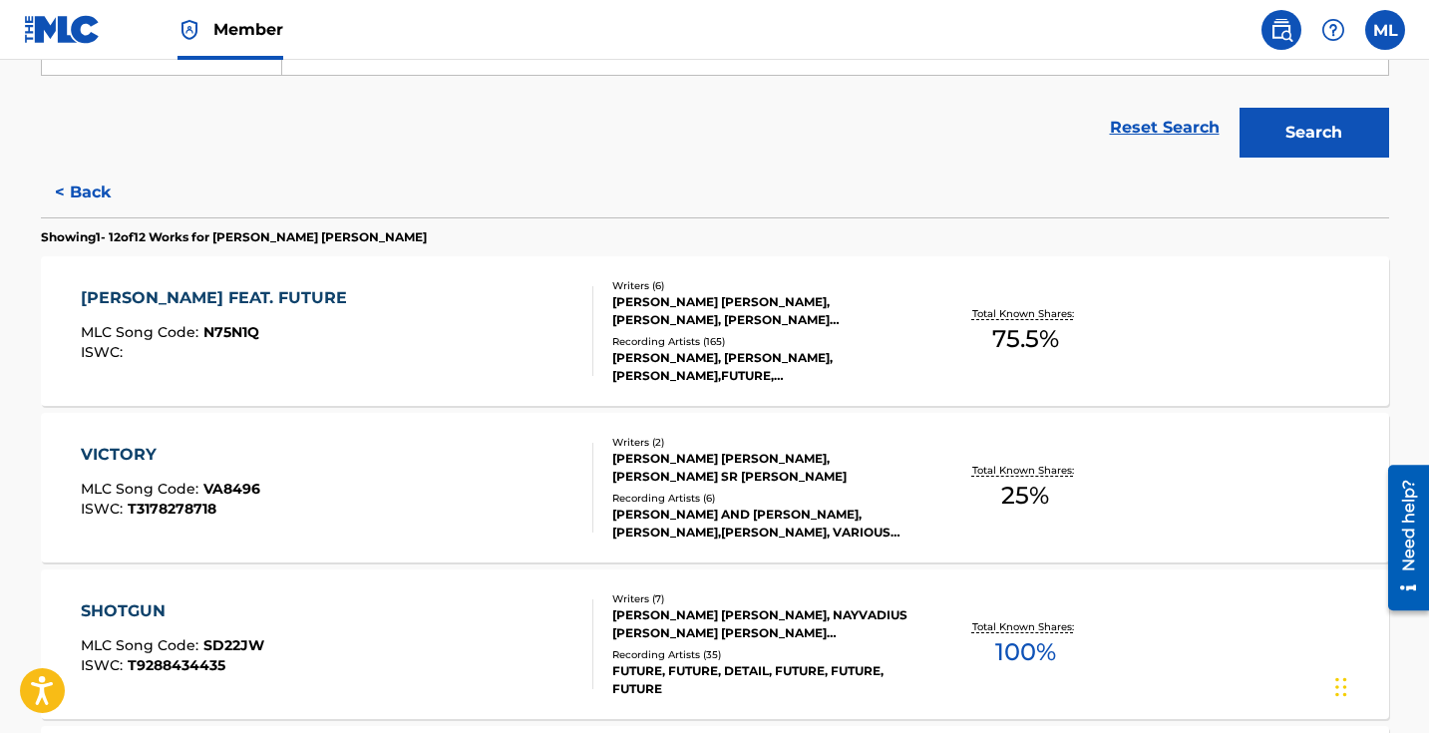
click at [123, 450] on div "VICTORY" at bounding box center [171, 455] width 180 height 24
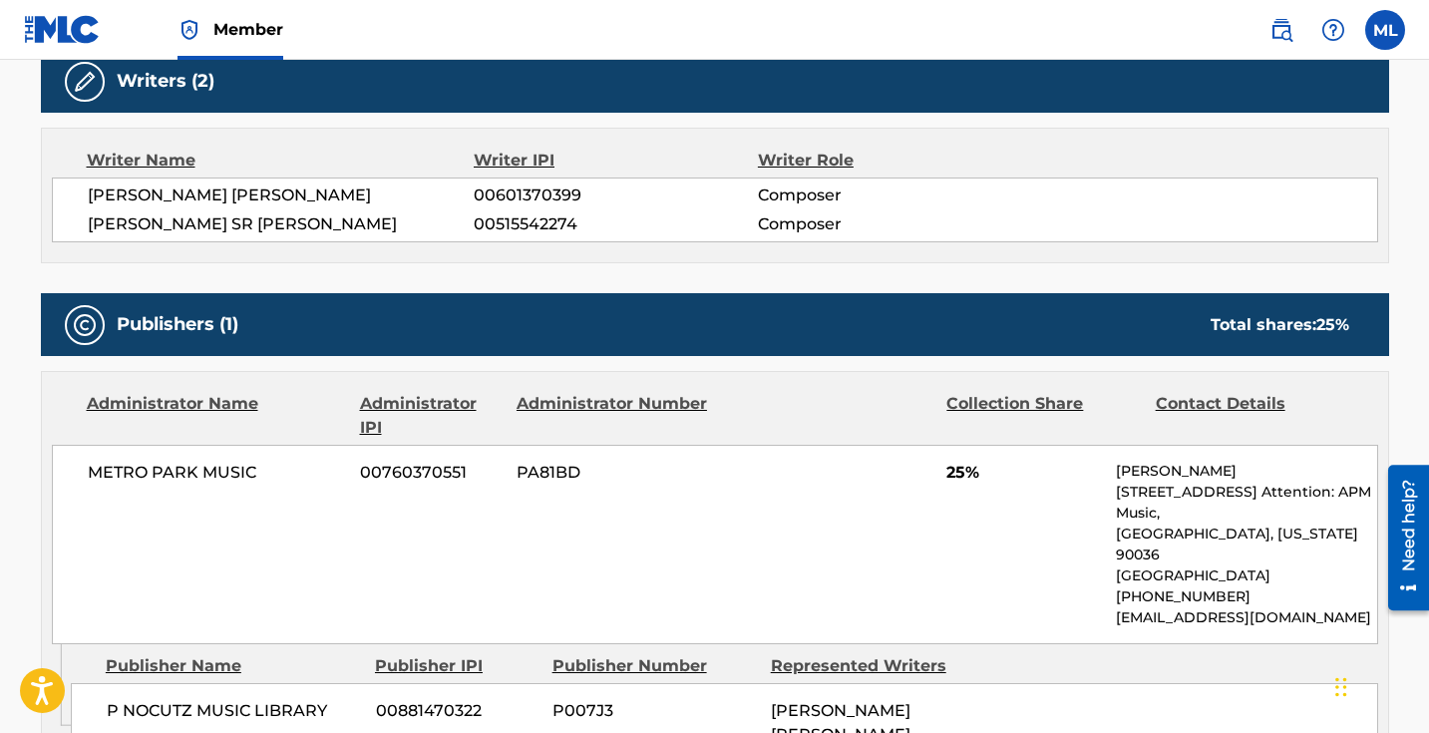
scroll to position [798, 0]
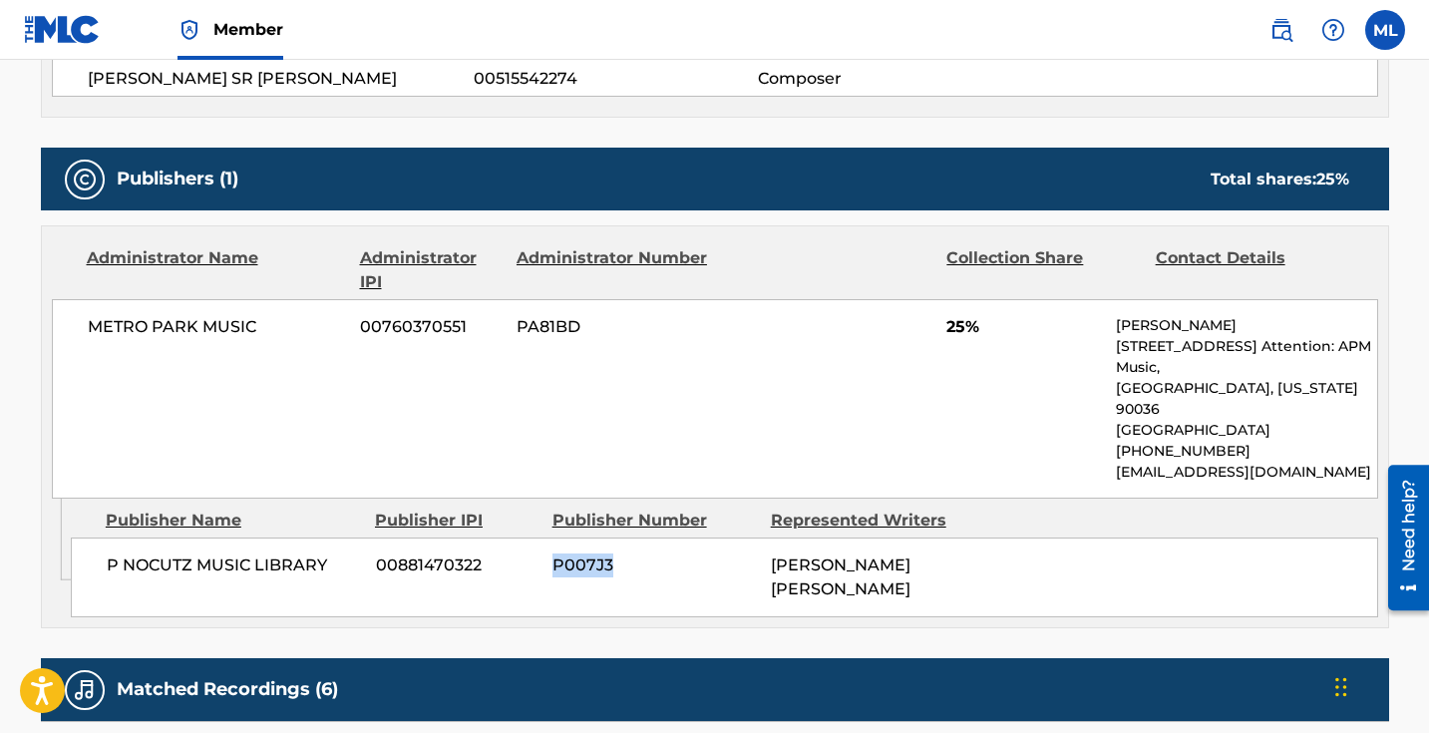
drag, startPoint x: 618, startPoint y: 543, endPoint x: 555, endPoint y: 547, distance: 63.0
click at [555, 554] on span "P007J3" at bounding box center [654, 566] width 203 height 24
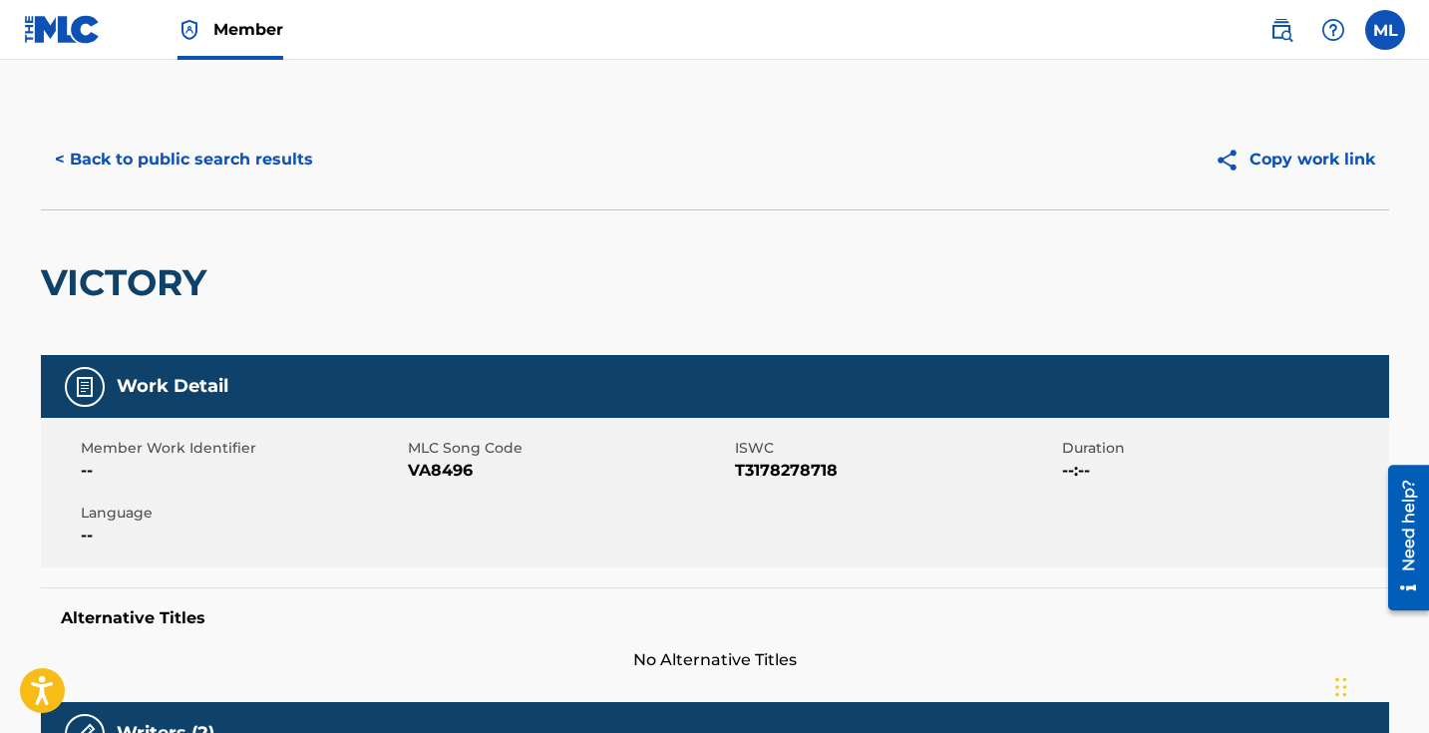
scroll to position [0, 0]
click at [84, 152] on button "< Back to public search results" at bounding box center [184, 160] width 286 height 50
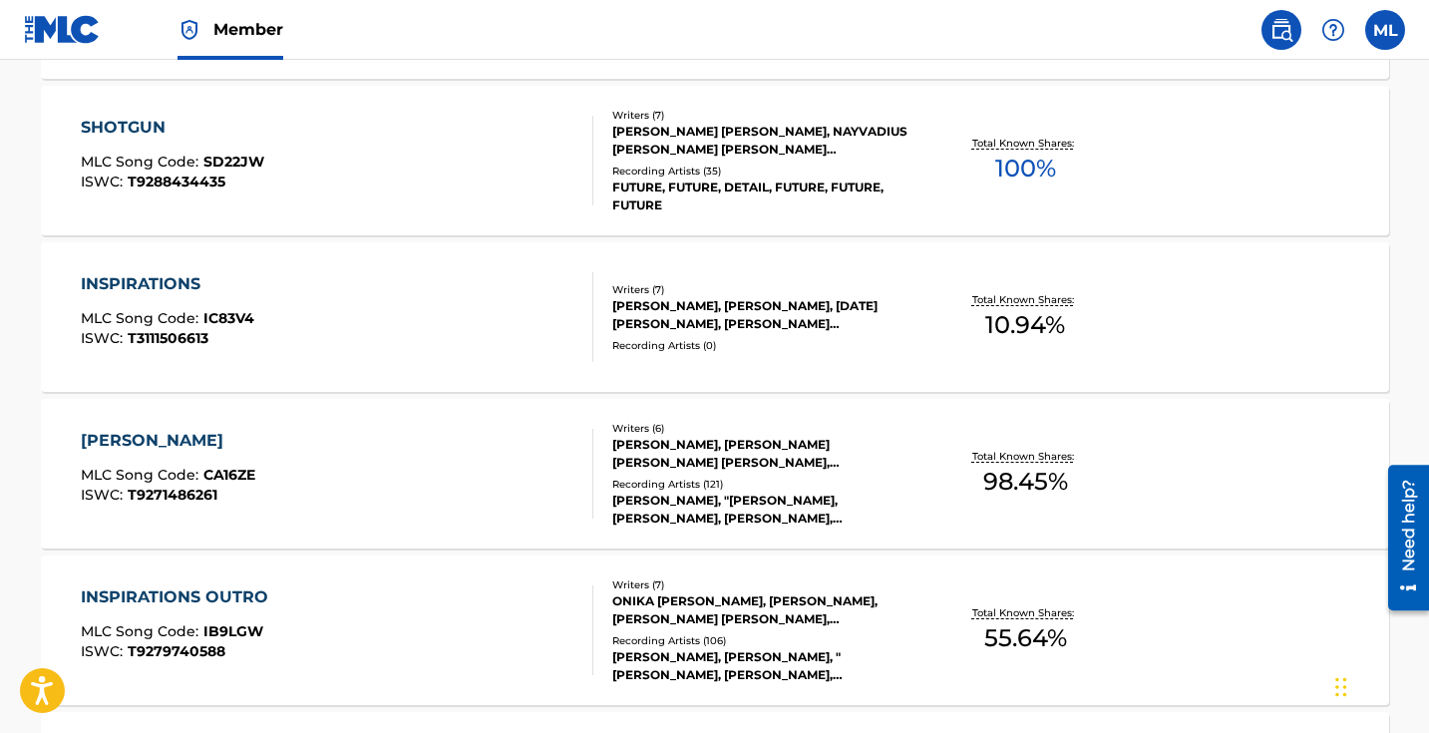
scroll to position [917, 0]
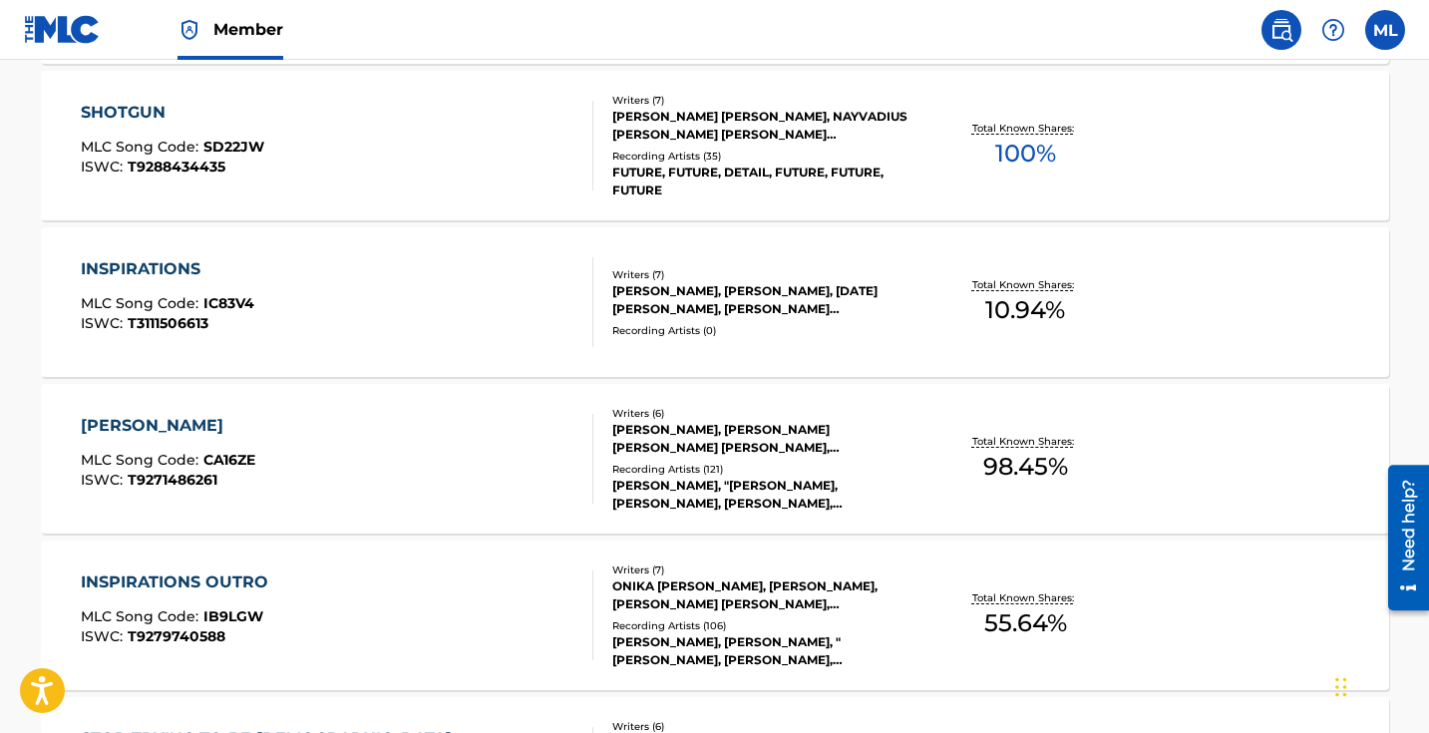
click at [140, 423] on div "[PERSON_NAME]" at bounding box center [168, 426] width 175 height 24
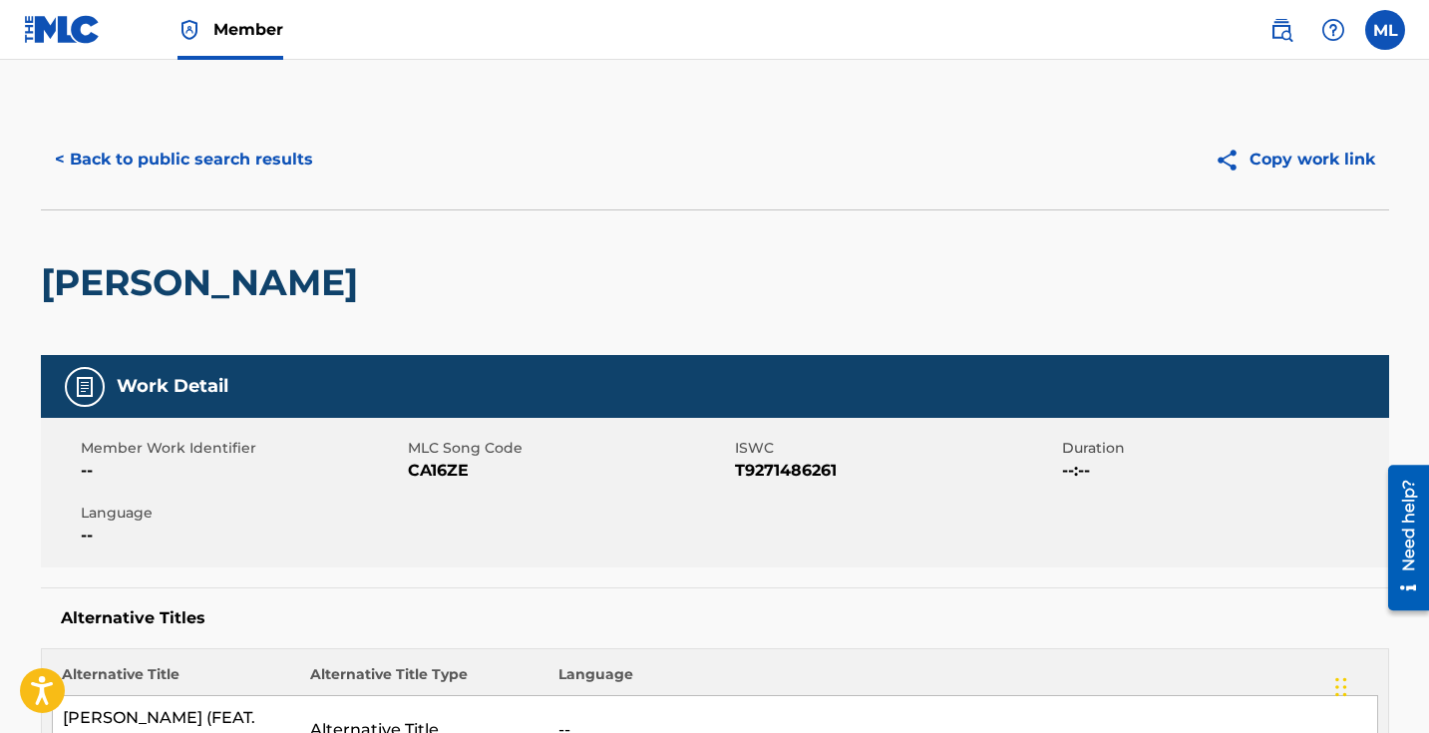
click at [156, 156] on button "< Back to public search results" at bounding box center [184, 160] width 286 height 50
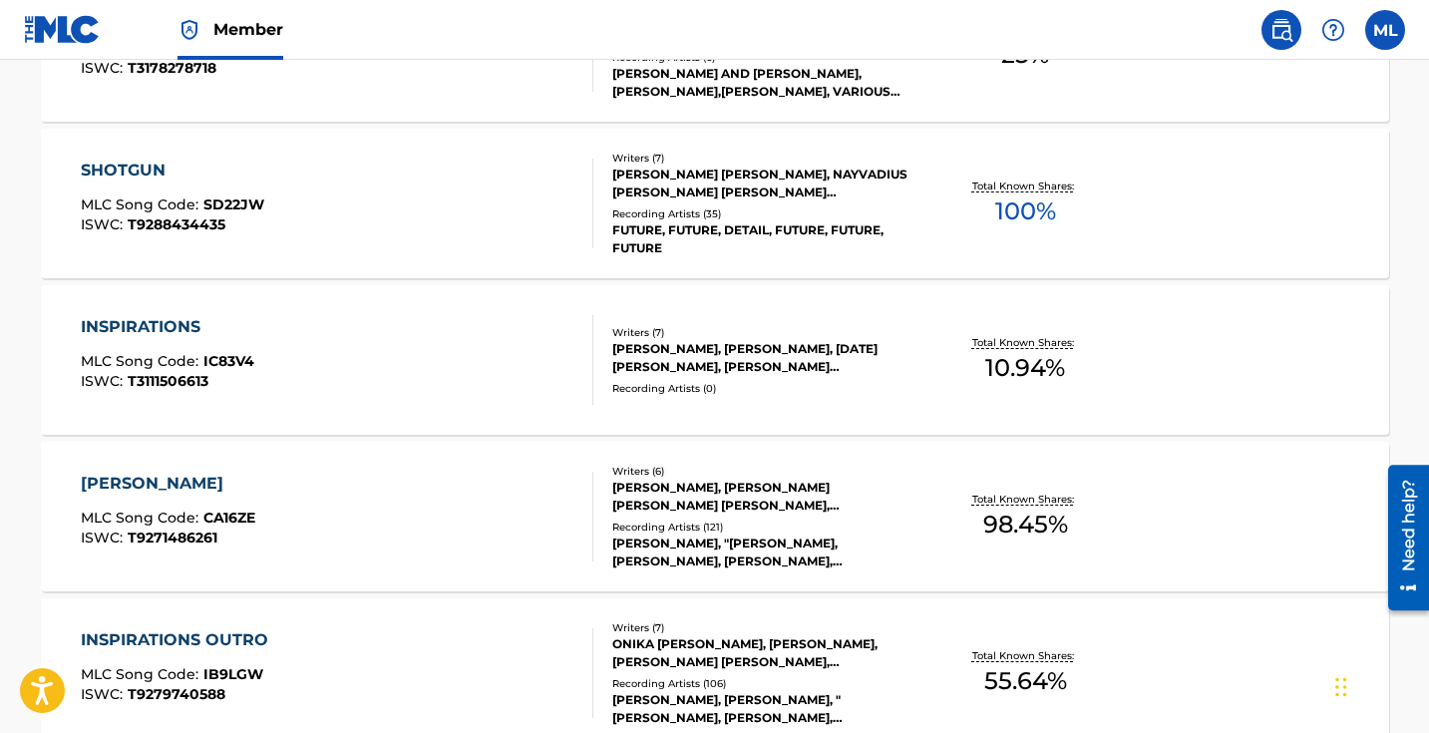
scroll to position [917, 0]
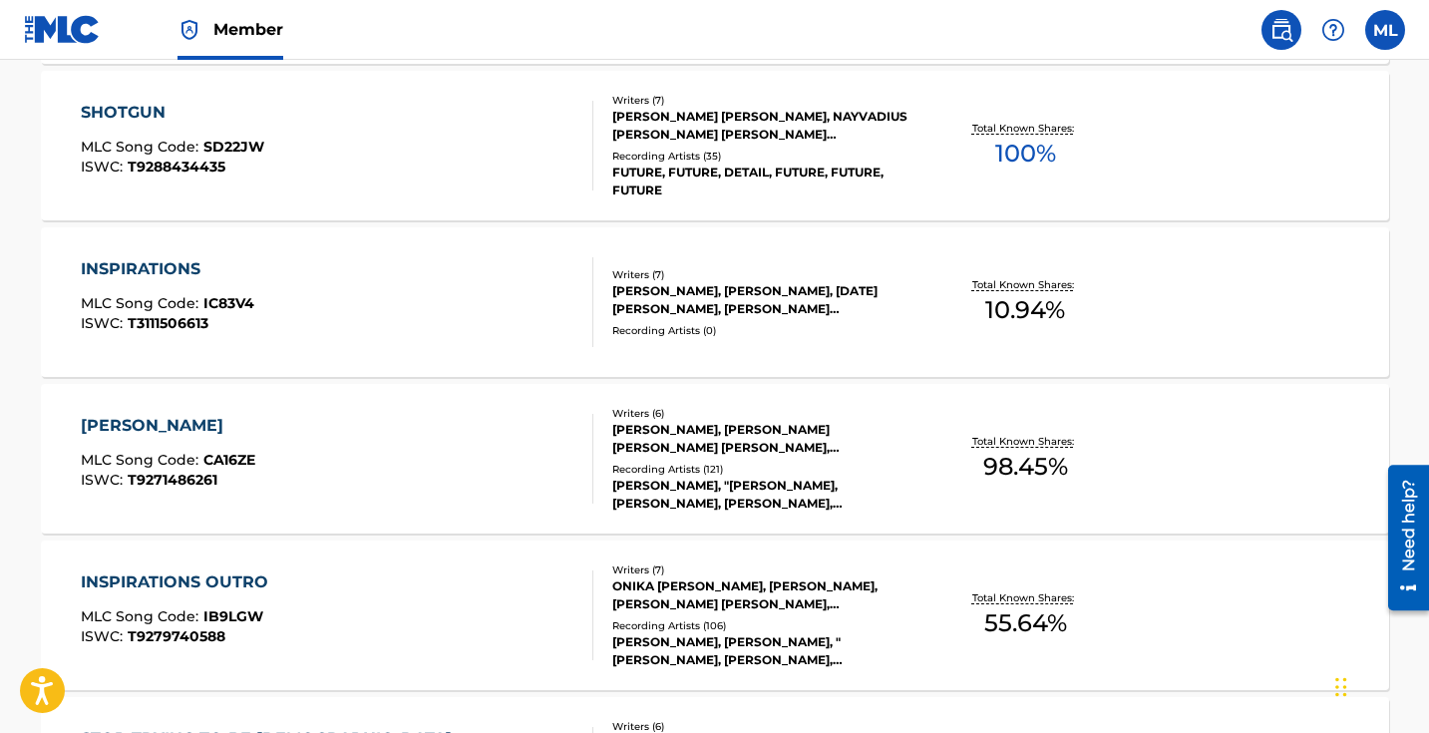
click at [169, 578] on div "INSPIRATIONS OUTRO" at bounding box center [179, 582] width 197 height 24
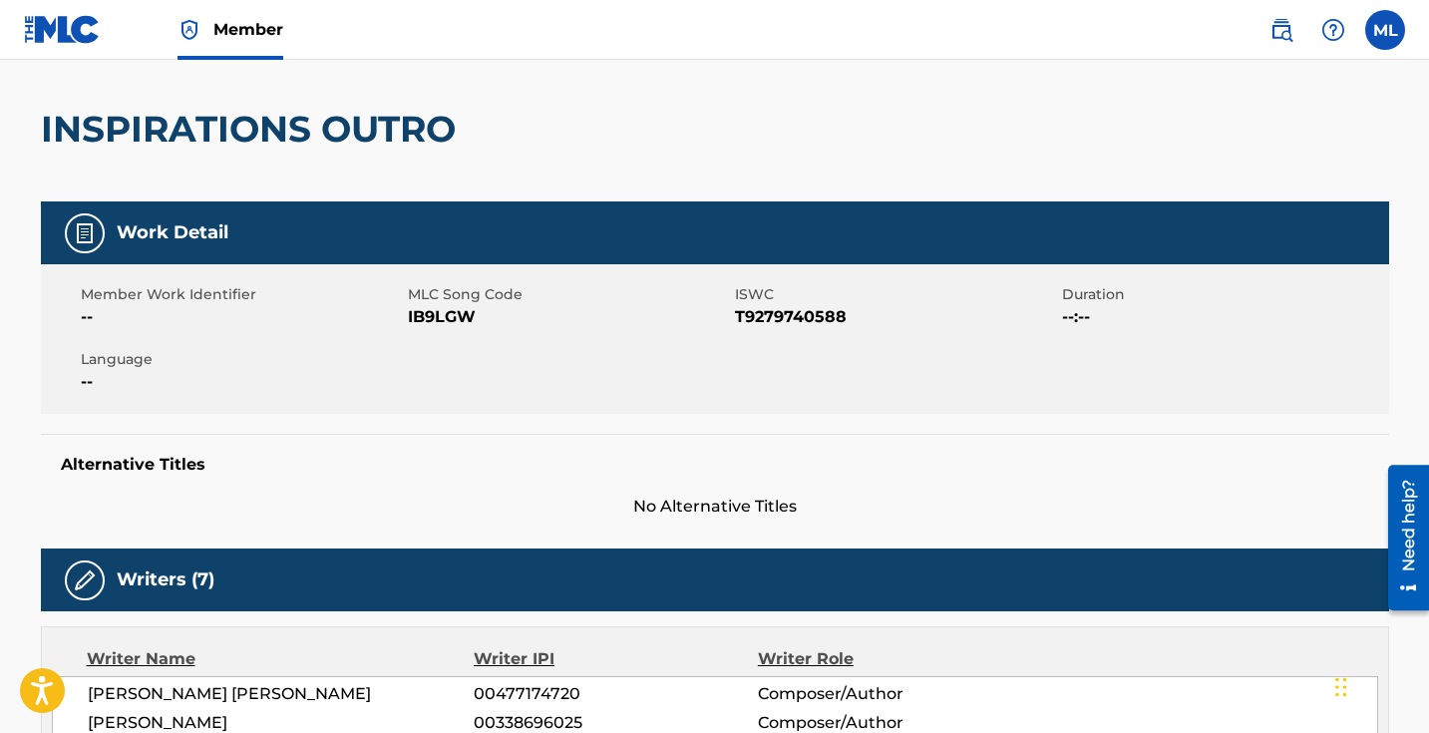
scroll to position [100, 0]
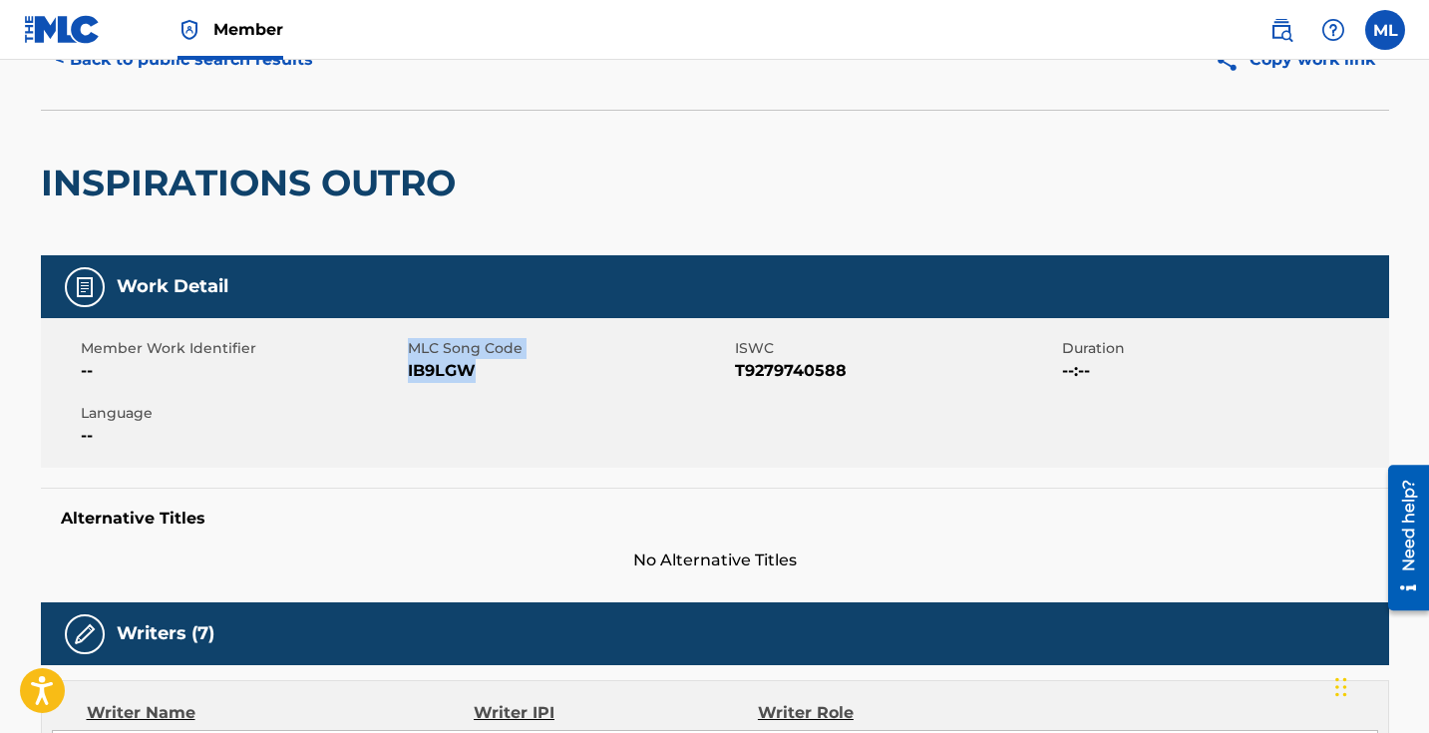
drag, startPoint x: 406, startPoint y: 367, endPoint x: 482, endPoint y: 371, distance: 75.9
click at [485, 375] on div "Member Work Identifier -- MLC Song Code IB9LGW ISWC T9279740588 Duration --:-- …" at bounding box center [715, 393] width 1348 height 150
click at [482, 371] on span "IB9LGW" at bounding box center [569, 371] width 322 height 24
drag, startPoint x: 475, startPoint y: 367, endPoint x: 408, endPoint y: 373, distance: 67.1
click at [408, 373] on span "IB9LGW" at bounding box center [569, 371] width 322 height 24
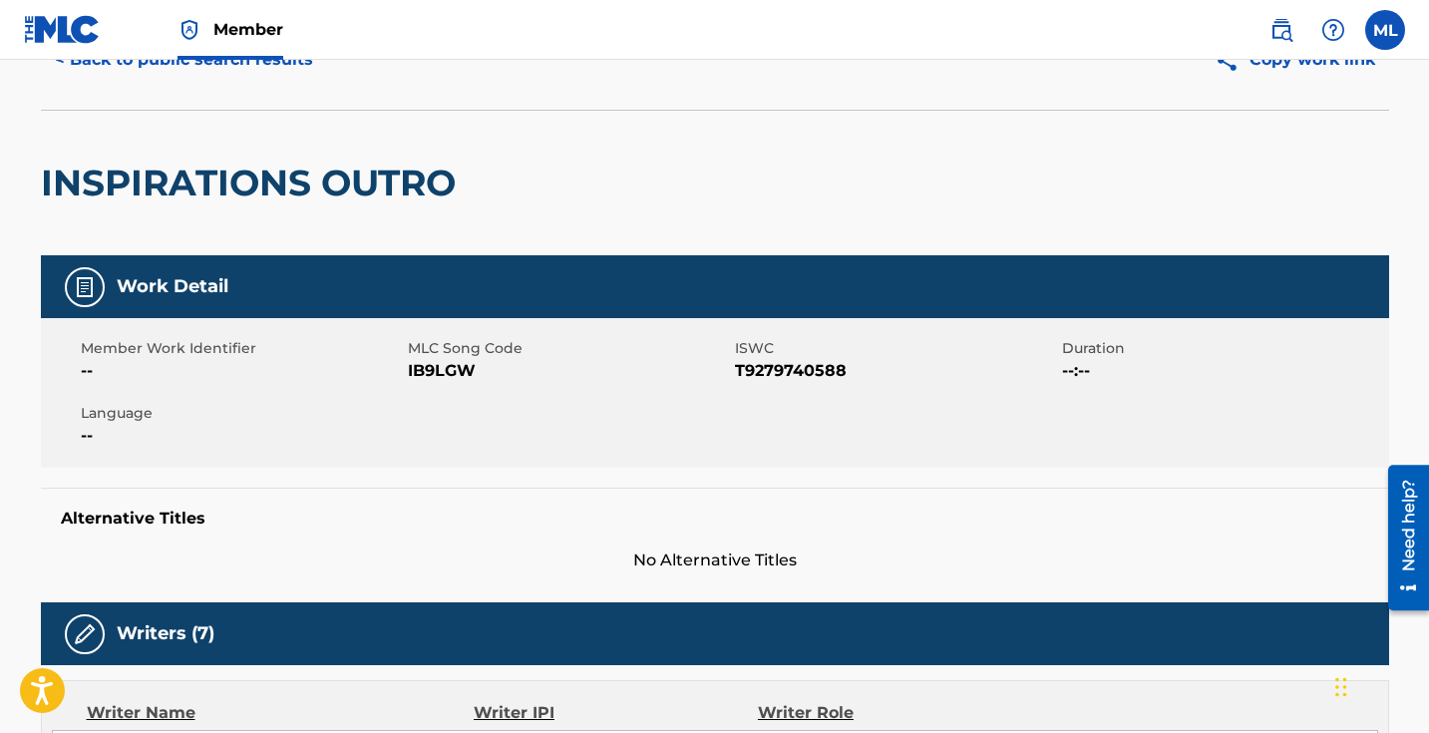
click at [845, 443] on div "Member Work Identifier -- MLC Song Code IB9LGW ISWC T9279740588 Duration --:-- …" at bounding box center [715, 393] width 1348 height 150
drag, startPoint x: 734, startPoint y: 366, endPoint x: 844, endPoint y: 366, distance: 109.7
click at [844, 366] on div "Member Work Identifier -- MLC Song Code IB9LGW ISWC T9279740588 Duration --:-- …" at bounding box center [715, 393] width 1348 height 150
click at [844, 366] on span "T9279740588" at bounding box center [896, 371] width 322 height 24
drag, startPoint x: 850, startPoint y: 368, endPoint x: 735, endPoint y: 377, distance: 115.0
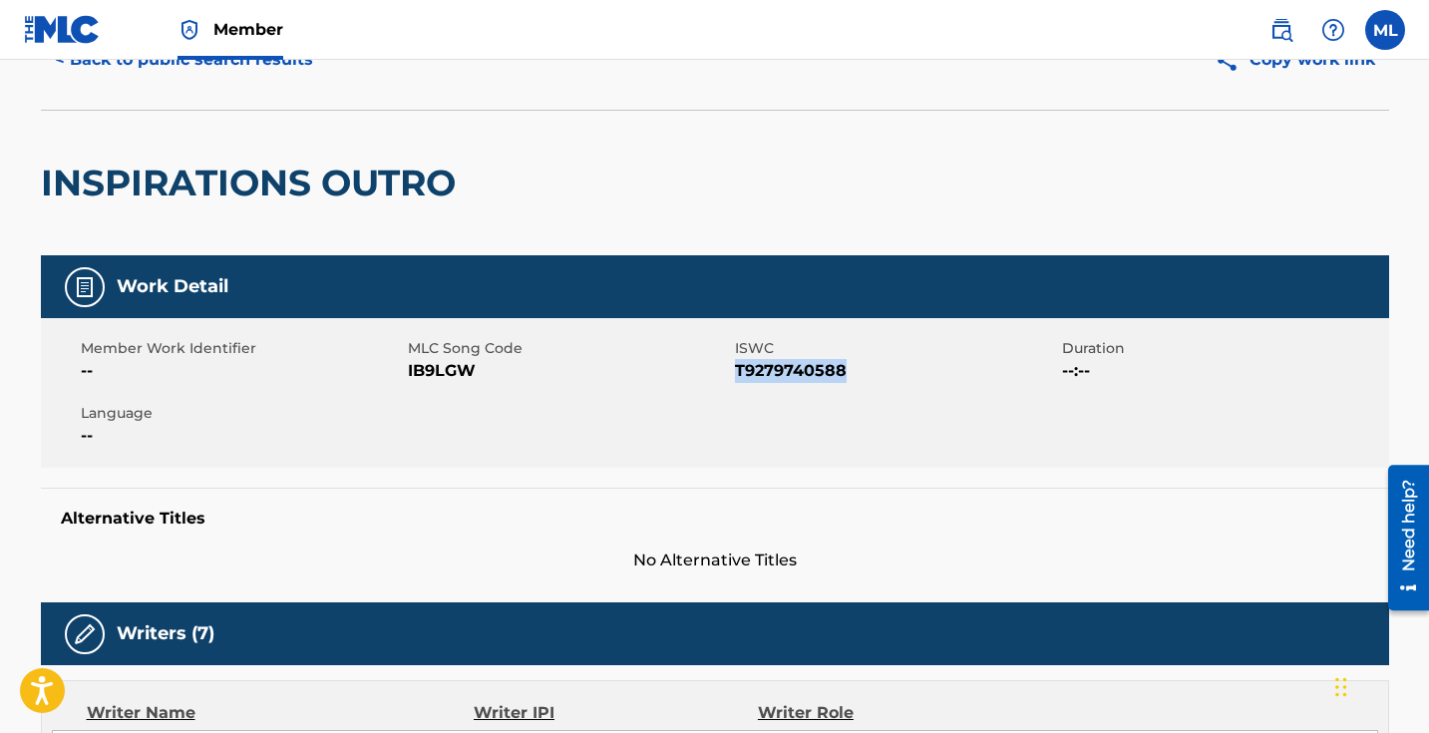
click at [735, 377] on span "T9279740588" at bounding box center [896, 371] width 322 height 24
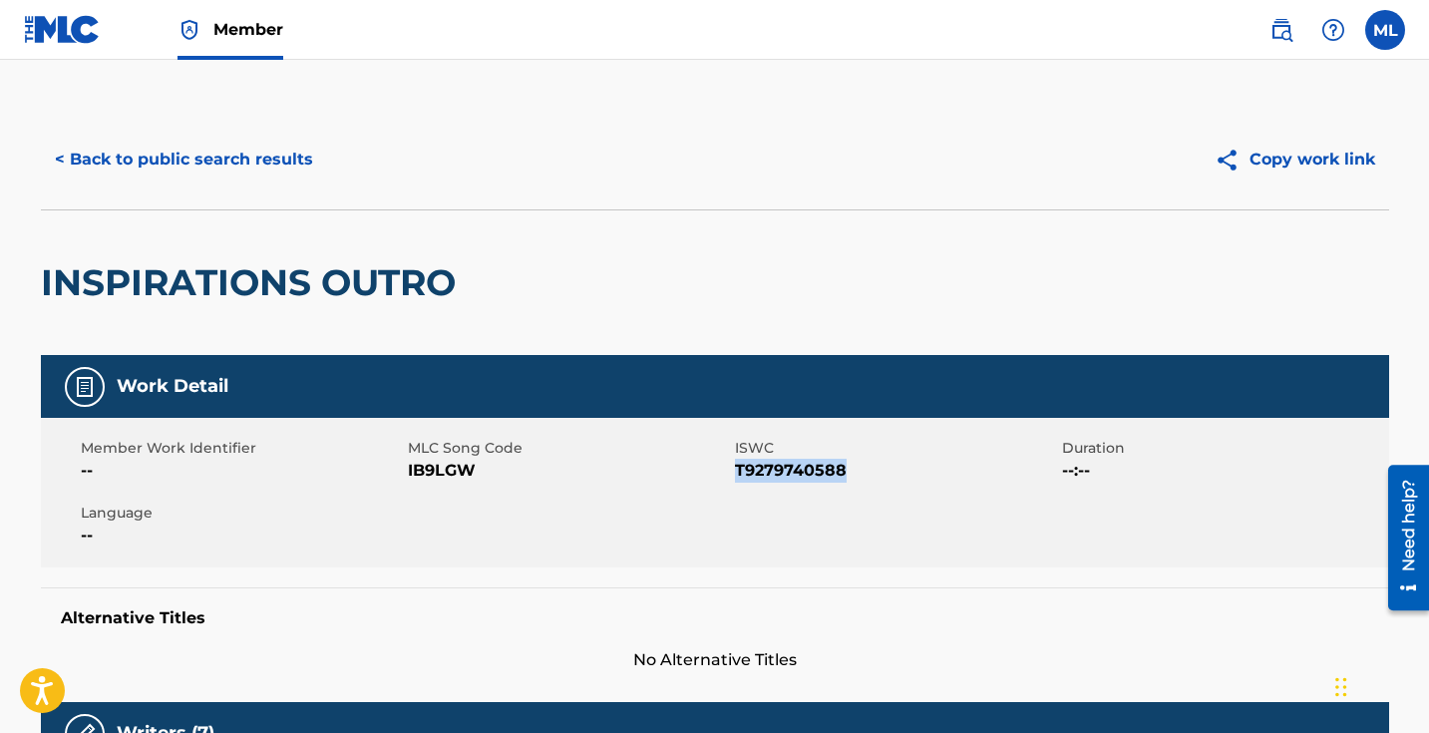
scroll to position [0, 0]
click at [167, 160] on button "< Back to public search results" at bounding box center [184, 160] width 286 height 50
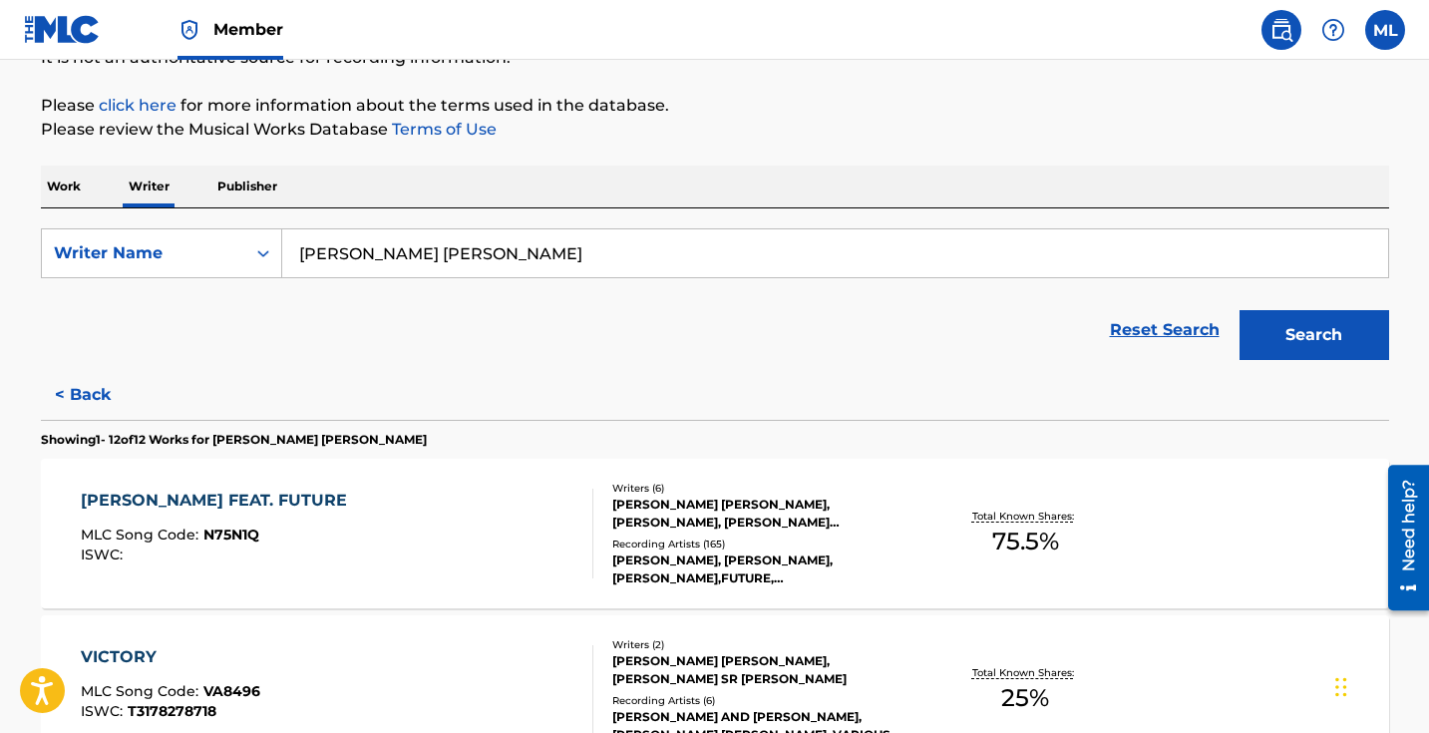
scroll to position [218, 0]
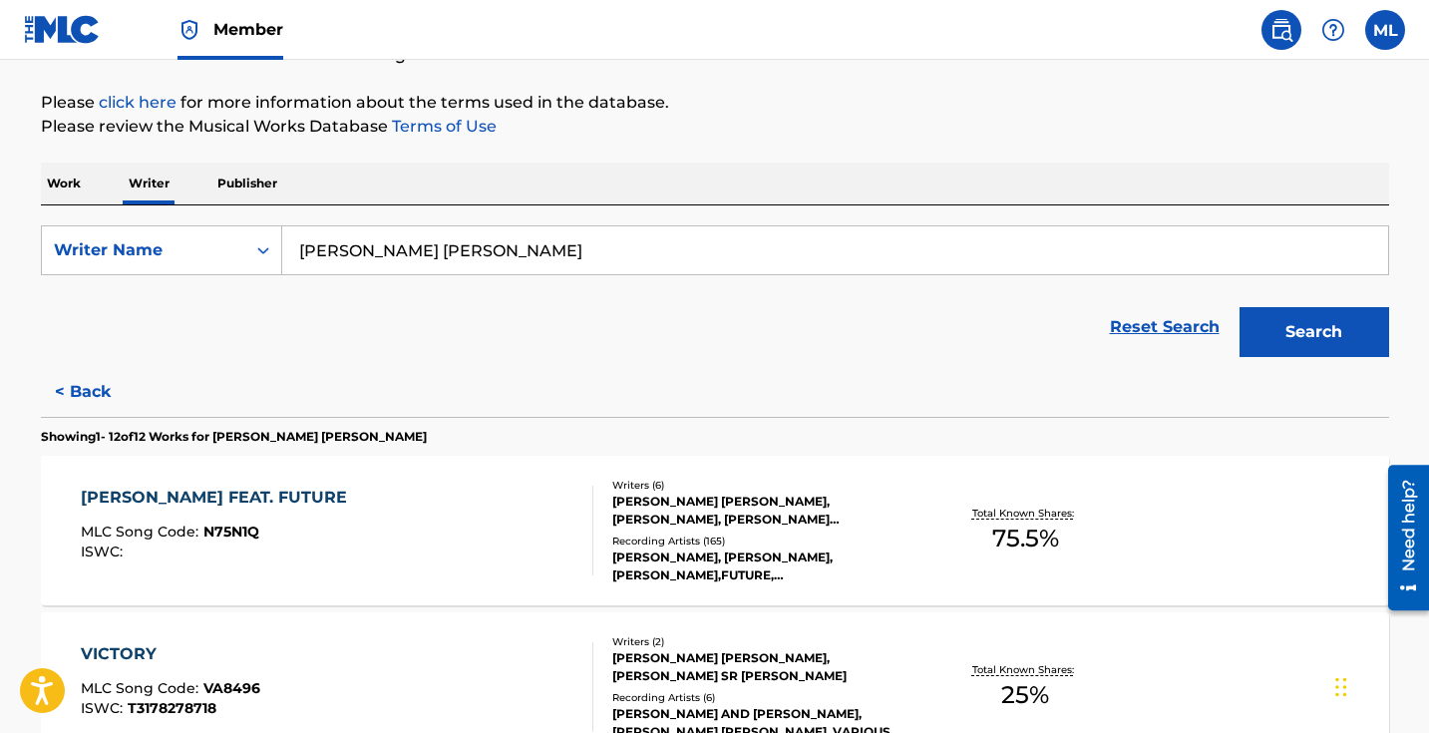
click at [229, 492] on div "[PERSON_NAME] FEAT. FUTURE" at bounding box center [219, 498] width 276 height 24
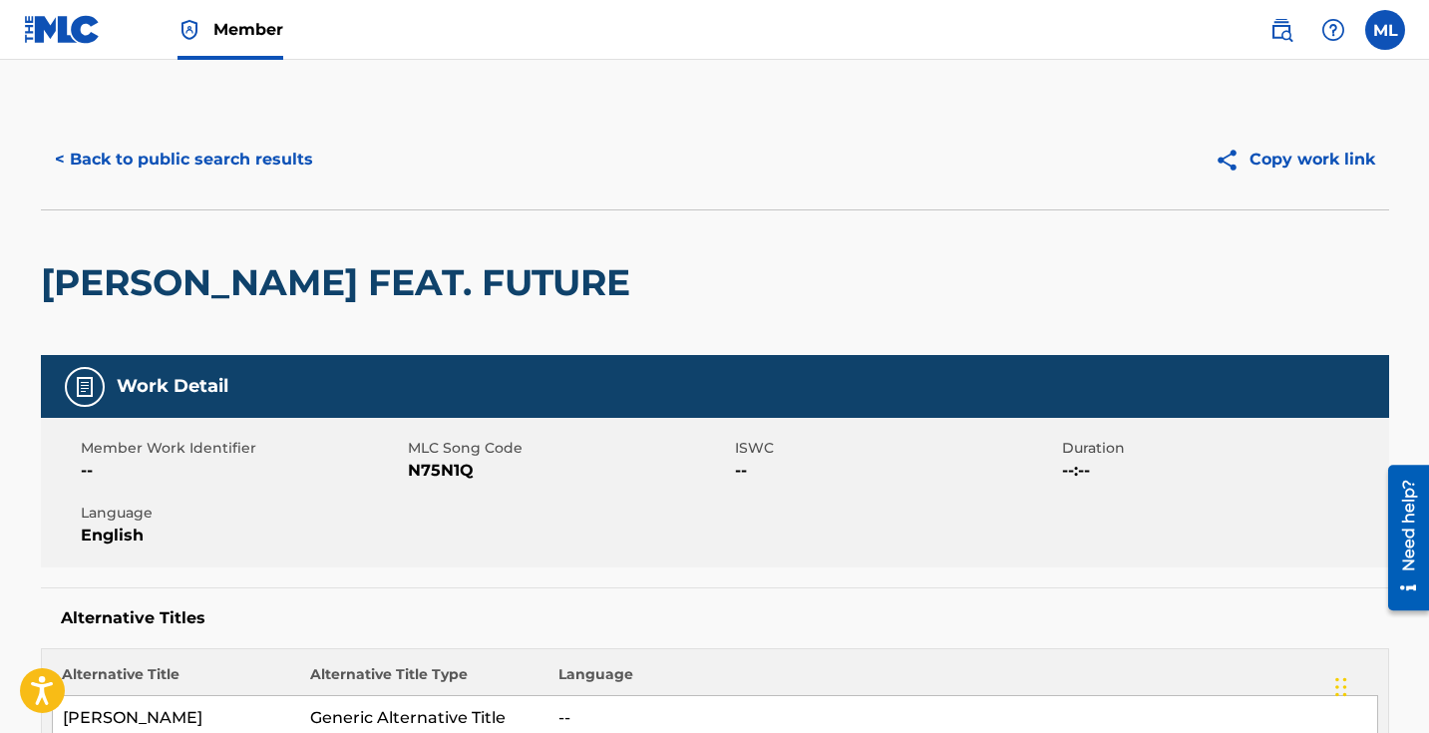
click at [73, 157] on button "< Back to public search results" at bounding box center [184, 160] width 286 height 50
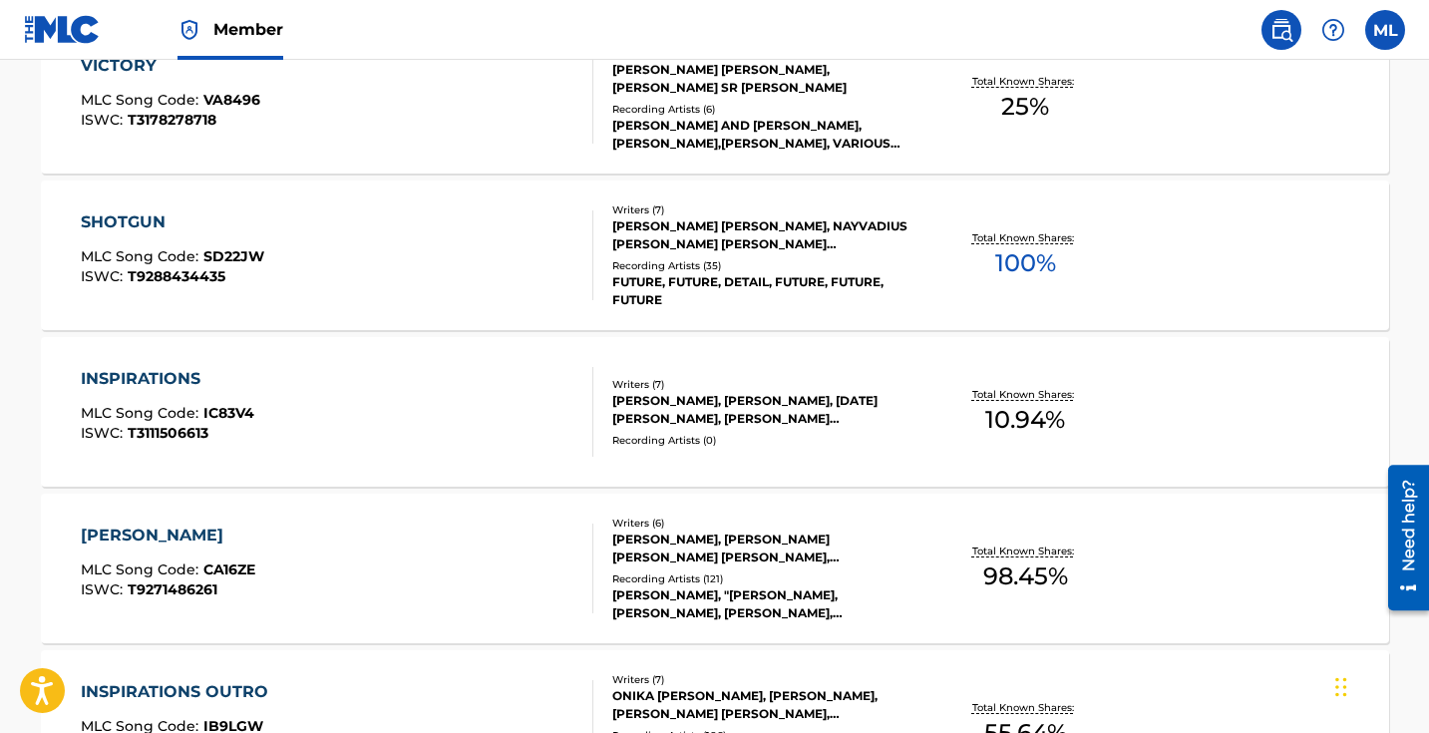
scroll to position [917, 0]
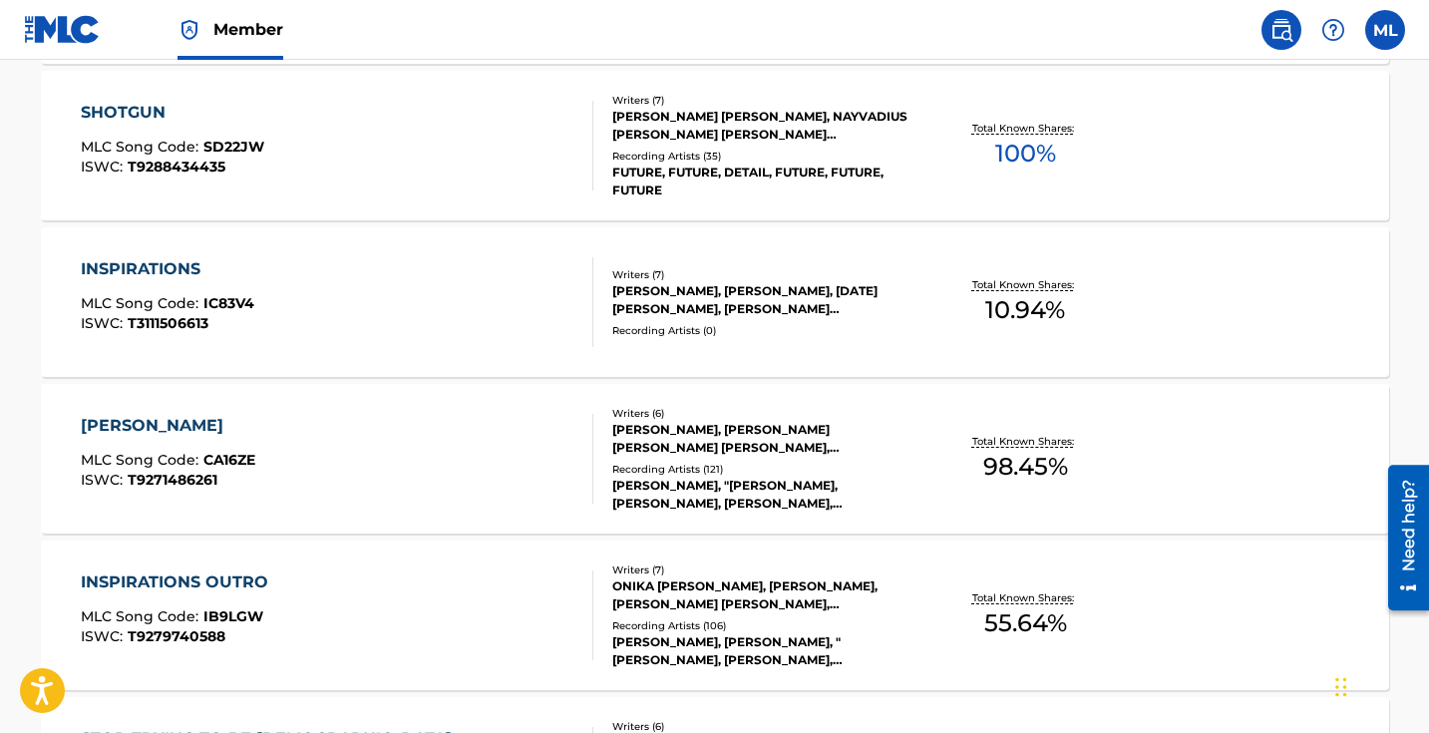
click at [170, 422] on div "[PERSON_NAME]" at bounding box center [168, 426] width 175 height 24
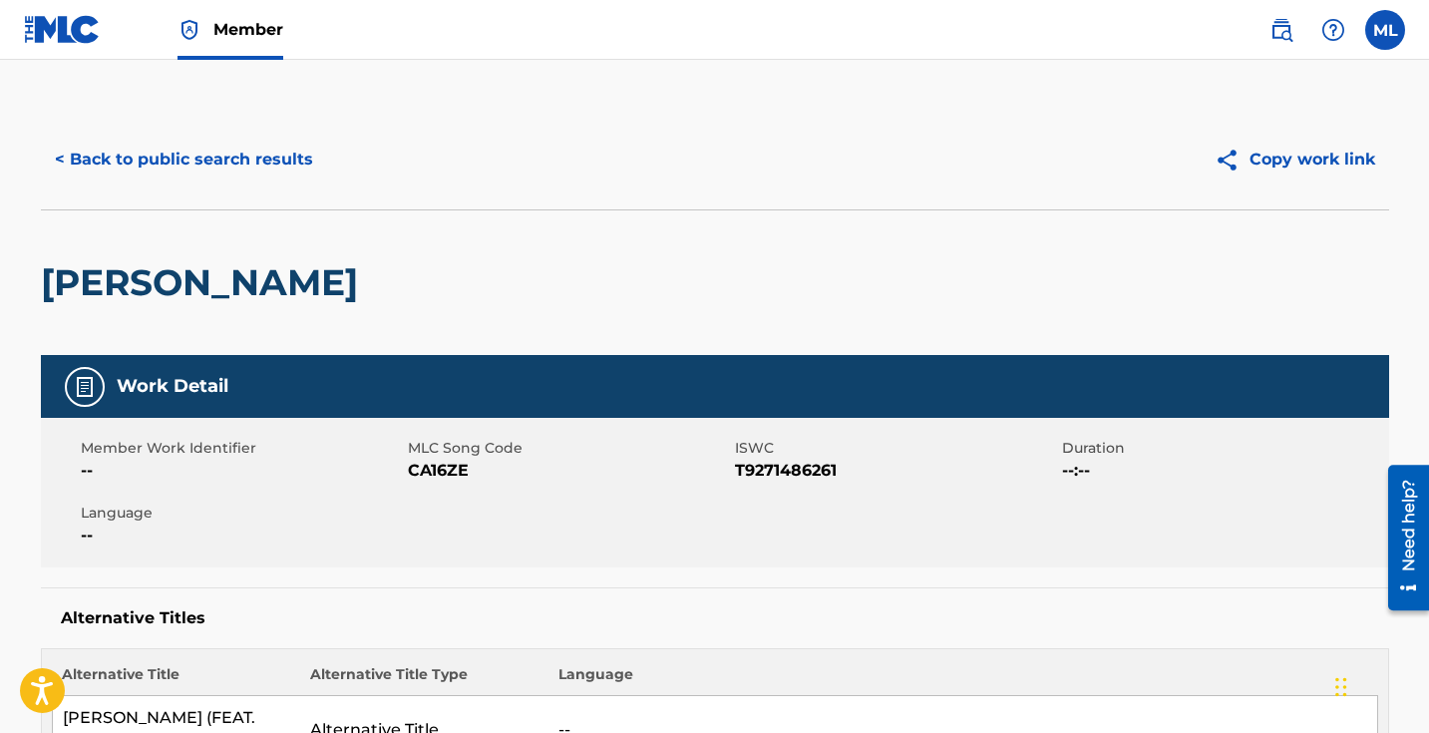
click at [94, 162] on button "< Back to public search results" at bounding box center [184, 160] width 286 height 50
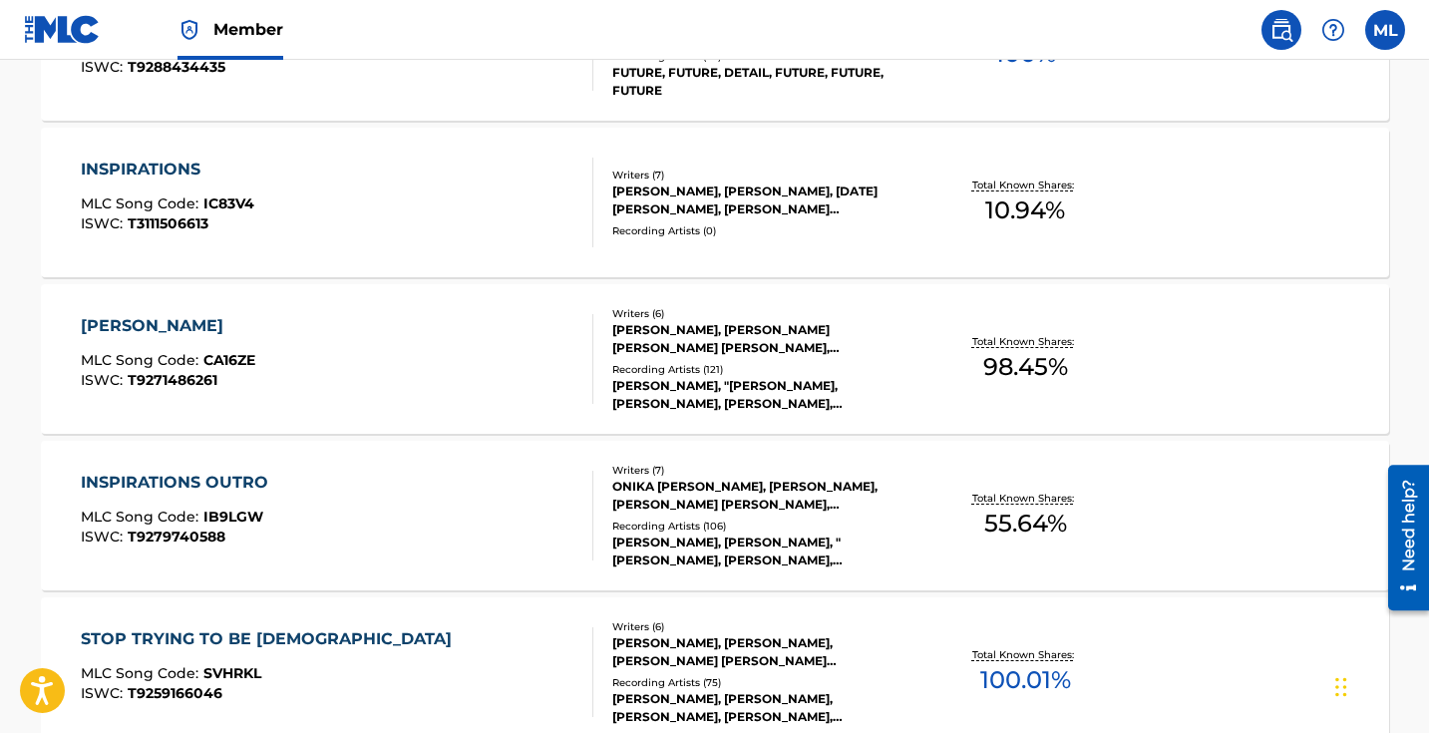
scroll to position [917, 0]
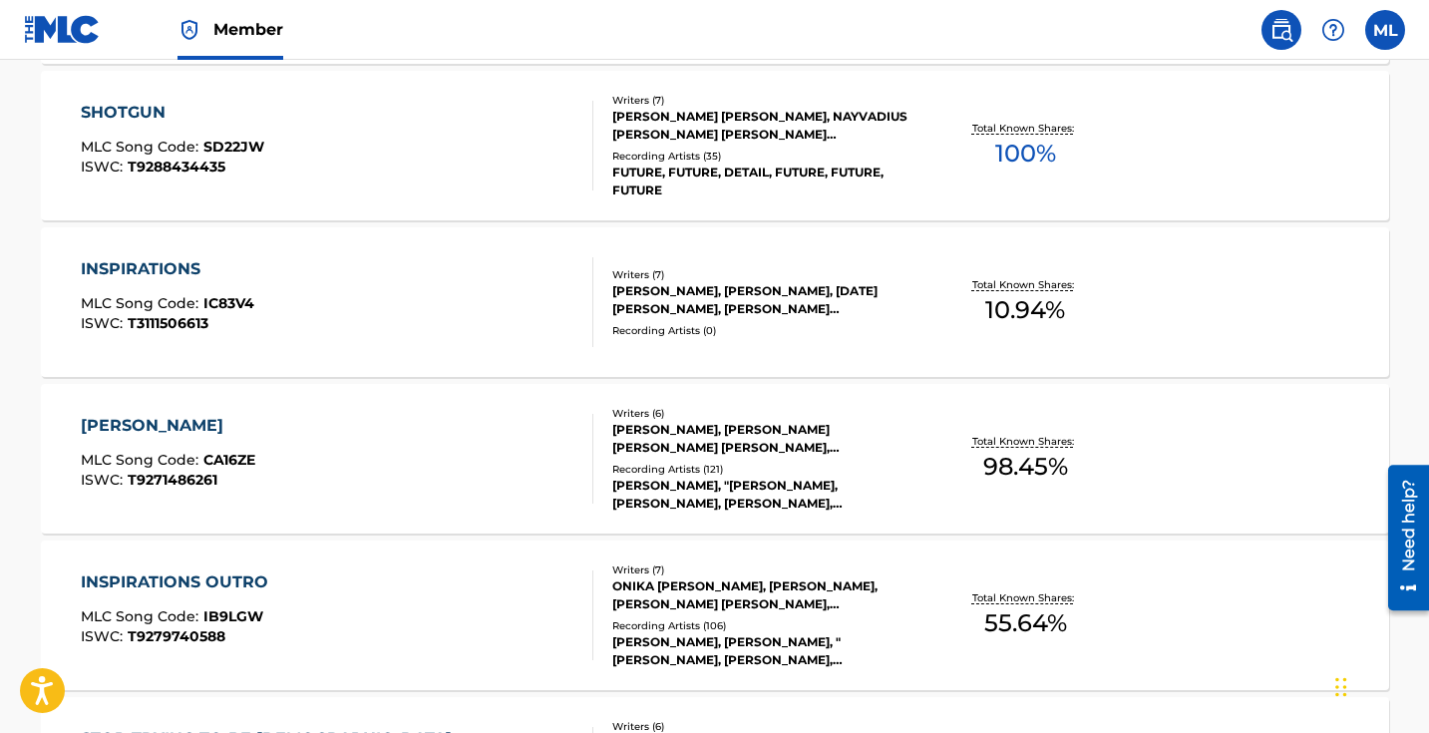
click at [194, 591] on div "INSPIRATIONS OUTRO" at bounding box center [179, 582] width 197 height 24
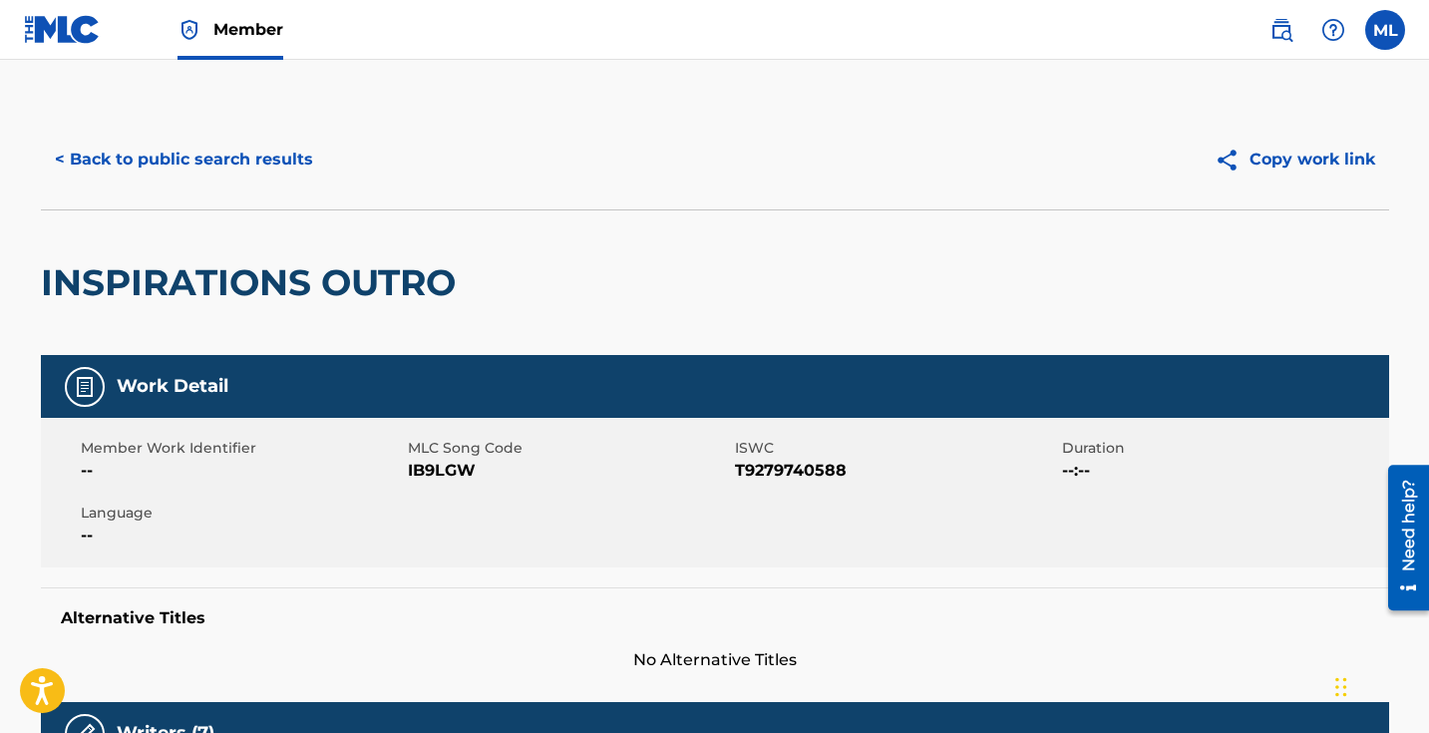
click at [170, 167] on button "< Back to public search results" at bounding box center [184, 160] width 286 height 50
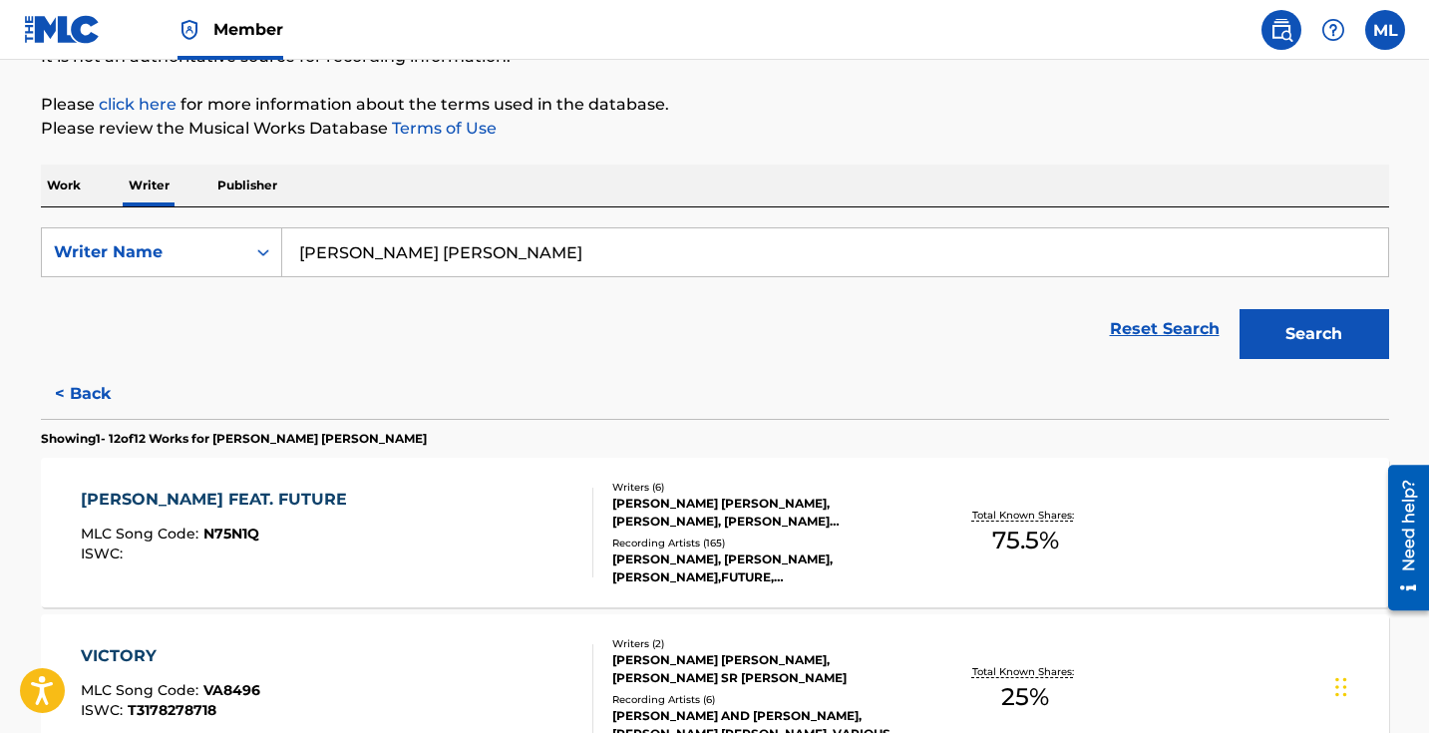
scroll to position [218, 0]
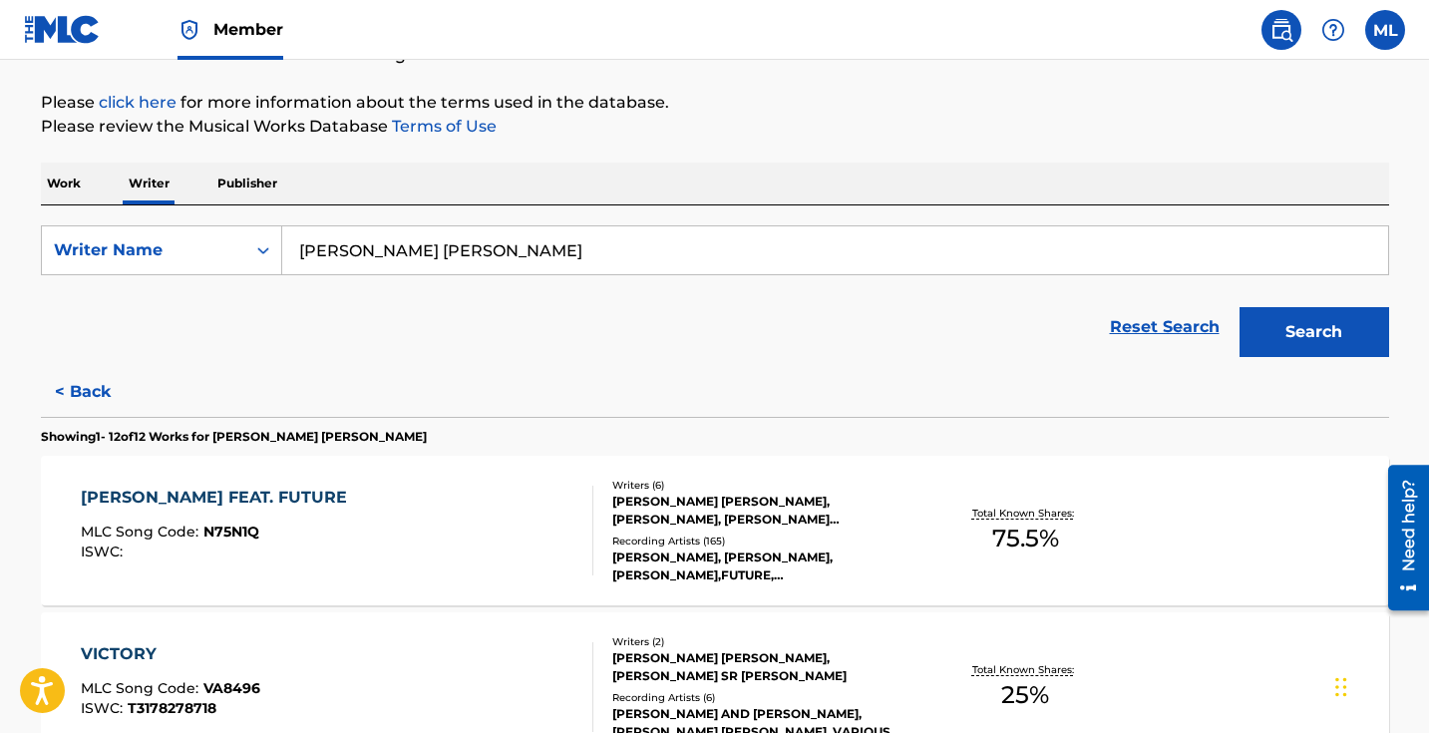
click at [196, 495] on div "[PERSON_NAME] FEAT. FUTURE" at bounding box center [219, 498] width 276 height 24
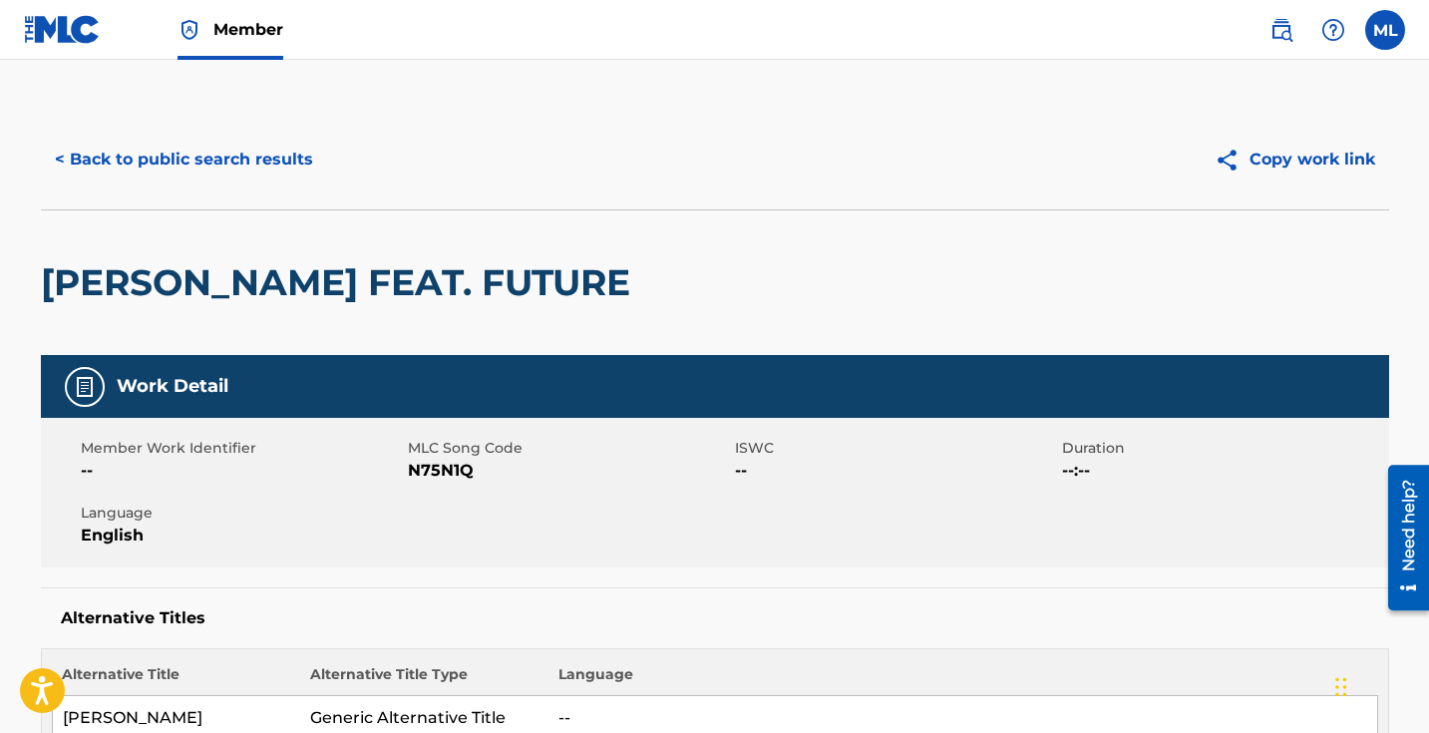
click at [73, 157] on button "< Back to public search results" at bounding box center [184, 160] width 286 height 50
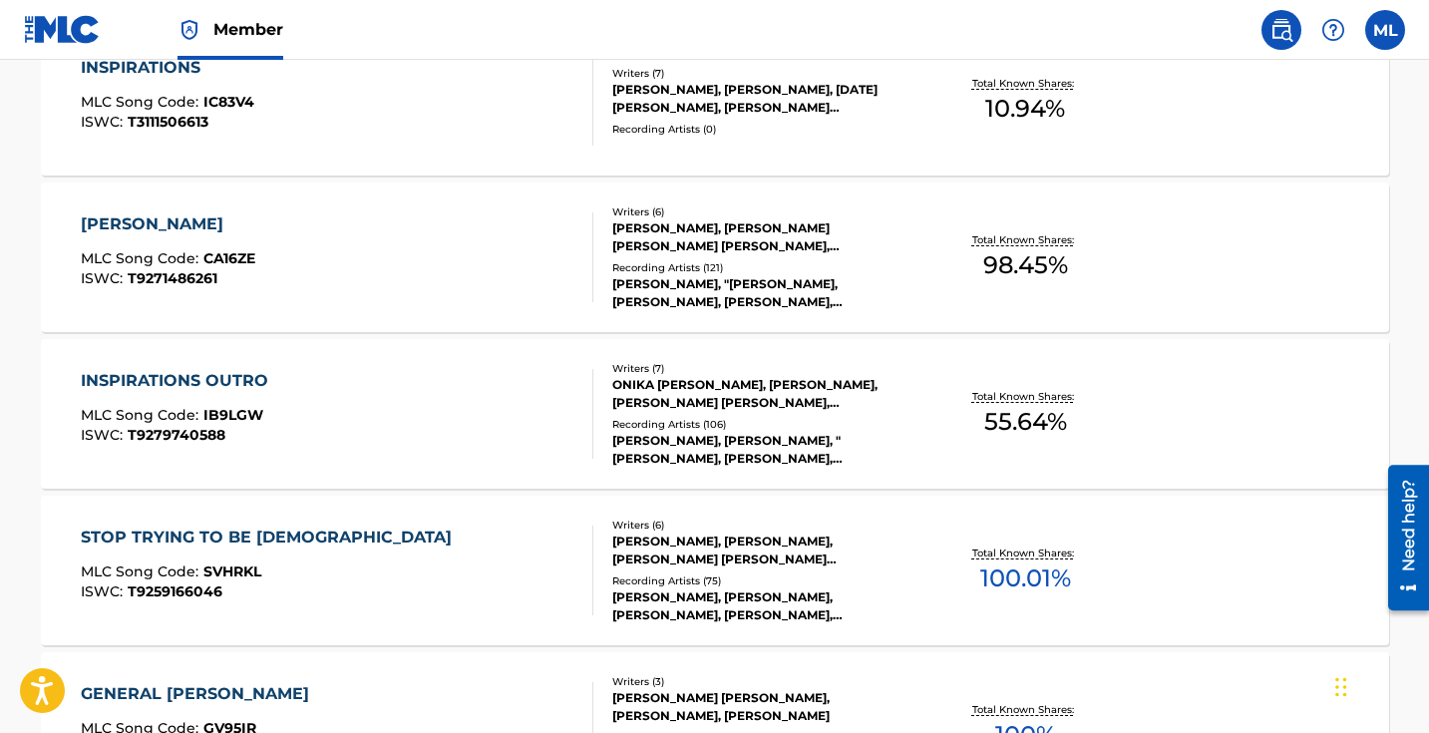
scroll to position [1216, 0]
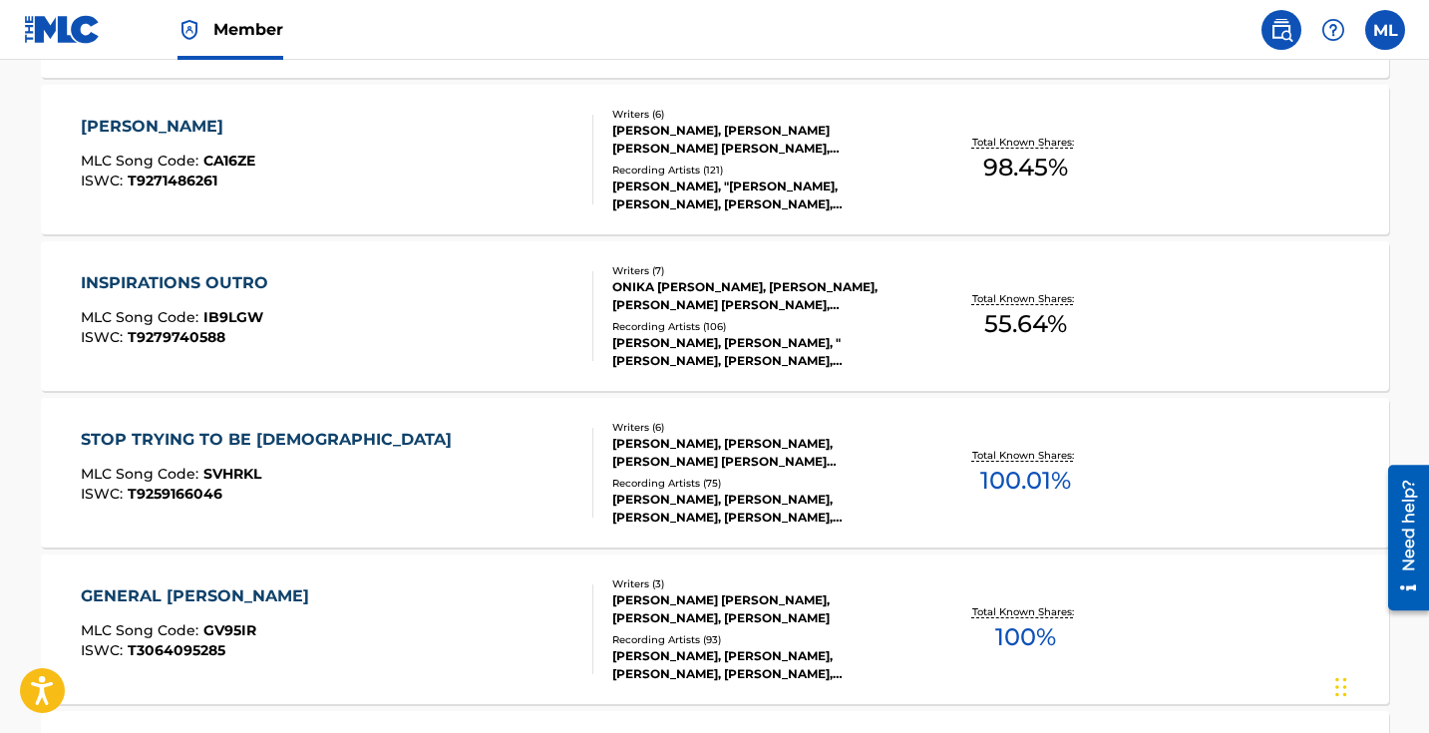
click at [268, 435] on div "STOP TRYING TO BE [DEMOGRAPHIC_DATA]" at bounding box center [271, 440] width 381 height 24
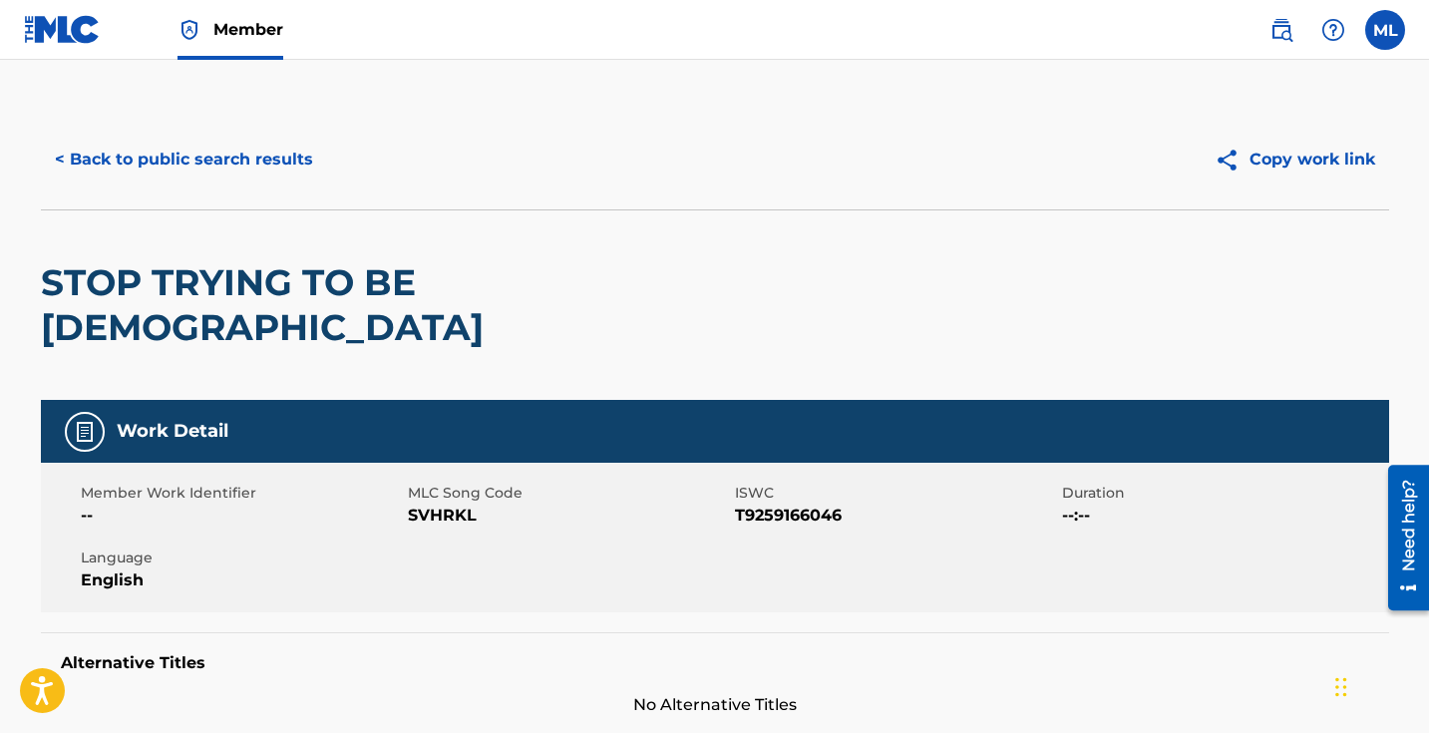
click at [64, 161] on button "< Back to public search results" at bounding box center [184, 160] width 286 height 50
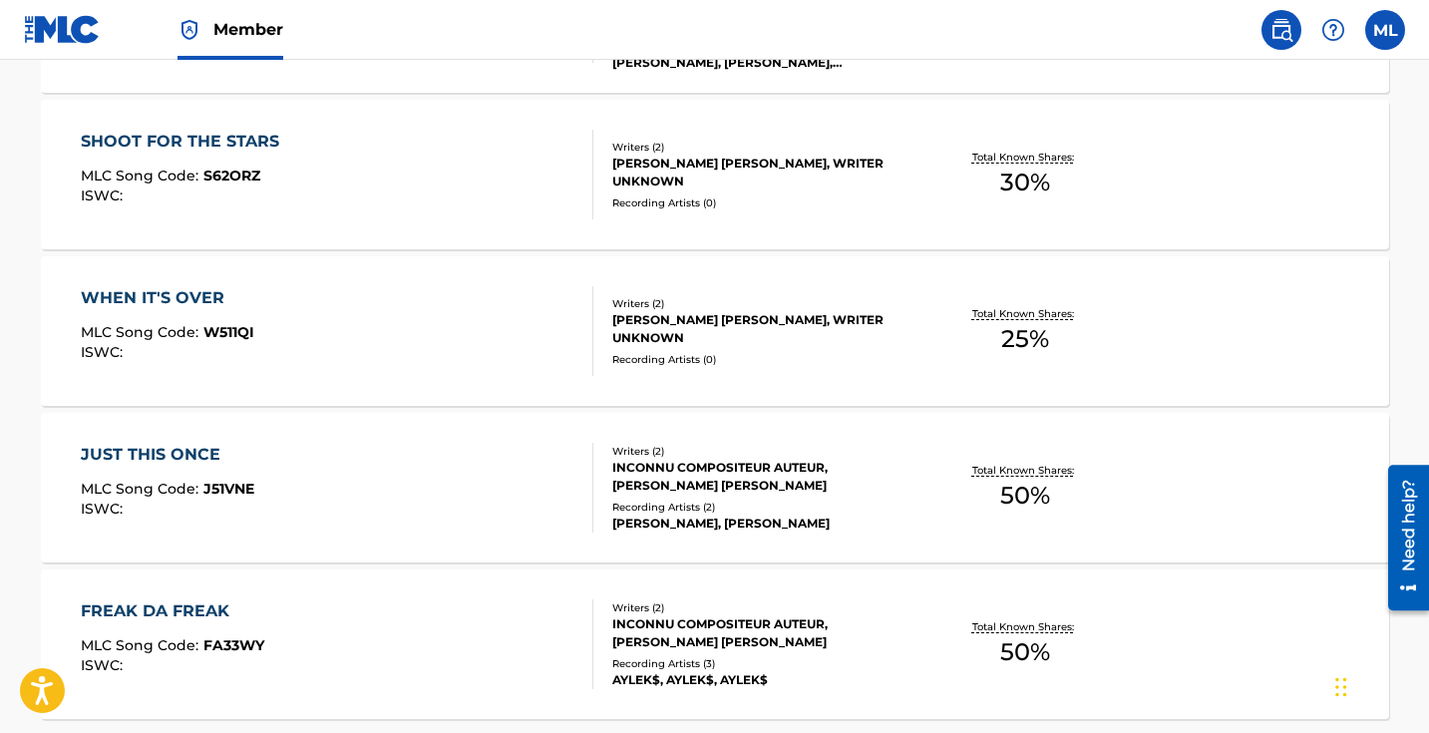
scroll to position [1914, 0]
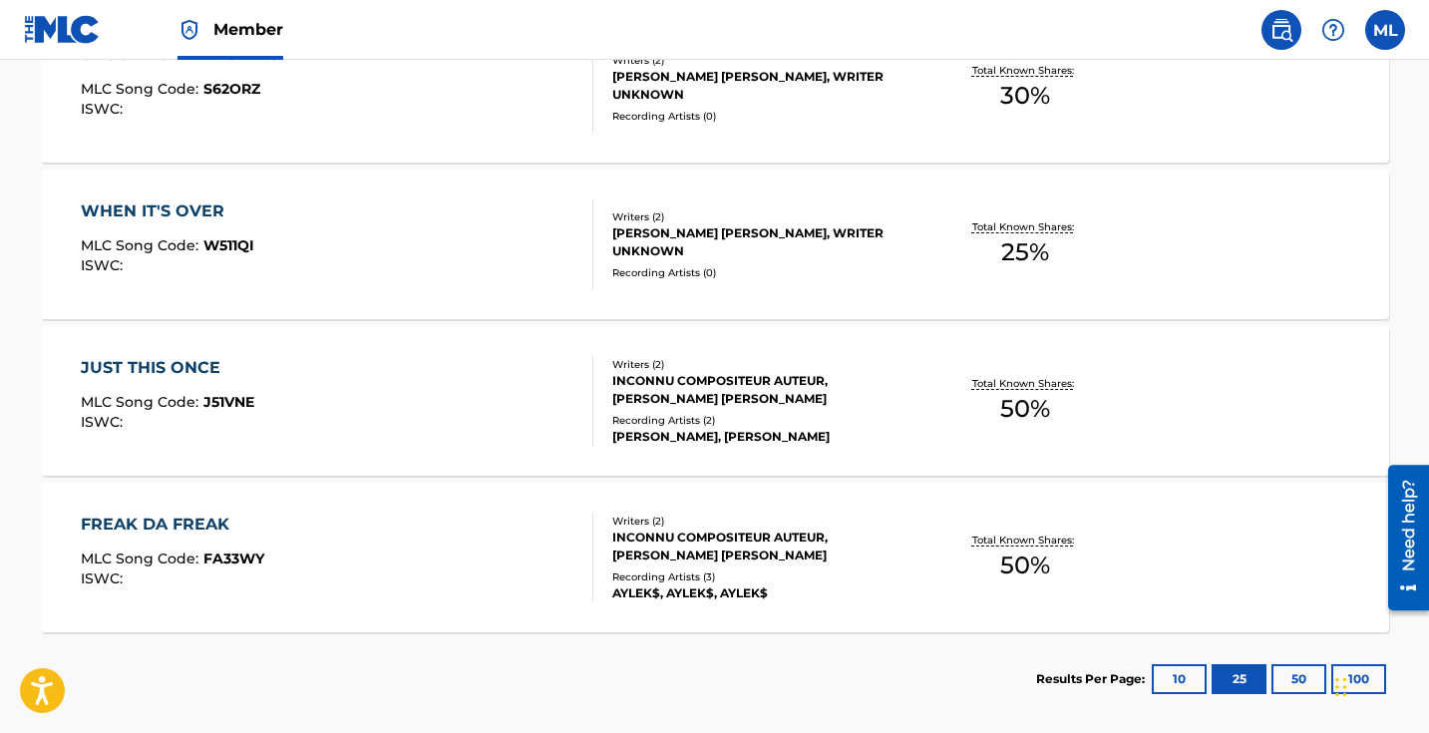
click at [157, 364] on div "JUST THIS ONCE" at bounding box center [168, 368] width 174 height 24
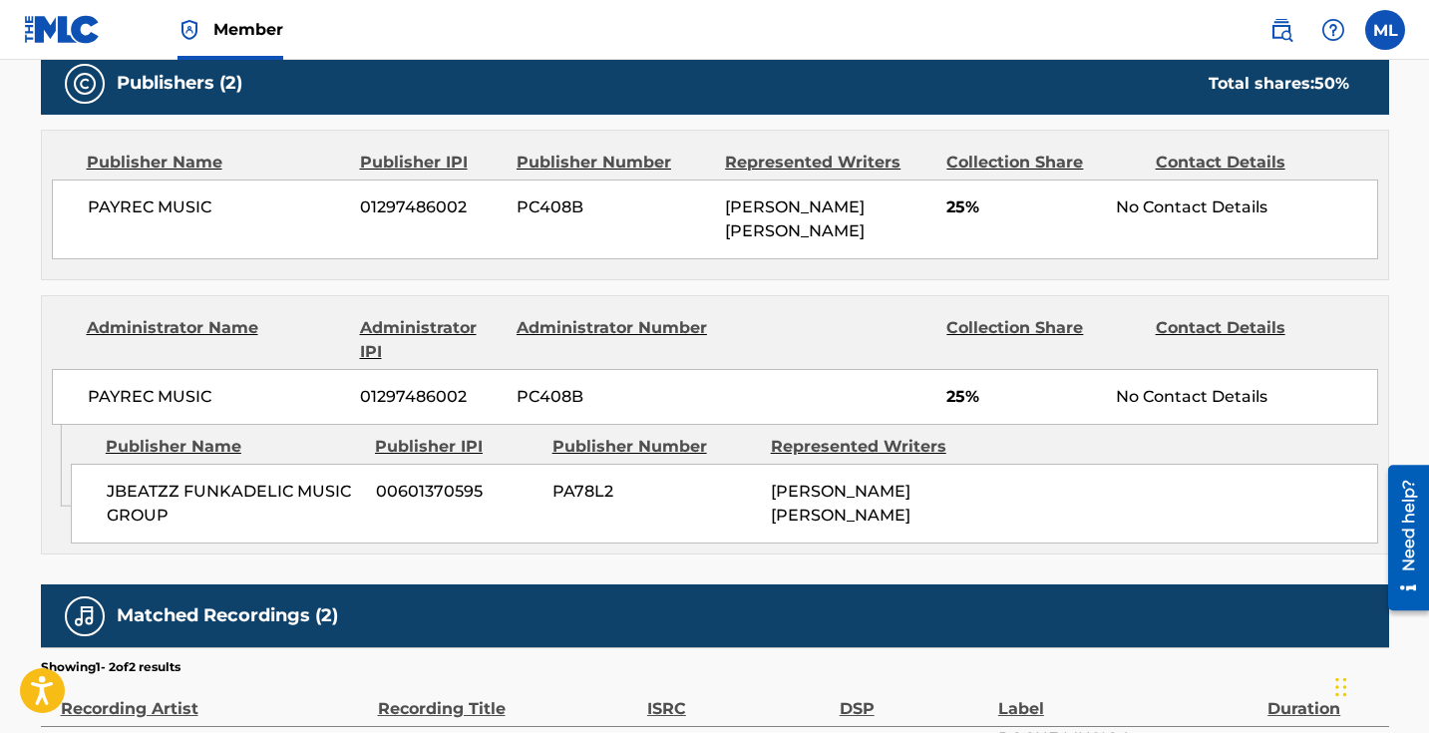
scroll to position [885, 0]
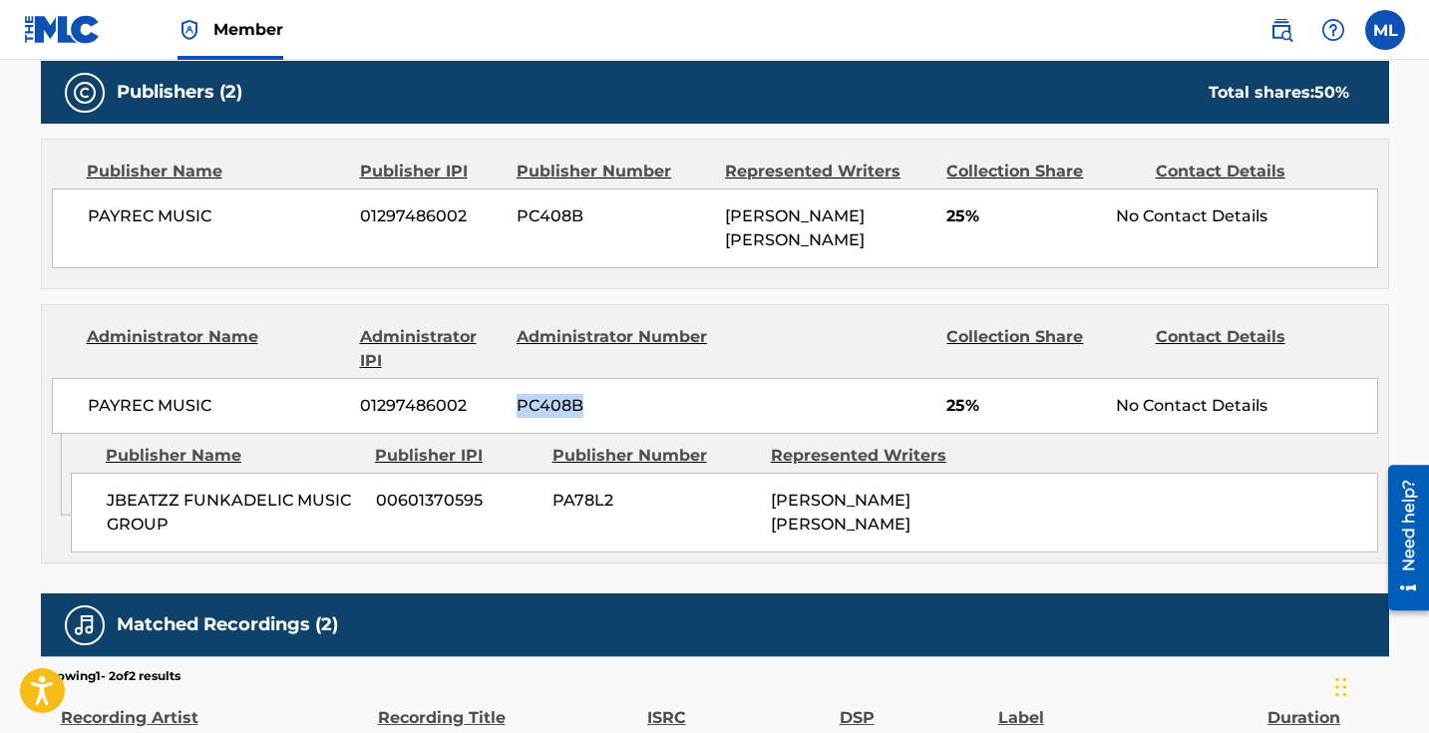
drag, startPoint x: 585, startPoint y: 376, endPoint x: 520, endPoint y: 379, distance: 65.9
click at [520, 394] on span "PC408B" at bounding box center [613, 406] width 193 height 24
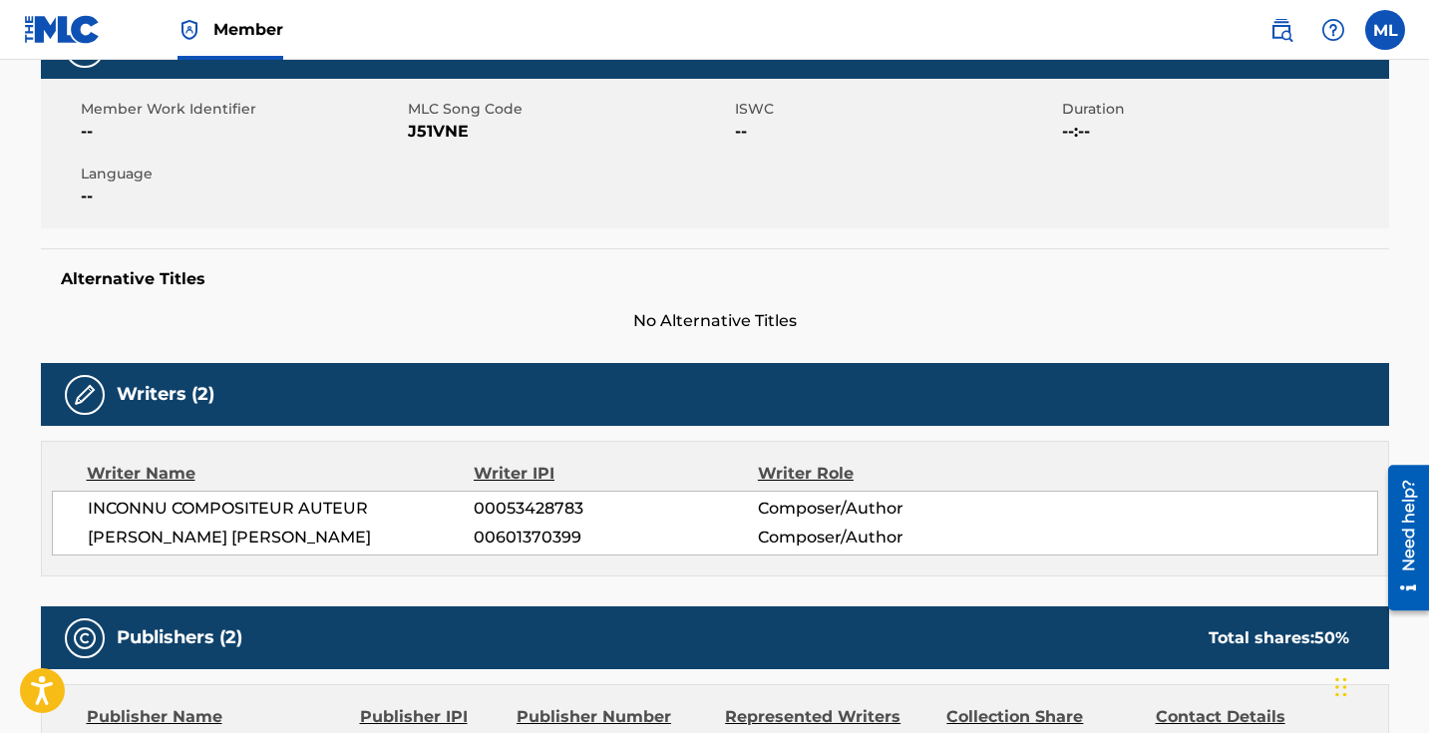
scroll to position [0, 0]
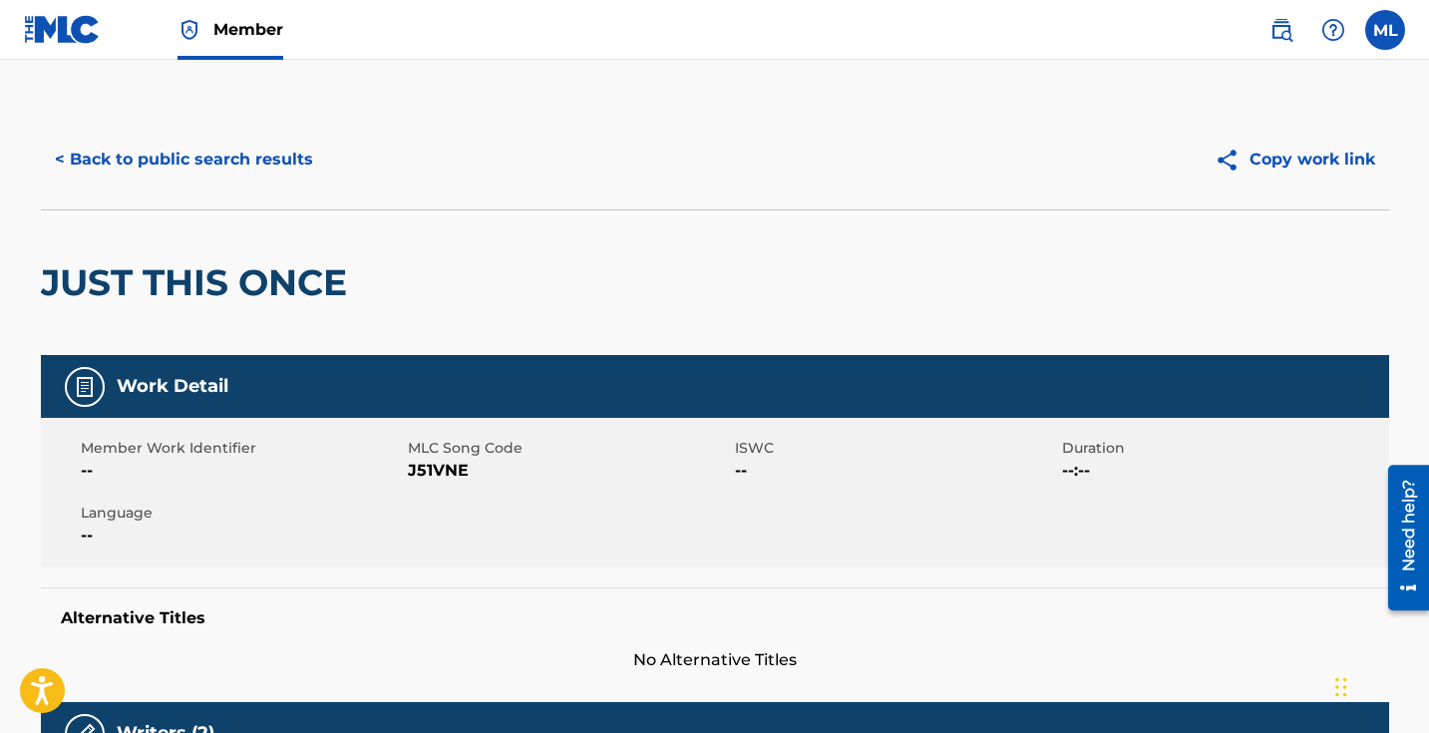
click at [77, 155] on button "< Back to public search results" at bounding box center [184, 160] width 286 height 50
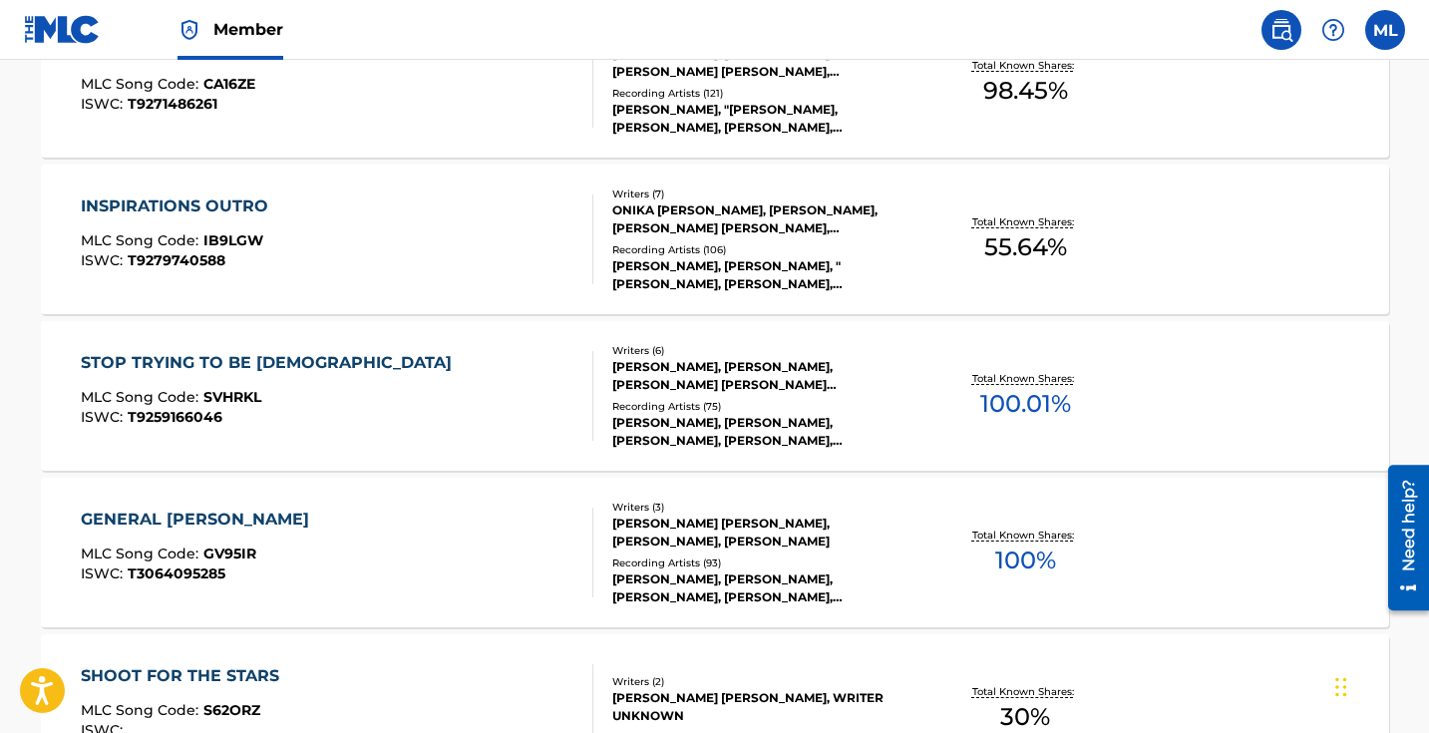
scroll to position [1315, 0]
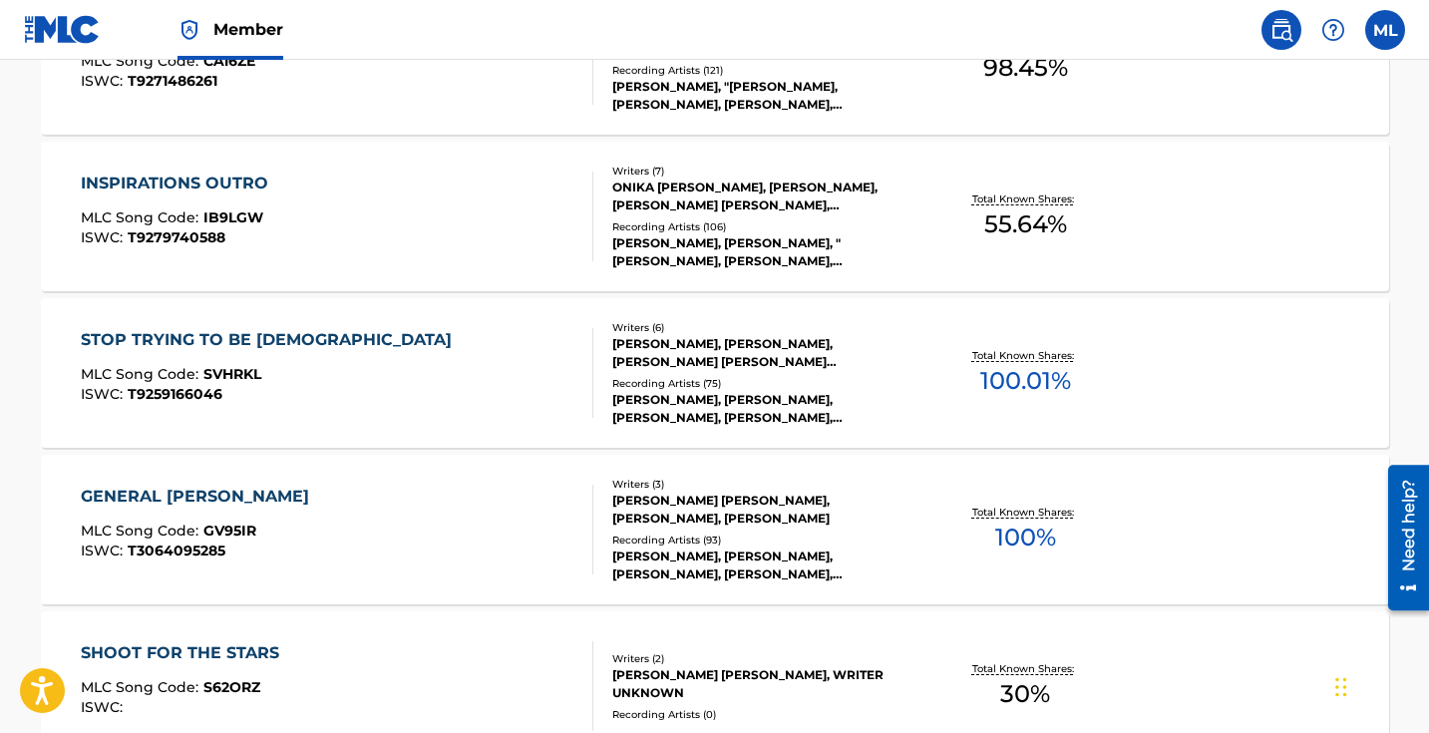
click at [215, 501] on div "GENERAL [PERSON_NAME]" at bounding box center [200, 497] width 238 height 24
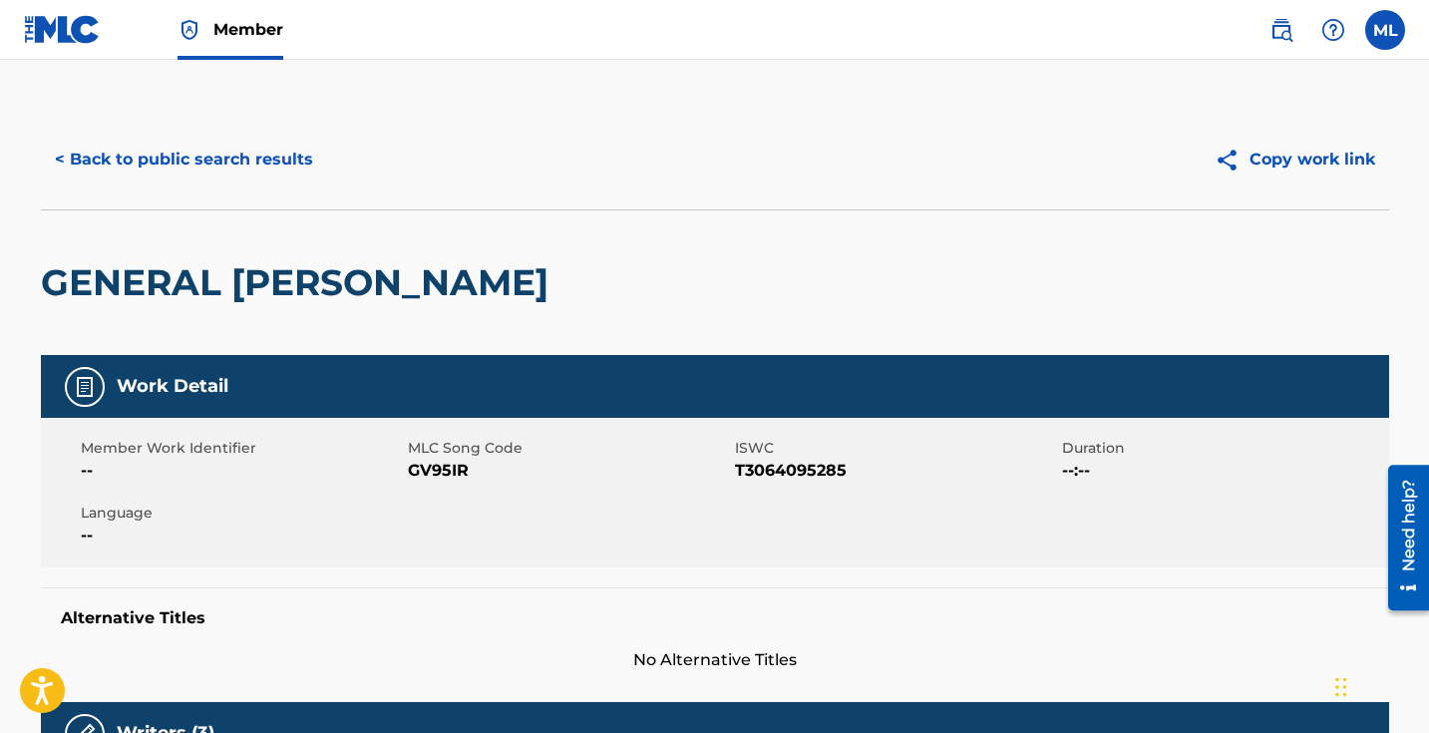
click at [130, 159] on button "< Back to public search results" at bounding box center [184, 160] width 286 height 50
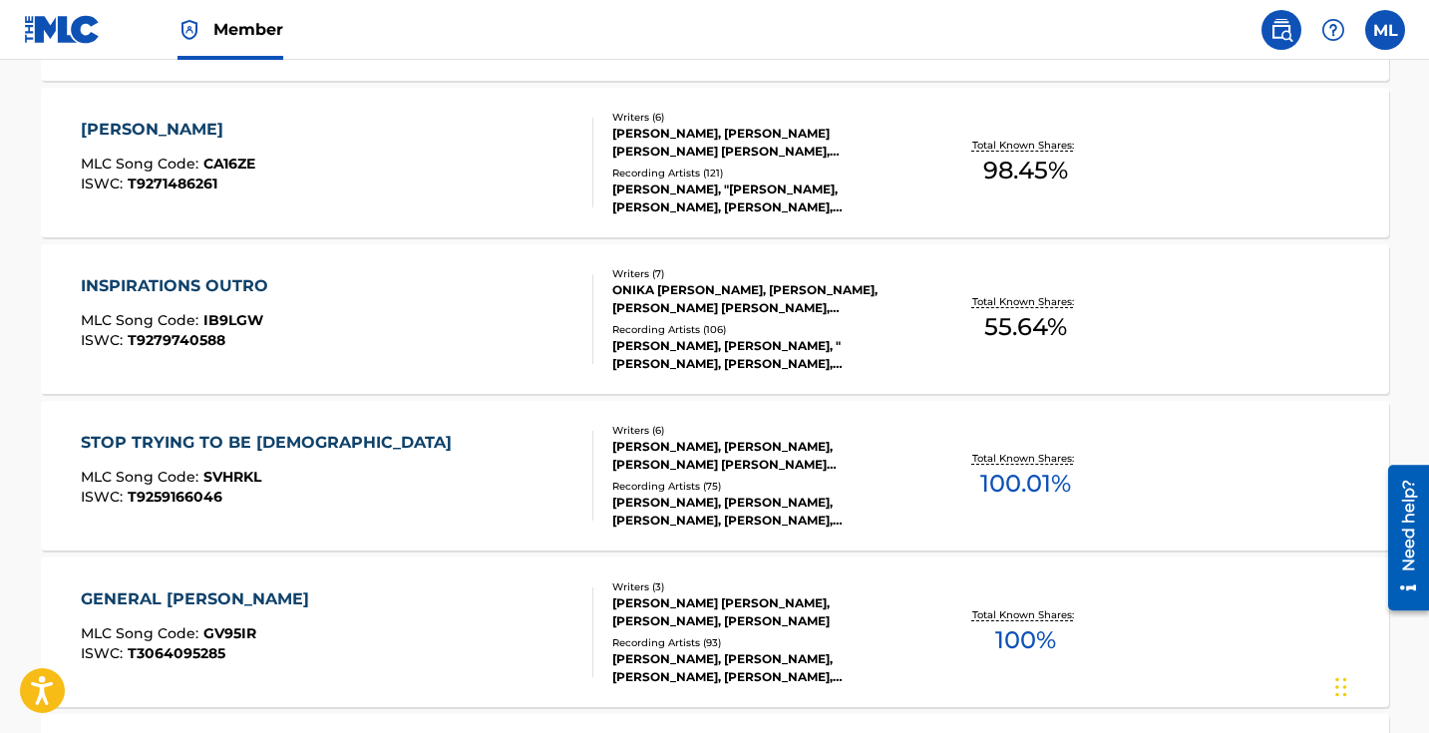
scroll to position [1216, 0]
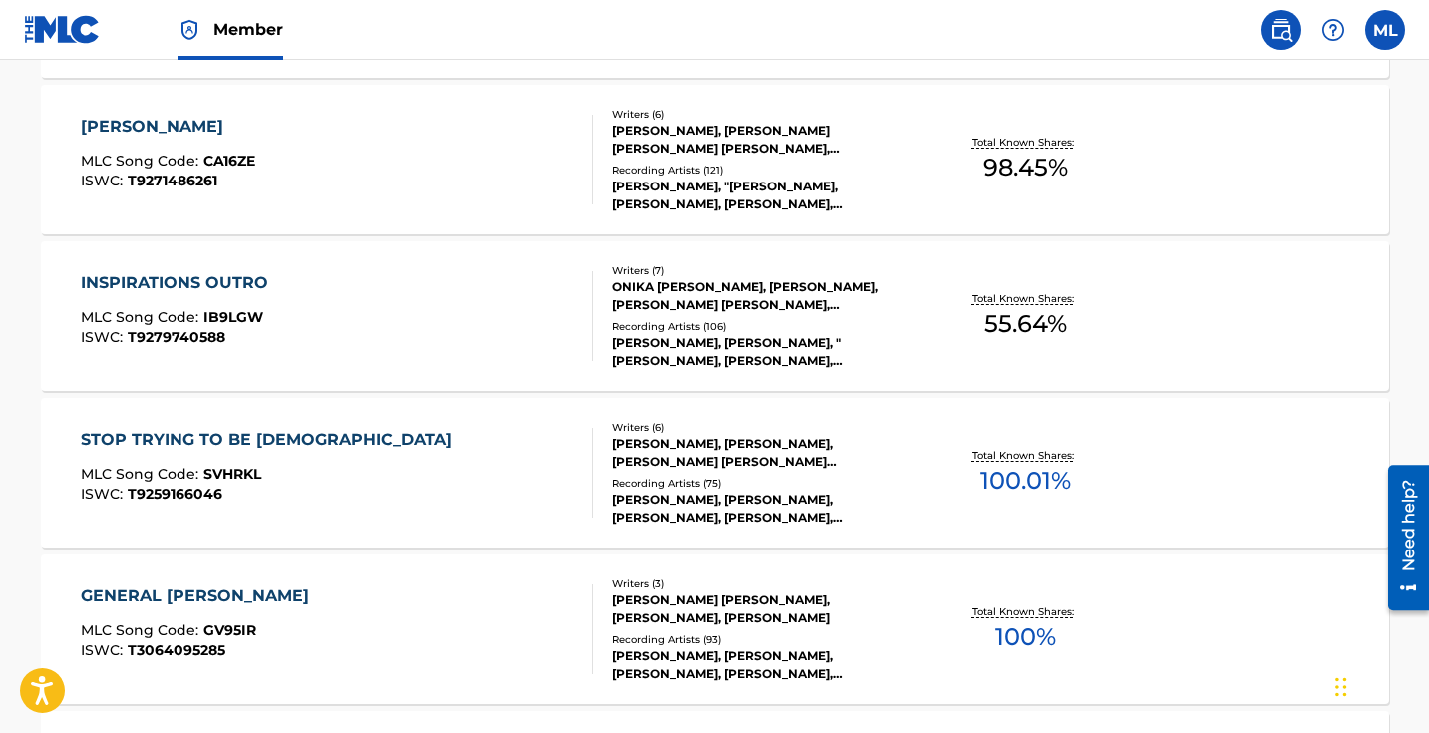
click at [208, 433] on div "STOP TRYING TO BE [DEMOGRAPHIC_DATA]" at bounding box center [271, 440] width 381 height 24
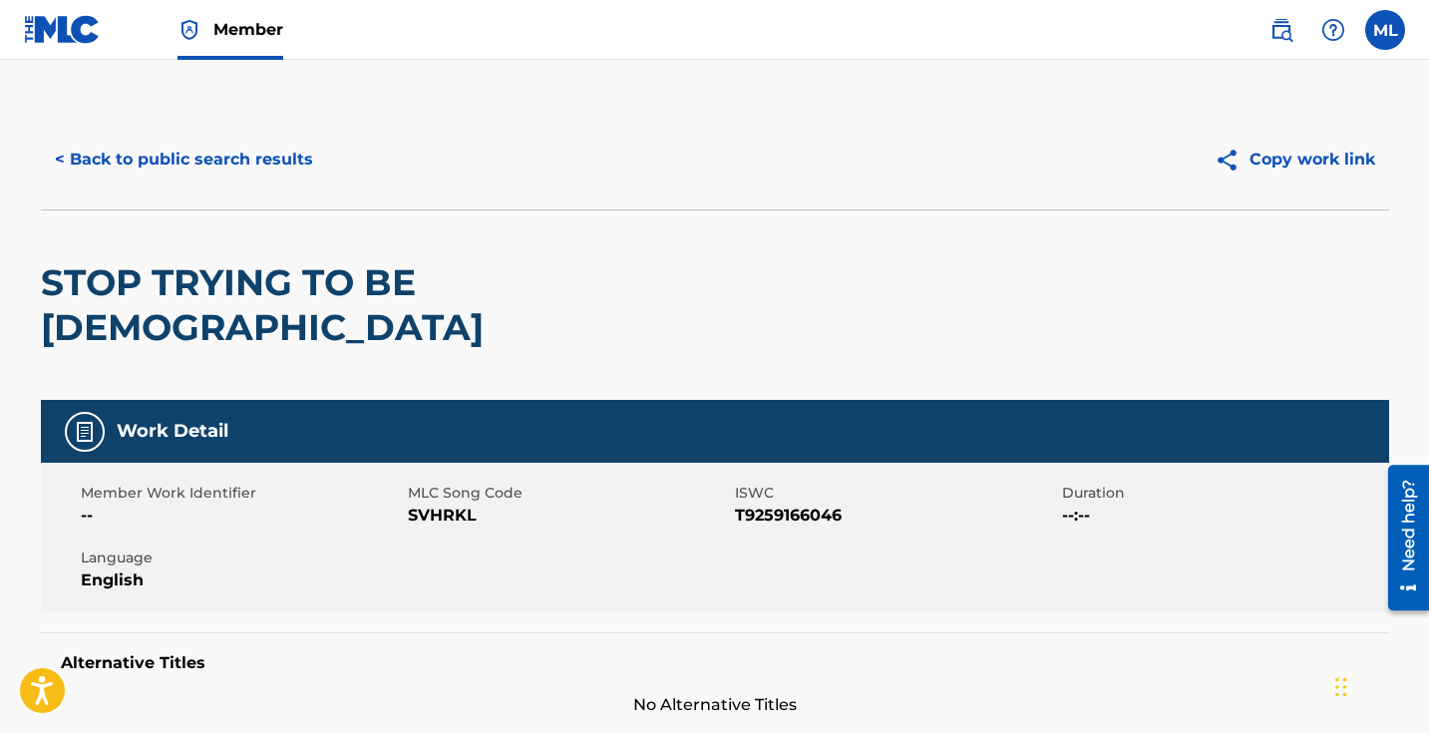
click at [70, 161] on button "< Back to public search results" at bounding box center [184, 160] width 286 height 50
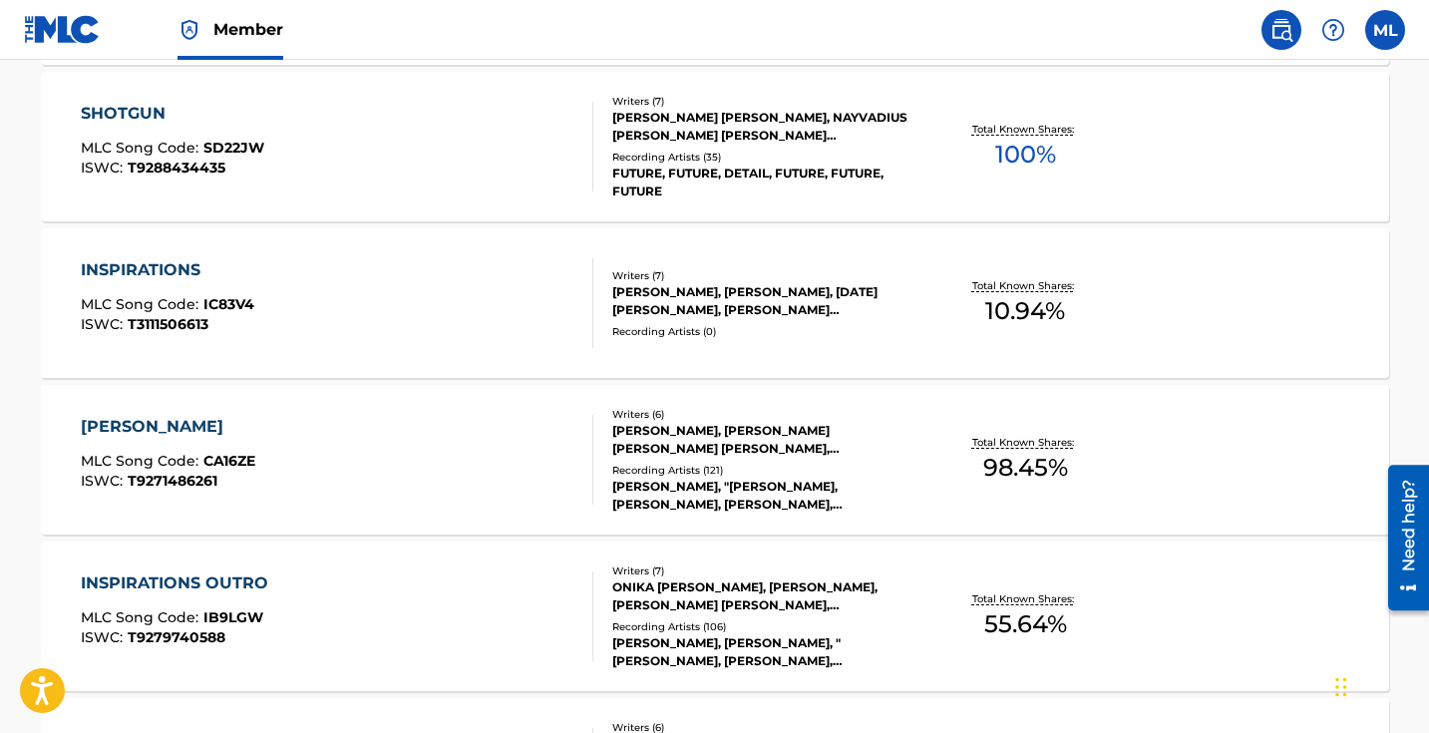
scroll to position [917, 0]
click at [150, 264] on div "INSPIRATIONS" at bounding box center [168, 269] width 174 height 24
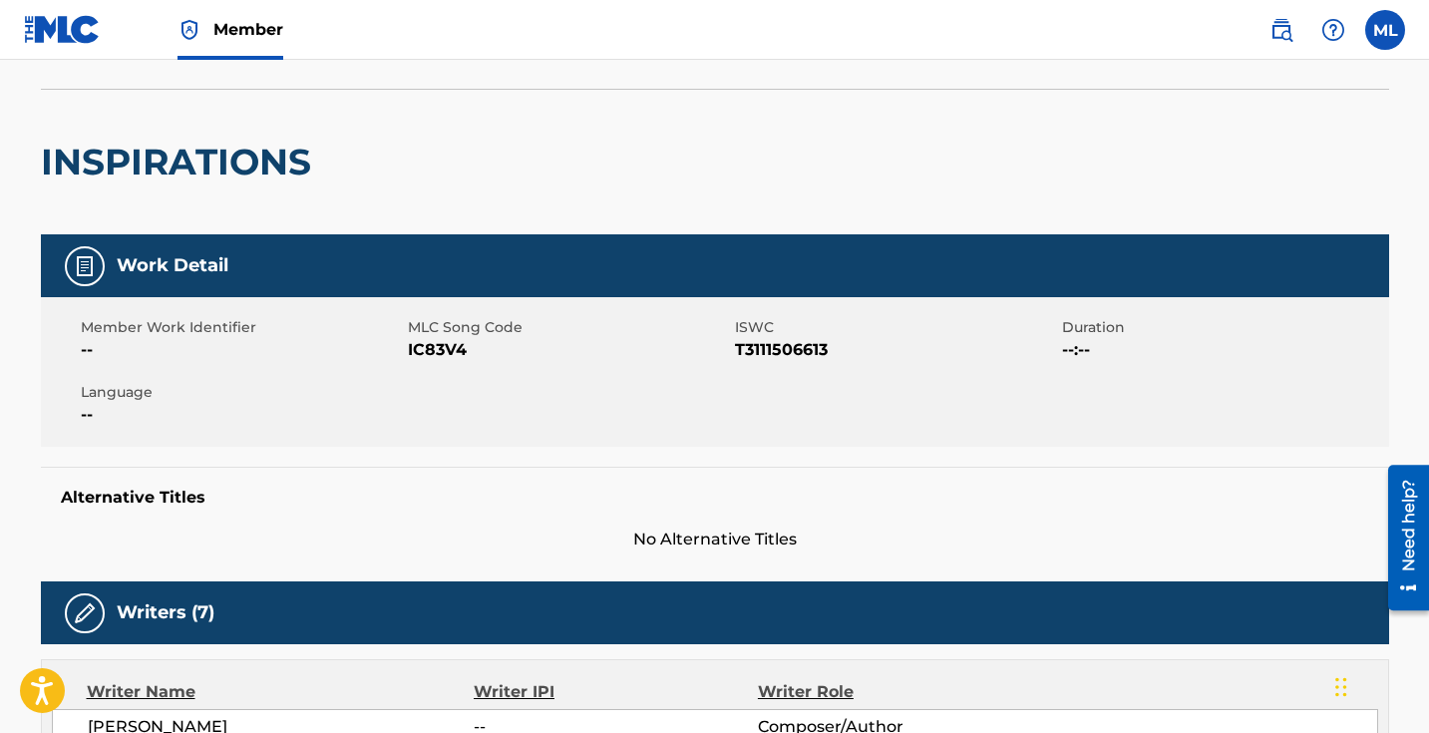
scroll to position [117, 0]
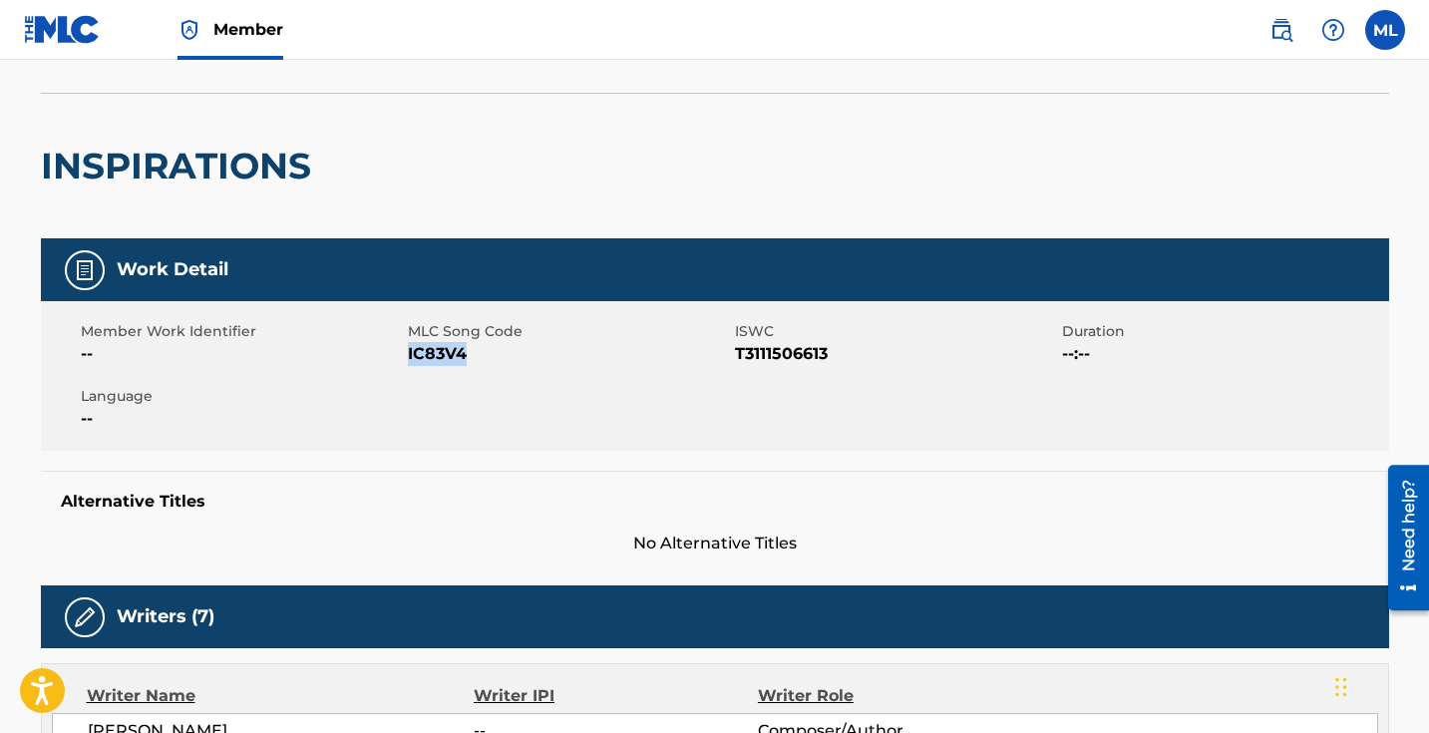
drag, startPoint x: 471, startPoint y: 351, endPoint x: 408, endPoint y: 355, distance: 63.0
click at [408, 355] on span "IC83V4" at bounding box center [569, 354] width 322 height 24
drag, startPoint x: 407, startPoint y: 357, endPoint x: 382, endPoint y: 365, distance: 26.2
click at [383, 365] on span "--" at bounding box center [242, 354] width 322 height 24
drag, startPoint x: 408, startPoint y: 351, endPoint x: 463, endPoint y: 353, distance: 54.9
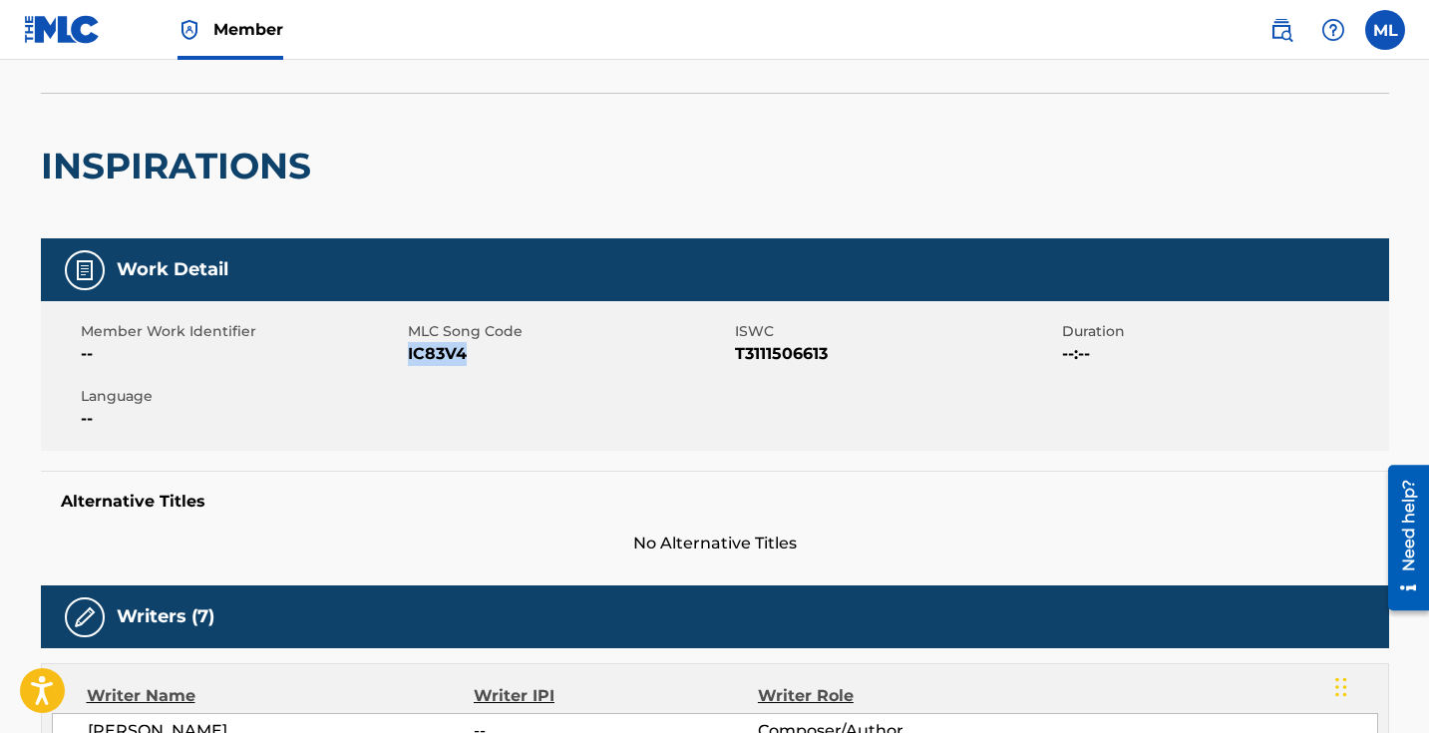
click at [463, 353] on span "IC83V4" at bounding box center [569, 354] width 322 height 24
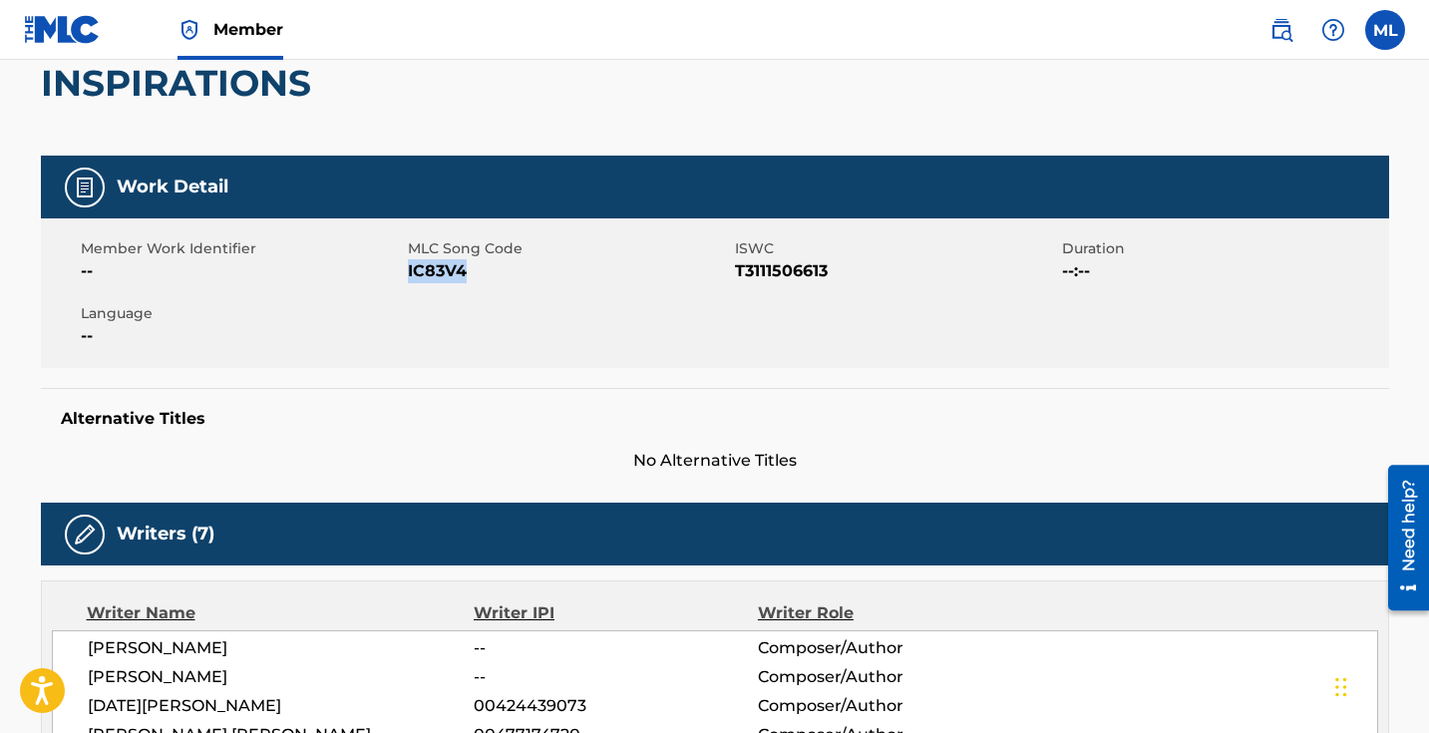
scroll to position [216, 0]
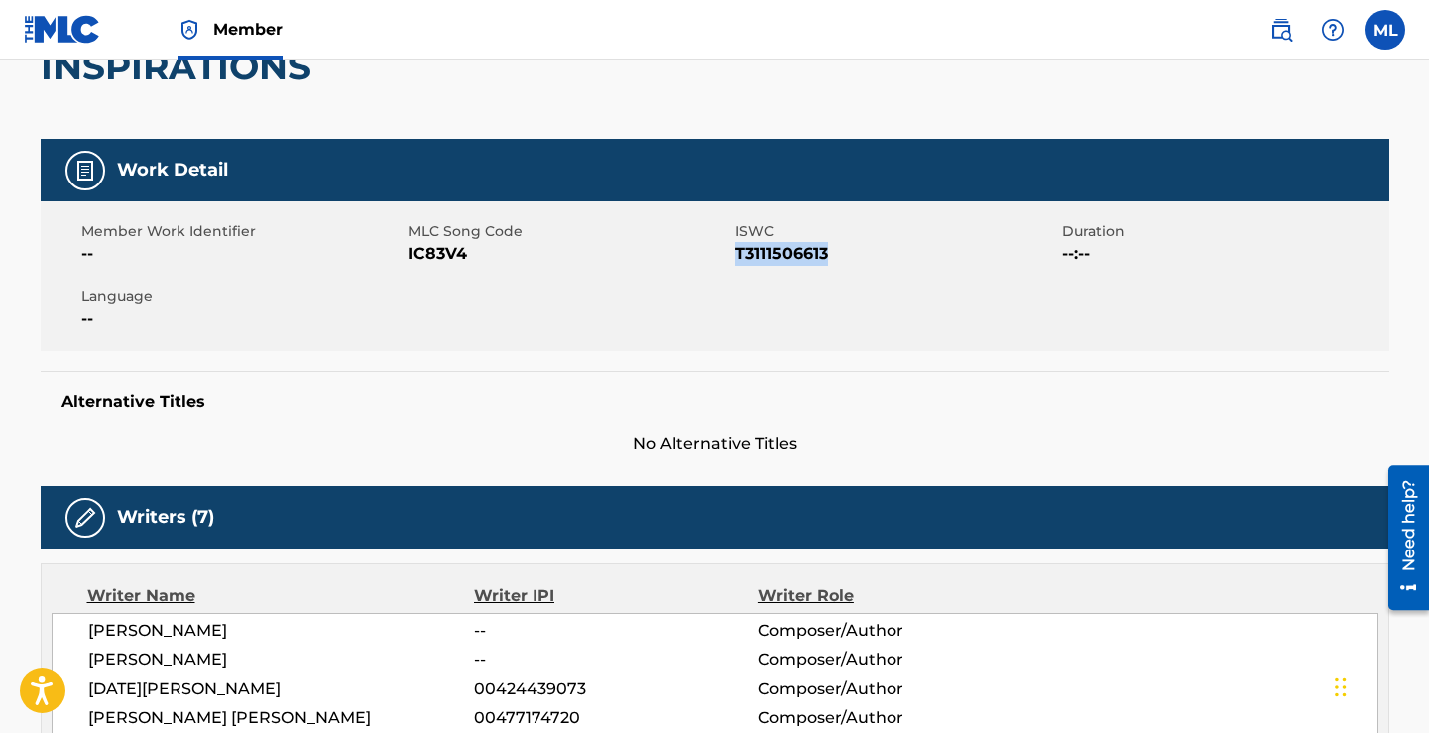
drag, startPoint x: 738, startPoint y: 251, endPoint x: 835, endPoint y: 256, distance: 96.9
click at [835, 256] on span "T3111506613" at bounding box center [896, 254] width 322 height 24
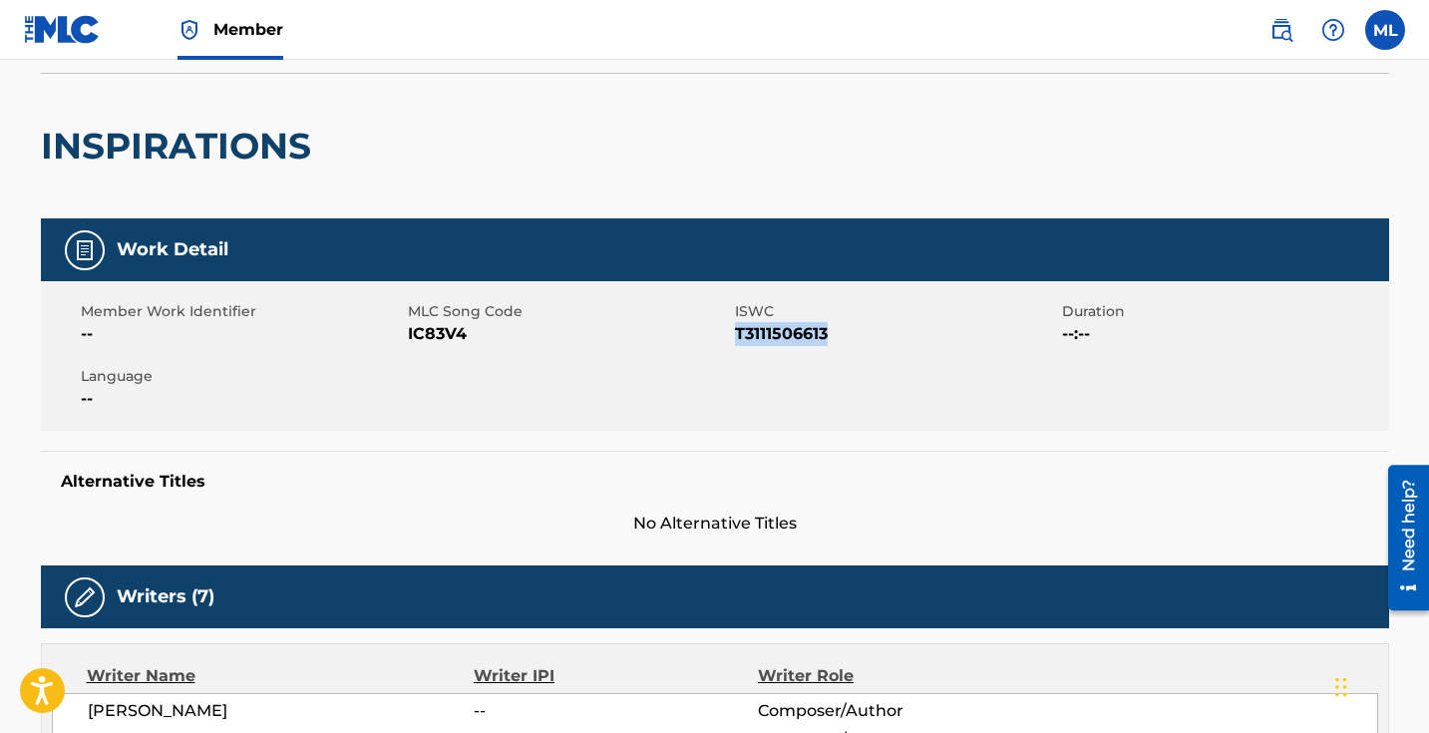
scroll to position [0, 0]
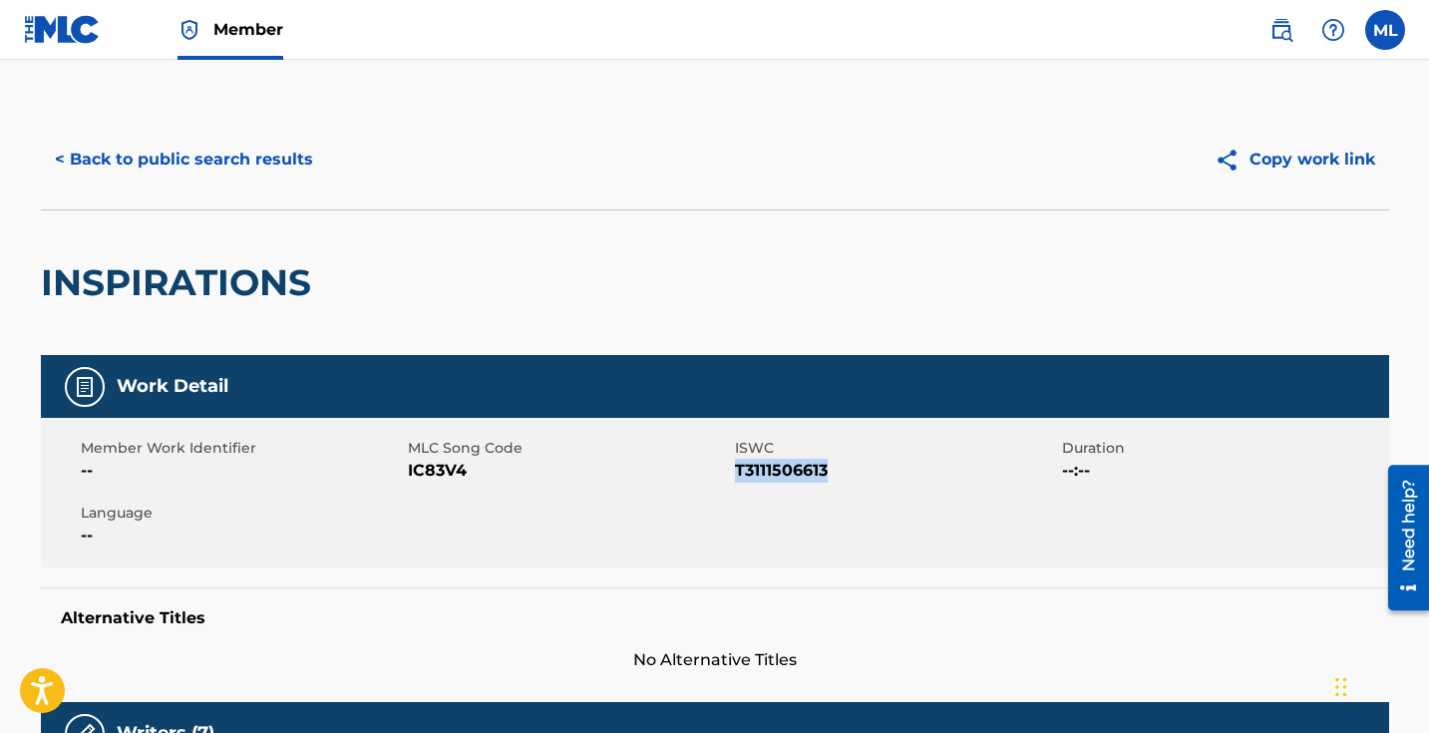
click at [78, 153] on button "< Back to public search results" at bounding box center [184, 160] width 286 height 50
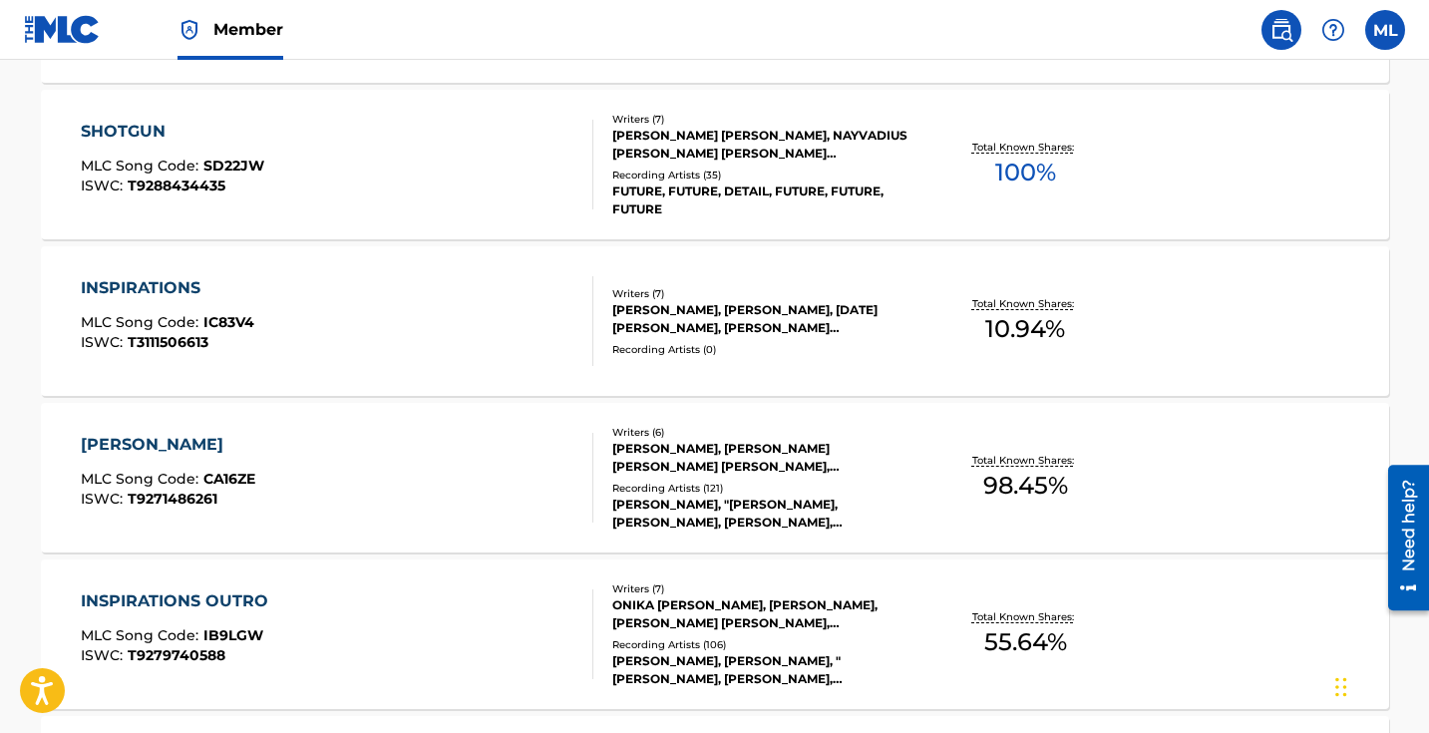
scroll to position [917, 0]
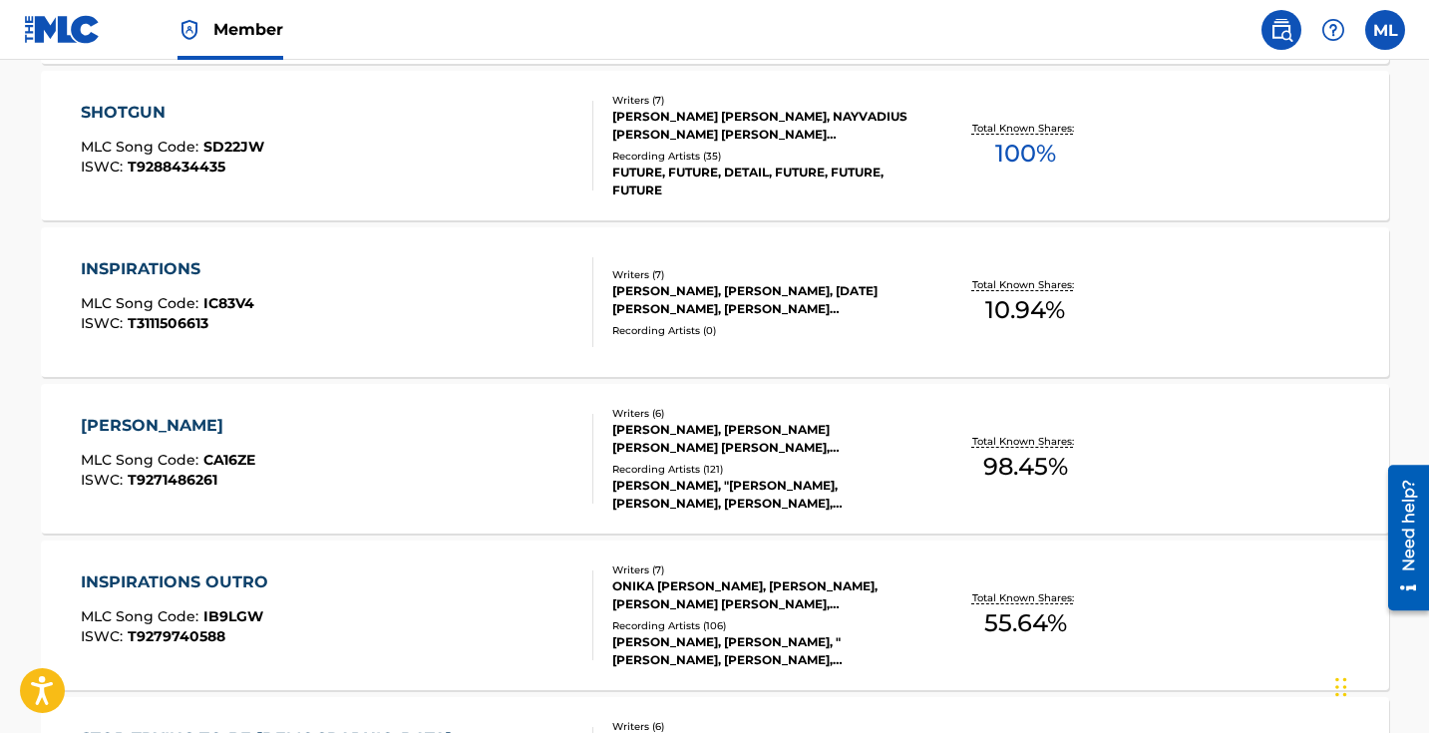
click at [177, 424] on div "[PERSON_NAME]" at bounding box center [168, 426] width 175 height 24
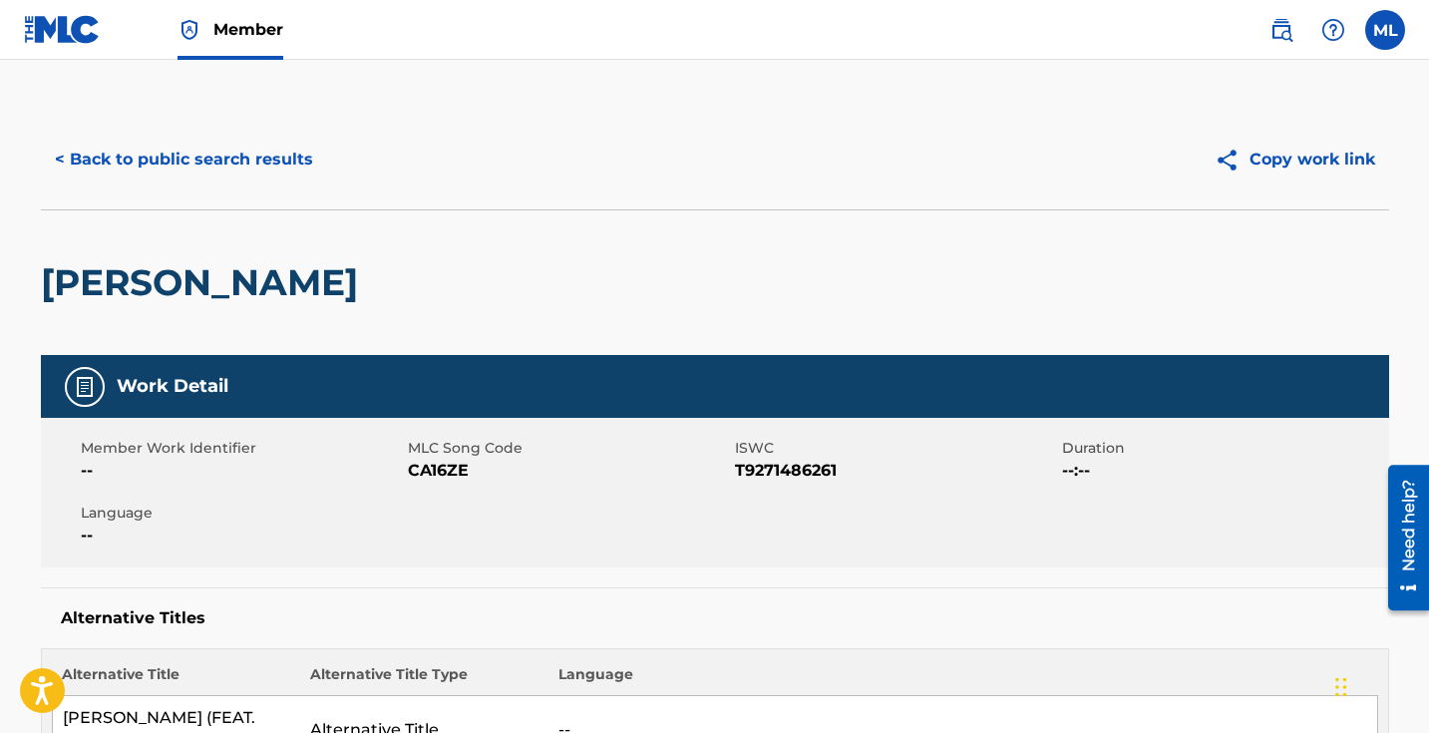
click at [91, 149] on button "< Back to public search results" at bounding box center [184, 160] width 286 height 50
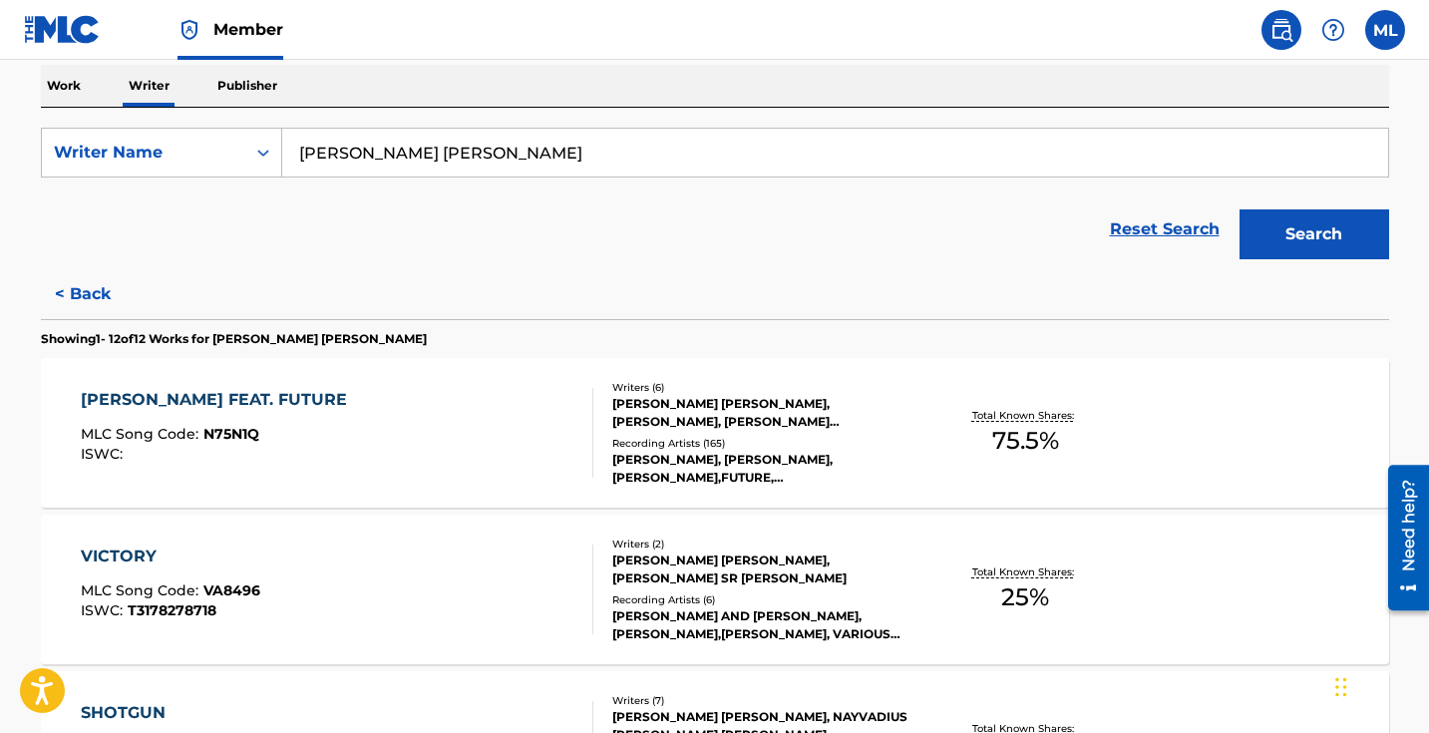
scroll to position [318, 0]
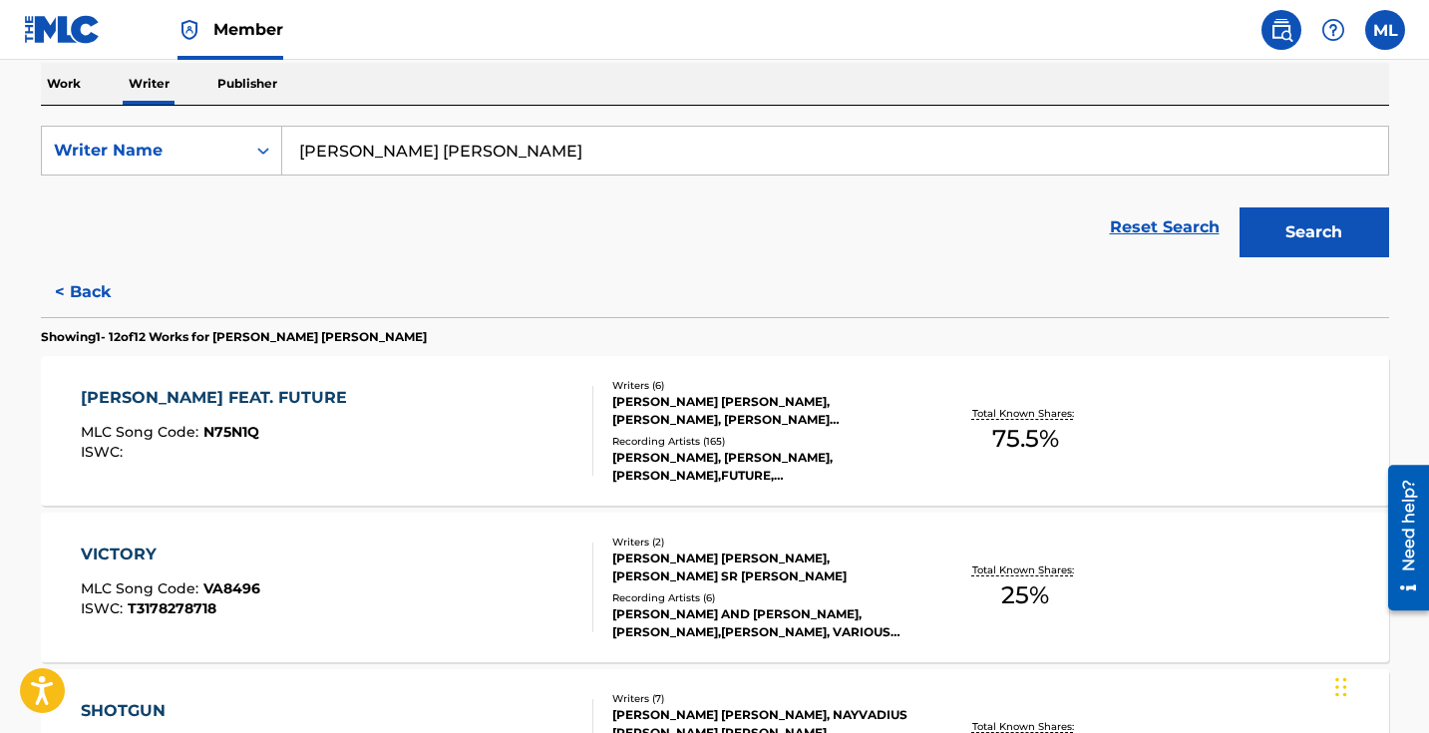
click at [192, 403] on div "[PERSON_NAME] FEAT. FUTURE" at bounding box center [219, 398] width 276 height 24
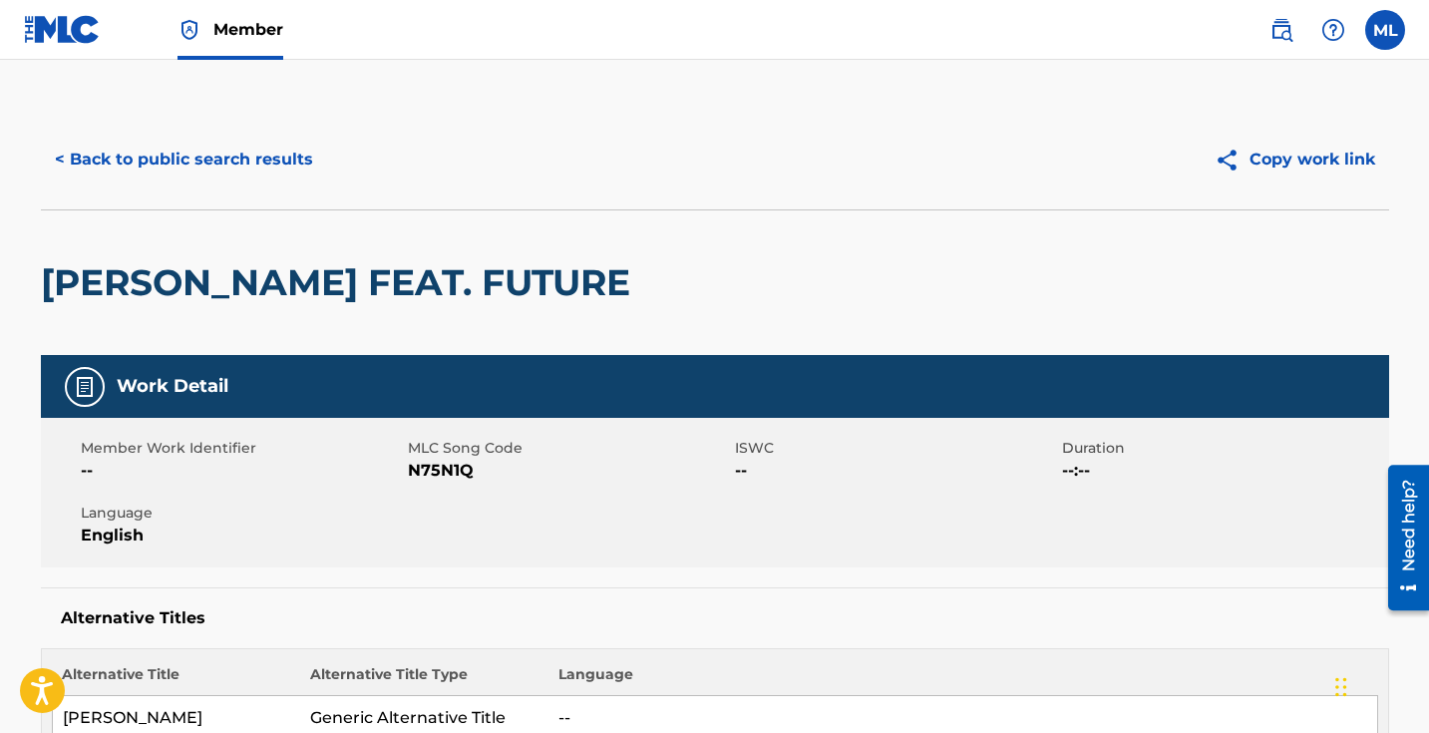
click at [210, 156] on button "< Back to public search results" at bounding box center [184, 160] width 286 height 50
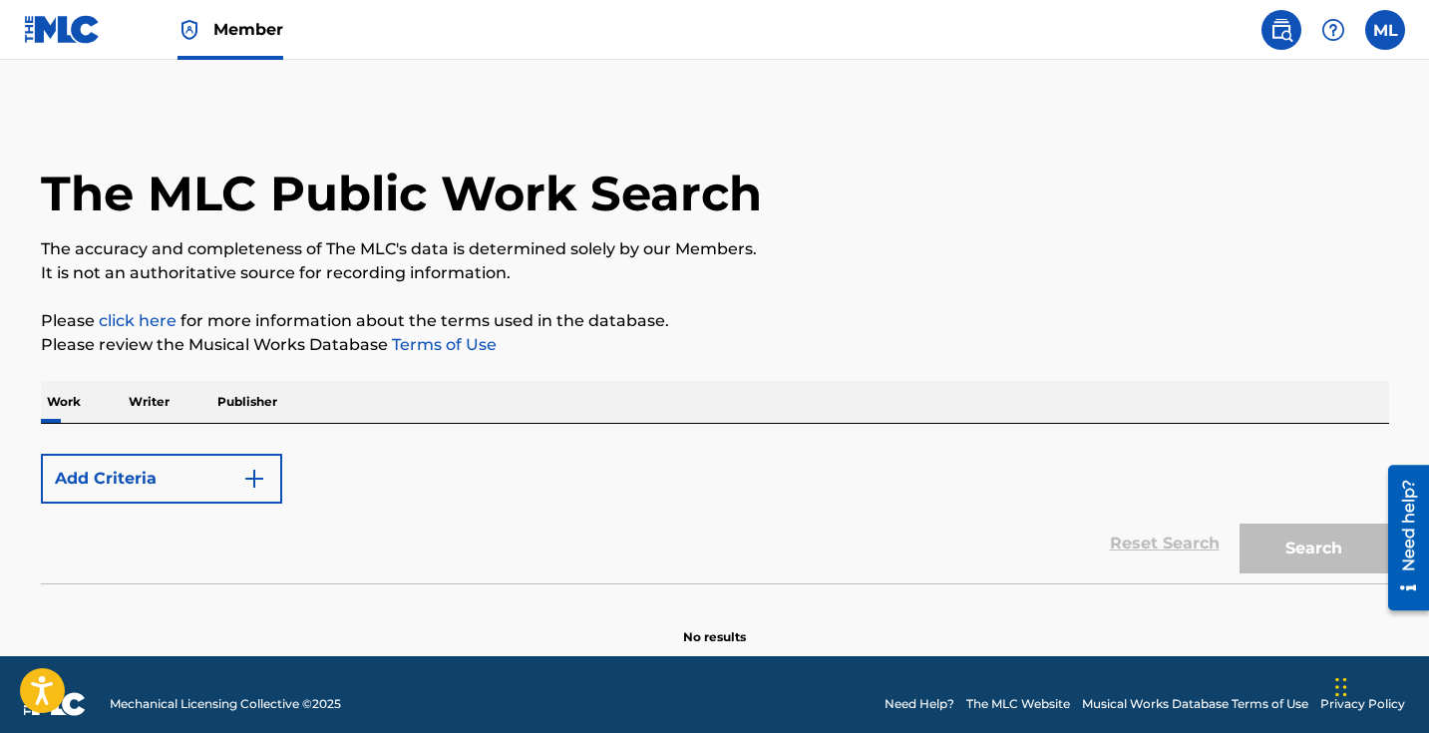
scroll to position [19, 0]
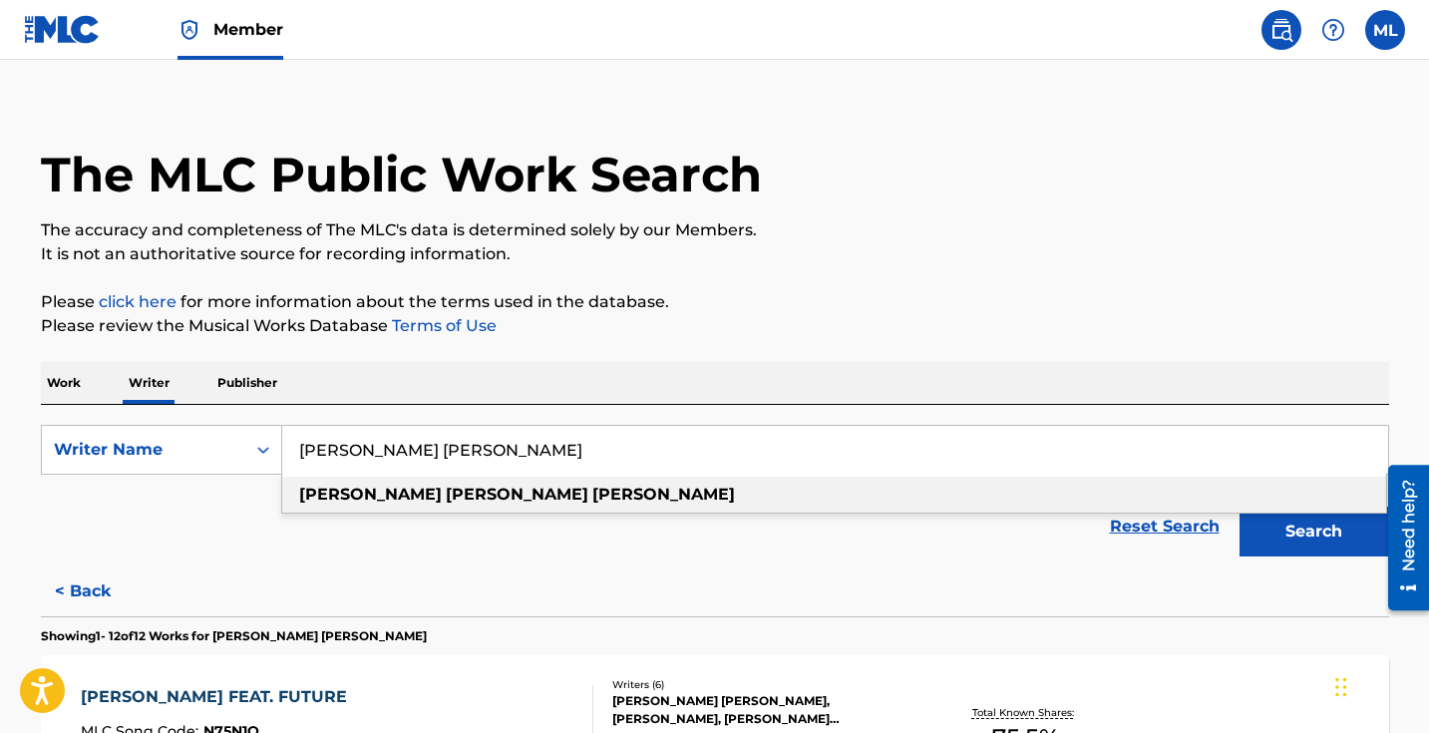
drag, startPoint x: 475, startPoint y: 451, endPoint x: 294, endPoint y: 456, distance: 180.6
click at [294, 456] on input "[PERSON_NAME] [PERSON_NAME]" at bounding box center [835, 450] width 1106 height 48
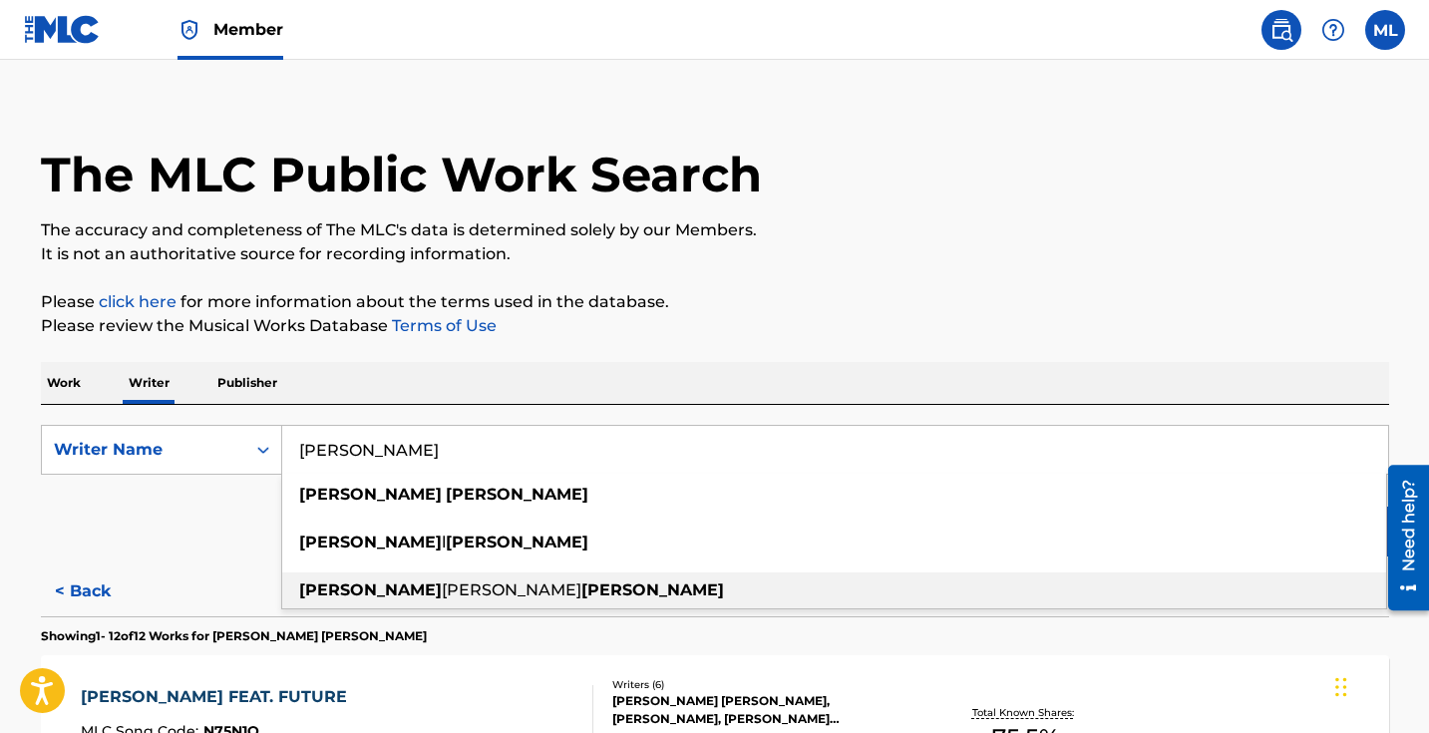
click at [581, 588] on strong "[PERSON_NAME]" at bounding box center [652, 589] width 143 height 19
type input "[PERSON_NAME]"
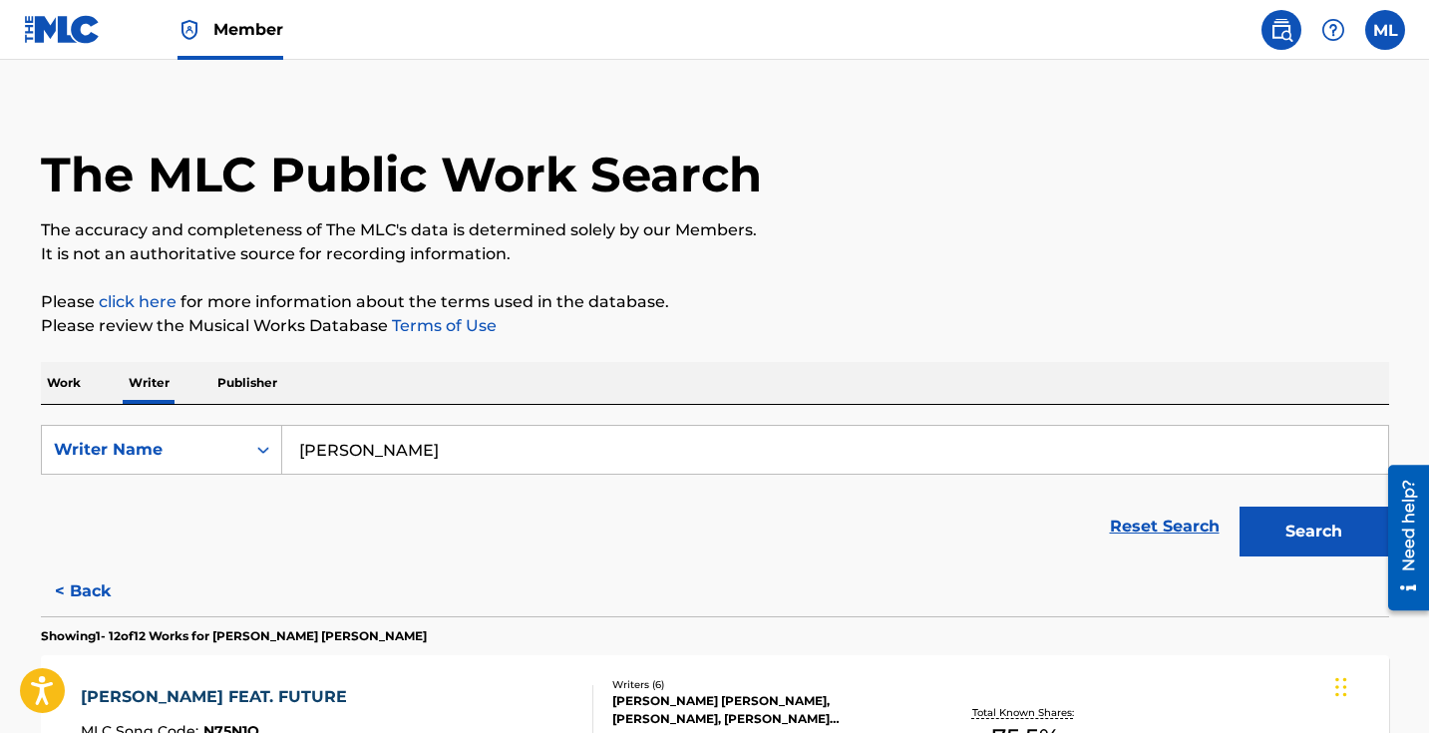
click at [1317, 530] on button "Search" at bounding box center [1315, 532] width 150 height 50
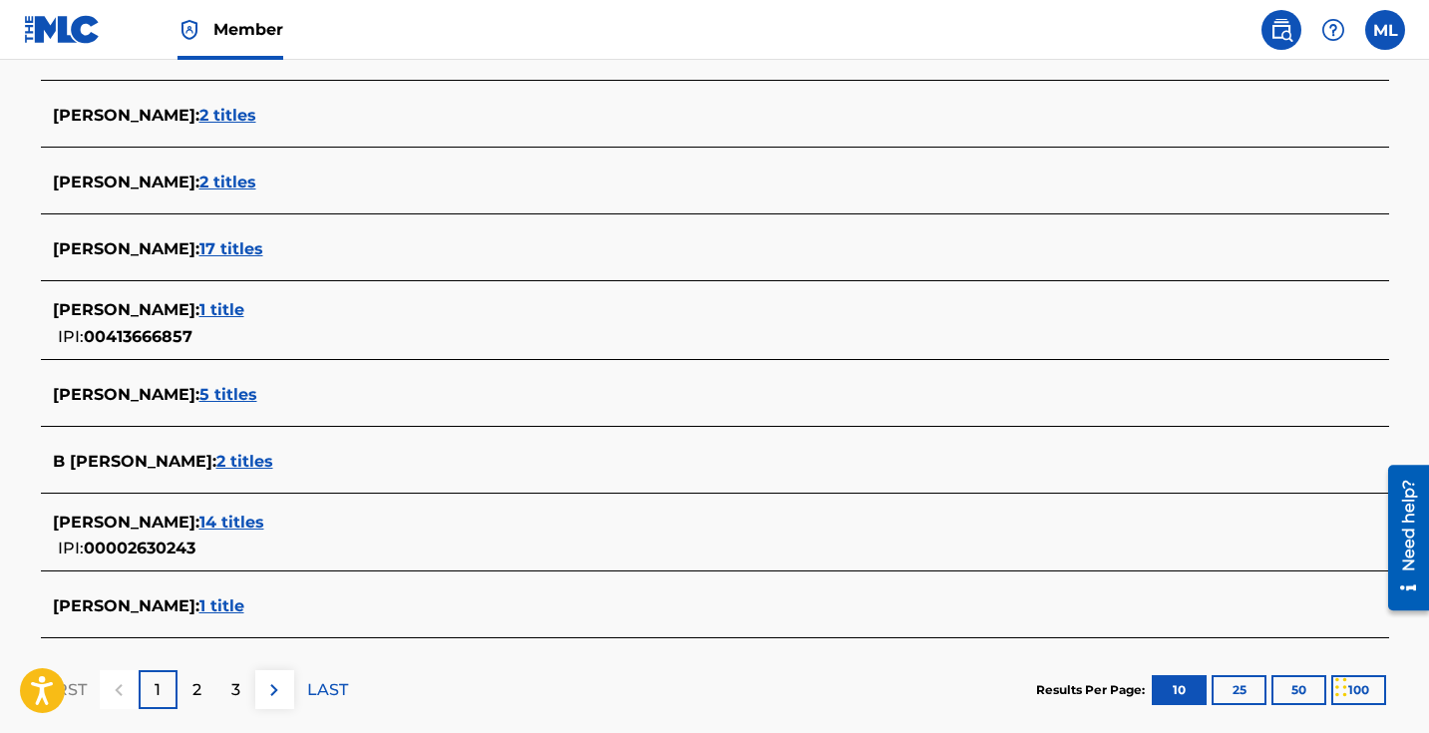
scroll to position [717, 0]
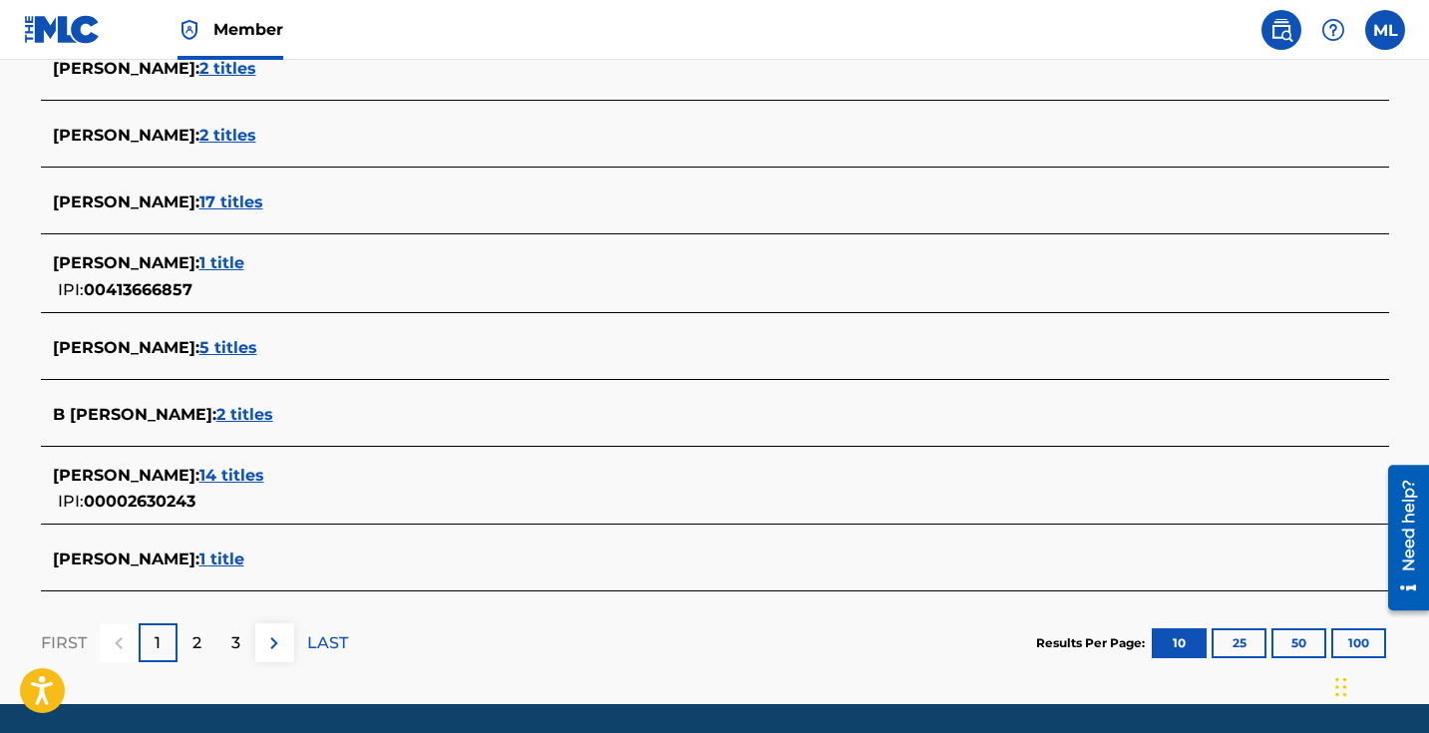
click at [222, 472] on span "14 titles" at bounding box center [231, 475] width 65 height 19
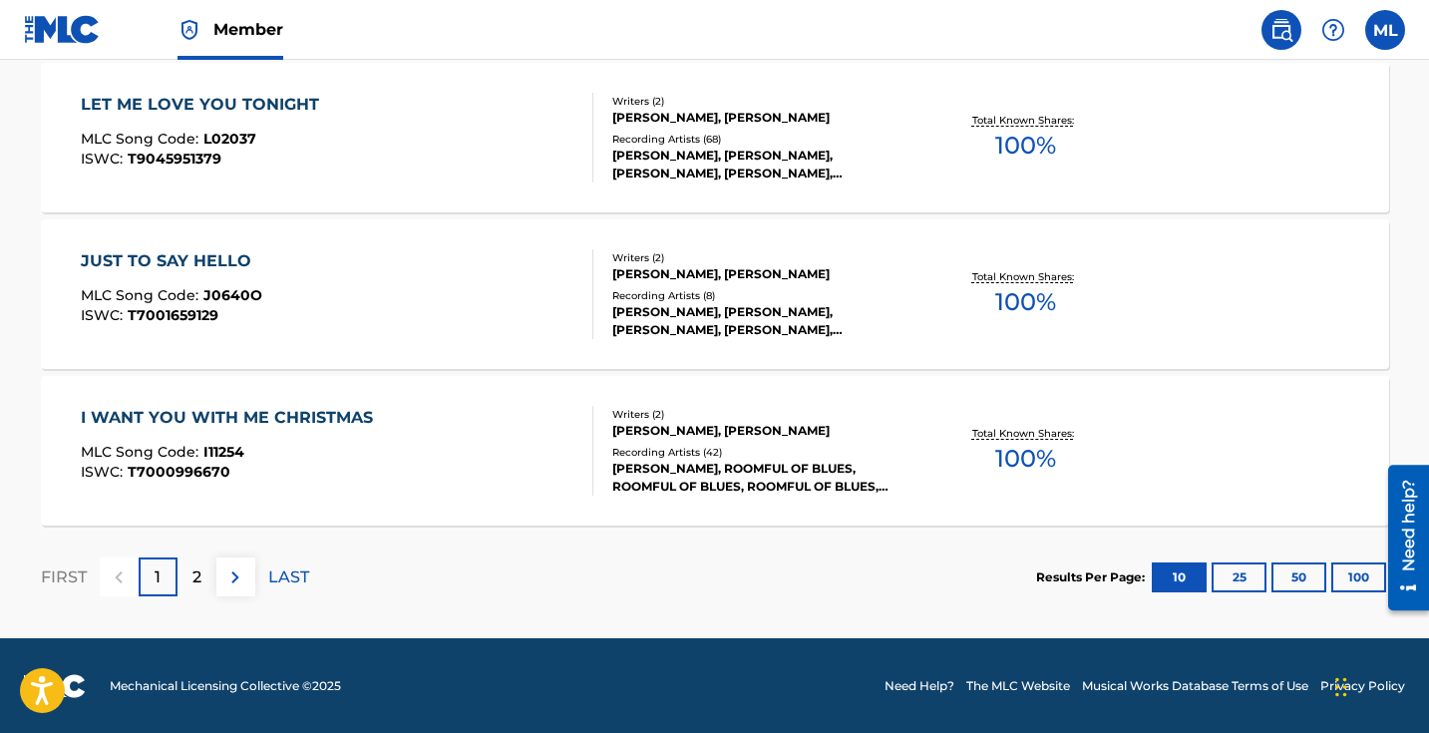
scroll to position [1708, 0]
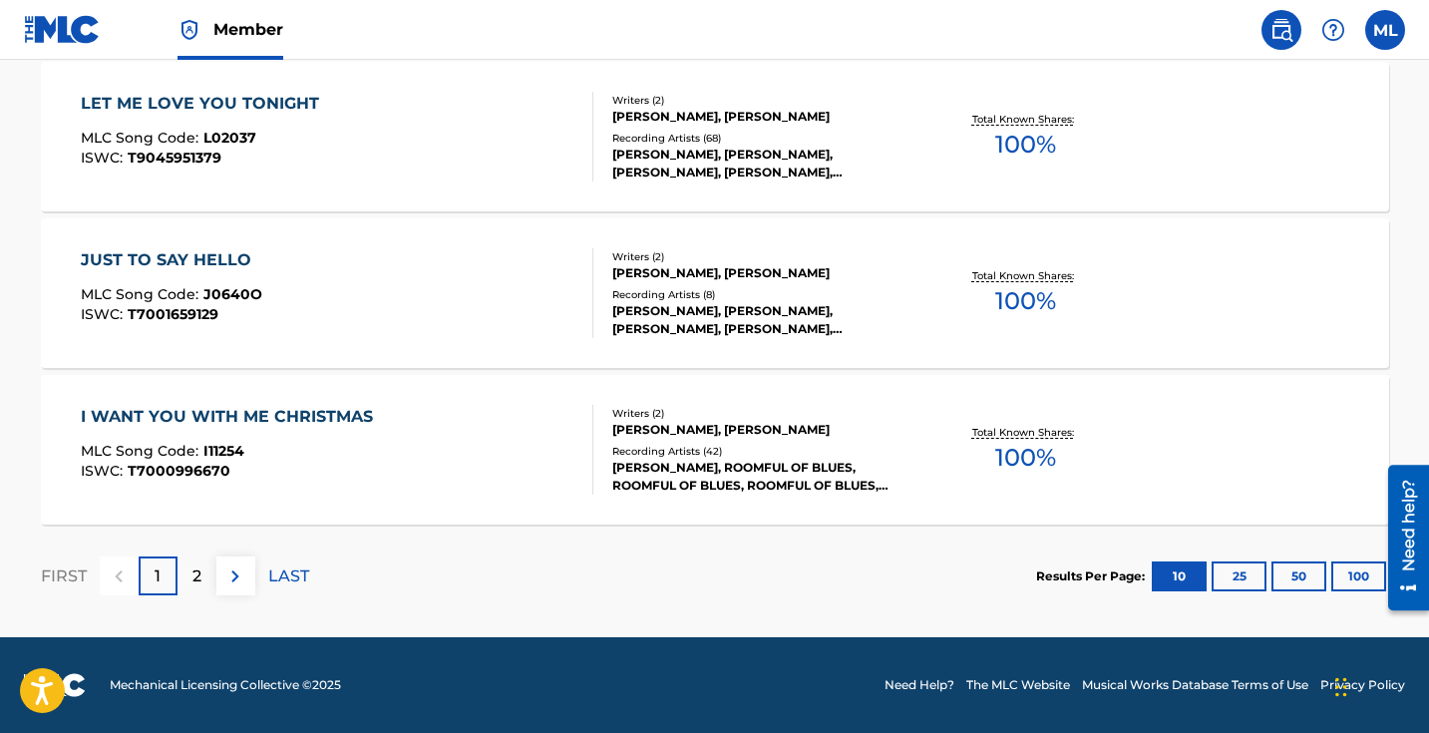
click at [288, 576] on p "LAST" at bounding box center [288, 576] width 41 height 24
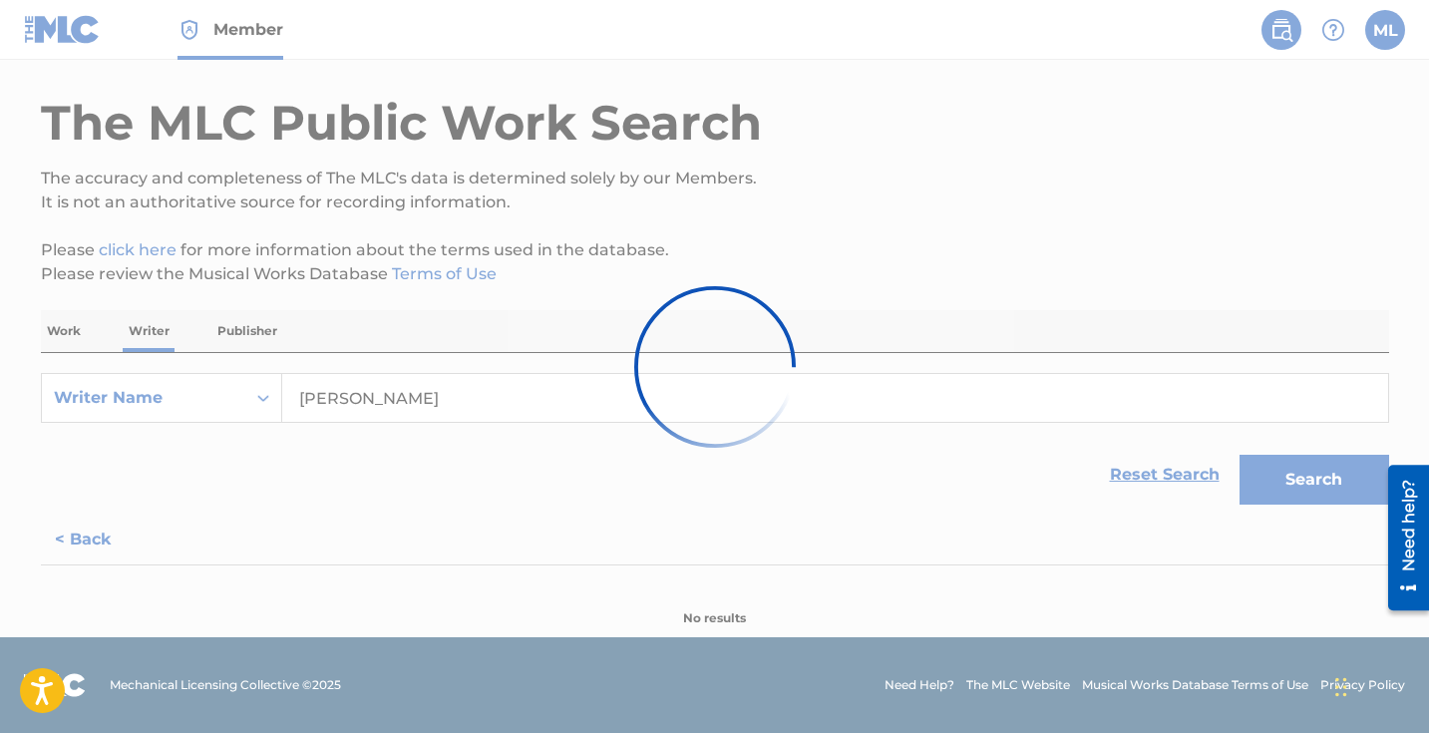
scroll to position [769, 0]
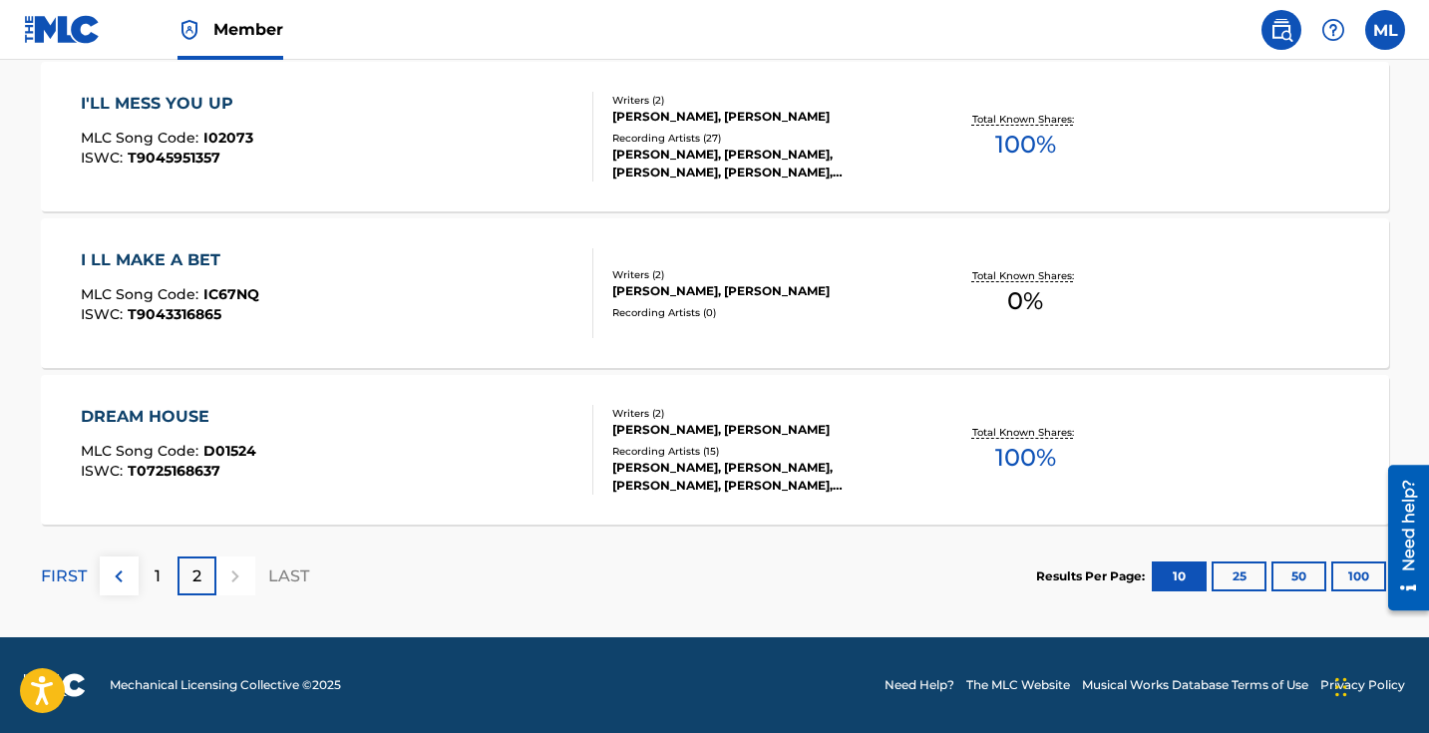
click at [1240, 578] on button "25" at bounding box center [1239, 576] width 55 height 30
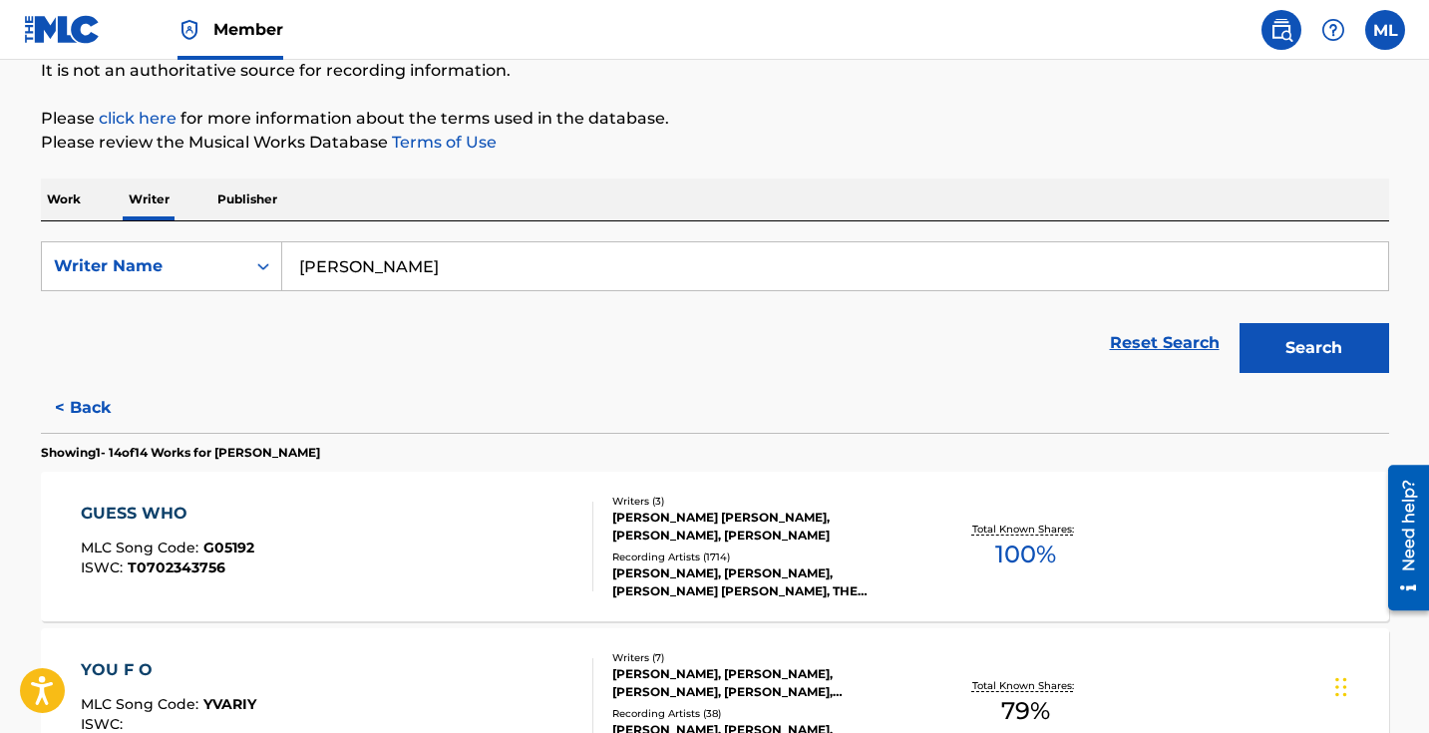
scroll to position [0, 0]
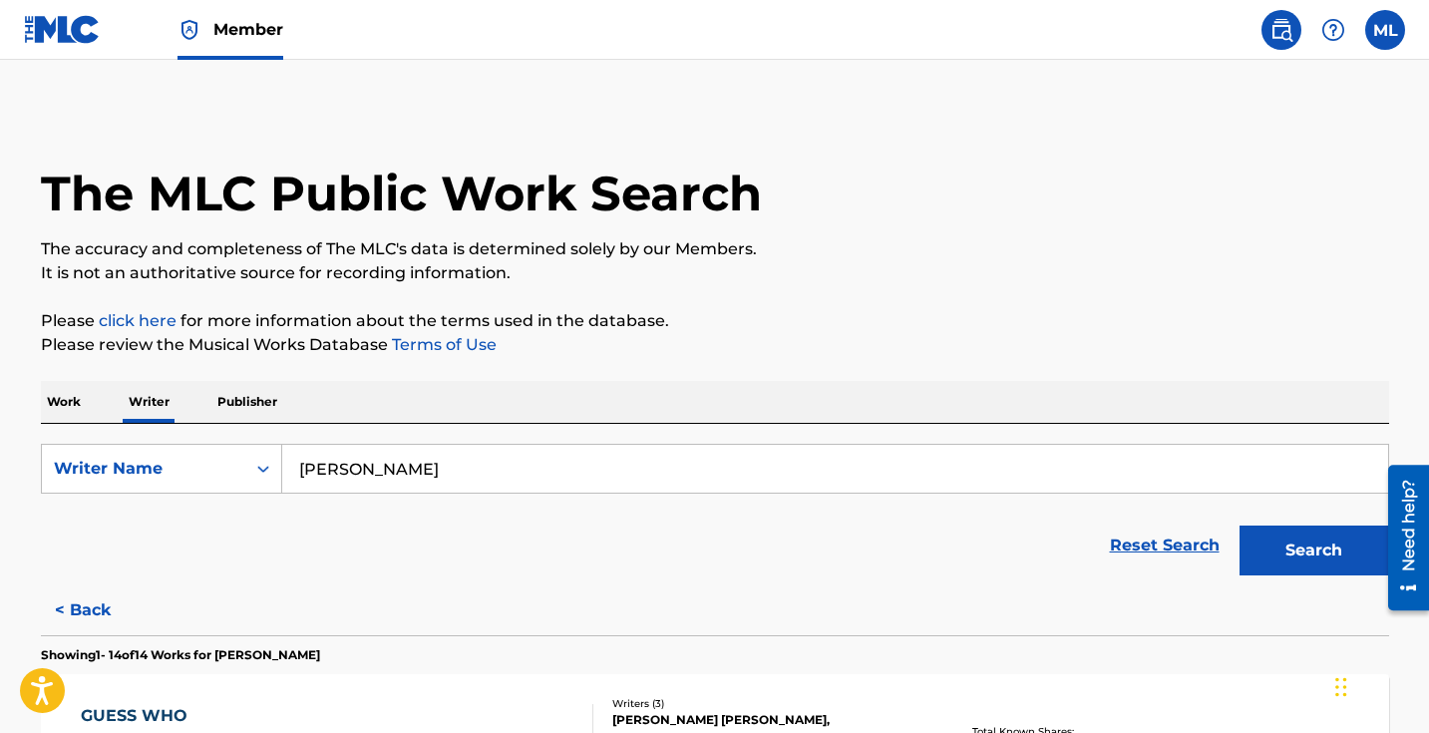
click at [65, 403] on p "Work" at bounding box center [64, 402] width 46 height 42
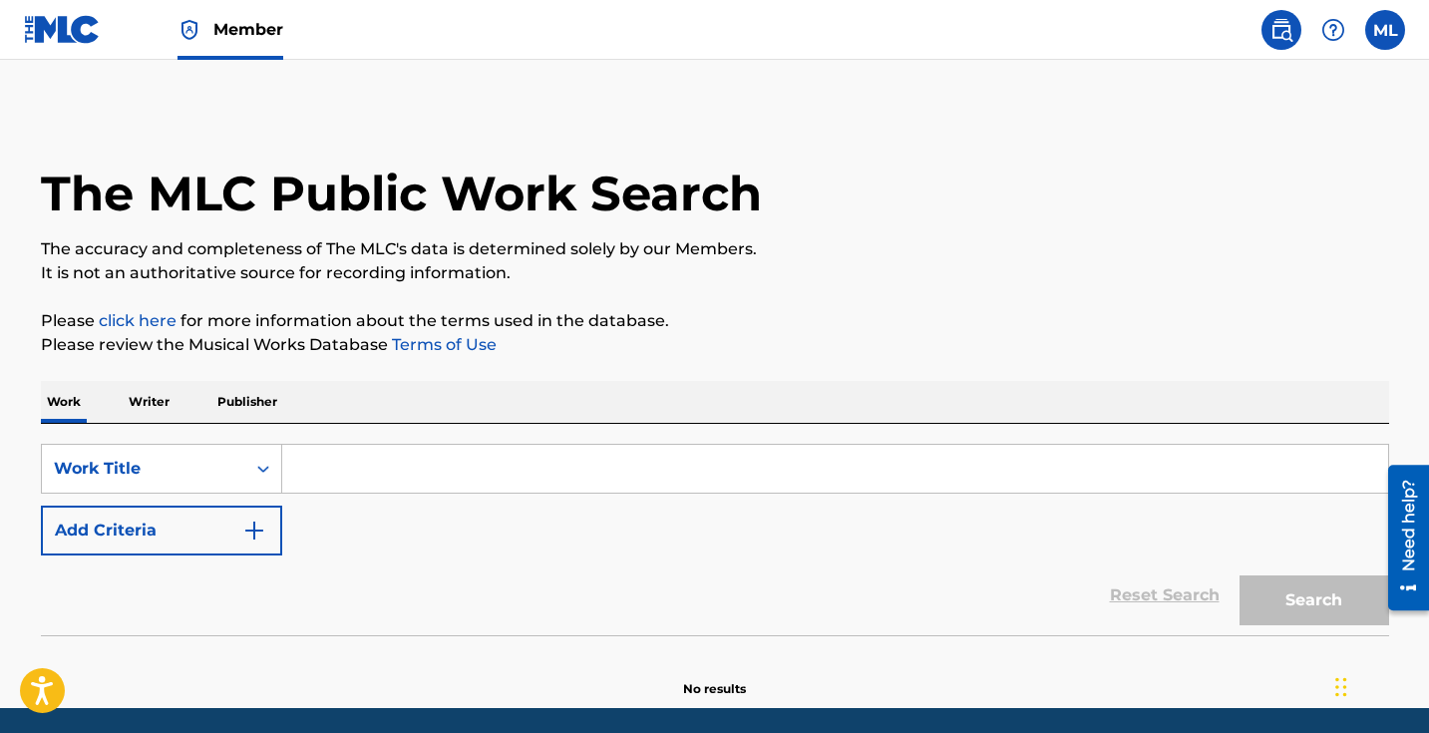
click at [316, 465] on input "Search Form" at bounding box center [835, 469] width 1106 height 48
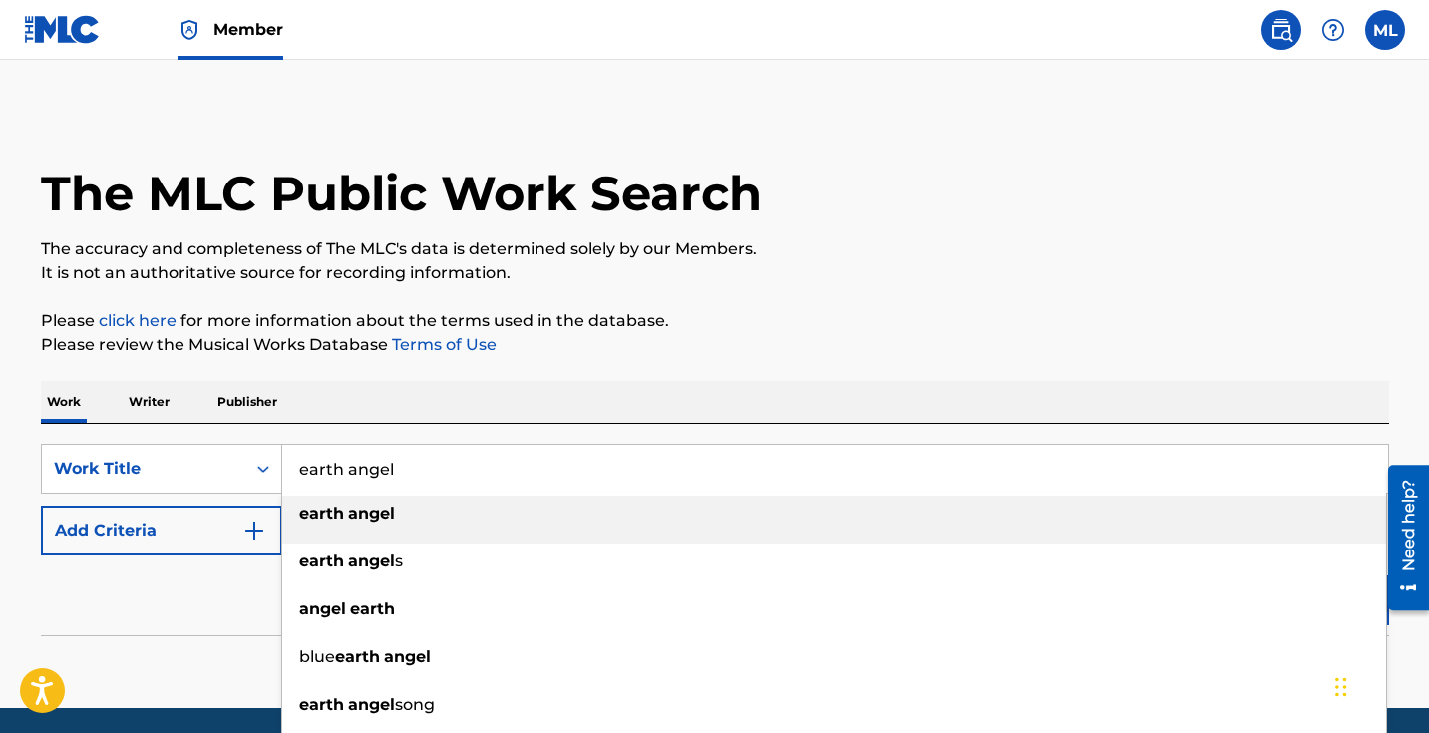
type input "earth angel"
click at [356, 516] on strong "angel" at bounding box center [371, 513] width 47 height 19
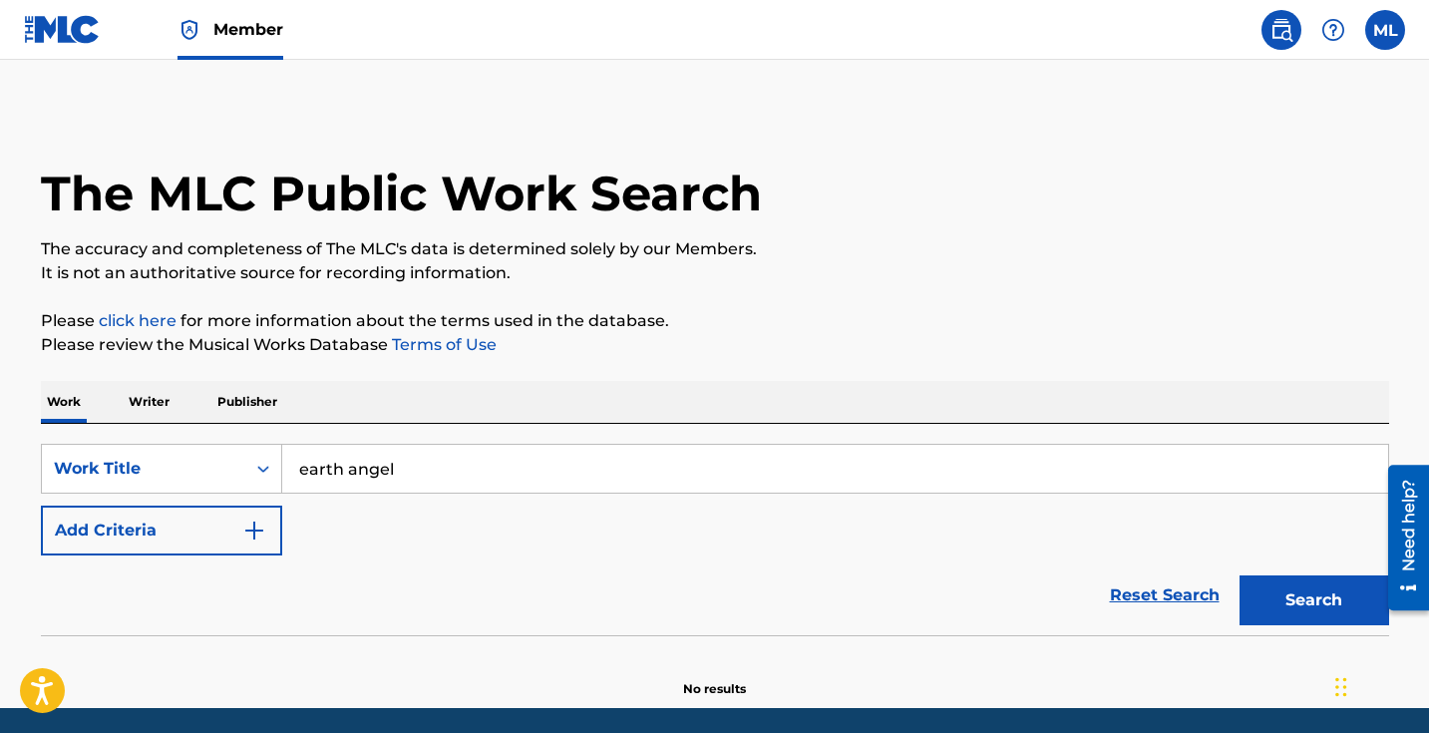
click at [251, 533] on img "Search Form" at bounding box center [254, 531] width 24 height 24
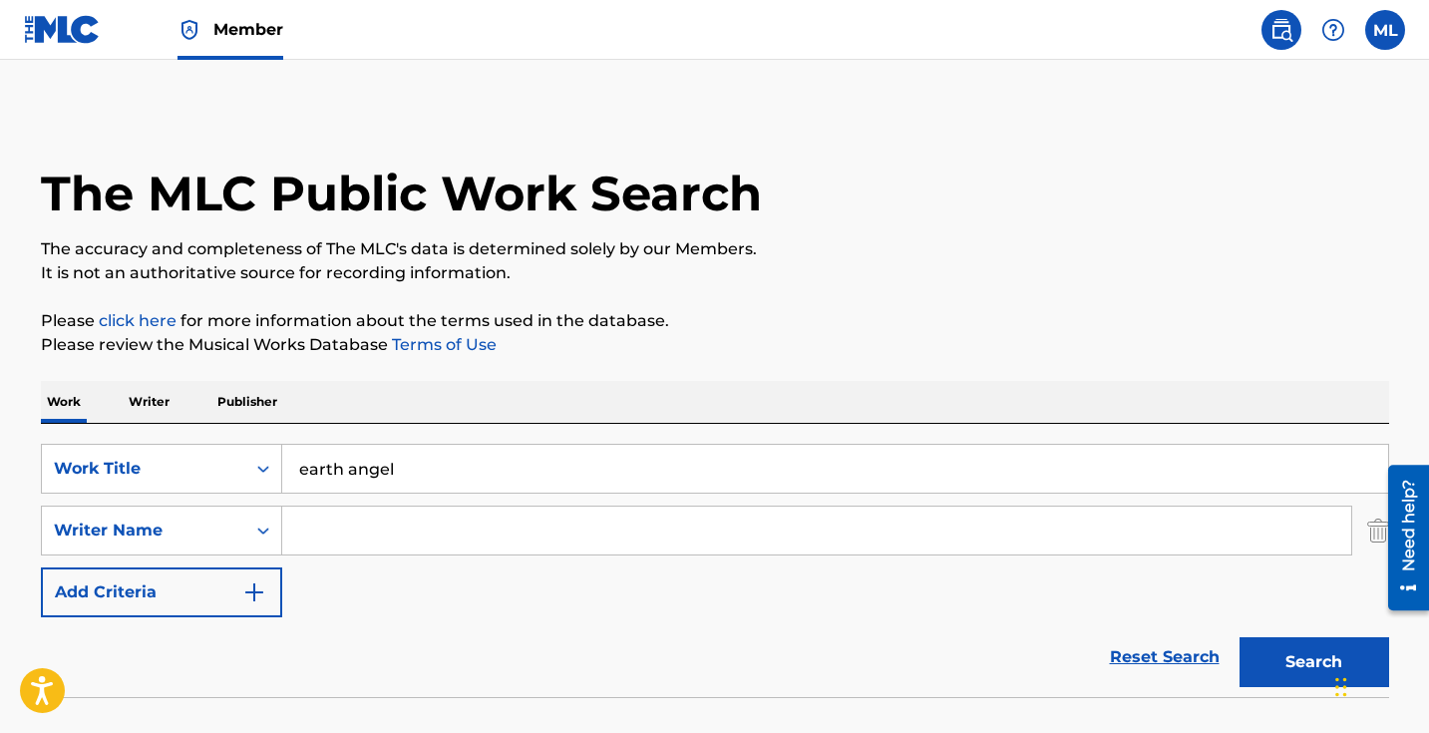
click at [341, 532] on input "Search Form" at bounding box center [816, 531] width 1069 height 48
type input "[PERSON_NAME]"
click at [1292, 657] on button "Search" at bounding box center [1315, 662] width 150 height 50
click at [1327, 672] on button "Search" at bounding box center [1315, 662] width 150 height 50
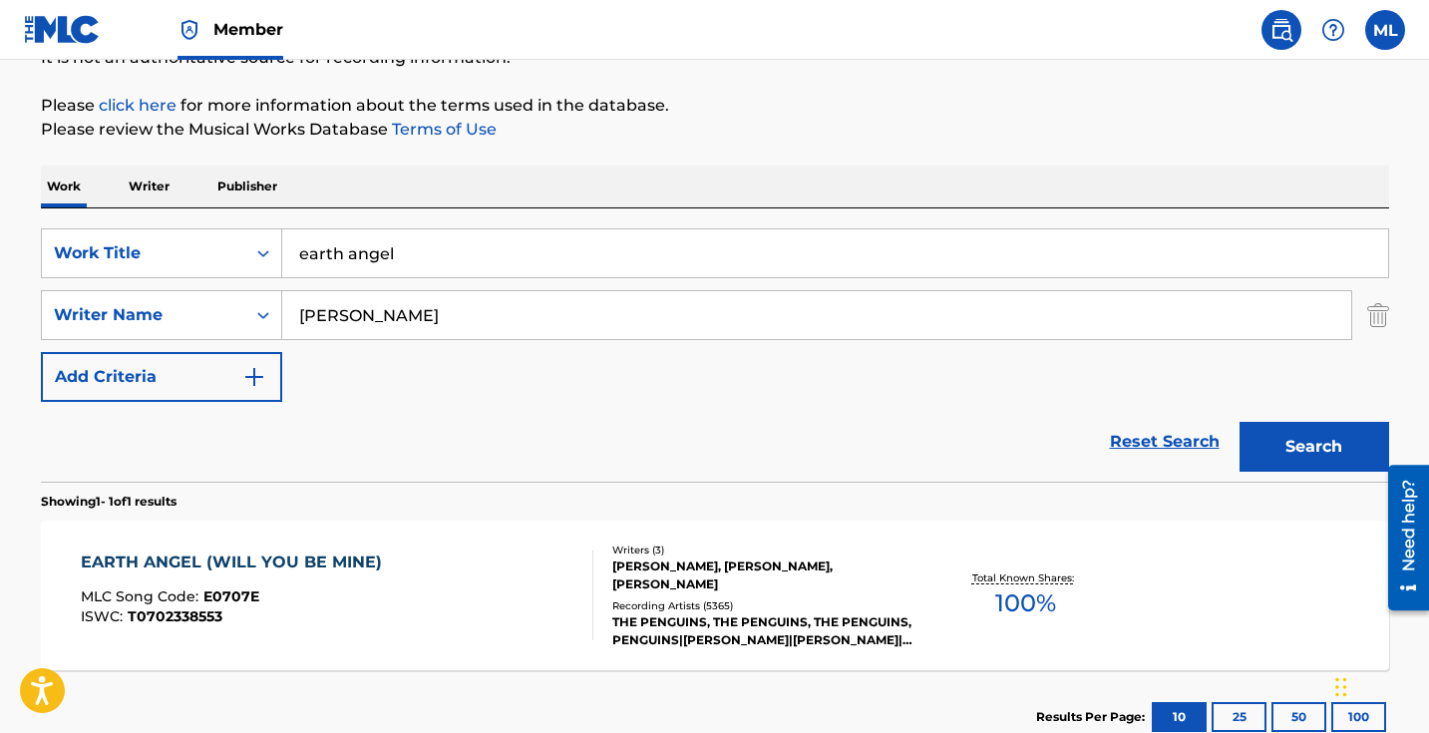
scroll to position [299, 0]
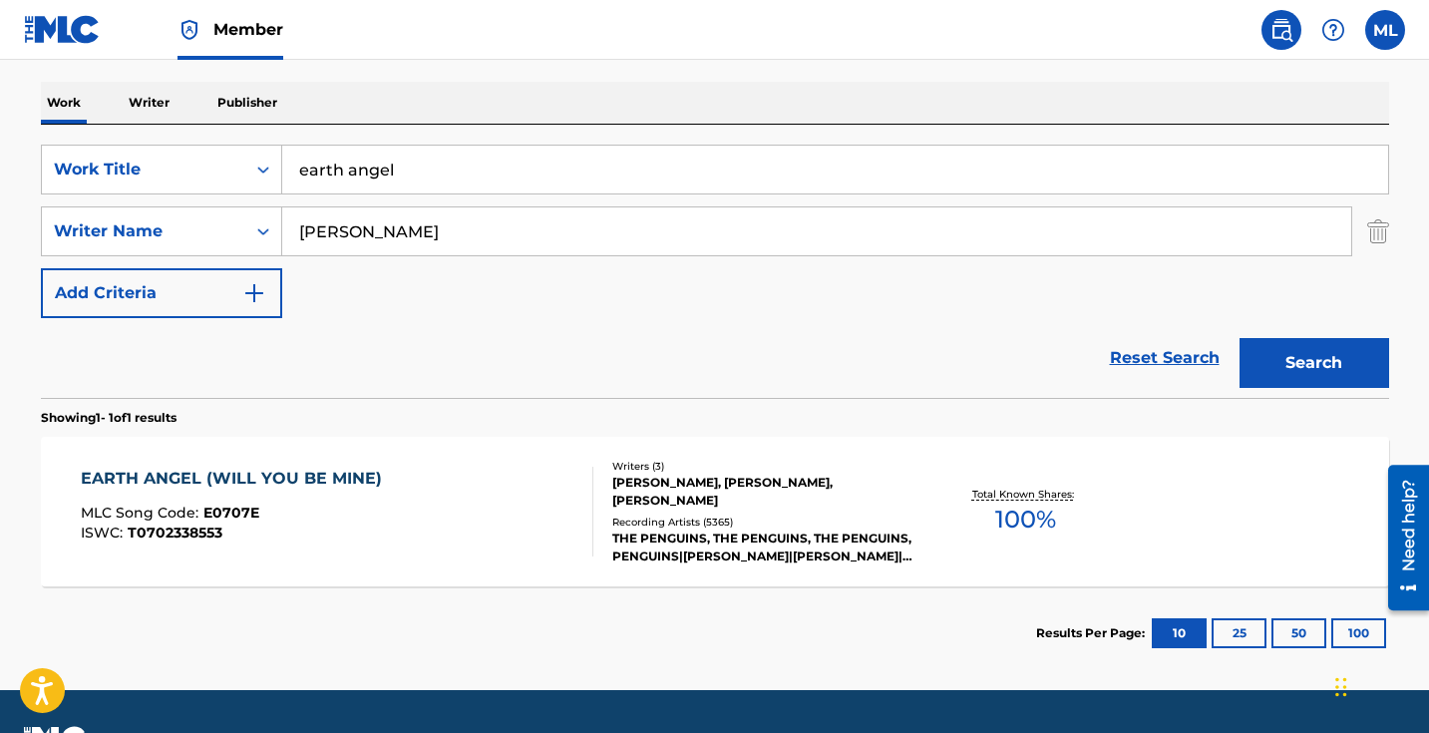
click at [270, 477] on div "EARTH ANGEL (WILL YOU BE MINE)" at bounding box center [236, 479] width 311 height 24
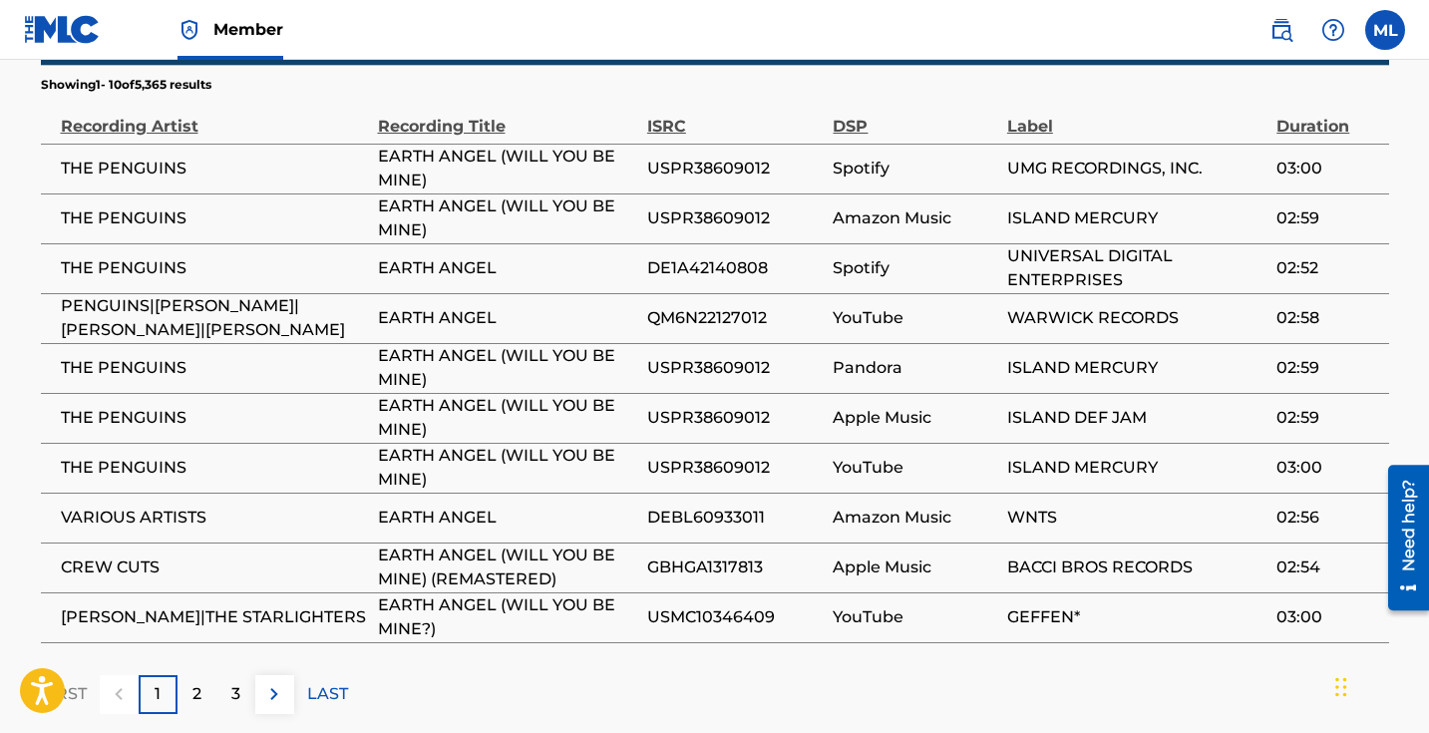
scroll to position [1414, 0]
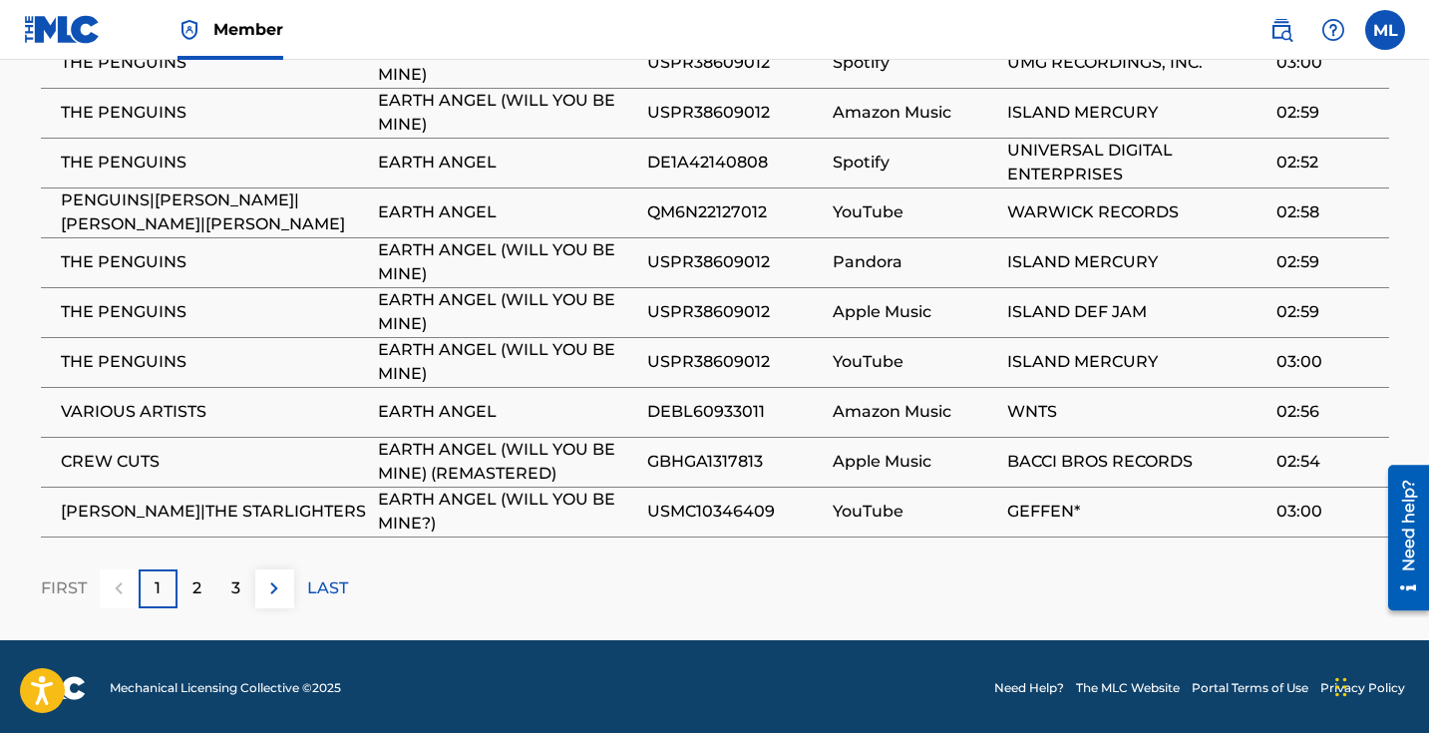
click at [271, 585] on img at bounding box center [274, 588] width 24 height 24
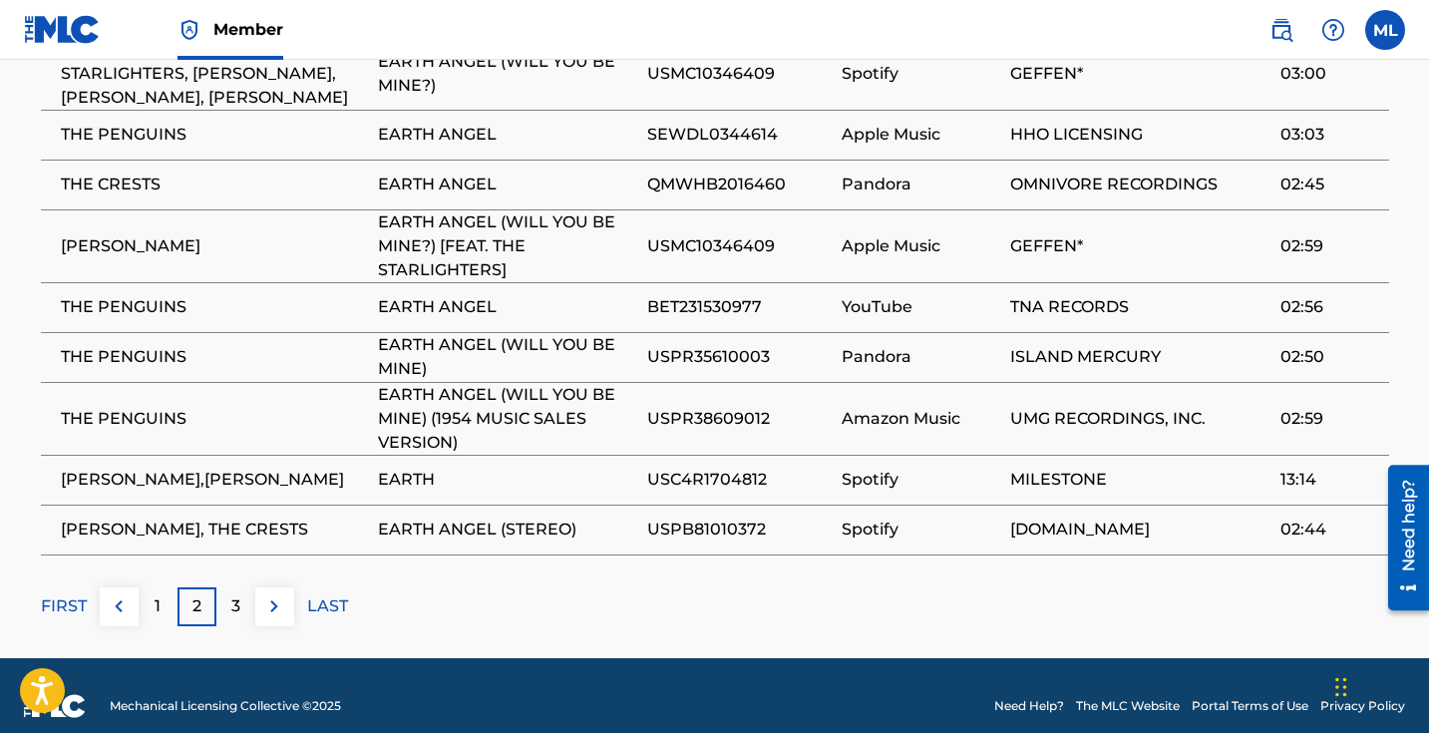
scroll to position [1483, 0]
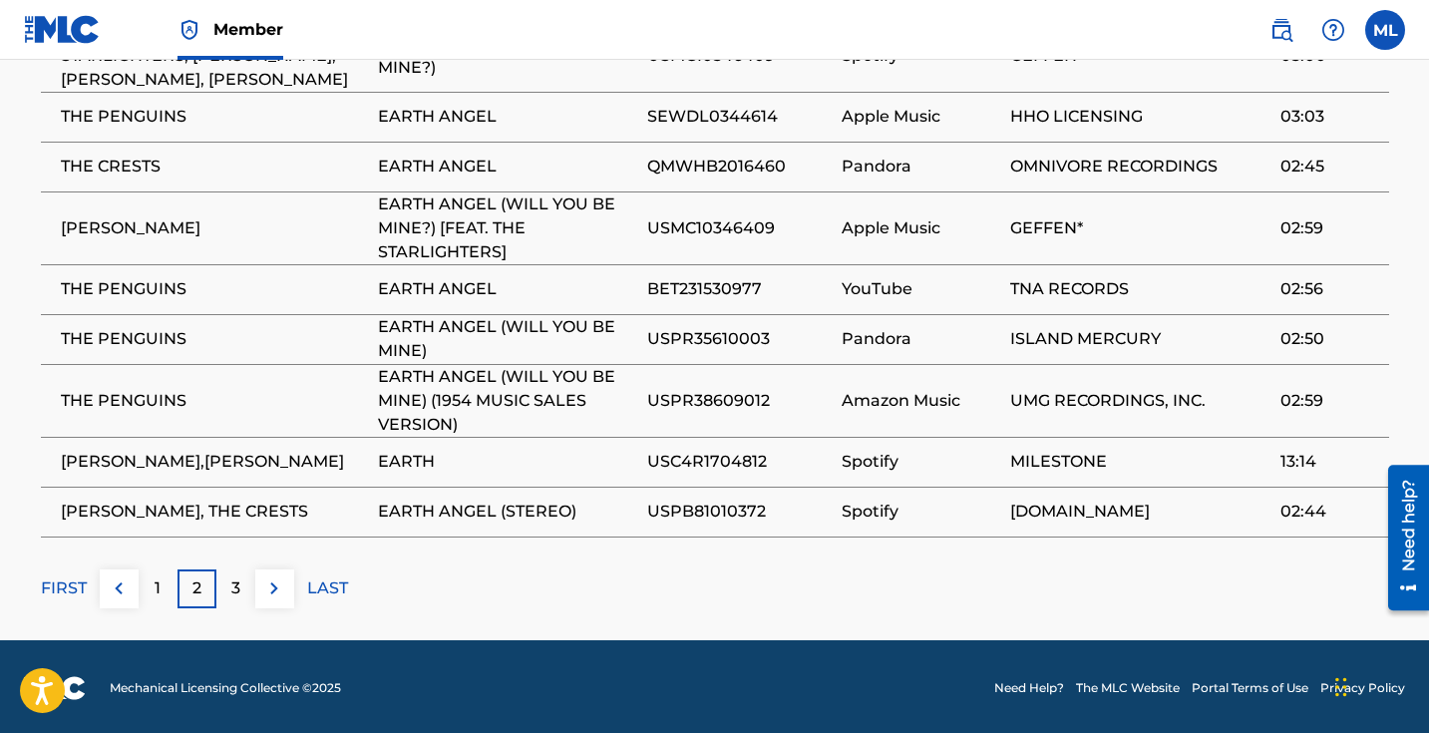
click at [238, 591] on p "3" at bounding box center [235, 588] width 9 height 24
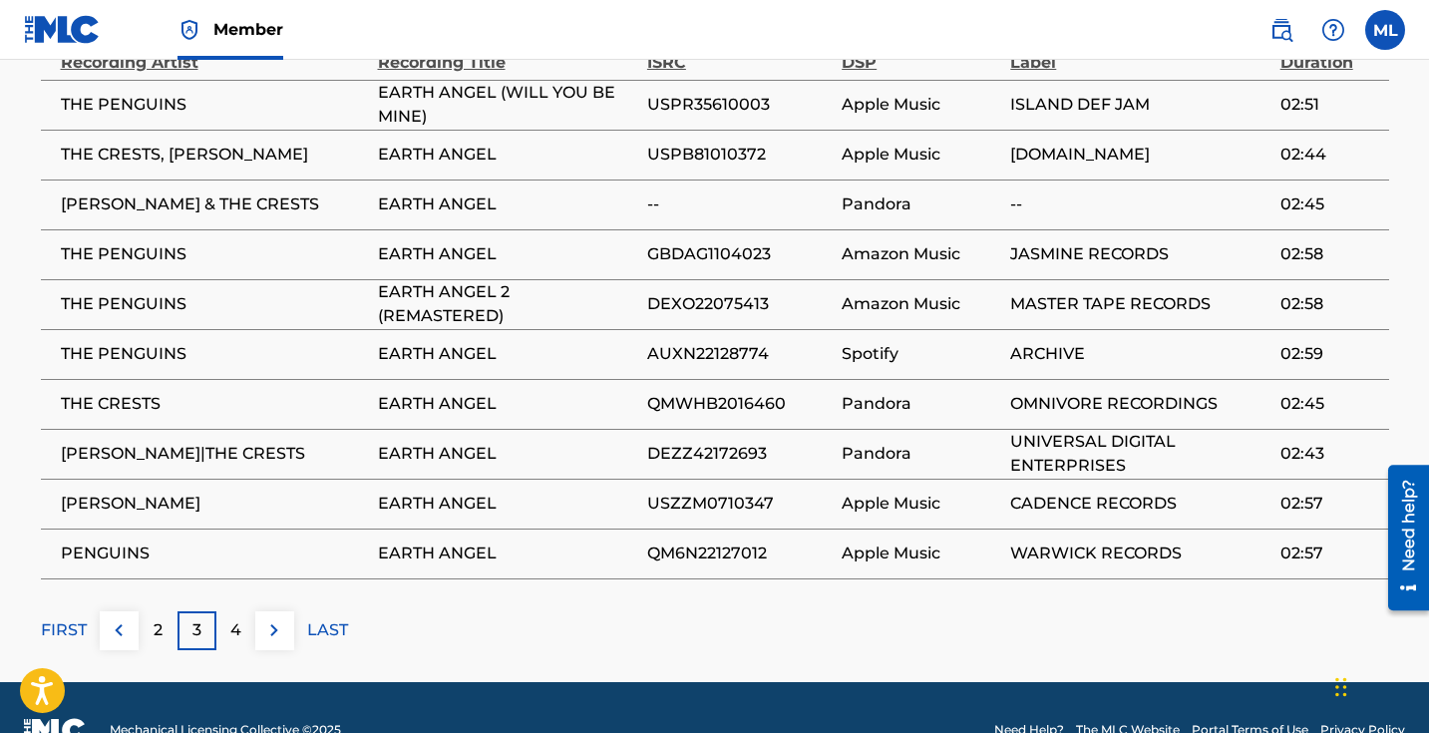
scroll to position [1414, 0]
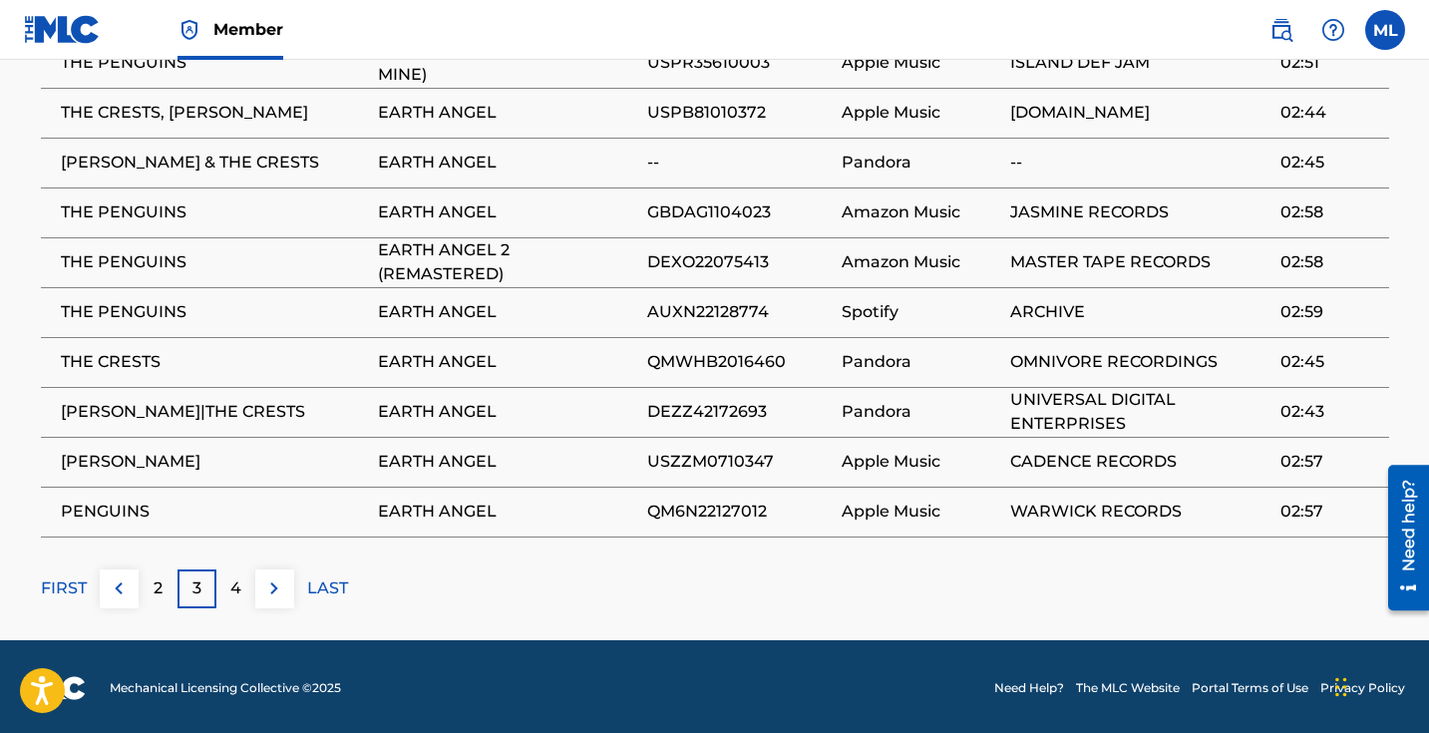
click at [237, 578] on p "4" at bounding box center [235, 588] width 11 height 24
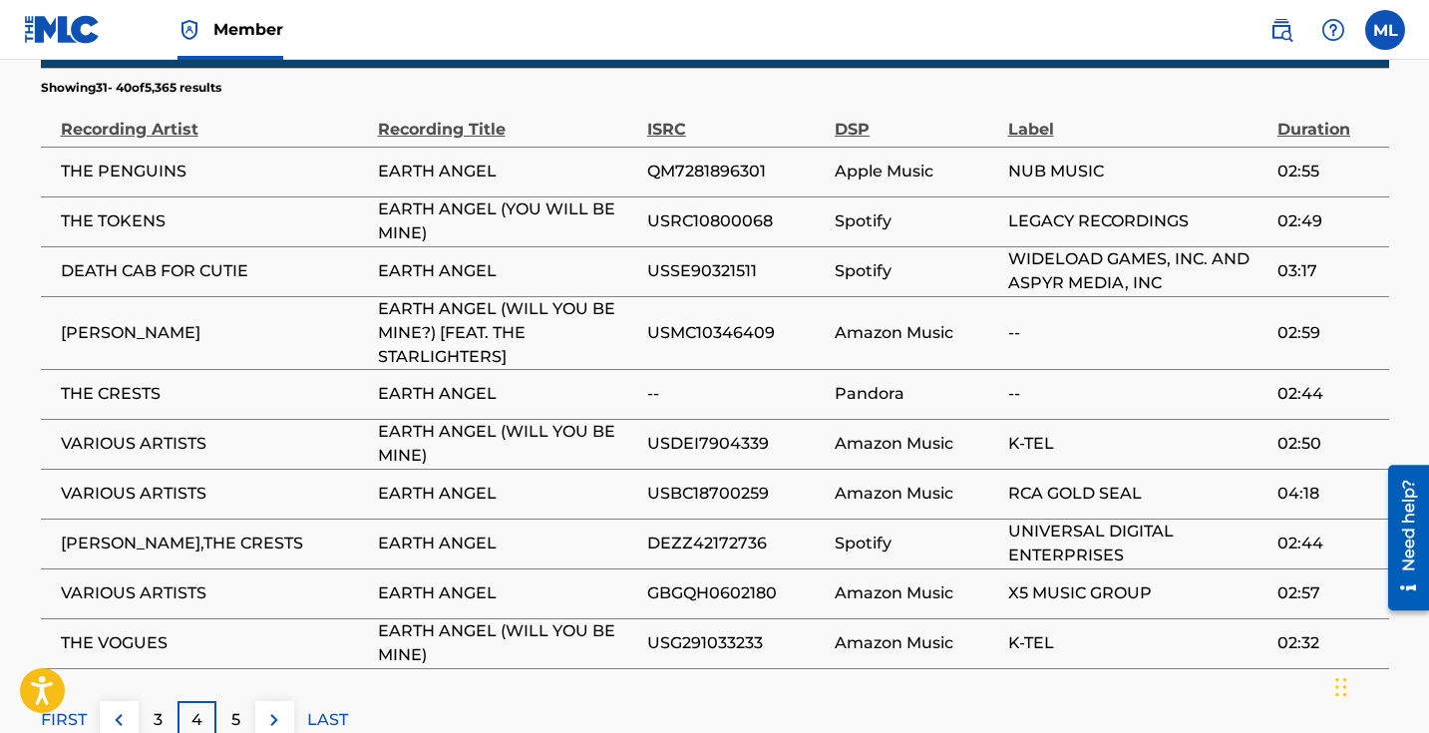
scroll to position [1314, 0]
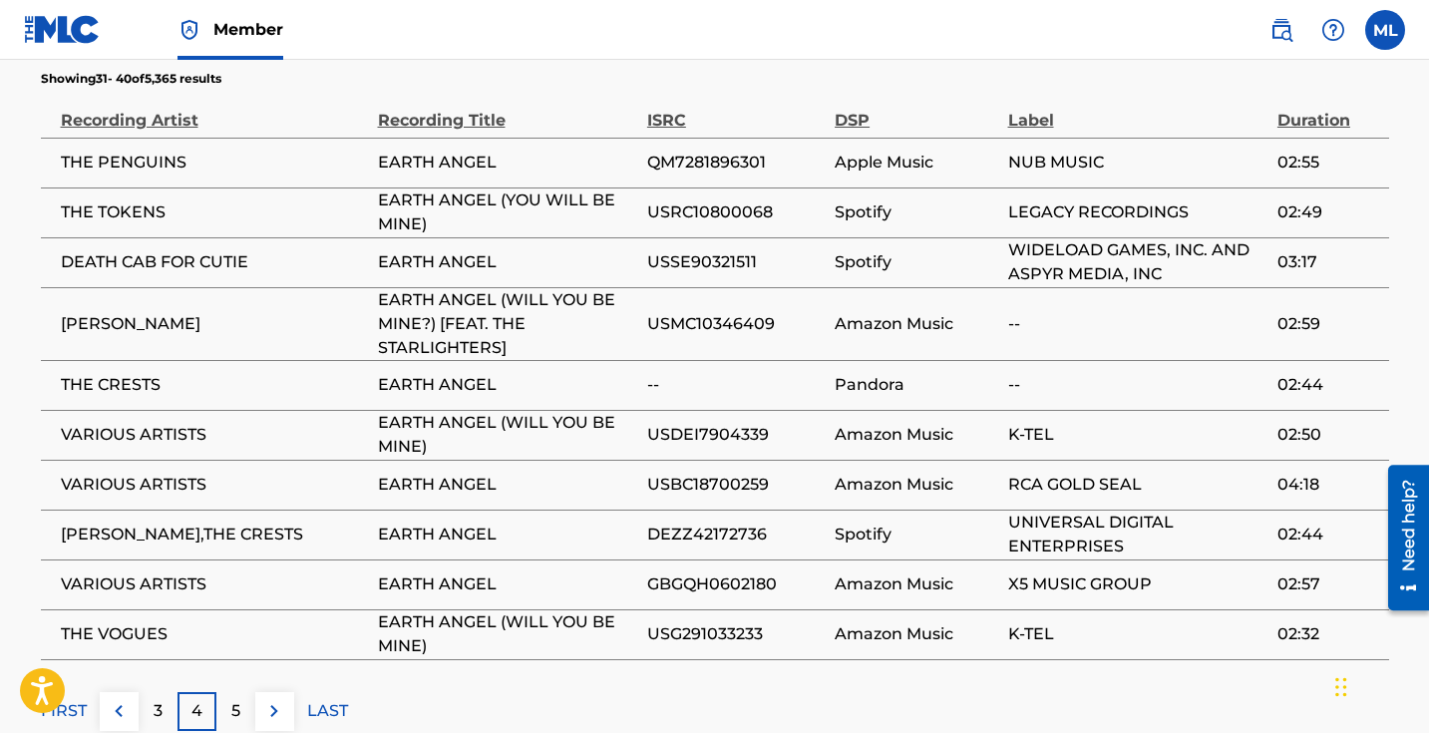
click at [236, 704] on p "5" at bounding box center [235, 711] width 9 height 24
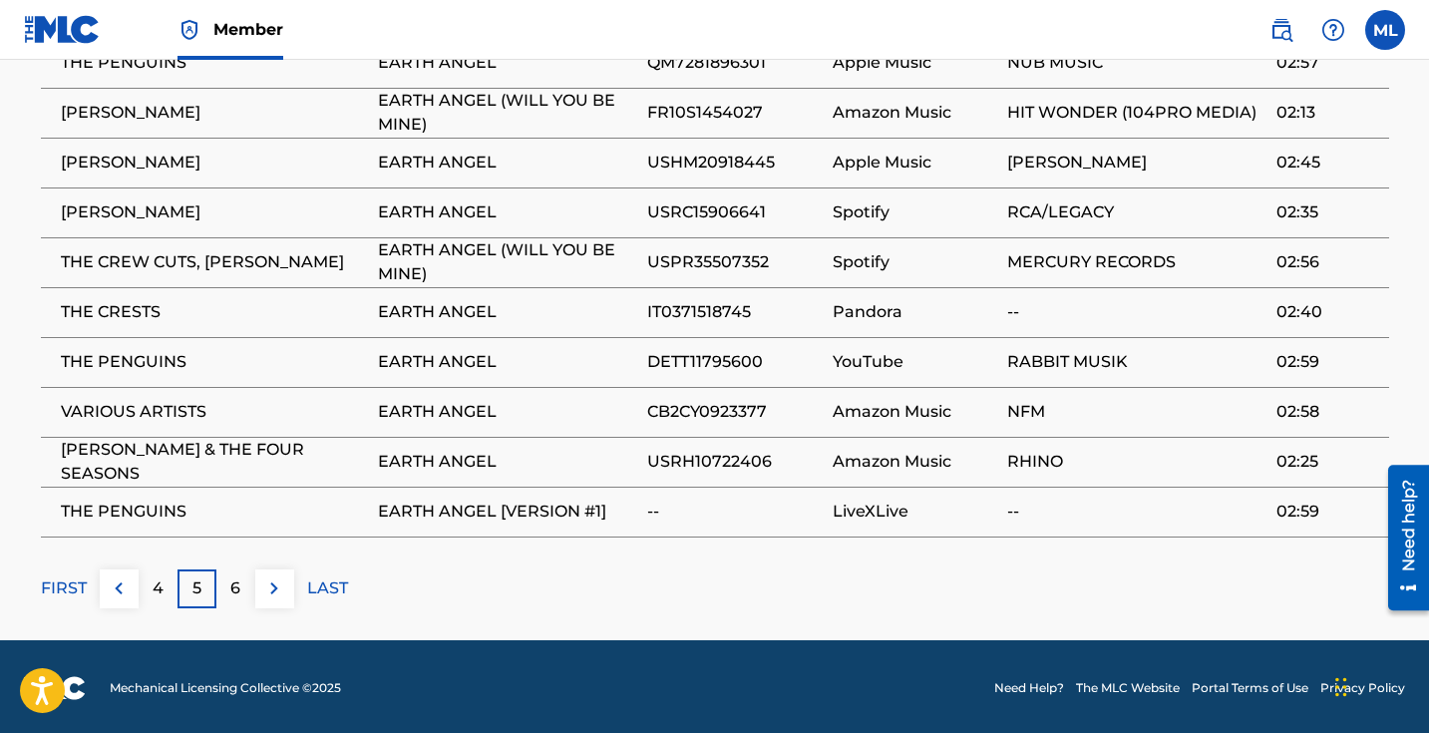
scroll to position [1414, 0]
click at [244, 585] on div "6" at bounding box center [235, 588] width 39 height 39
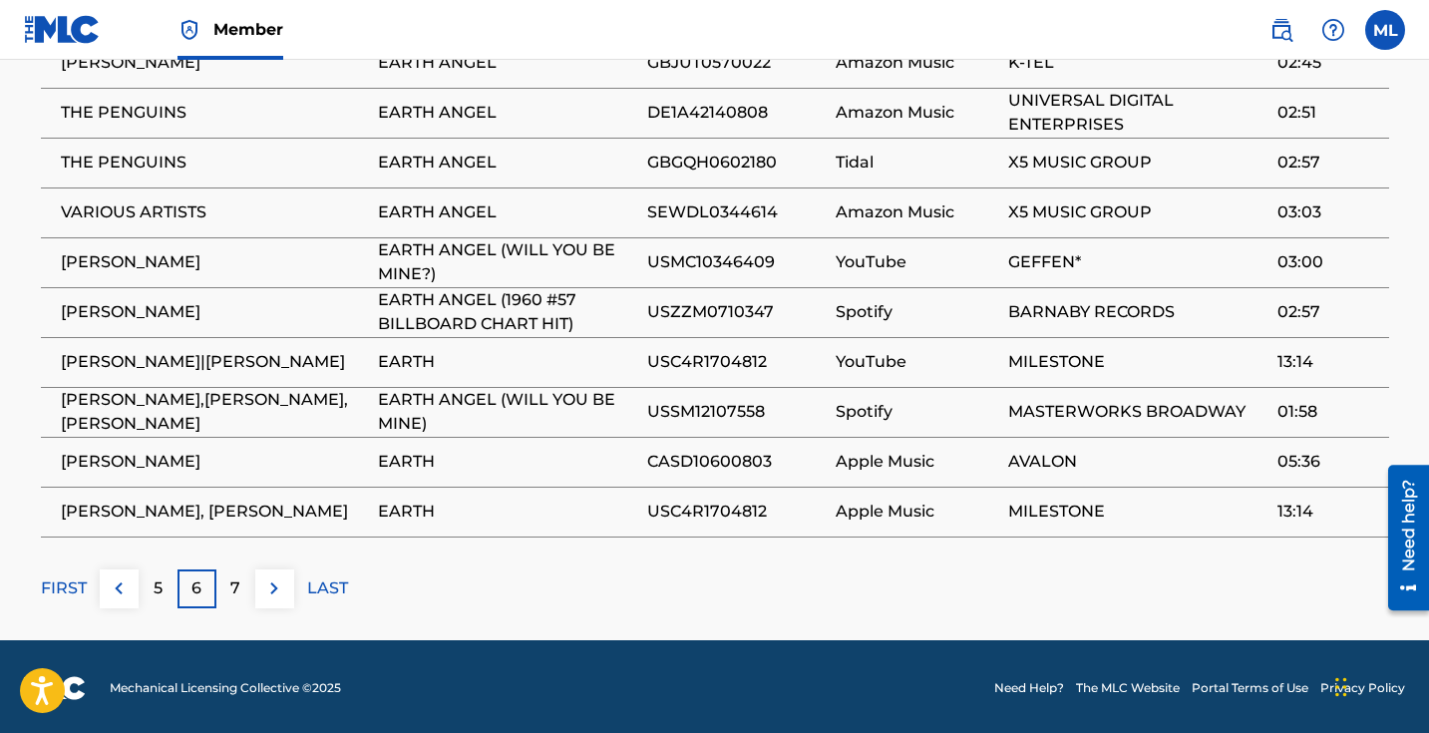
click at [312, 584] on p "LAST" at bounding box center [327, 588] width 41 height 24
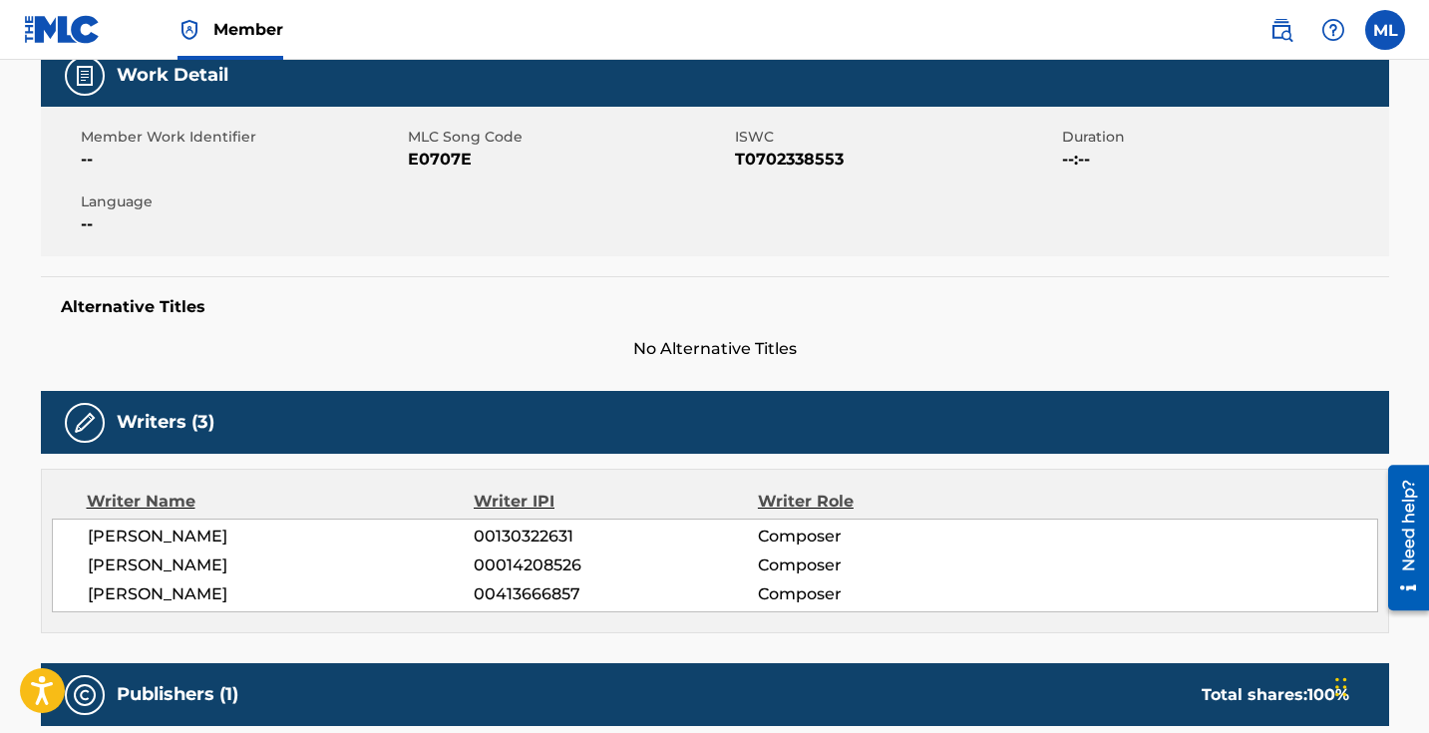
scroll to position [0, 0]
